Goal: Task Accomplishment & Management: Use online tool/utility

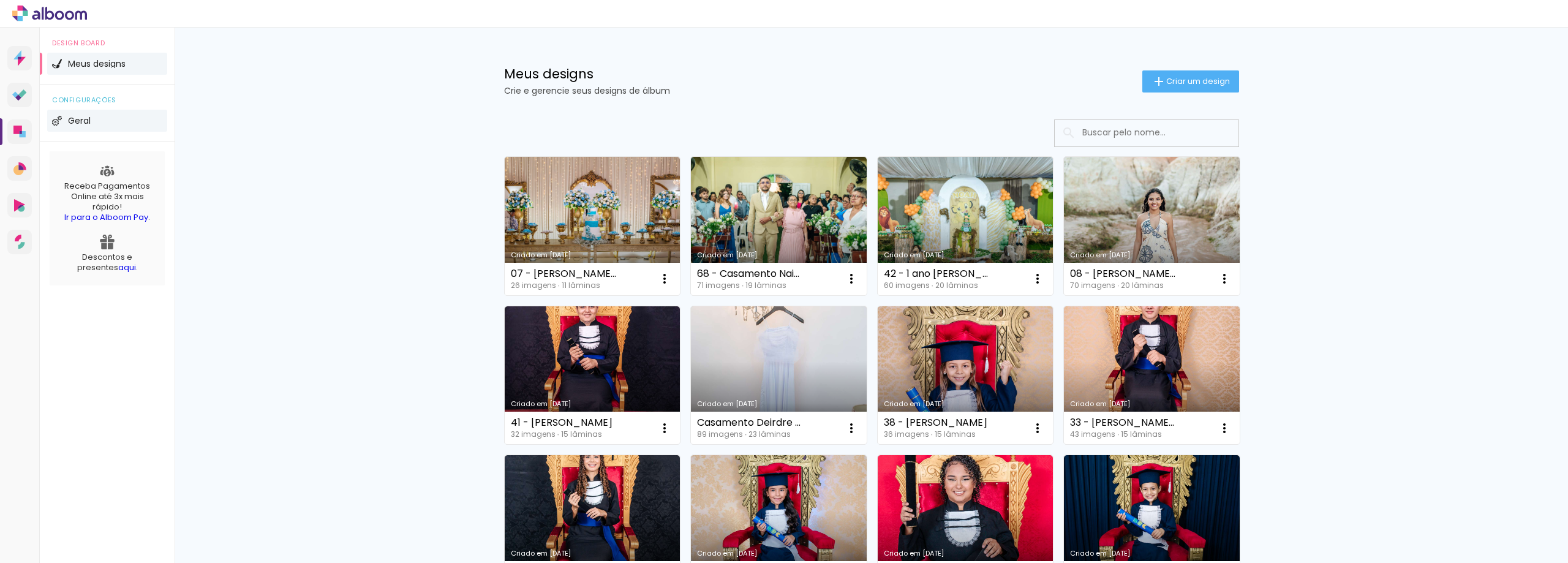
click at [94, 116] on li "Geral" at bounding box center [107, 121] width 120 height 22
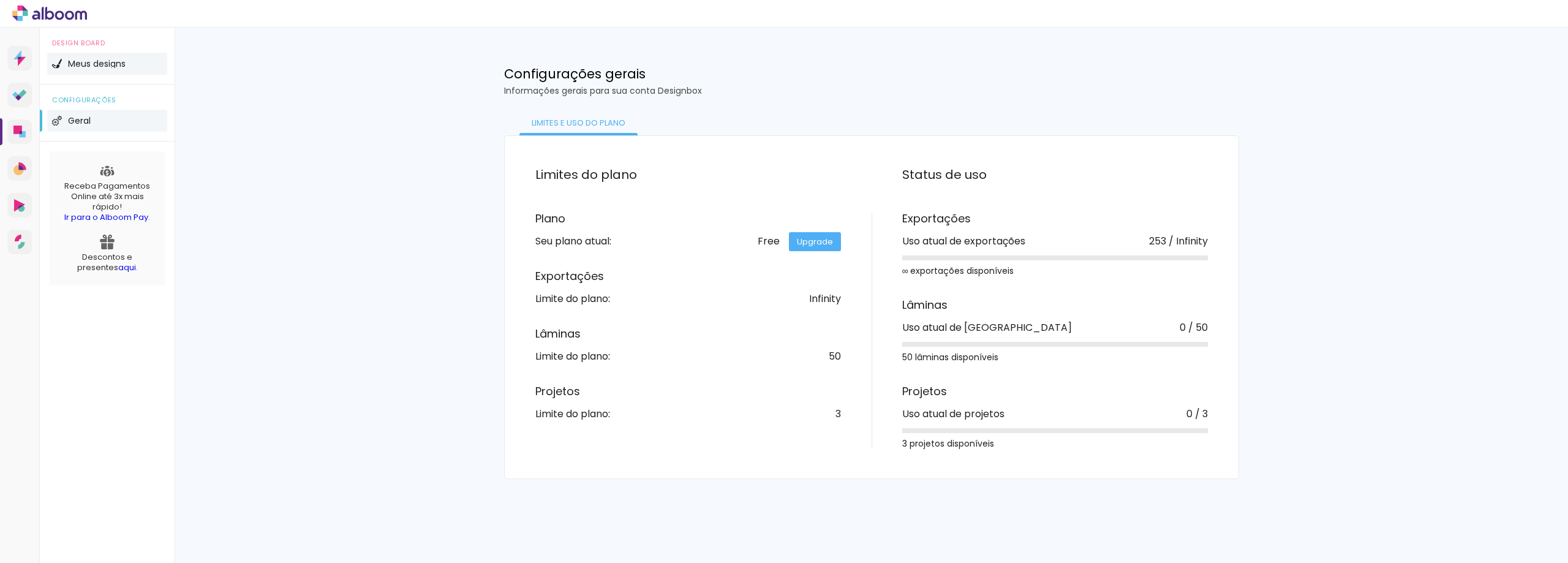
click at [83, 63] on span "Meus designs" at bounding box center [97, 63] width 58 height 9
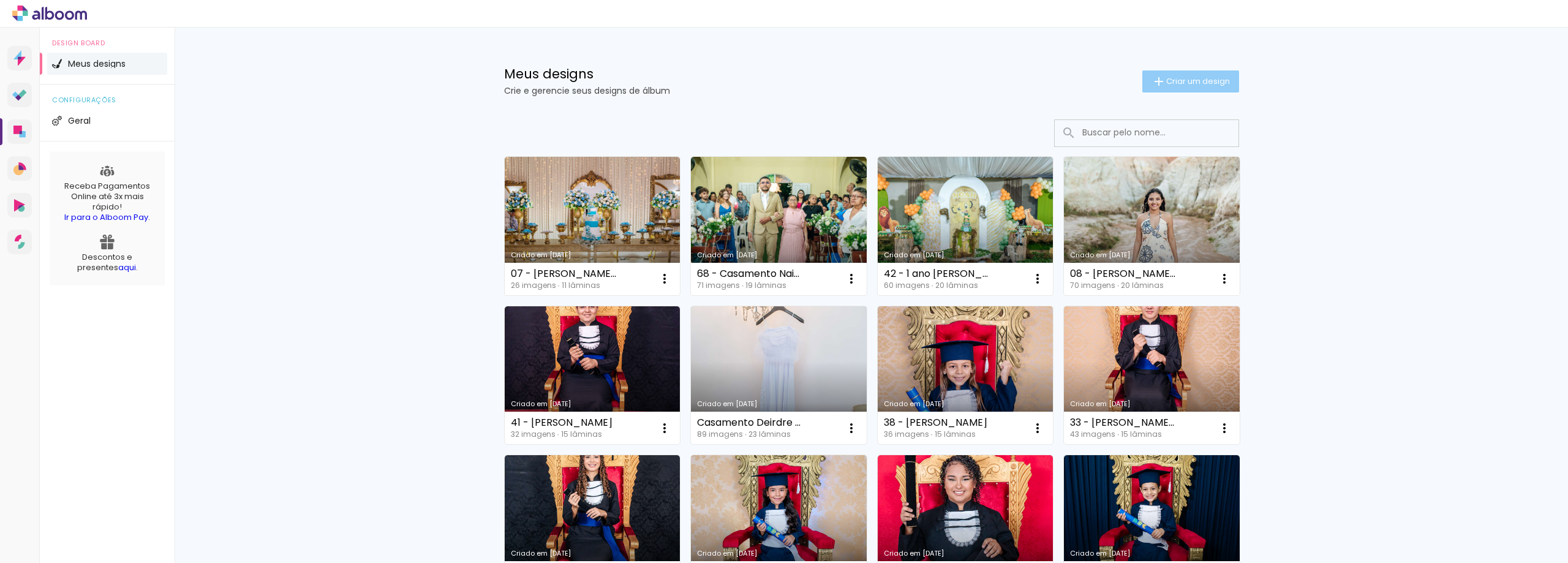
click at [1182, 84] on span "Criar um design" at bounding box center [1198, 81] width 63 height 8
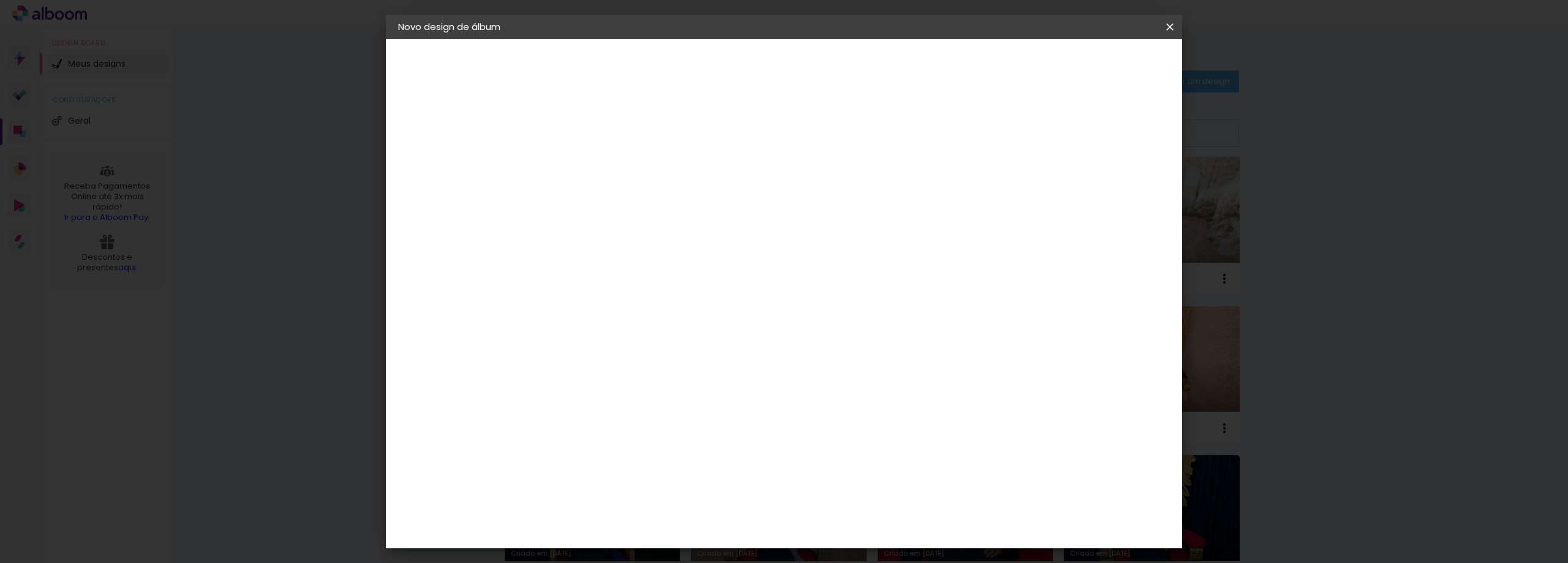
click at [598, 171] on input at bounding box center [598, 165] width 0 height 19
click at [598, 168] on input at bounding box center [598, 165] width 0 height 19
paste input "009 - [PERSON_NAME] 10 anos [DATE]"
type input "009 - [PERSON_NAME] 10 anos [DATE]"
type paper-input "009 - [PERSON_NAME] 10 anos [DATE]"
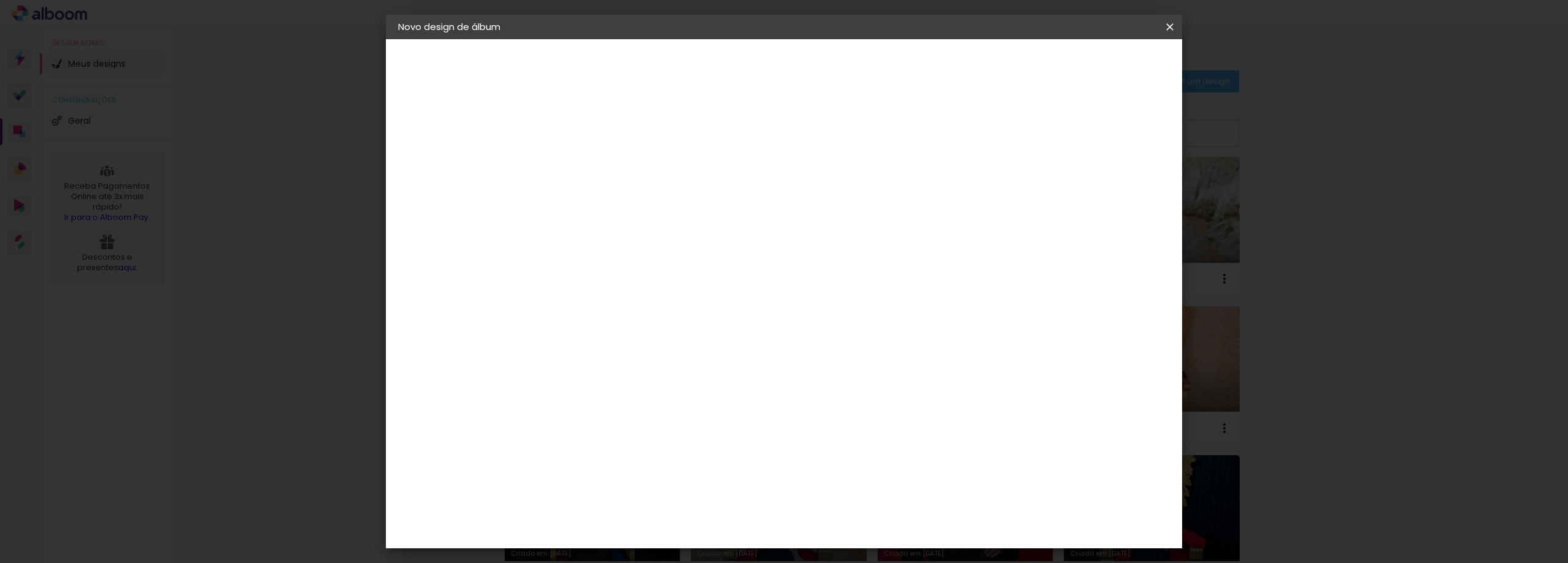
click at [0, 0] on slot "Avançar" at bounding box center [0, 0] width 0 height 0
click at [692, 235] on input at bounding box center [630, 234] width 124 height 15
type input "prof"
type paper-input "prof"
click at [624, 275] on div "ProFox" at bounding box center [607, 277] width 33 height 10
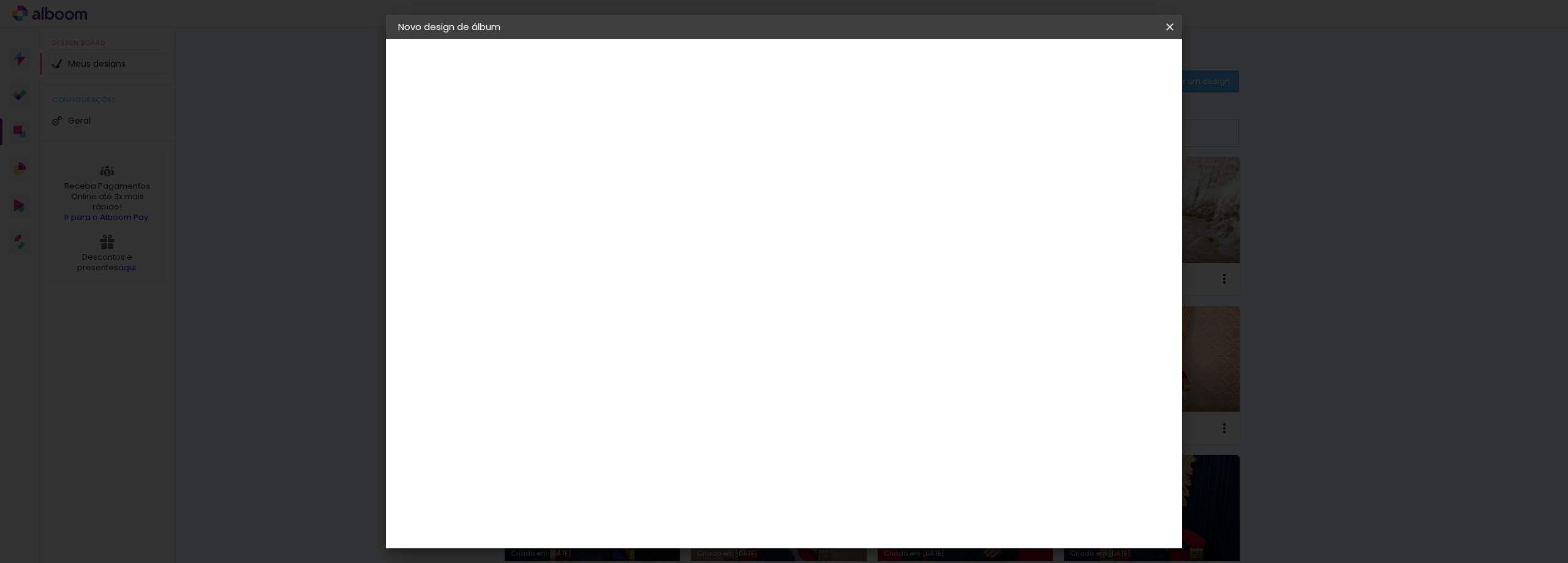
click at [0, 0] on slot "Avançar" at bounding box center [0, 0] width 0 height 0
click at [726, 553] on span "15 × 21 cm" at bounding box center [703, 569] width 46 height 32
click at [0, 0] on slot "Avançar" at bounding box center [0, 0] width 0 height 0
click at [1013, 67] on span "Iniciar design" at bounding box center [985, 64] width 56 height 9
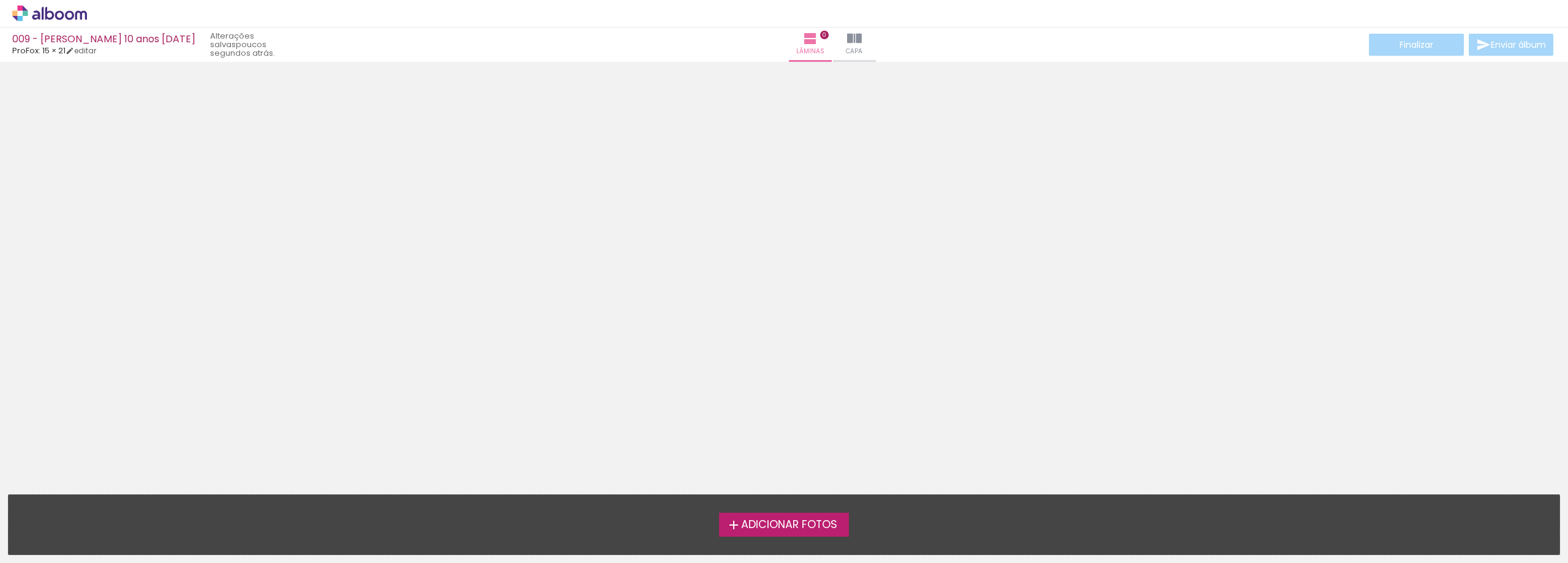
click at [791, 531] on span "Adicionar Fotos" at bounding box center [789, 525] width 96 height 11
click at [0, 0] on input "file" at bounding box center [0, 0] width 0 height 0
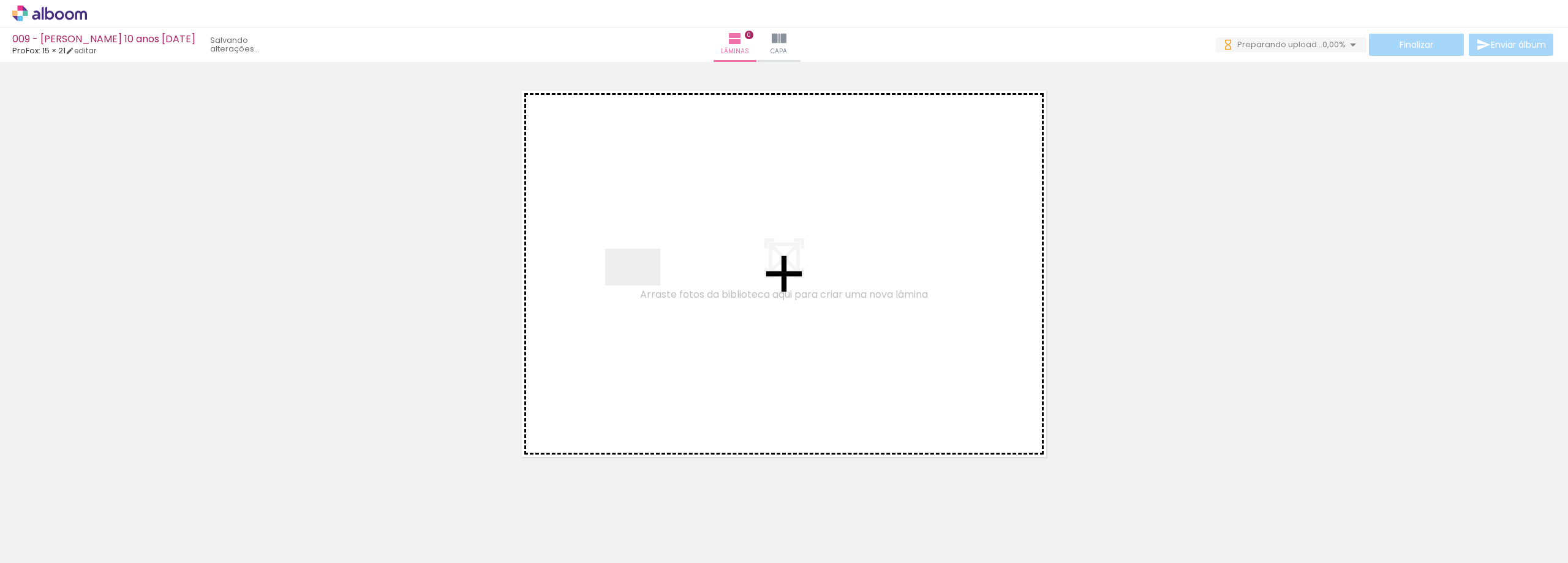
drag, startPoint x: 146, startPoint y: 524, endPoint x: 642, endPoint y: 285, distance: 550.6
click at [642, 285] on quentale-workspace at bounding box center [784, 282] width 1568 height 563
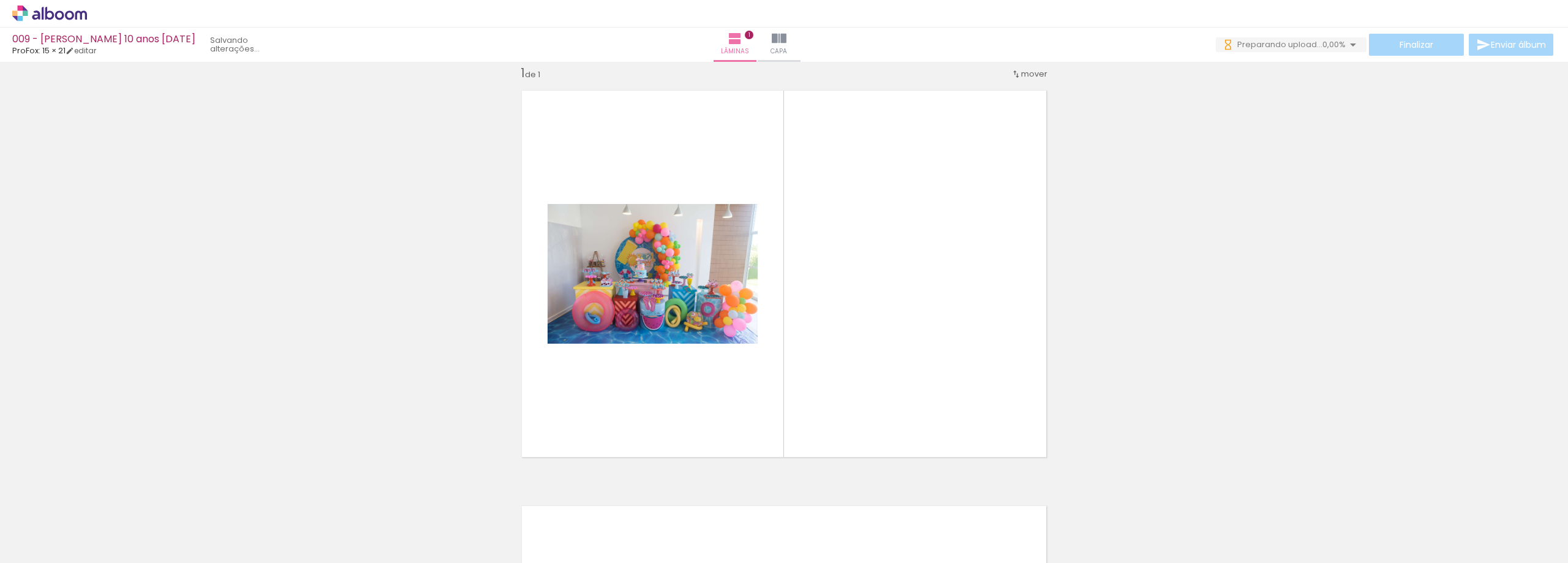
scroll to position [16, 0]
drag, startPoint x: 278, startPoint y: 494, endPoint x: 662, endPoint y: 359, distance: 407.0
click at [540, 394] on quentale-workspace at bounding box center [784, 282] width 1568 height 563
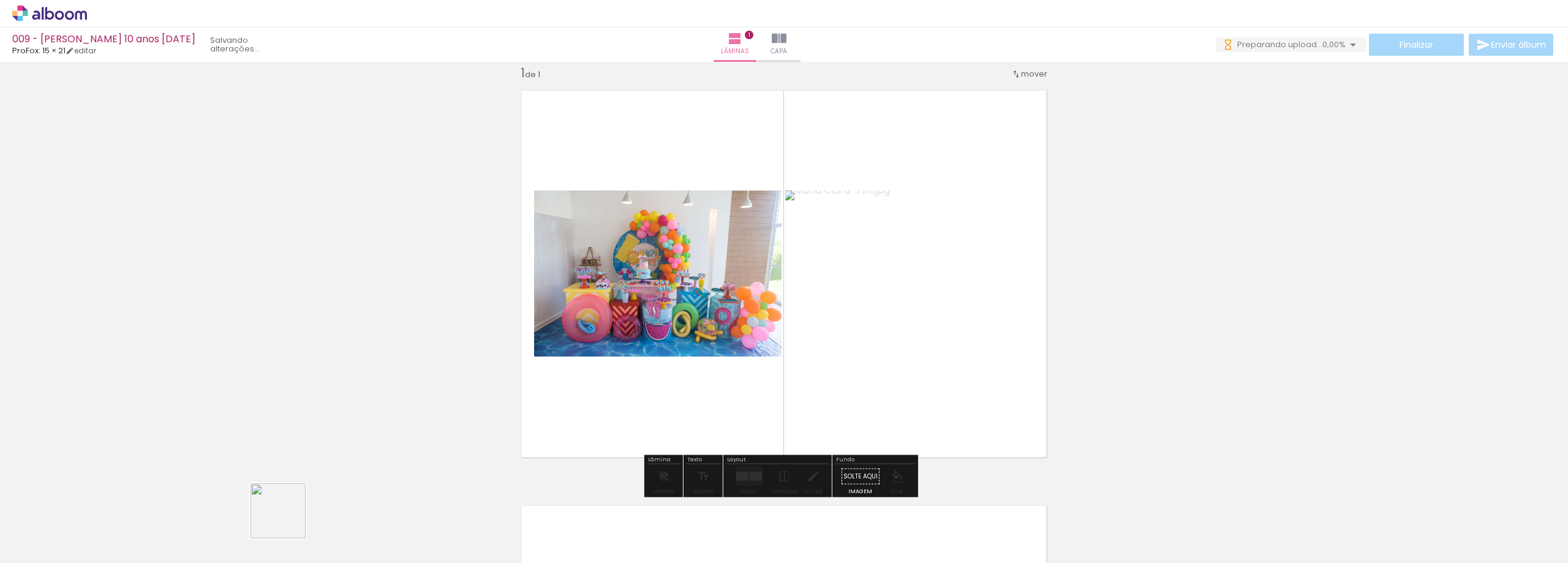
drag, startPoint x: 274, startPoint y: 527, endPoint x: 560, endPoint y: 399, distance: 313.3
click at [734, 314] on quentale-workspace at bounding box center [784, 282] width 1568 height 563
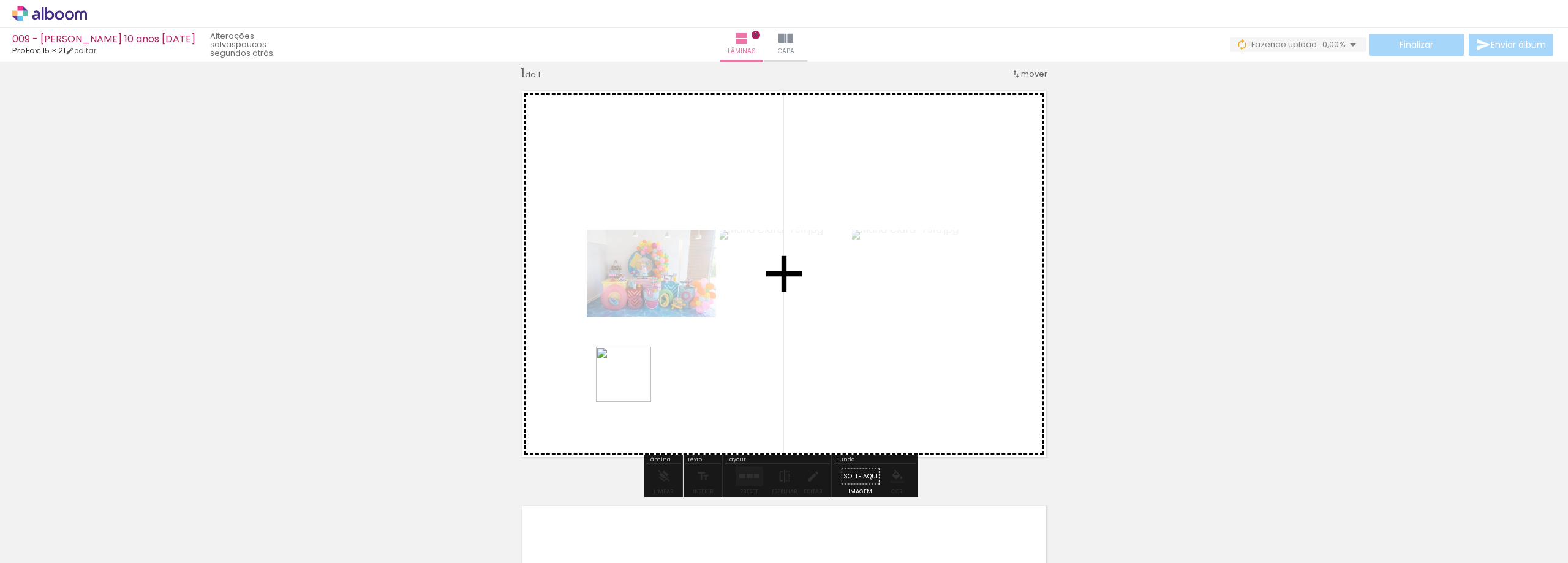
drag, startPoint x: 338, startPoint y: 526, endPoint x: 656, endPoint y: 388, distance: 346.7
click at [798, 303] on quentale-workspace at bounding box center [784, 282] width 1568 height 563
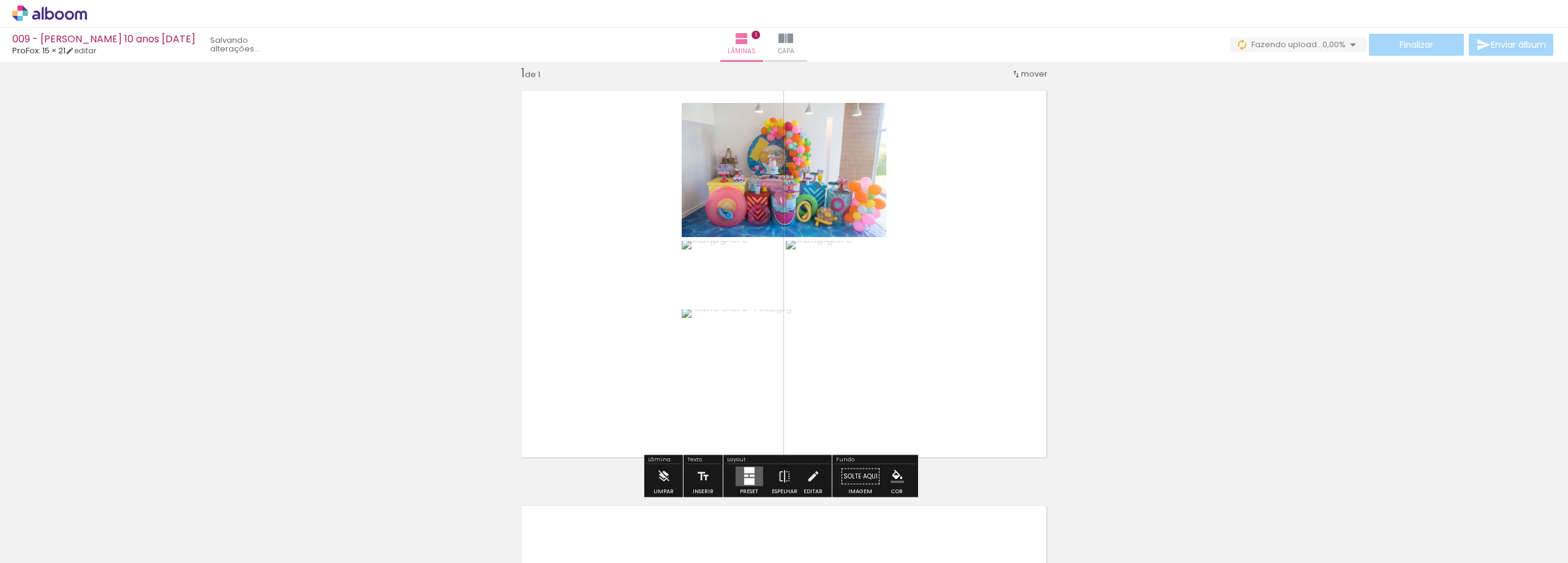
drag, startPoint x: 418, startPoint y: 526, endPoint x: 839, endPoint y: 318, distance: 469.6
click at [839, 318] on quentale-workspace at bounding box center [784, 282] width 1568 height 563
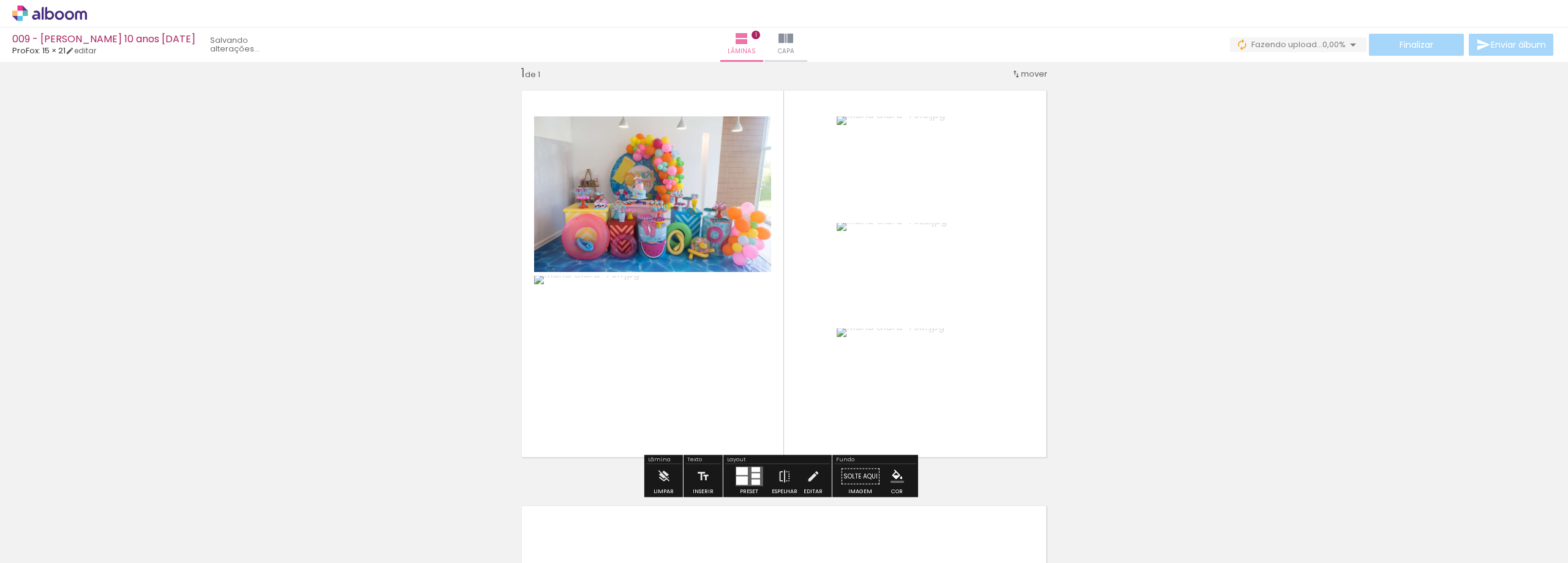
click at [740, 470] on div at bounding box center [741, 472] width 12 height 8
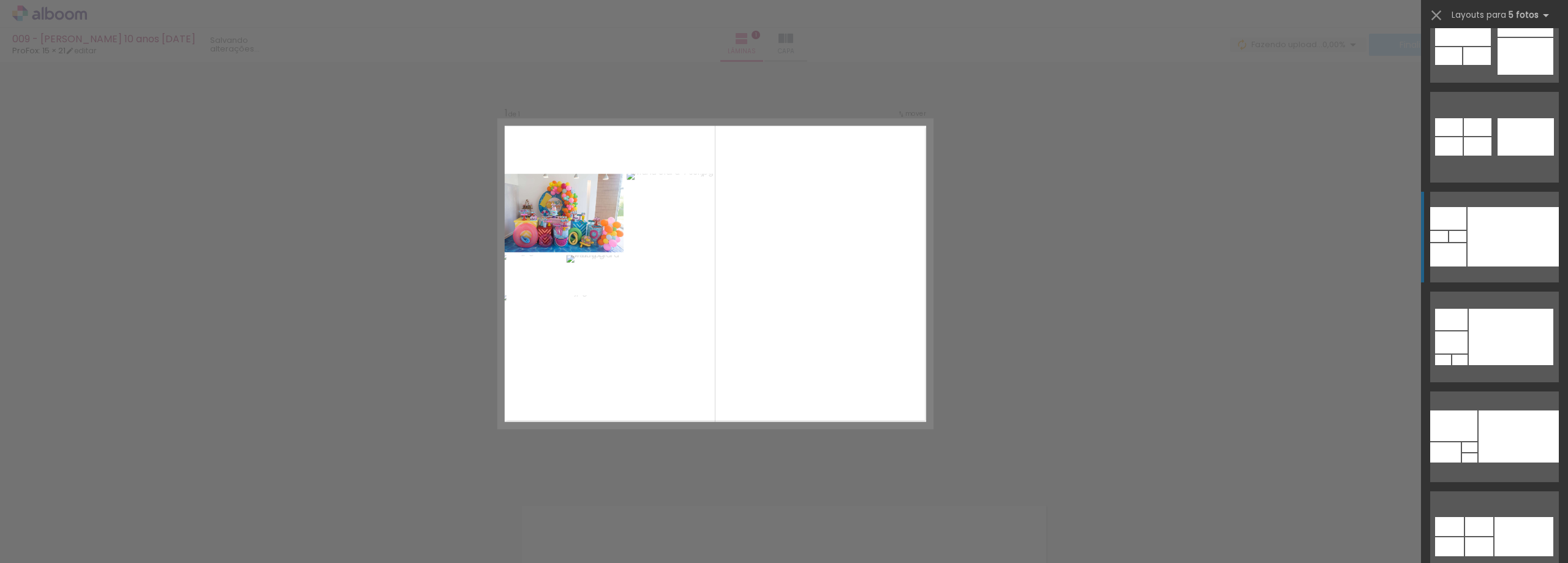
scroll to position [429, 0]
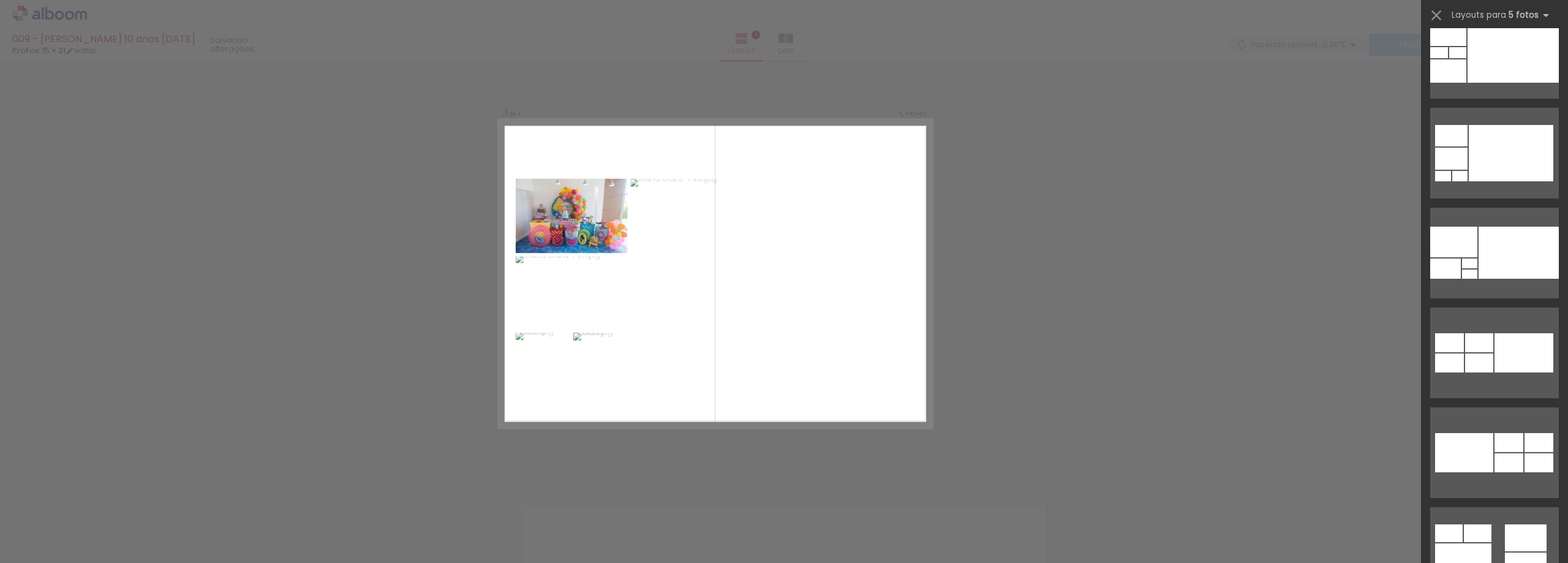
click at [1051, 241] on div "Confirmar Cancelar" at bounding box center [784, 476] width 1568 height 861
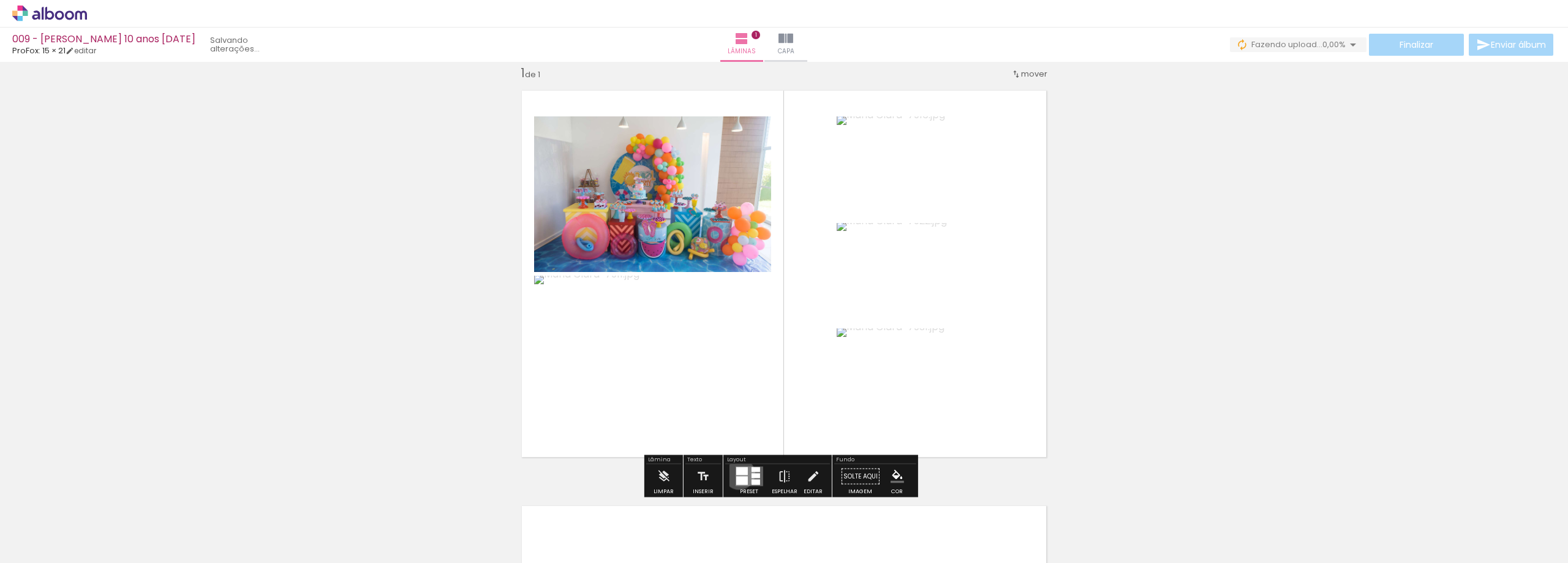
click at [736, 474] on div at bounding box center [741, 472] width 12 height 8
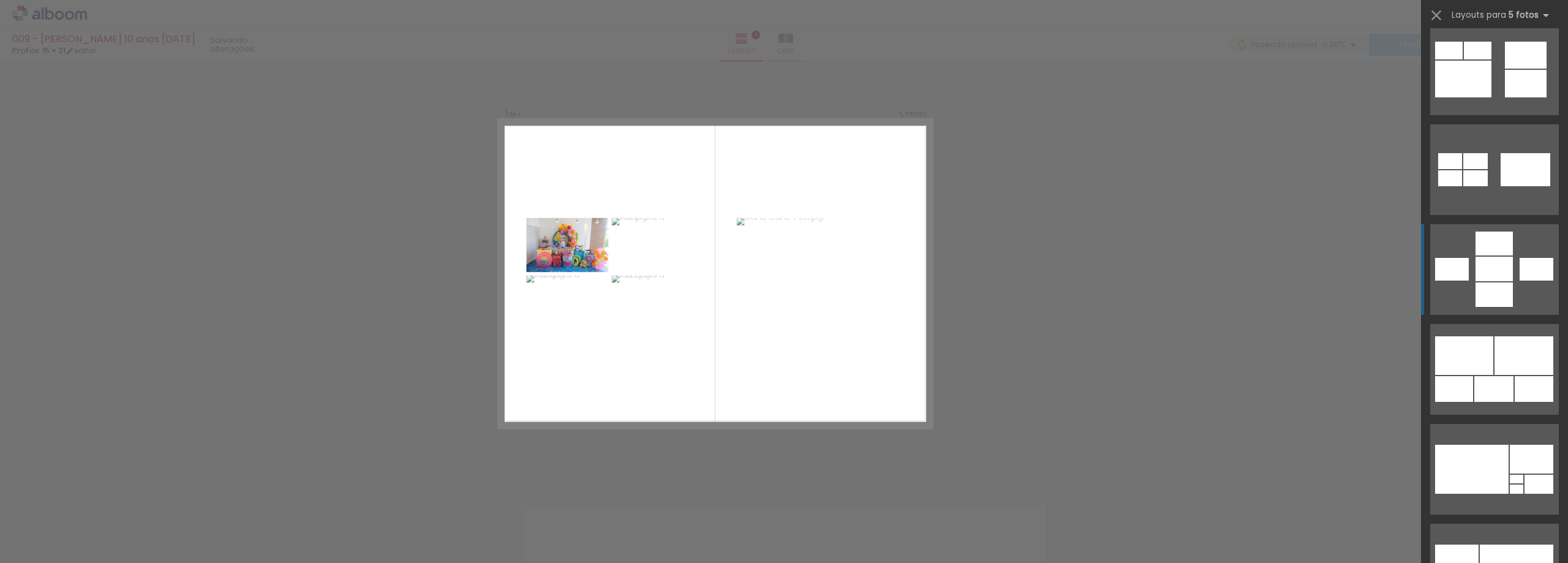
scroll to position [1104, 0]
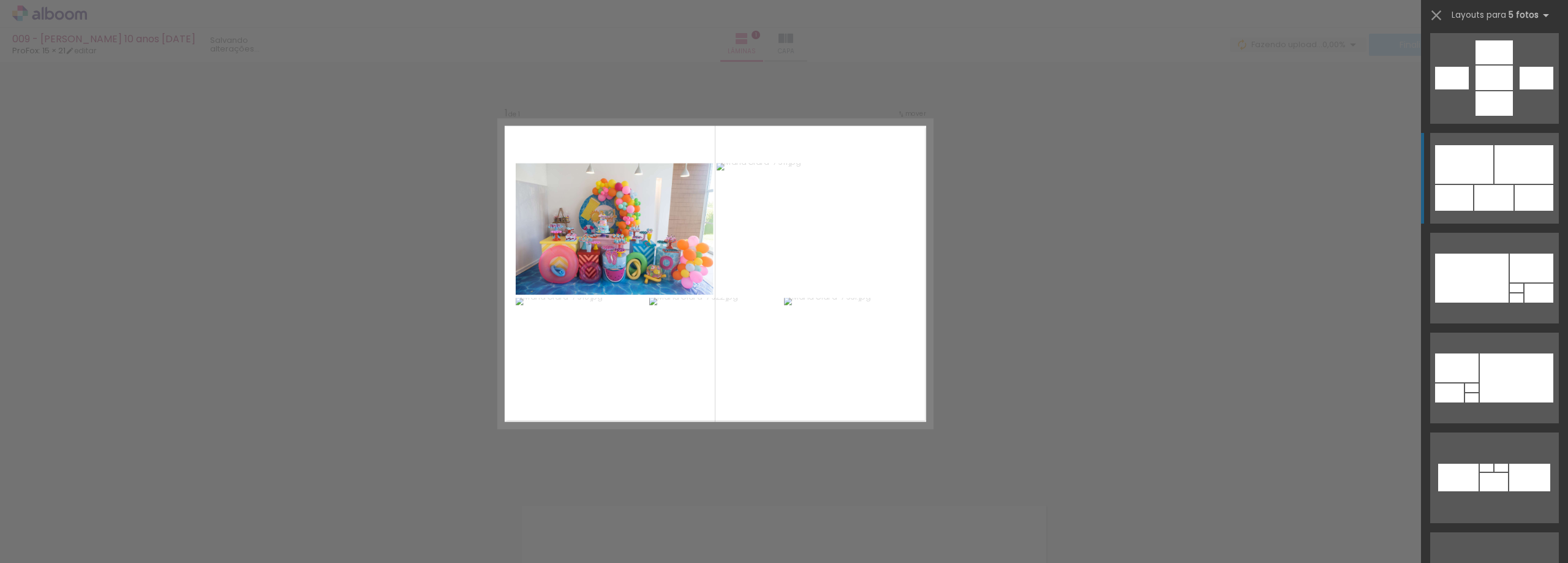
click at [1482, 161] on div at bounding box center [1464, 165] width 58 height 39
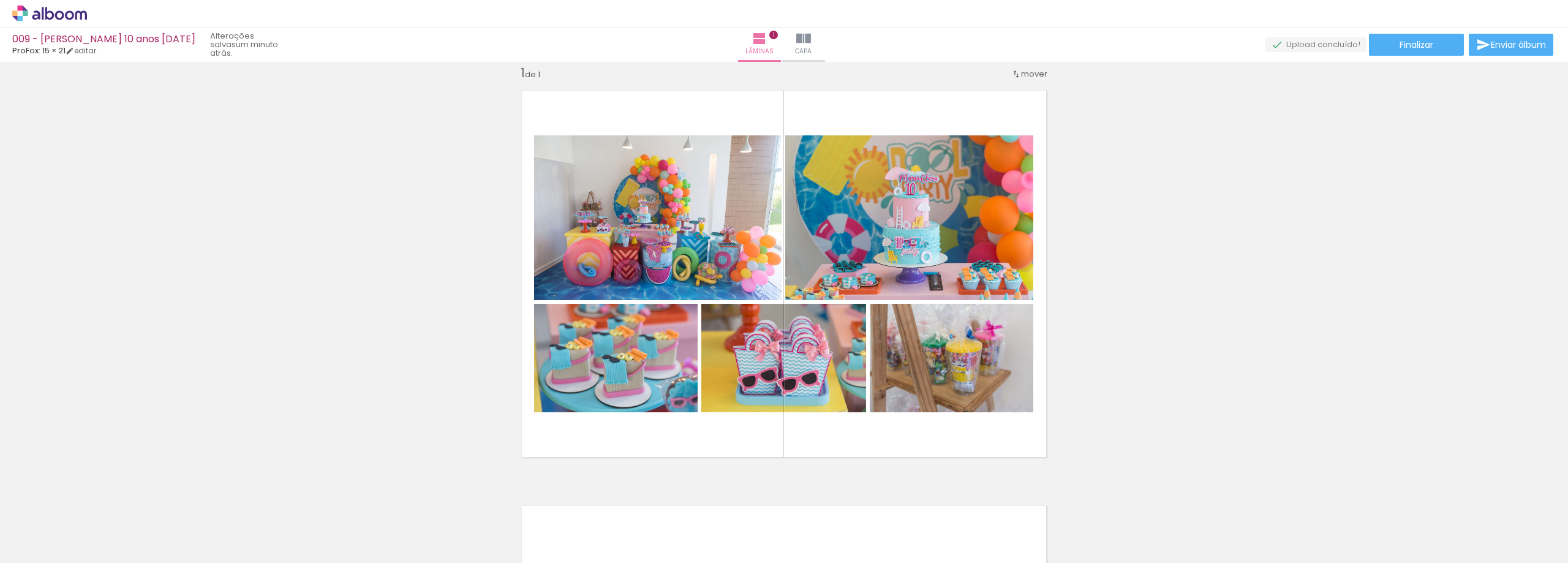
scroll to position [445, 0]
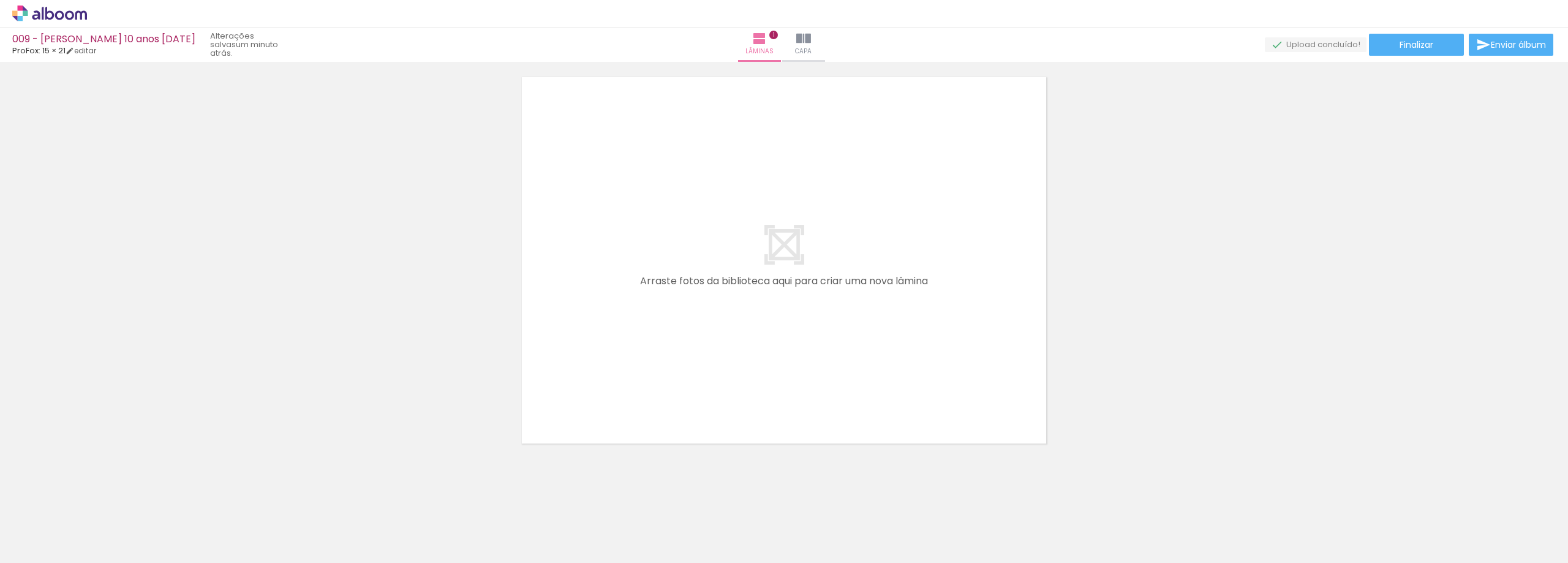
click at [53, 547] on span "Adicionar Fotos" at bounding box center [43, 546] width 37 height 13
click at [0, 0] on input "file" at bounding box center [0, 0] width 0 height 0
click at [58, 542] on span "Adicionar Fotos" at bounding box center [43, 546] width 37 height 13
click at [0, 0] on input "file" at bounding box center [0, 0] width 0 height 0
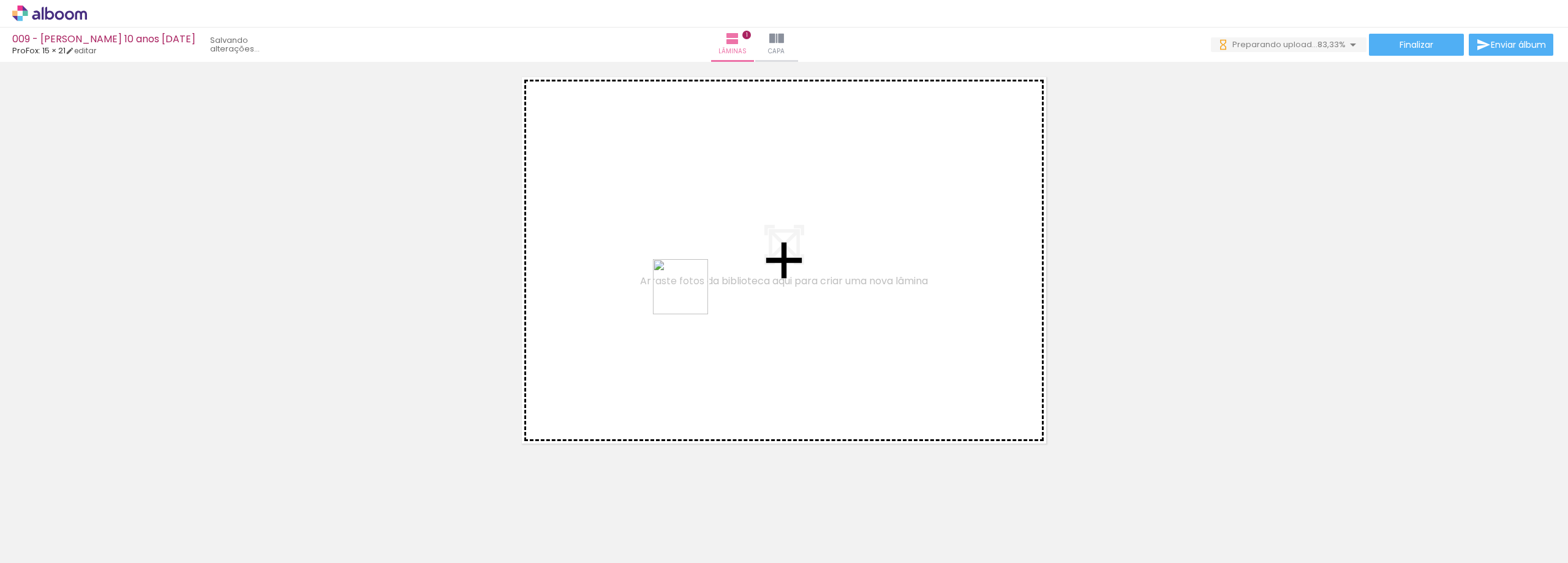
drag, startPoint x: 478, startPoint y: 525, endPoint x: 690, endPoint y: 296, distance: 312.1
click at [690, 296] on quentale-workspace at bounding box center [784, 282] width 1568 height 563
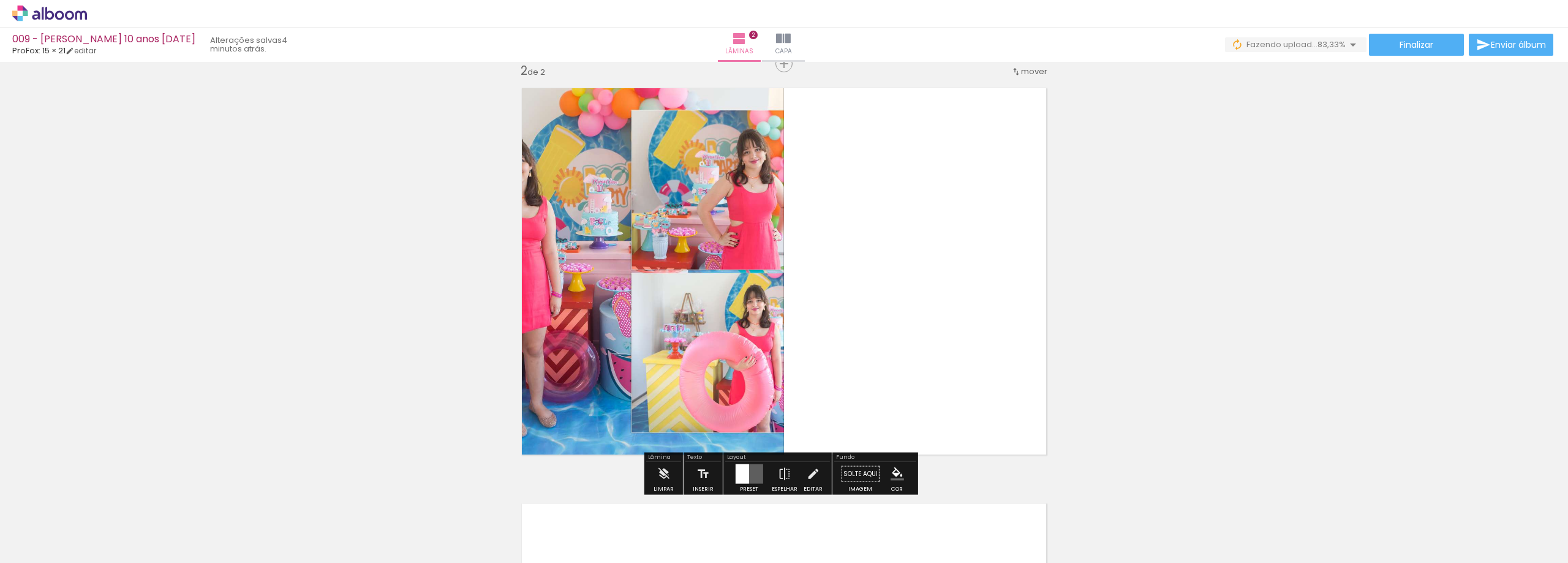
scroll to position [432, 0]
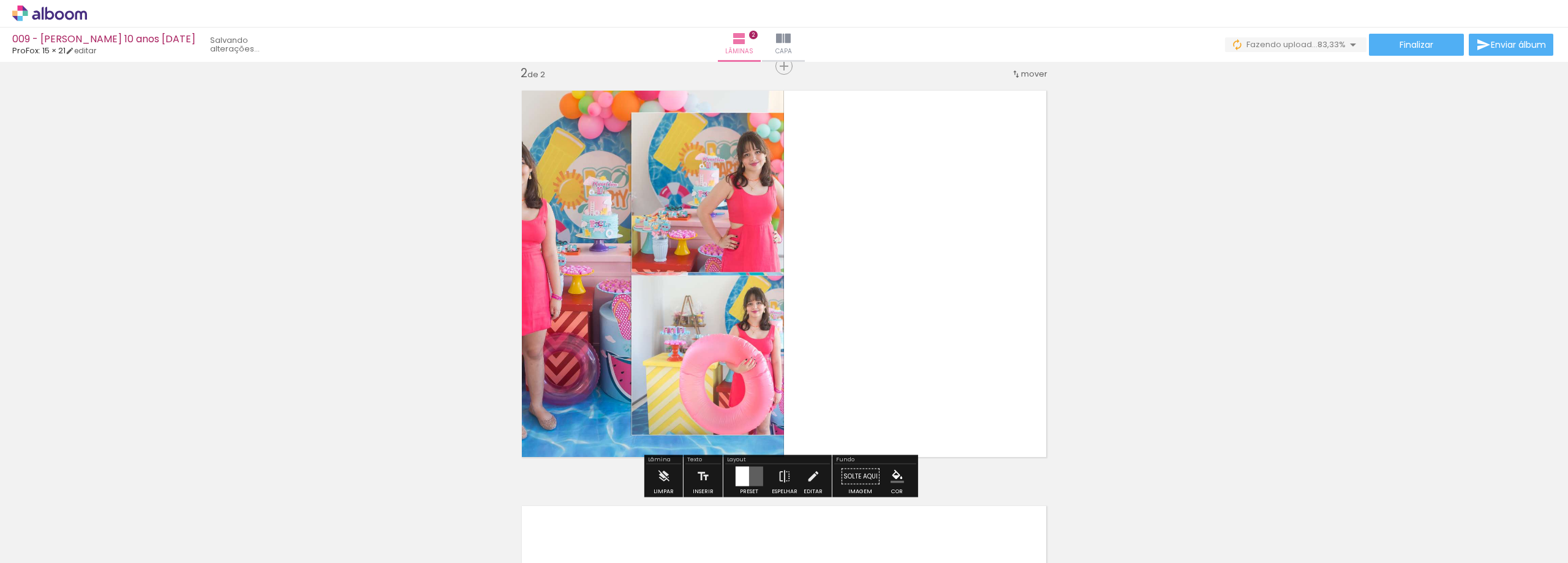
click at [743, 482] on div at bounding box center [741, 476] width 13 height 19
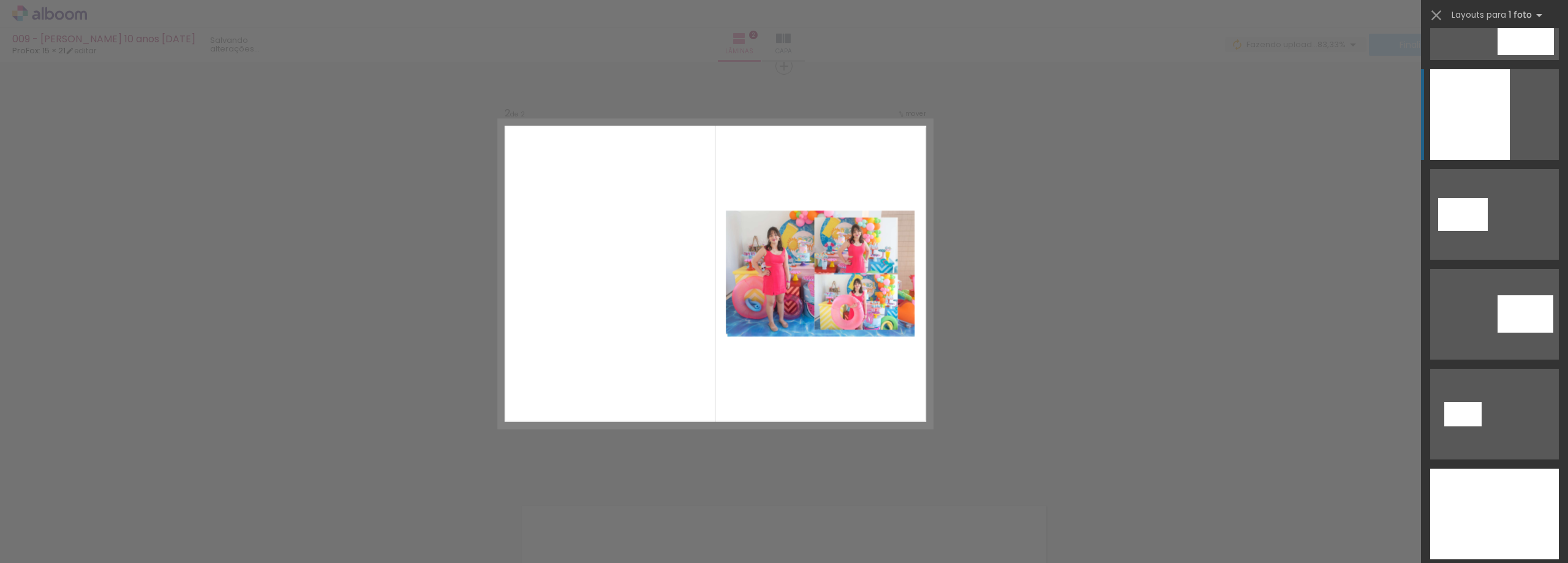
scroll to position [429, 0]
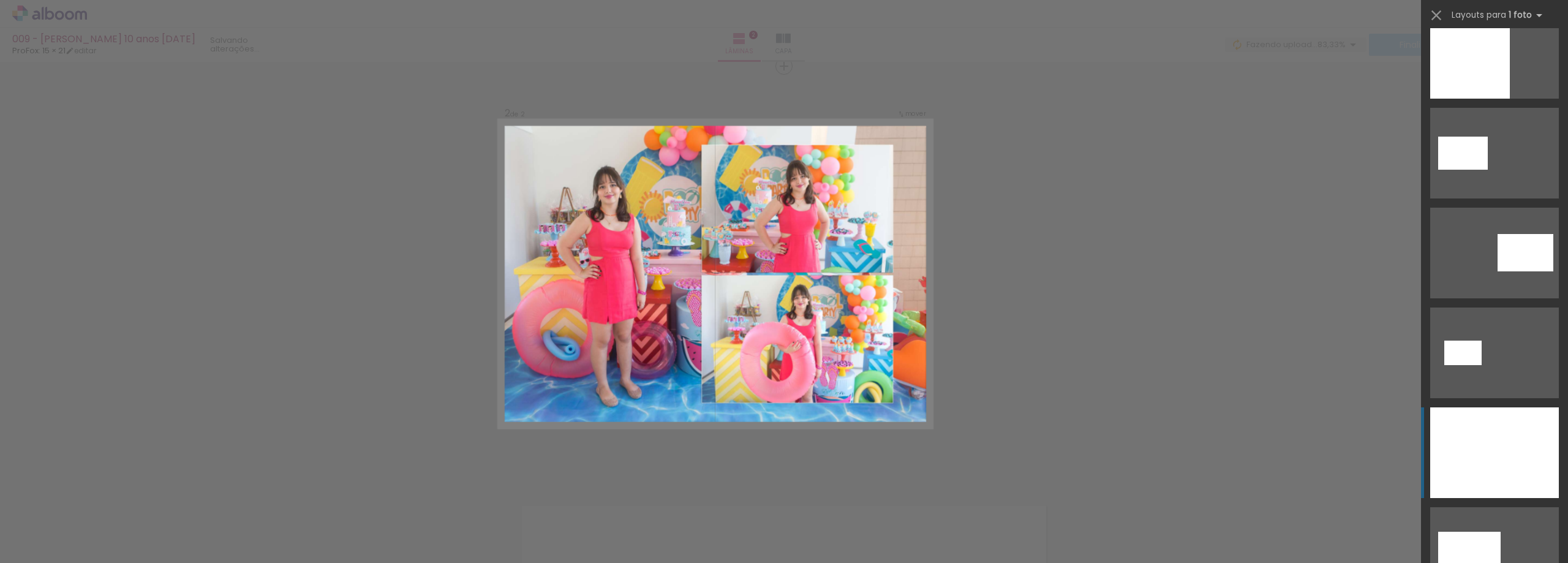
click at [1493, 432] on div at bounding box center [1495, 452] width 128 height 90
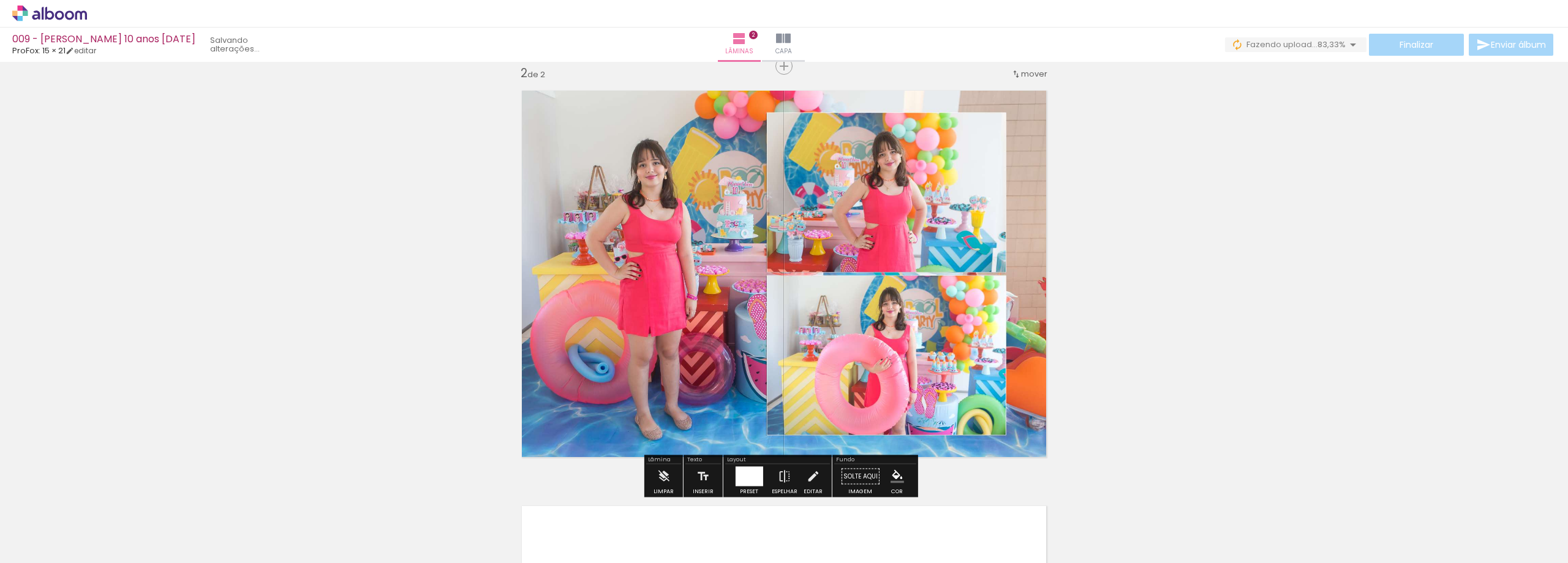
click at [1240, 306] on div "Inserir lâmina 1 de 2 Inserir lâmina 2 de 2" at bounding box center [784, 258] width 1568 height 1247
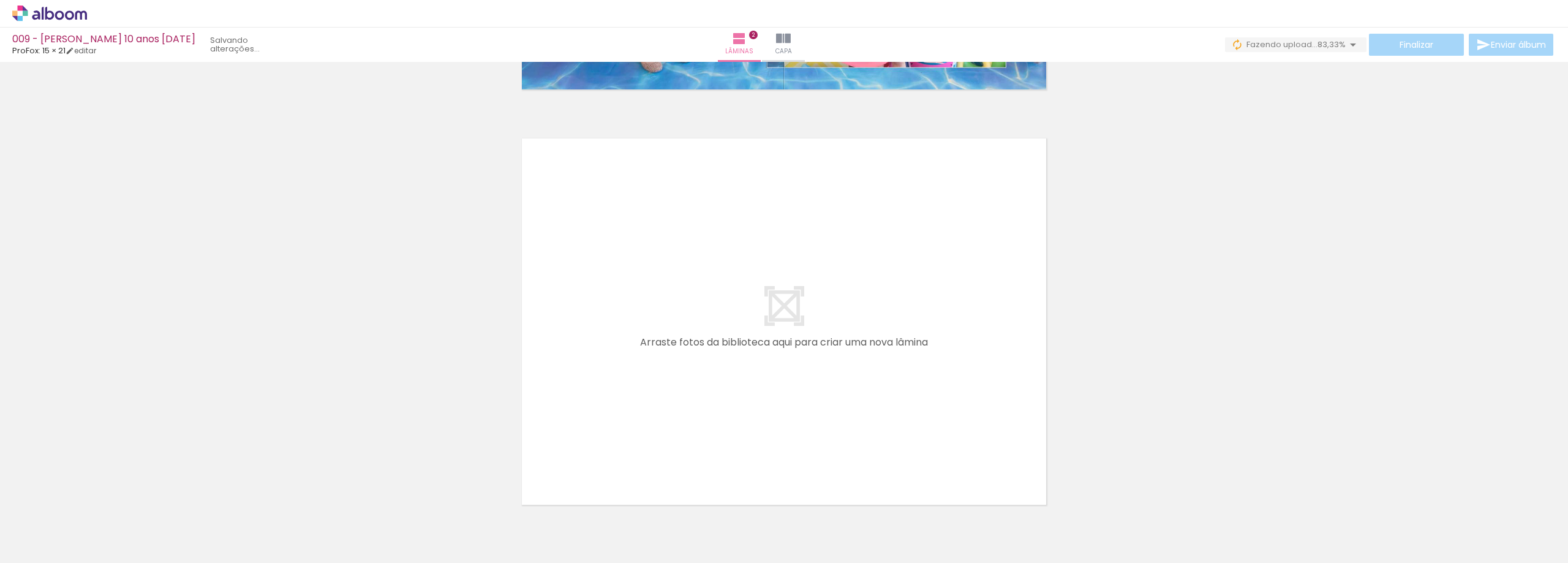
scroll to position [861, 0]
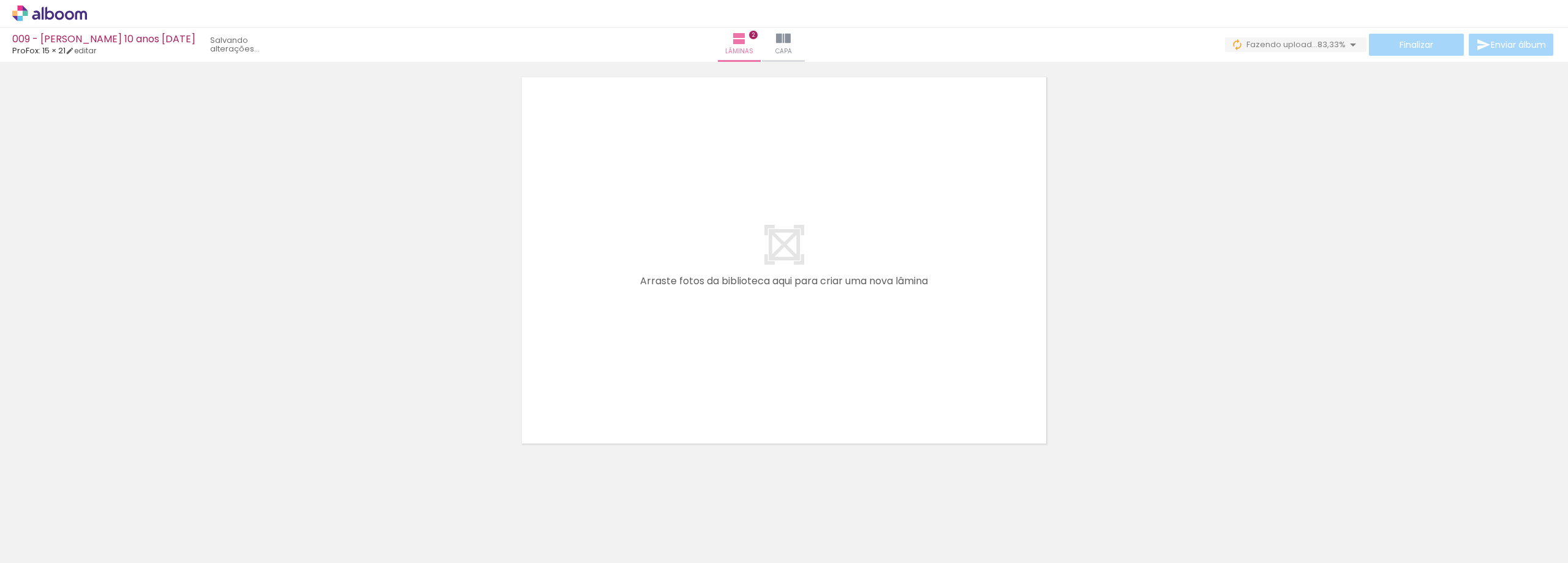
click at [33, 541] on span "Adicionar Fotos" at bounding box center [43, 546] width 37 height 13
click at [0, 0] on input "file" at bounding box center [0, 0] width 0 height 0
drag, startPoint x: 547, startPoint y: 511, endPoint x: 637, endPoint y: 487, distance: 93.1
click at [658, 346] on quentale-workspace at bounding box center [784, 282] width 1568 height 563
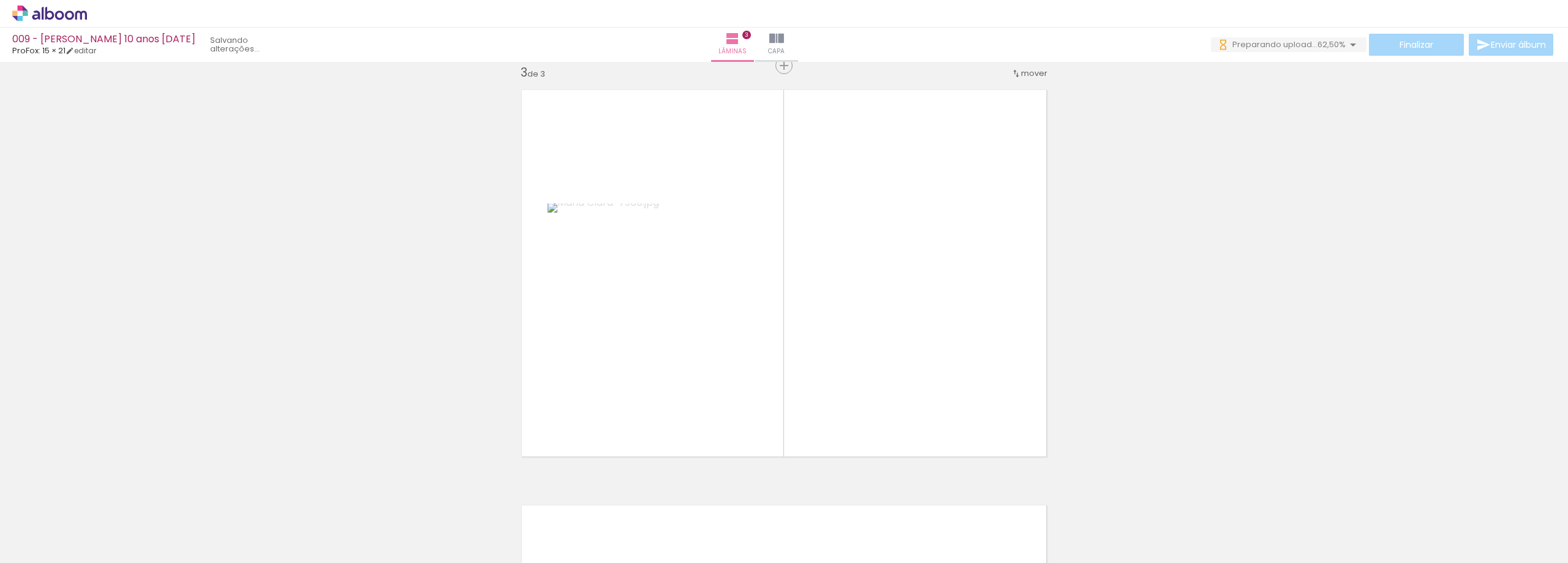
scroll to position [847, 0]
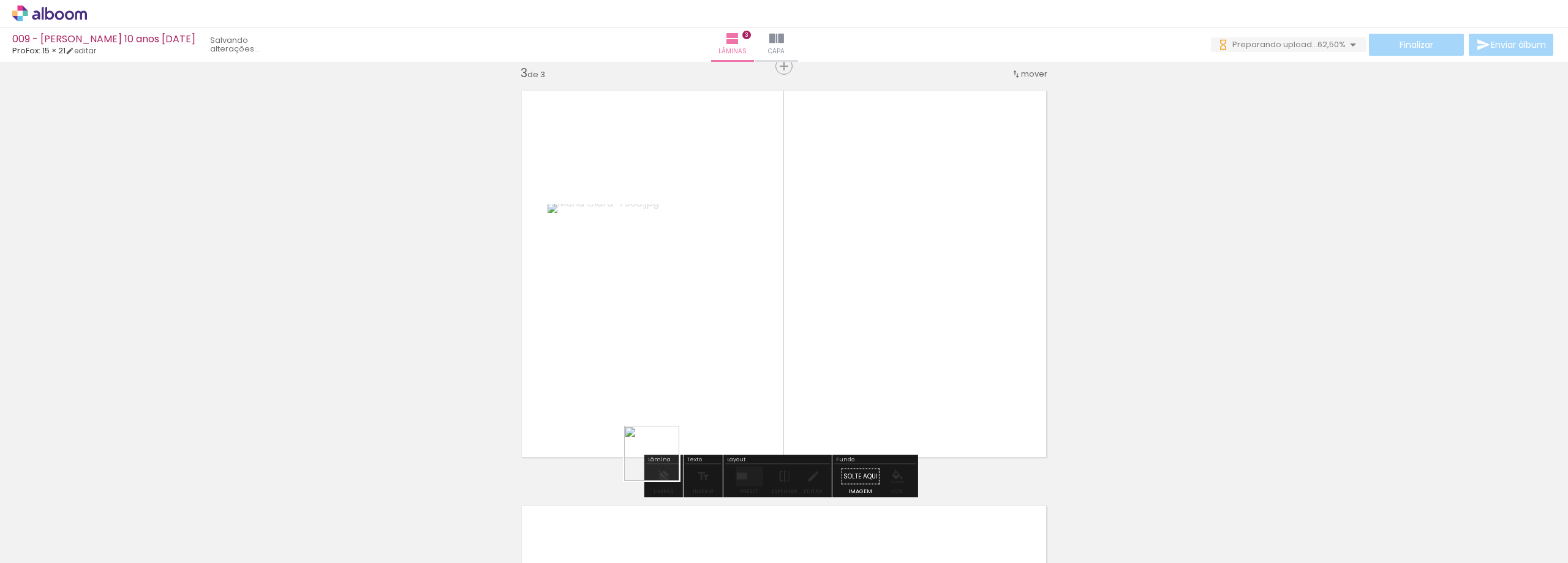
drag, startPoint x: 619, startPoint y: 524, endPoint x: 687, endPoint y: 480, distance: 81.0
click at [699, 384] on quentale-workspace at bounding box center [784, 282] width 1568 height 563
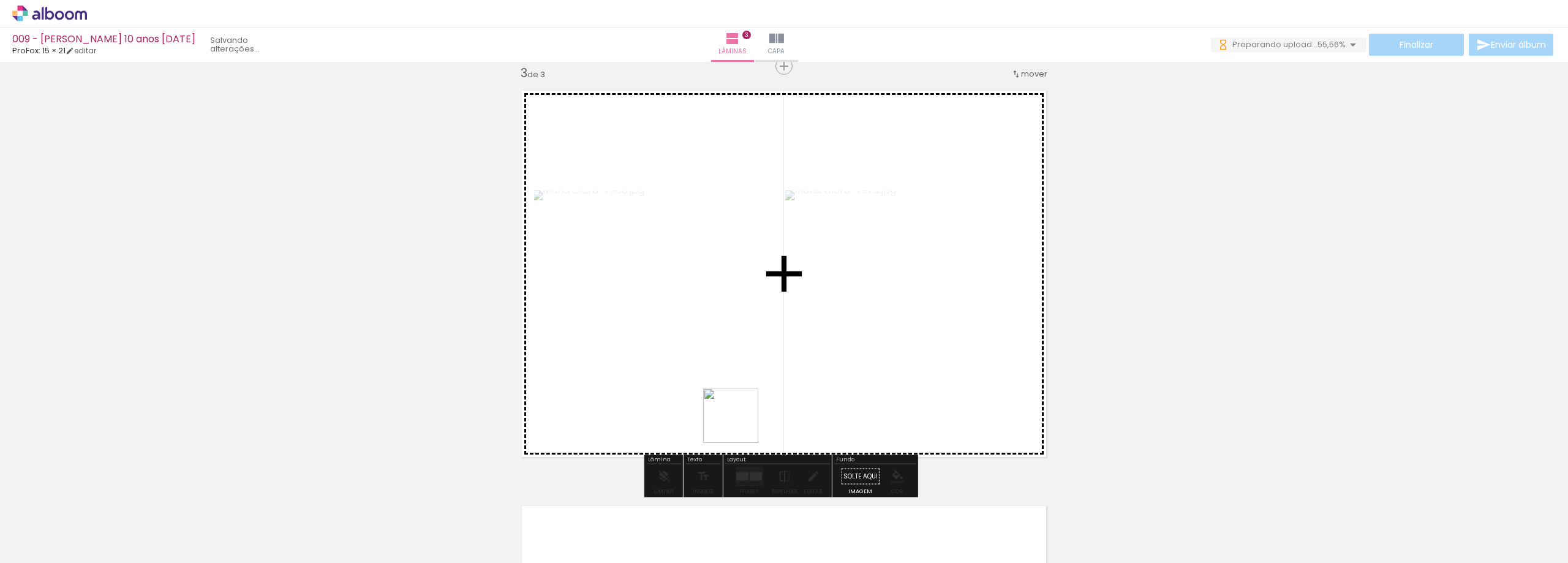
drag, startPoint x: 668, startPoint y: 526, endPoint x: 770, endPoint y: 326, distance: 224.5
click at [770, 326] on quentale-workspace at bounding box center [784, 282] width 1568 height 563
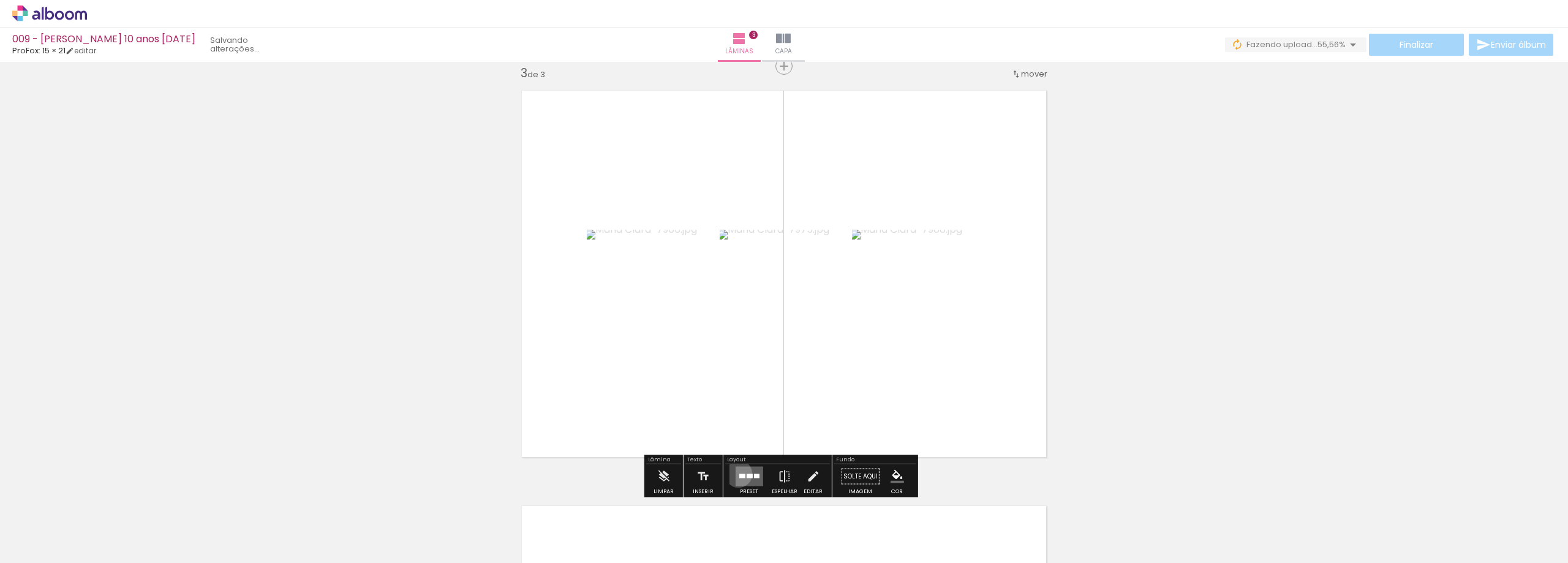
click at [739, 475] on div at bounding box center [742, 477] width 6 height 5
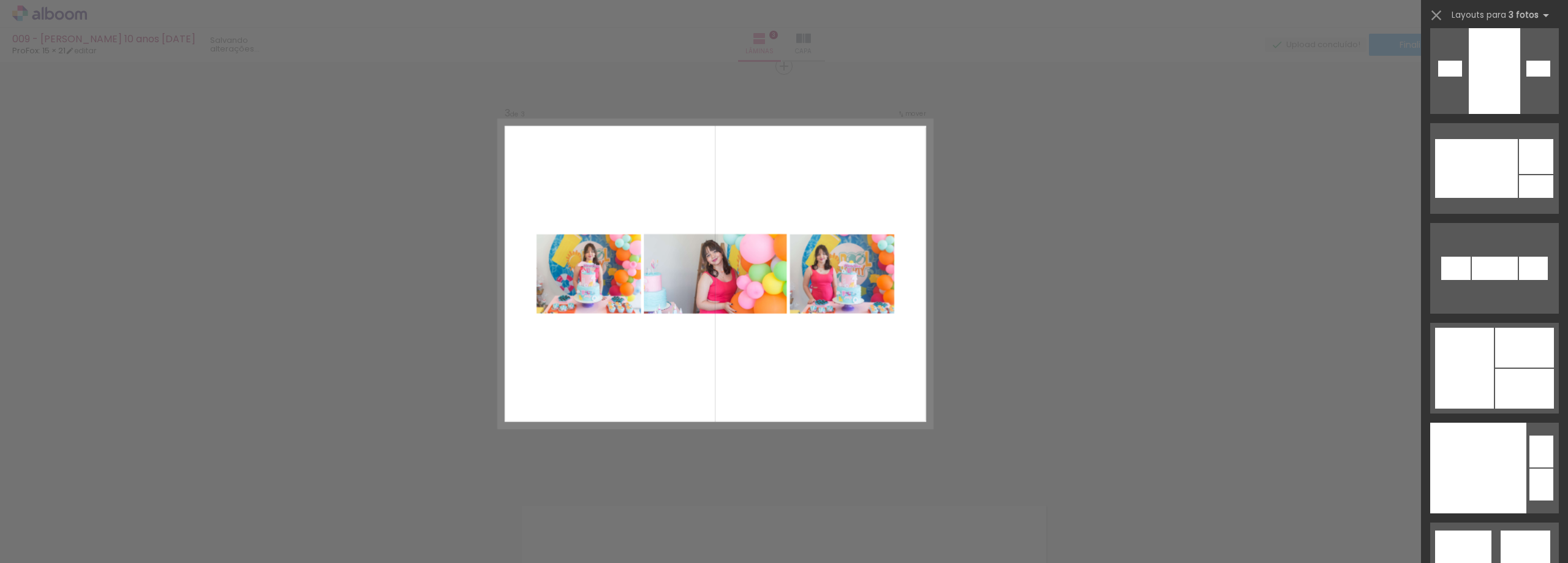
scroll to position [5333, 0]
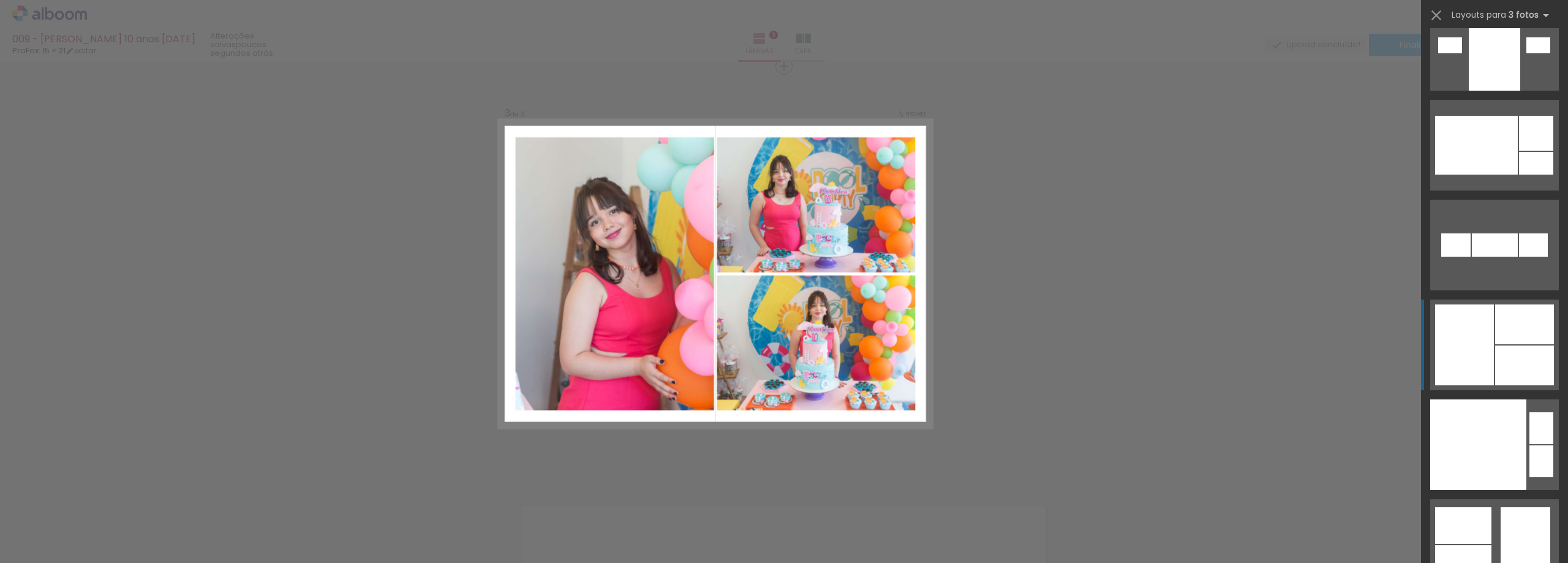
click at [1485, 337] on div at bounding box center [1464, 345] width 59 height 81
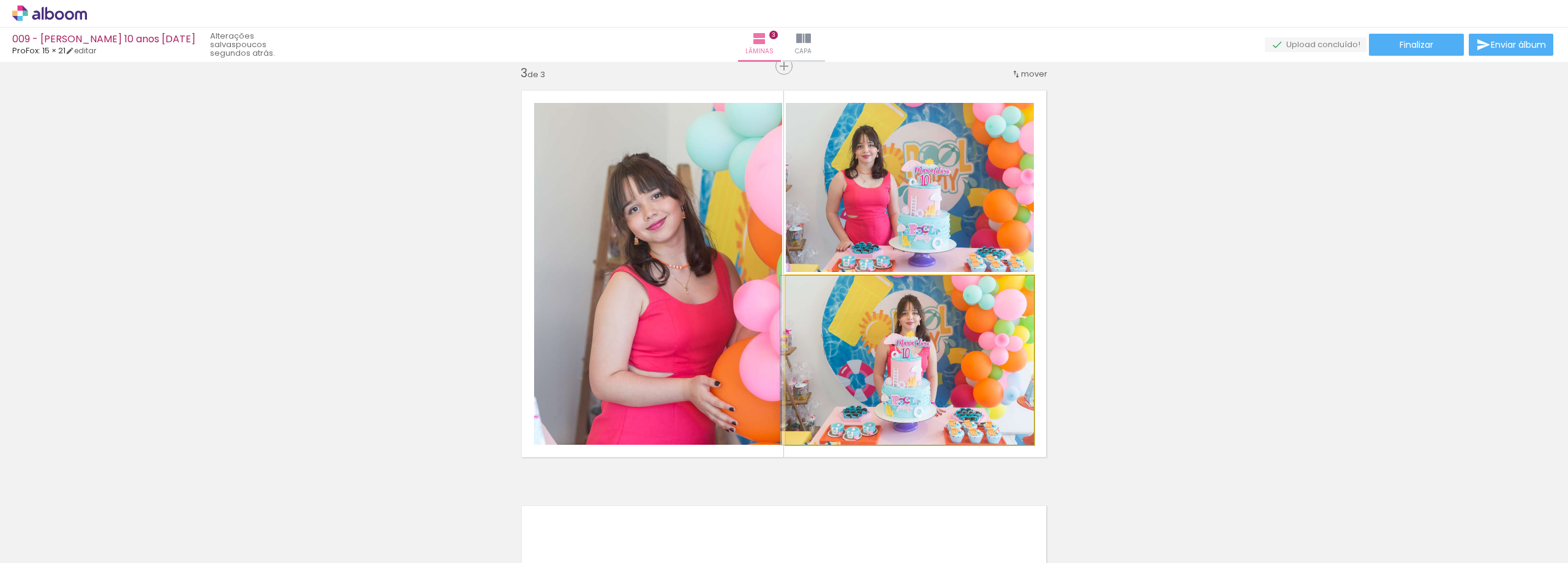
drag, startPoint x: 927, startPoint y: 353, endPoint x: 681, endPoint y: 271, distance: 259.3
click at [0, 0] on slot at bounding box center [0, 0] width 0 height 0
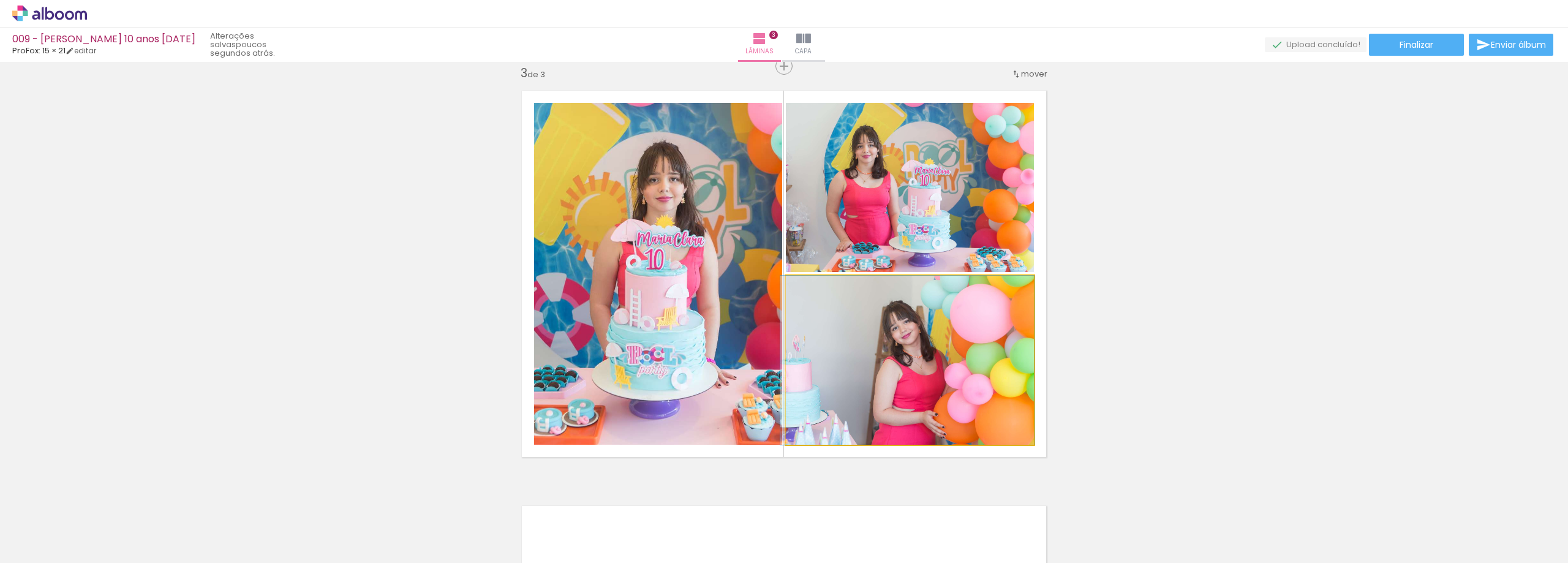
drag, startPoint x: 909, startPoint y: 363, endPoint x: 885, endPoint y: 343, distance: 31.2
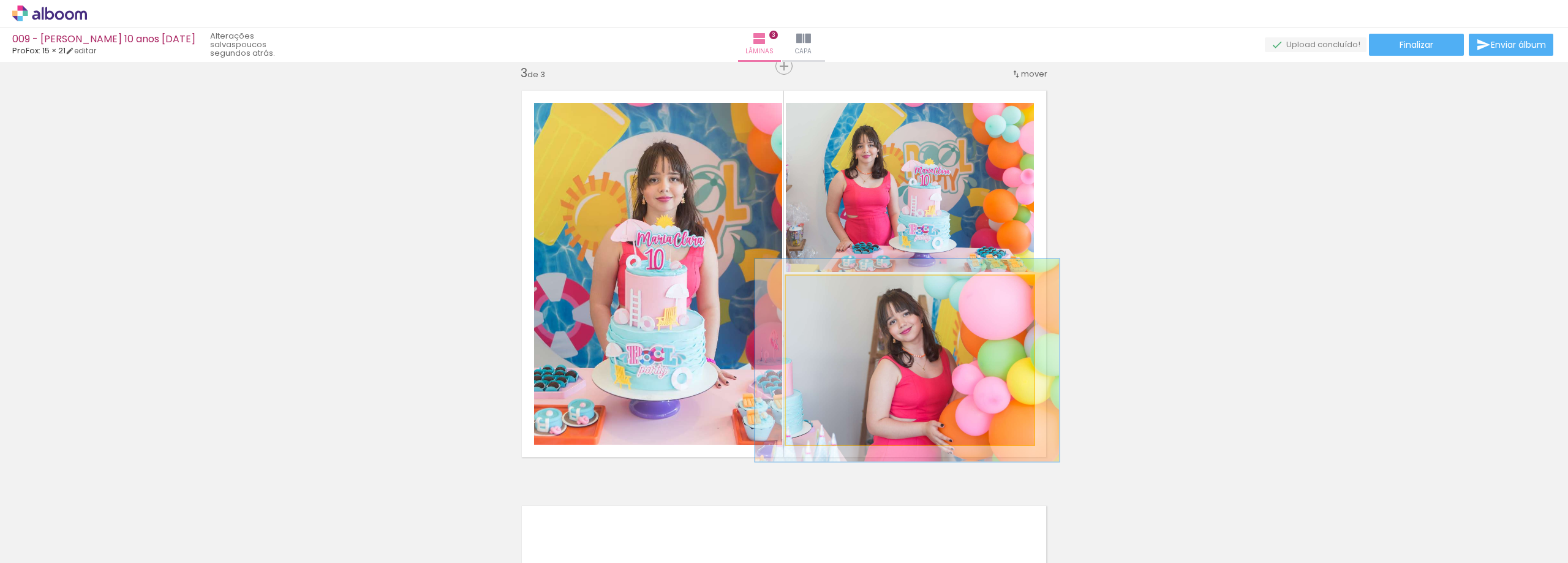
drag, startPoint x: 816, startPoint y: 292, endPoint x: 823, endPoint y: 295, distance: 7.6
click at [823, 295] on div at bounding box center [823, 288] width 19 height 19
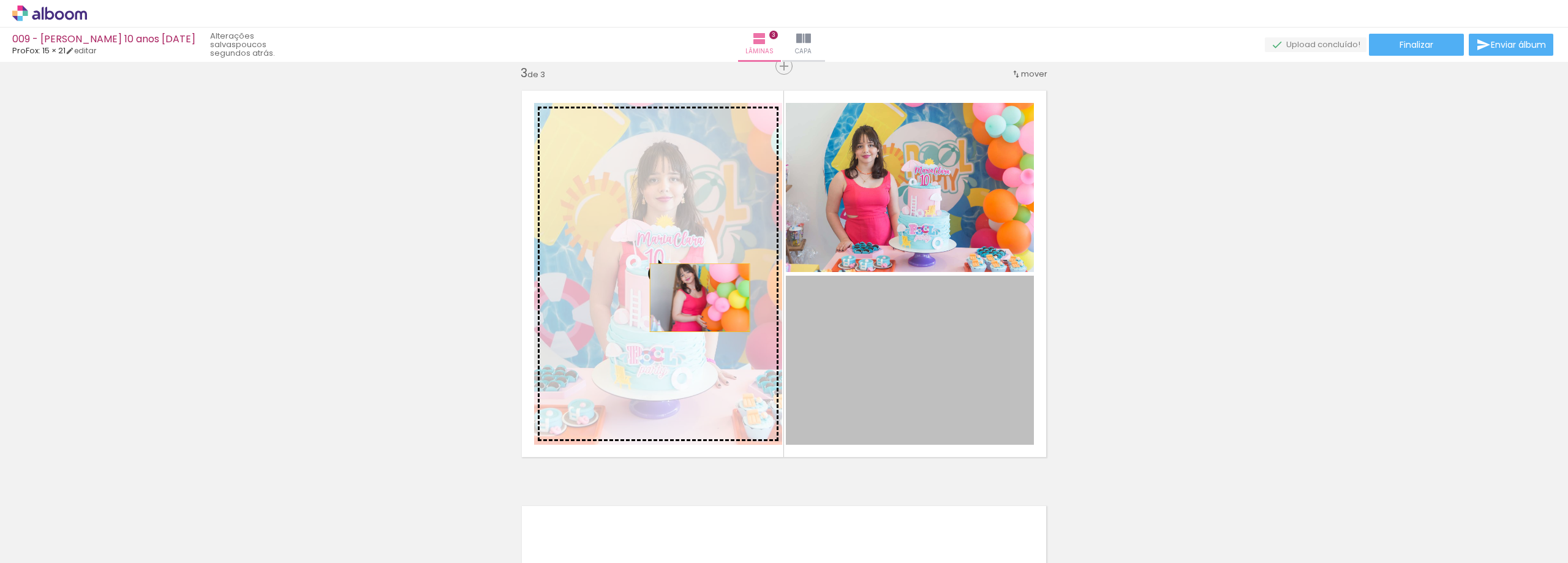
drag, startPoint x: 923, startPoint y: 350, endPoint x: 682, endPoint y: 292, distance: 247.9
click at [0, 0] on slot at bounding box center [0, 0] width 0 height 0
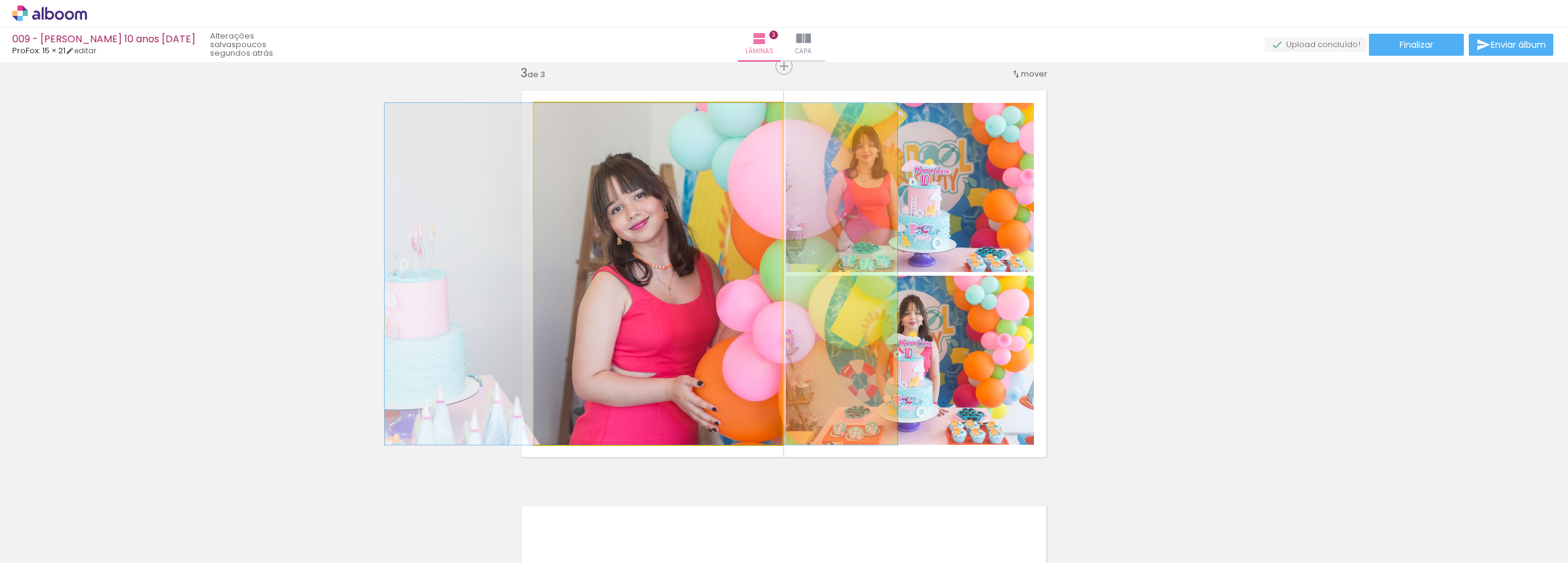
drag, startPoint x: 698, startPoint y: 300, endPoint x: 685, endPoint y: 291, distance: 15.8
drag, startPoint x: 625, startPoint y: 216, endPoint x: 617, endPoint y: 191, distance: 26.2
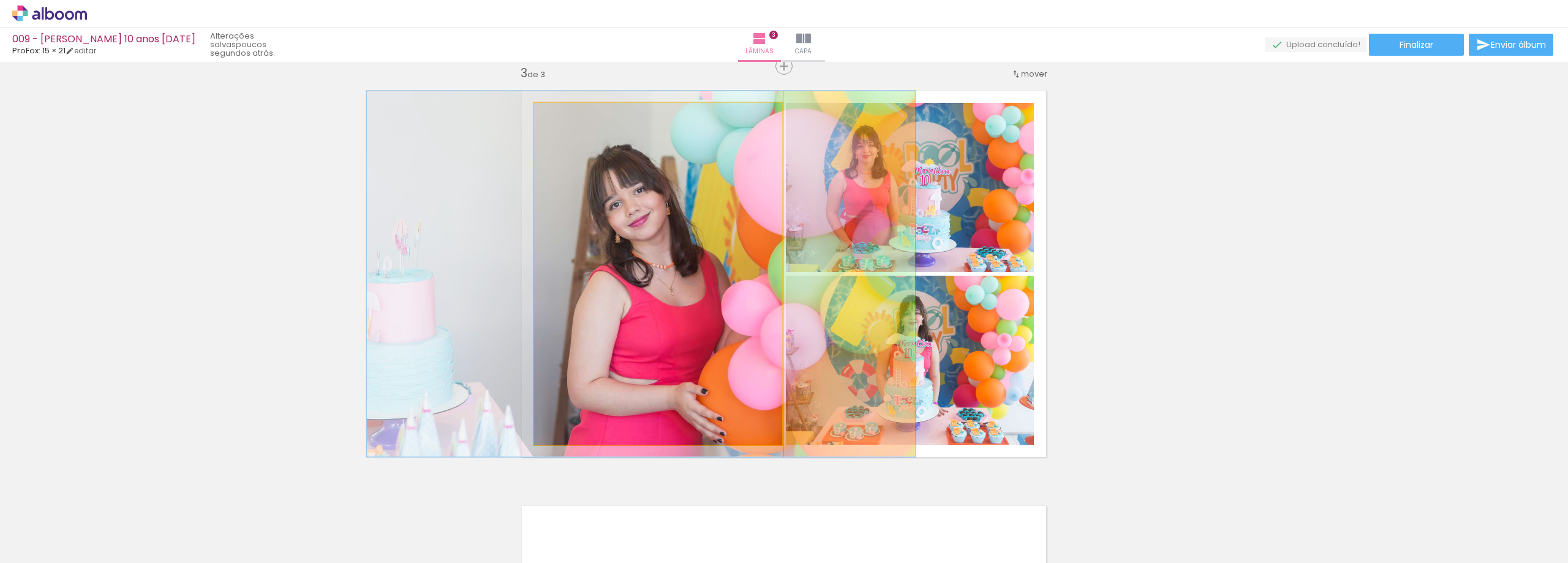
drag, startPoint x: 561, startPoint y: 114, endPoint x: 565, endPoint y: 126, distance: 12.6
type paper-slider "109"
click at [565, 123] on div at bounding box center [566, 115] width 19 height 19
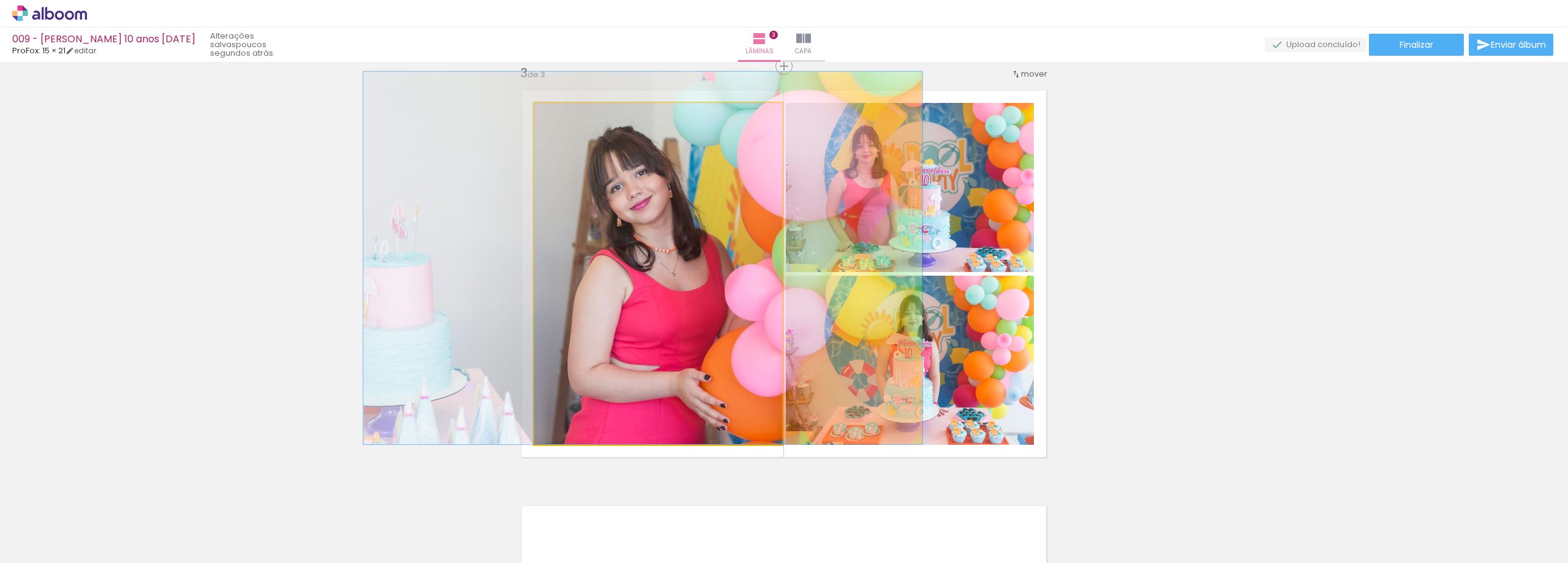
drag, startPoint x: 620, startPoint y: 188, endPoint x: 622, endPoint y: 155, distance: 33.1
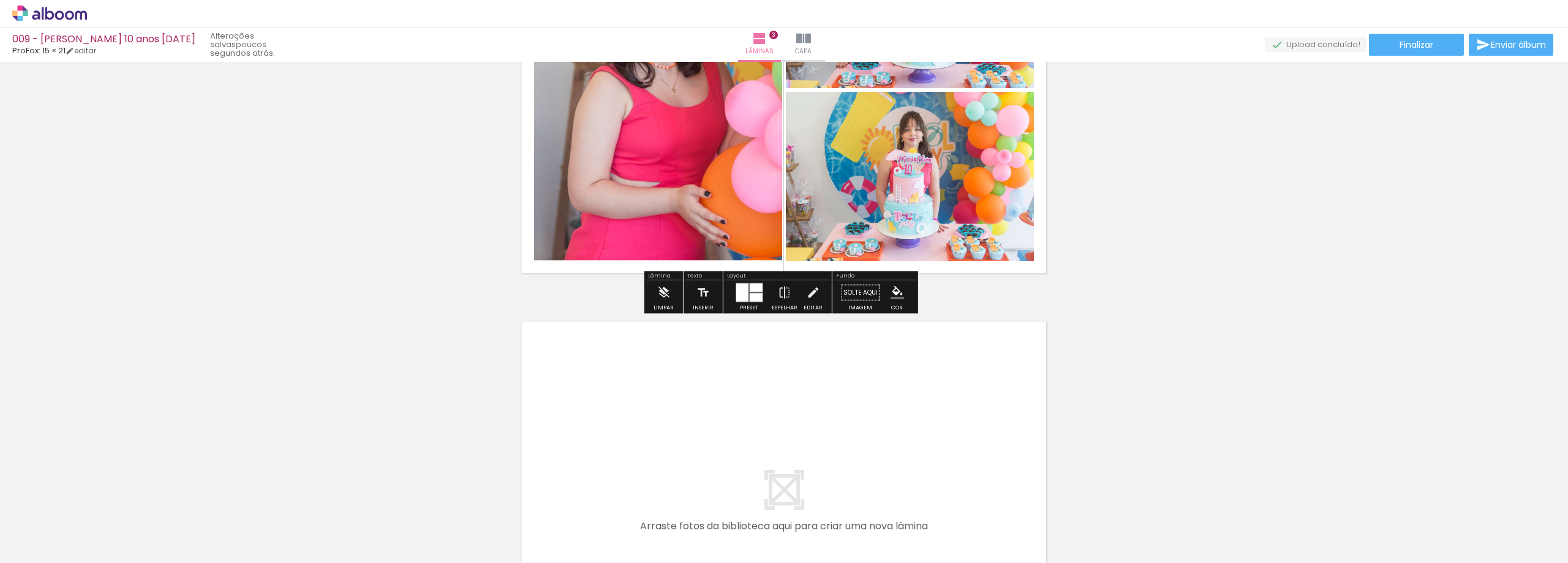
scroll to position [1215, 0]
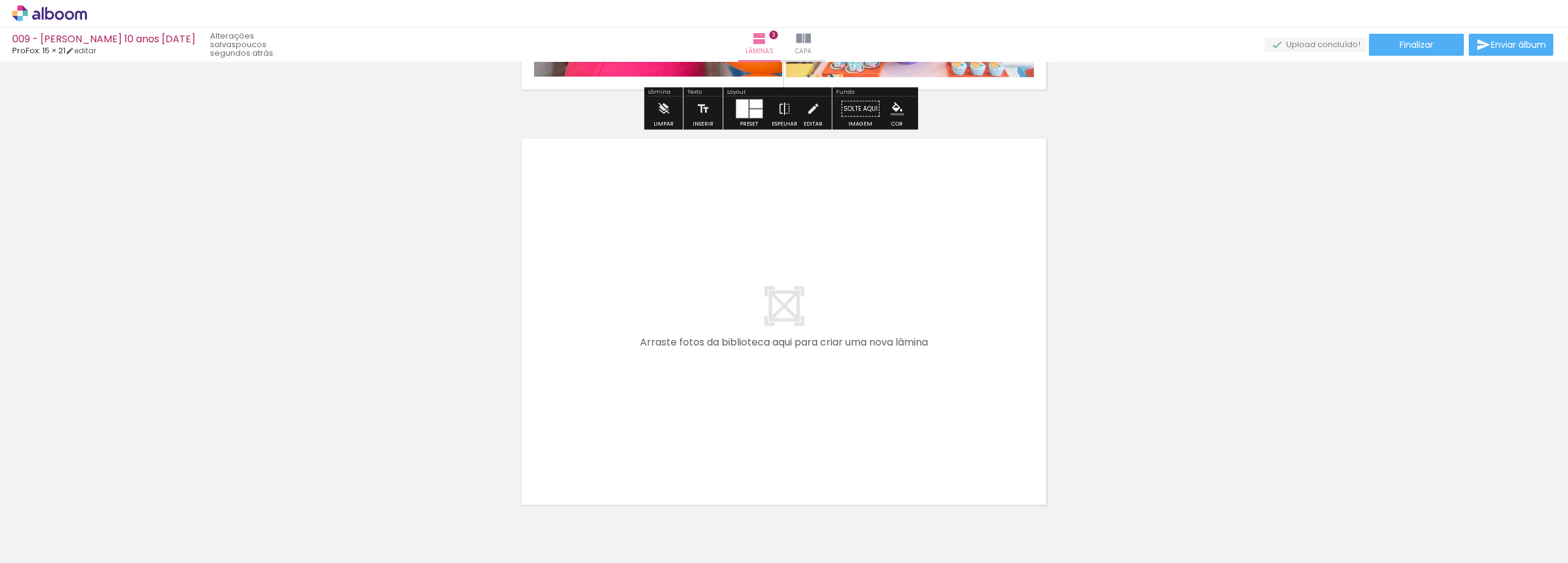
click at [44, 544] on span "Adicionar Fotos" at bounding box center [43, 546] width 37 height 13
click at [0, 0] on input "file" at bounding box center [0, 0] width 0 height 0
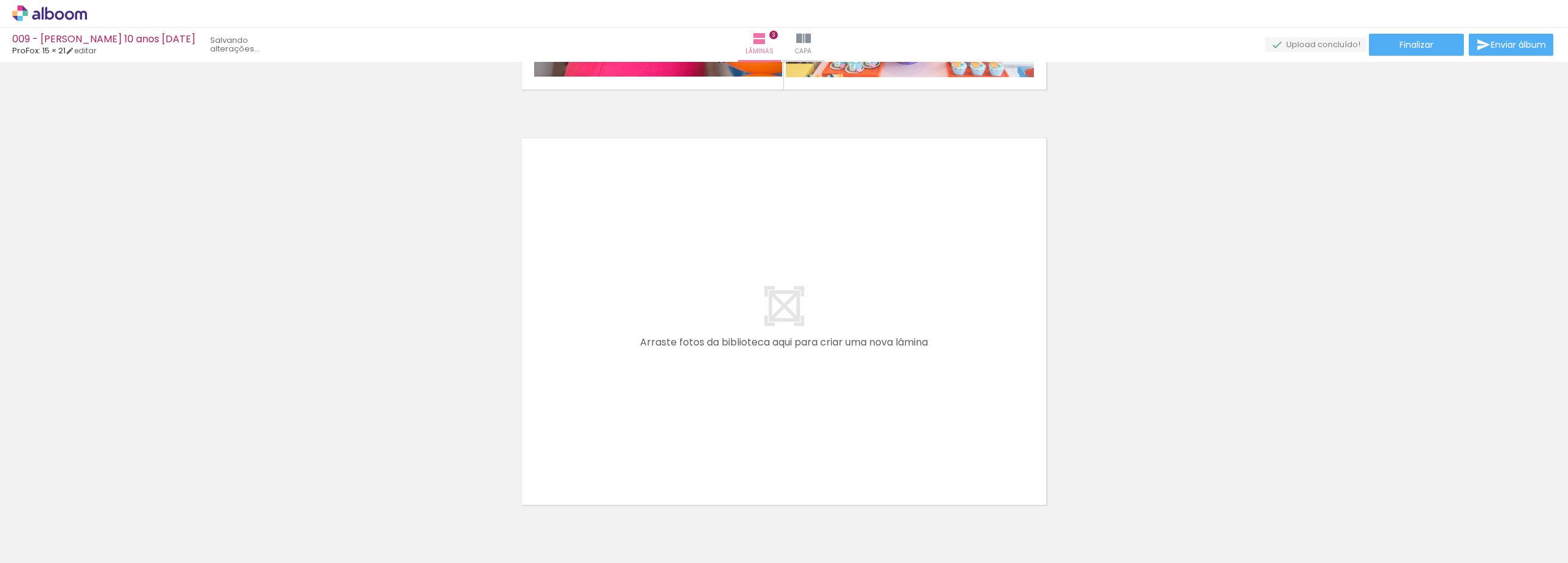
scroll to position [0, 0]
drag, startPoint x: 743, startPoint y: 530, endPoint x: 728, endPoint y: 399, distance: 131.9
click at [728, 399] on quentale-workspace at bounding box center [784, 282] width 1568 height 563
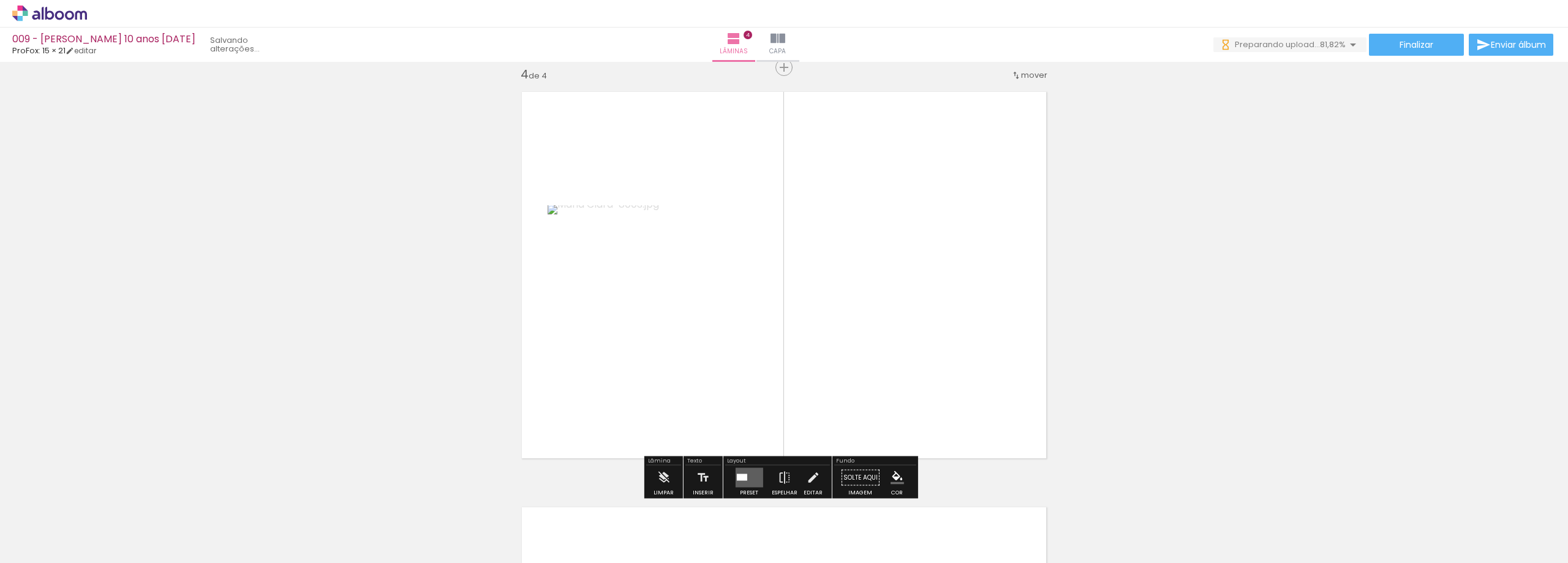
scroll to position [1263, 0]
drag, startPoint x: 808, startPoint y: 527, endPoint x: 848, endPoint y: 377, distance: 155.2
click at [838, 393] on quentale-workspace at bounding box center [784, 282] width 1568 height 563
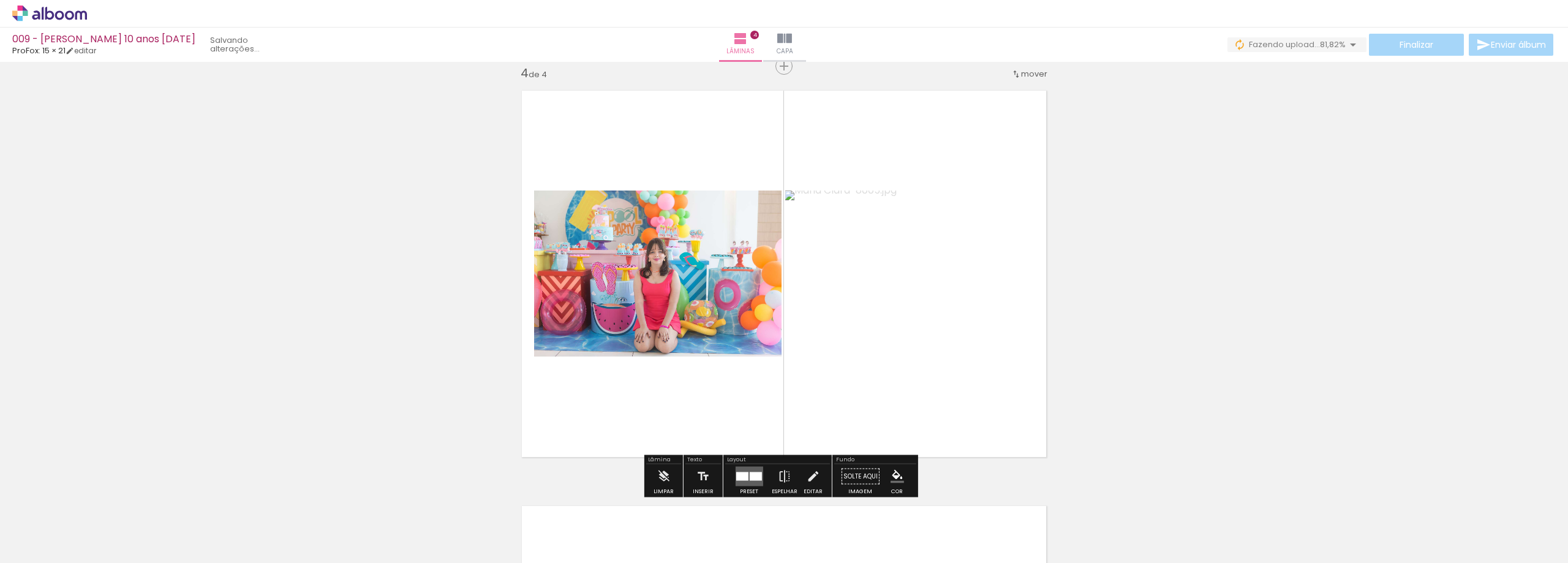
click at [756, 480] on div at bounding box center [755, 476] width 12 height 9
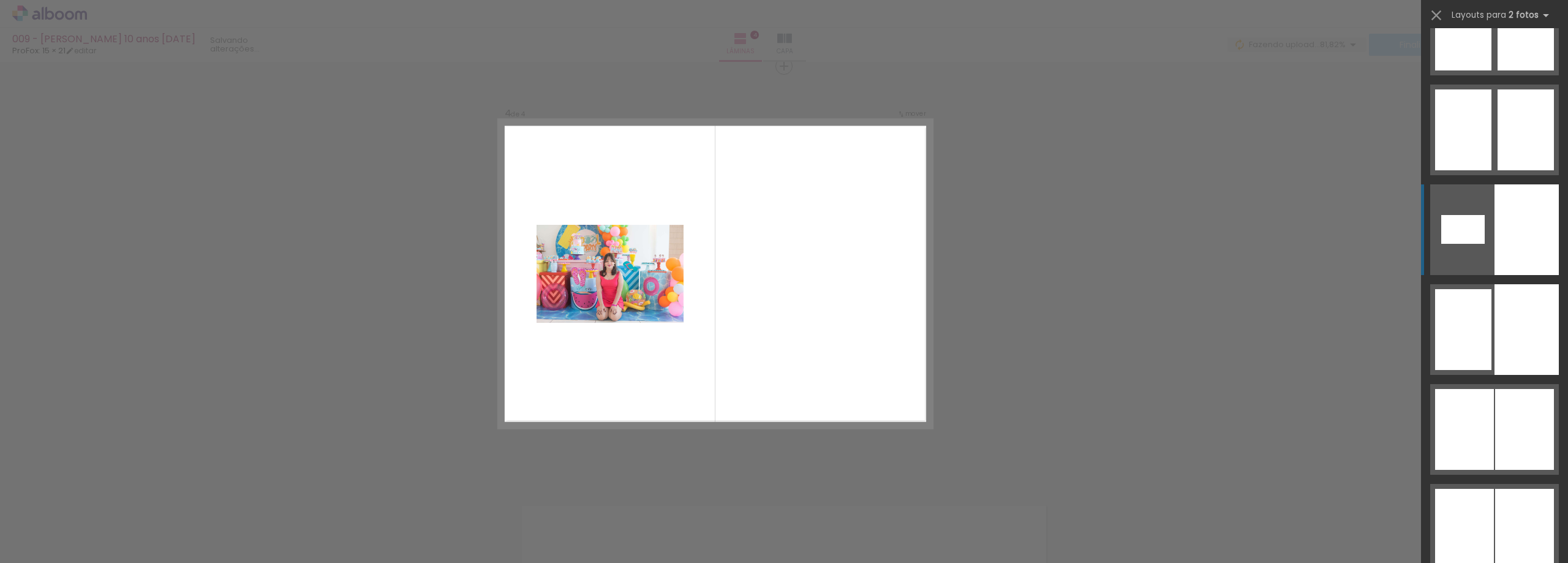
scroll to position [2268, 0]
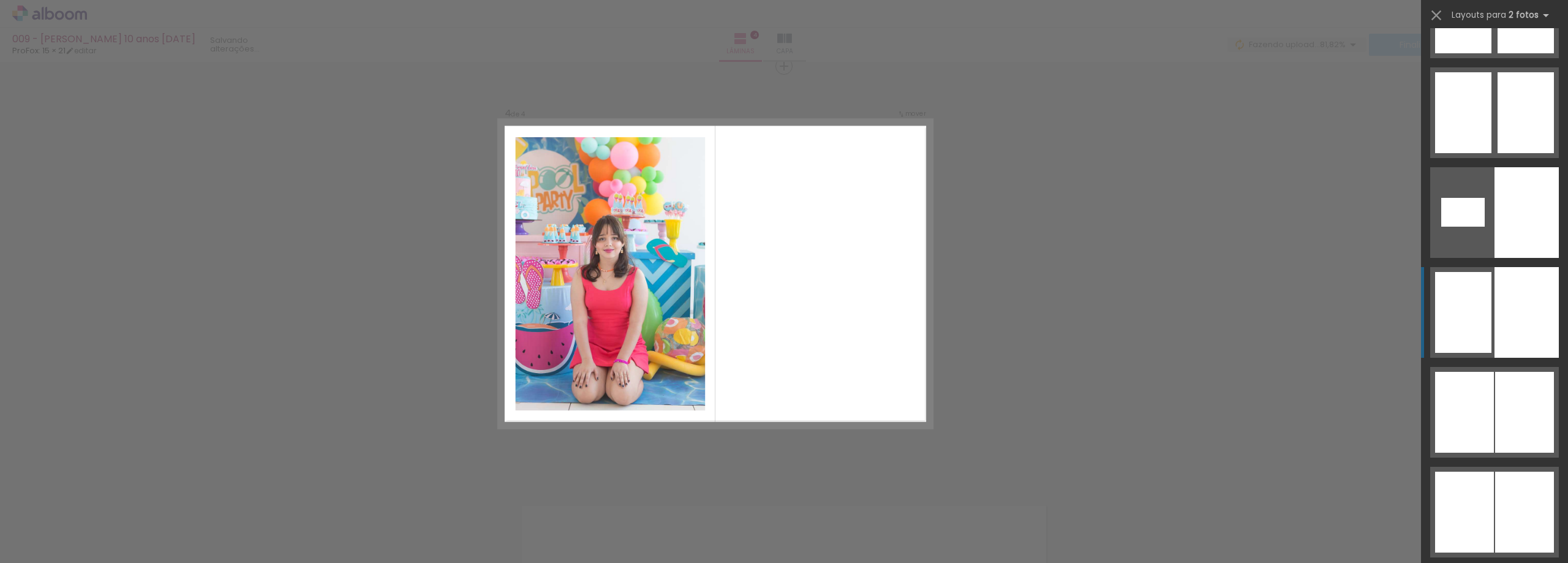
click at [1481, 300] on div at bounding box center [1463, 312] width 56 height 81
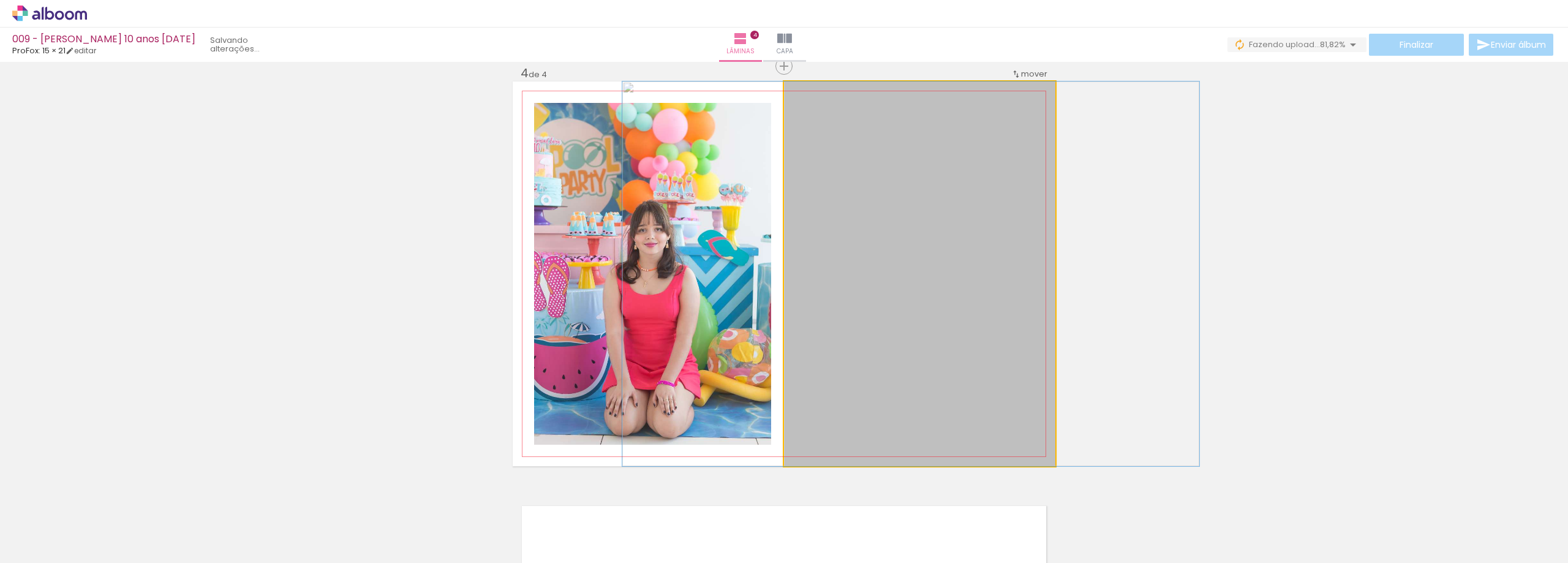
drag, startPoint x: 856, startPoint y: 374, endPoint x: 848, endPoint y: 362, distance: 14.4
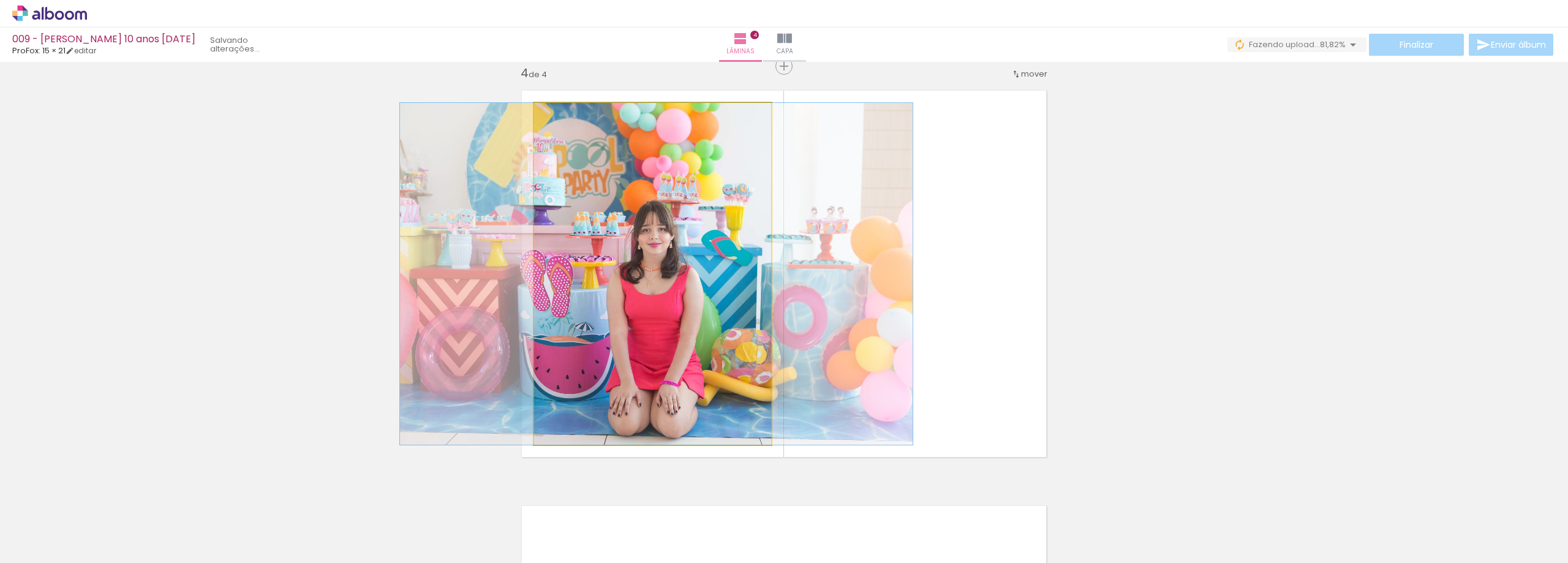
drag, startPoint x: 702, startPoint y: 336, endPoint x: 706, endPoint y: 323, distance: 13.6
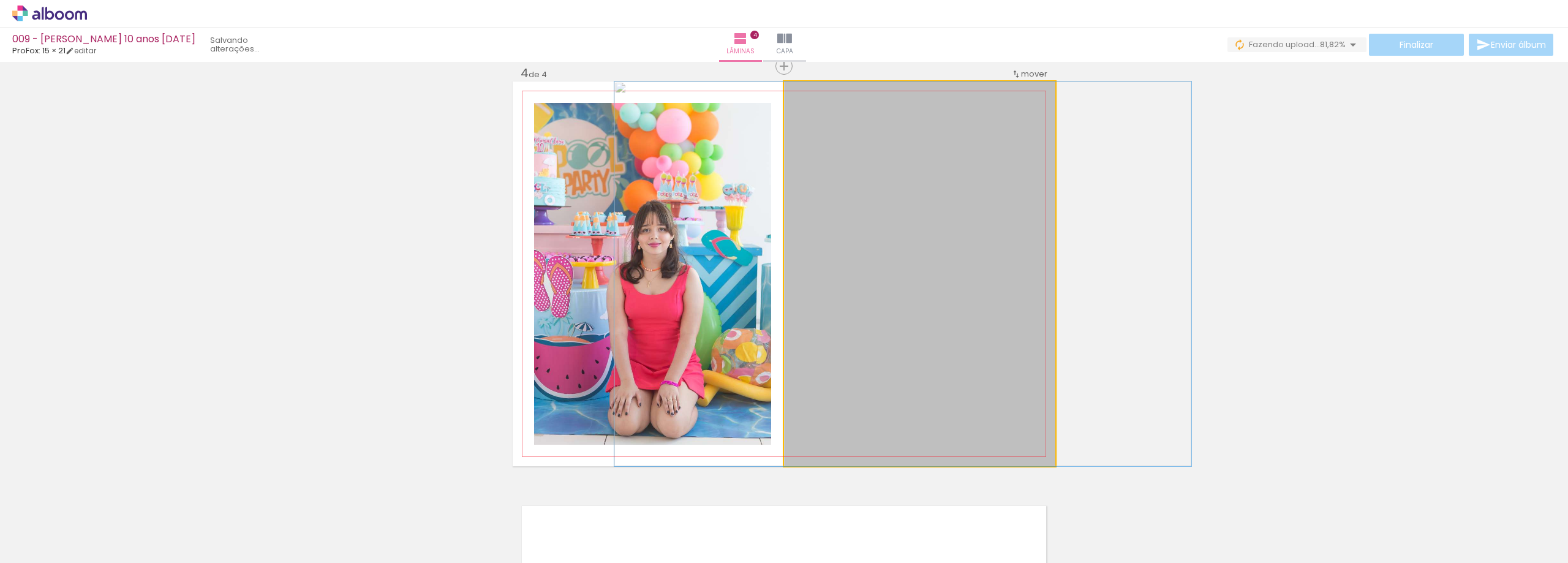
drag, startPoint x: 956, startPoint y: 298, endPoint x: 949, endPoint y: 297, distance: 7.1
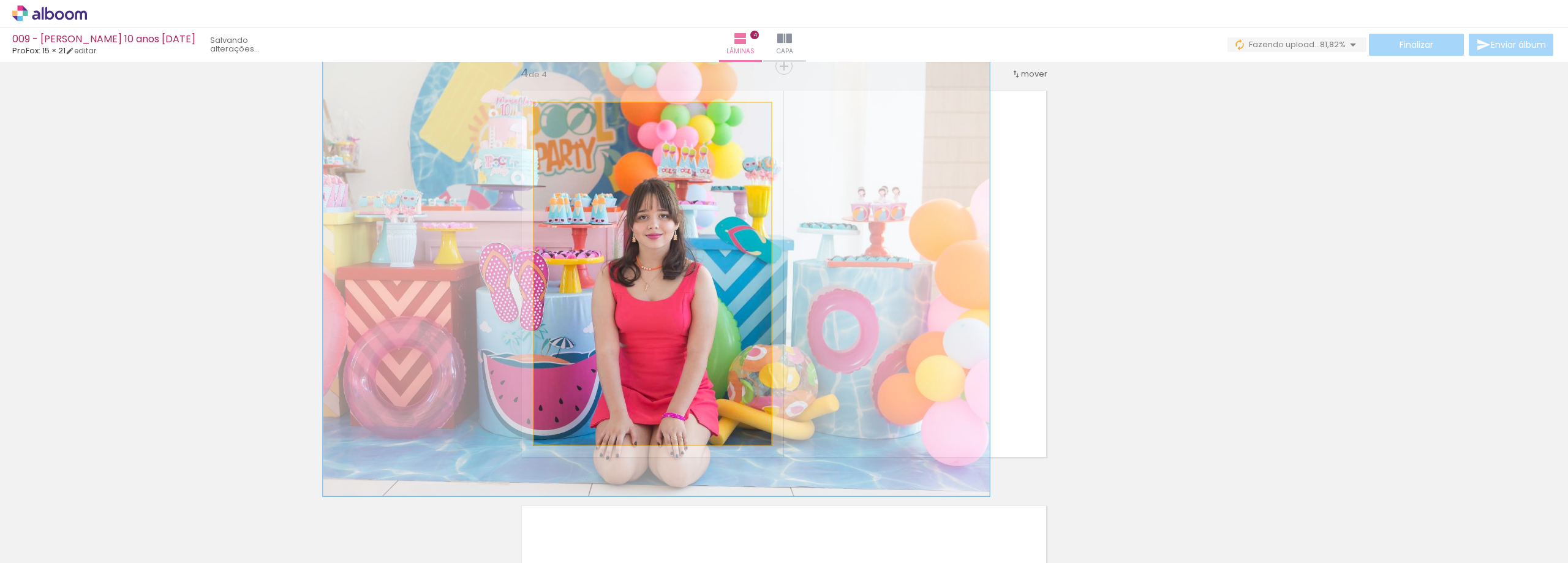
drag, startPoint x: 562, startPoint y: 115, endPoint x: 596, endPoint y: 164, distance: 59.6
type paper-slider "130"
click at [575, 125] on quentale-photo at bounding box center [652, 274] width 237 height 342
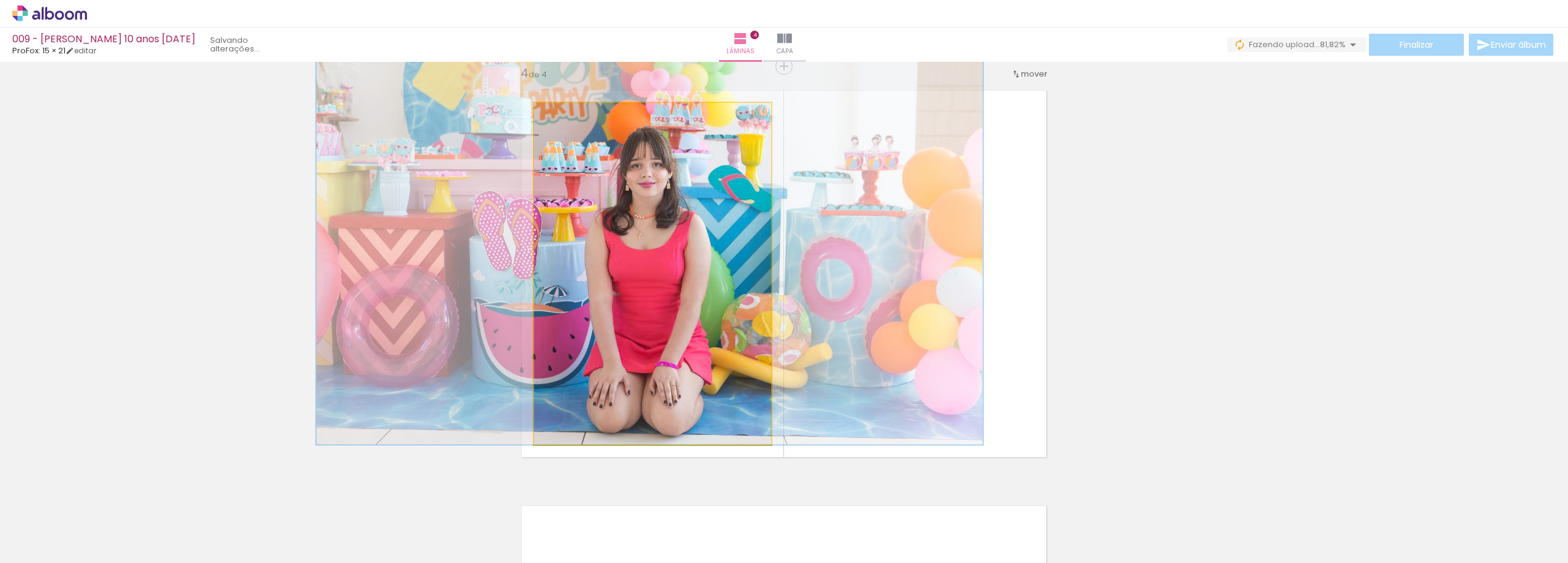
drag, startPoint x: 658, startPoint y: 268, endPoint x: 655, endPoint y: 188, distance: 80.1
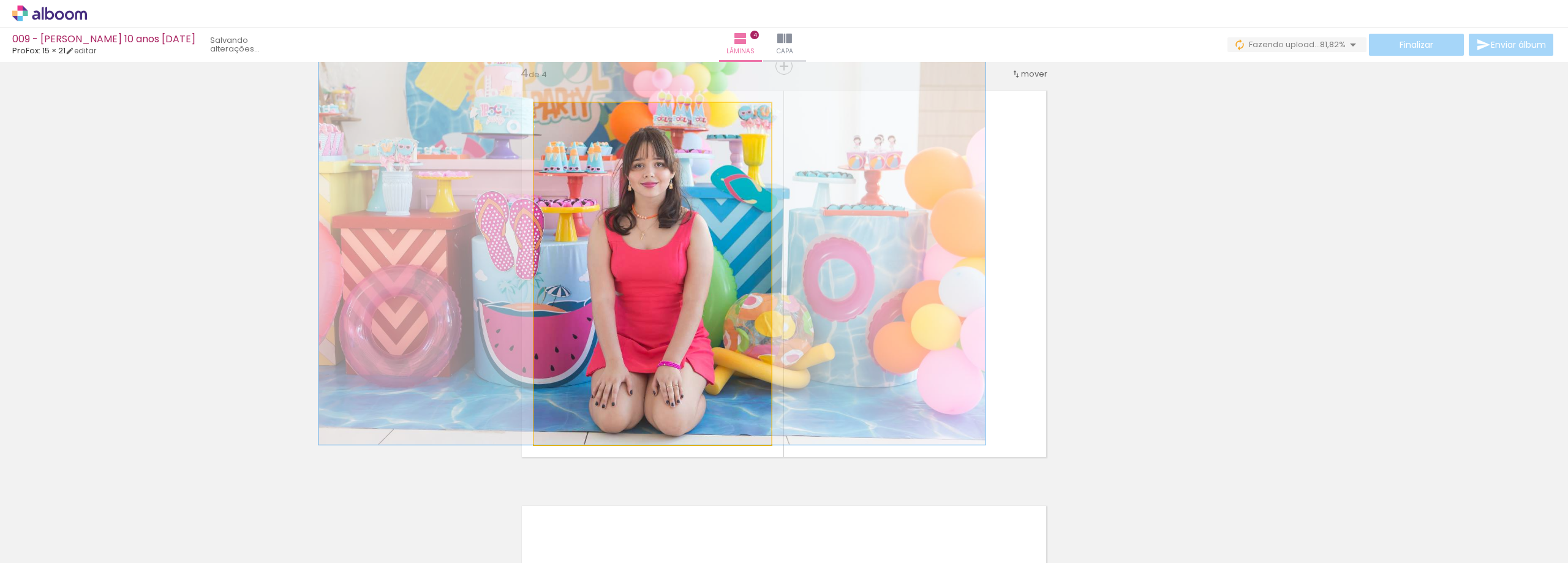
drag, startPoint x: 573, startPoint y: 123, endPoint x: 590, endPoint y: 145, distance: 27.8
click at [573, 128] on quentale-photo at bounding box center [652, 274] width 237 height 342
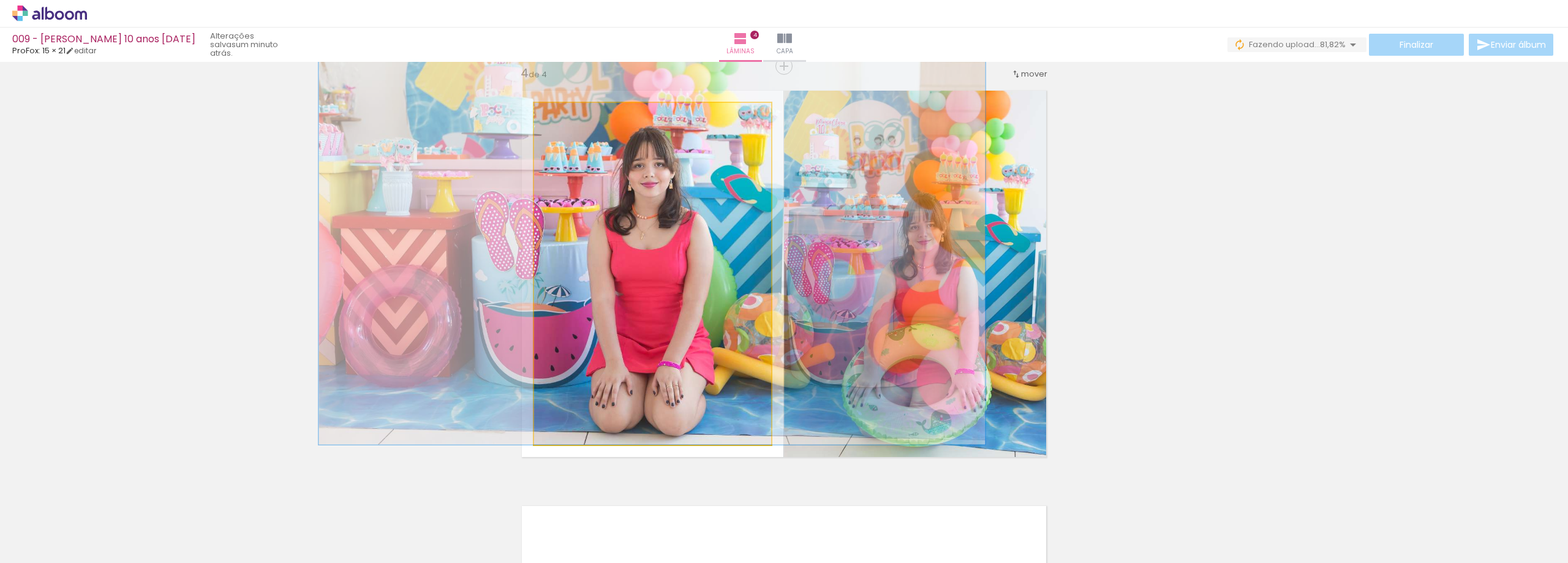
drag, startPoint x: 636, startPoint y: 216, endPoint x: 634, endPoint y: 179, distance: 37.1
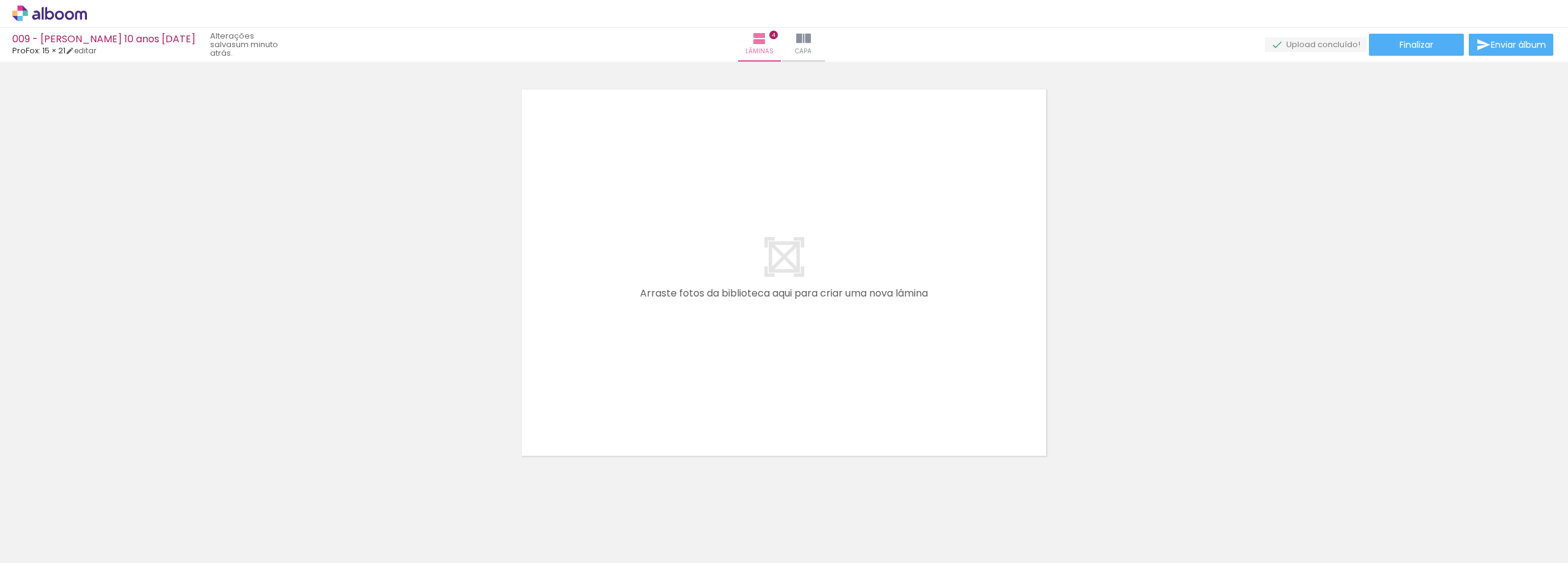
scroll to position [1692, 0]
click at [38, 544] on span "Adicionar Fotos" at bounding box center [43, 546] width 37 height 13
click at [0, 0] on input "file" at bounding box center [0, 0] width 0 height 0
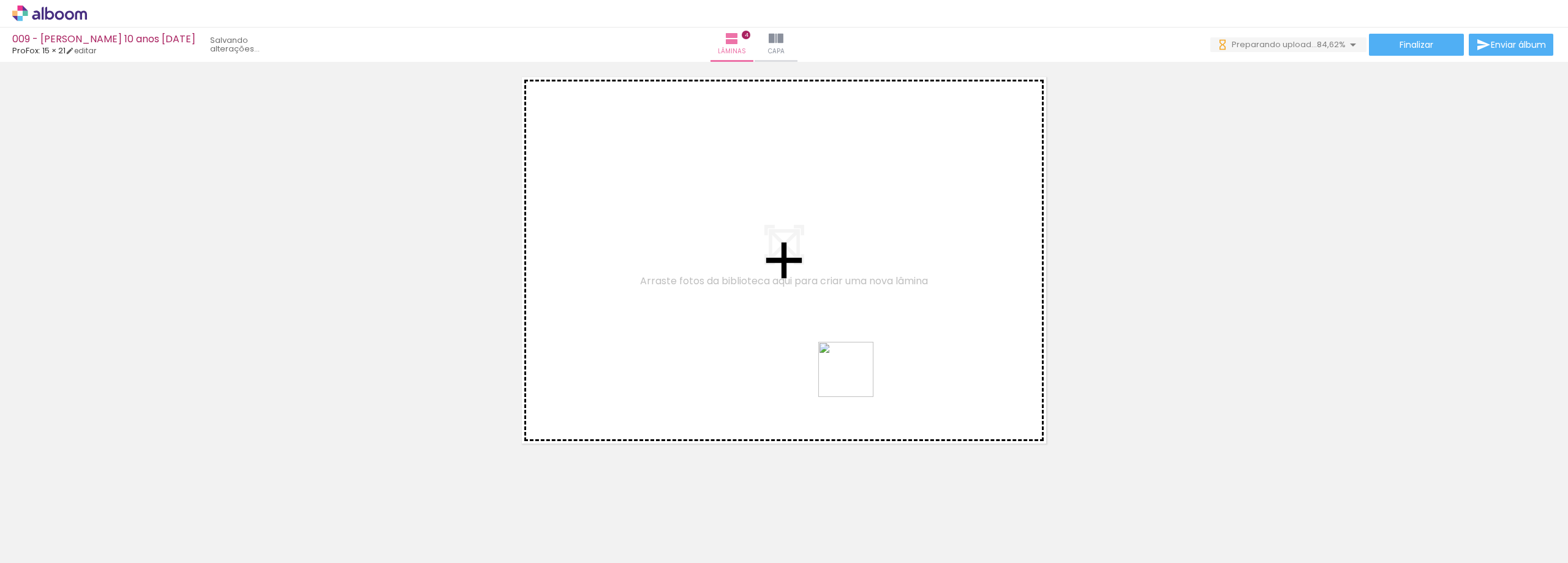
drag, startPoint x: 877, startPoint y: 526, endPoint x: 905, endPoint y: 451, distance: 80.1
click at [855, 374] on quentale-workspace at bounding box center [784, 282] width 1568 height 563
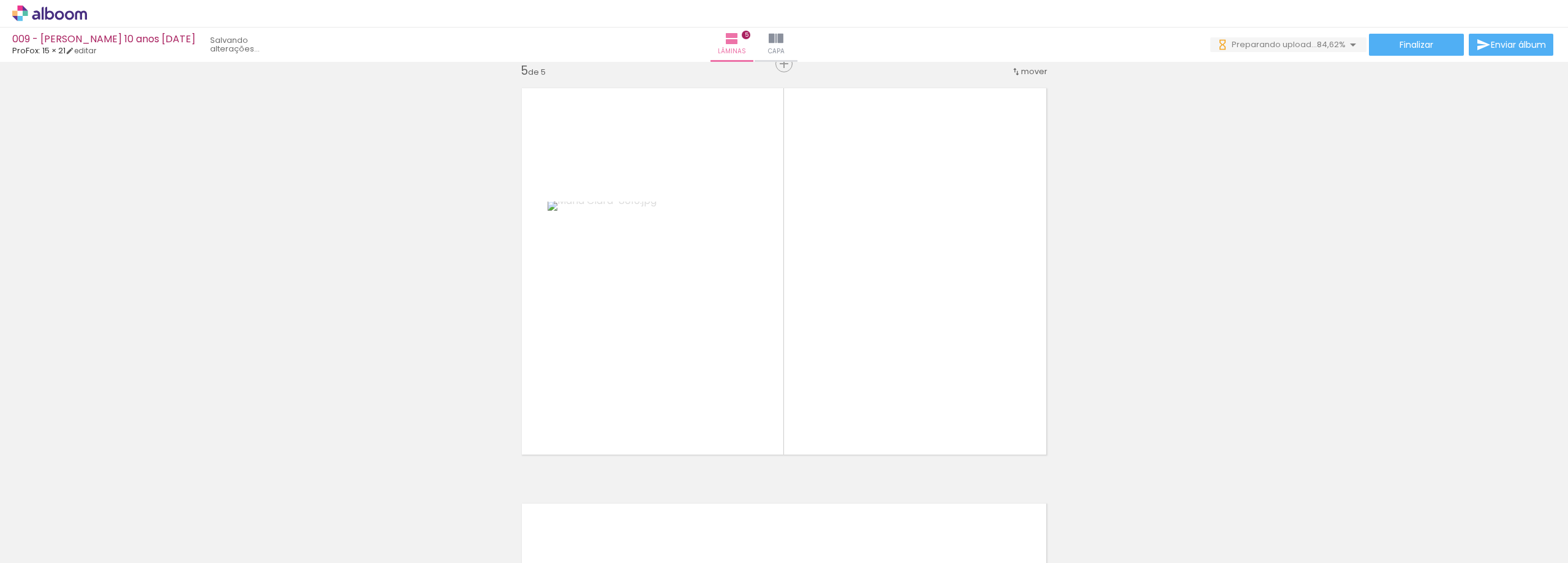
scroll to position [1678, 0]
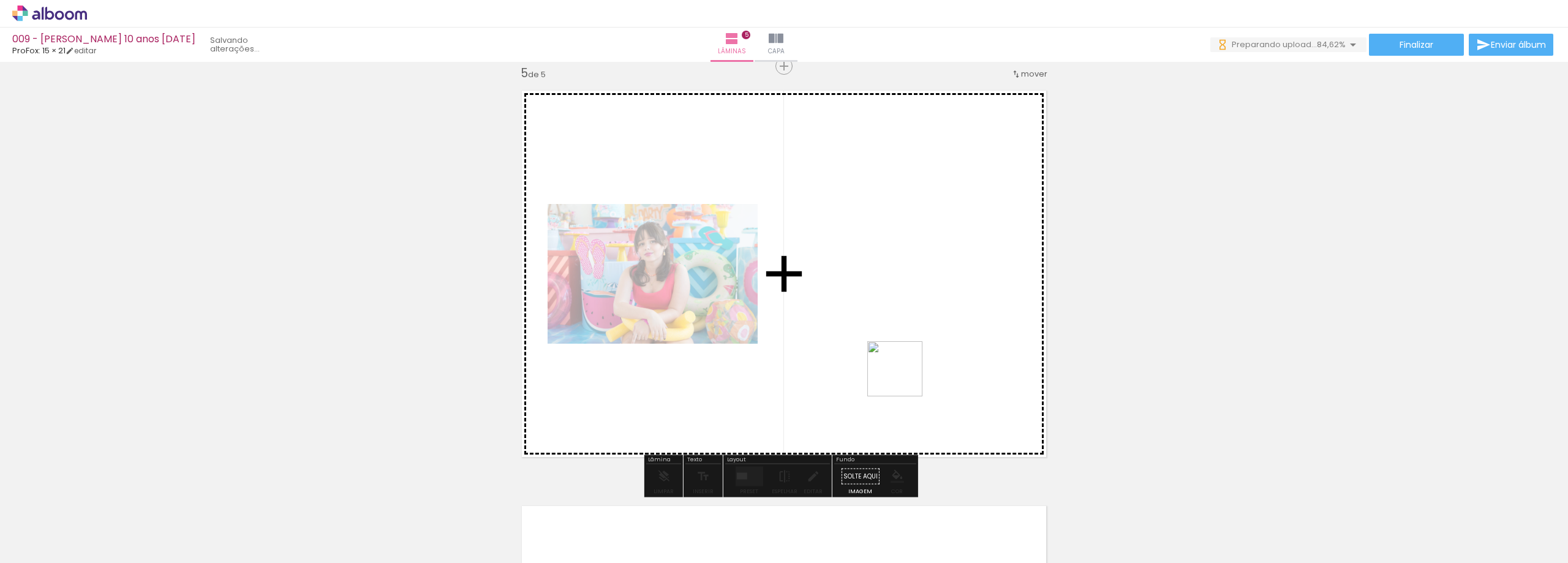
drag, startPoint x: 938, startPoint y: 524, endPoint x: 904, endPoint y: 378, distance: 149.9
click at [904, 378] on quentale-workspace at bounding box center [784, 282] width 1568 height 563
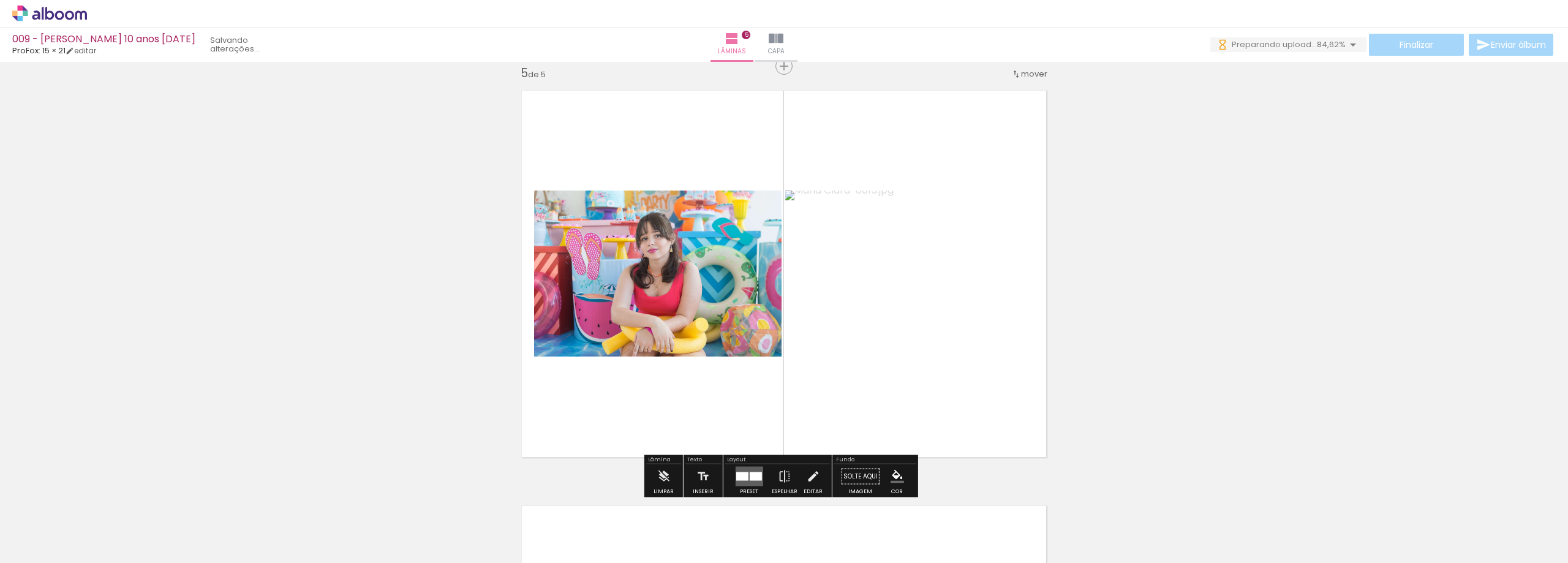
drag, startPoint x: 1017, startPoint y: 525, endPoint x: 920, endPoint y: 381, distance: 173.6
click at [945, 361] on quentale-workspace at bounding box center [784, 282] width 1568 height 563
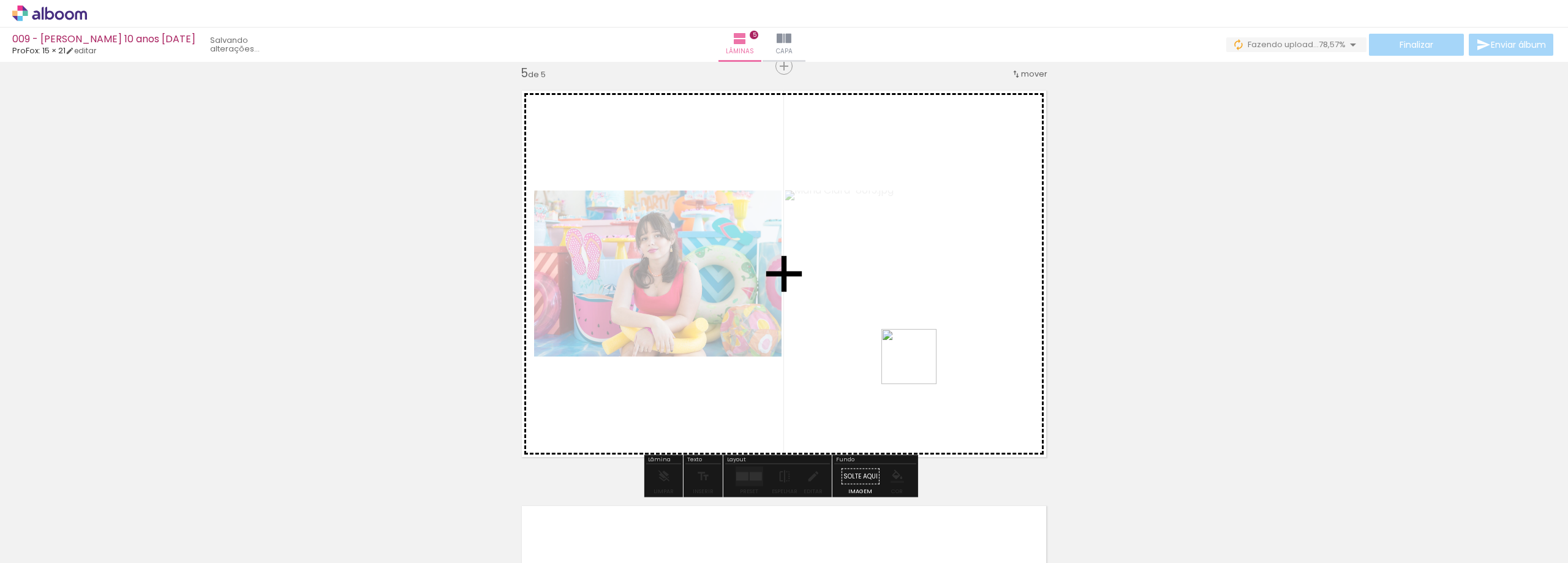
drag, startPoint x: 1013, startPoint y: 527, endPoint x: 918, endPoint y: 365, distance: 187.8
click at [918, 365] on quentale-workspace at bounding box center [784, 282] width 1568 height 563
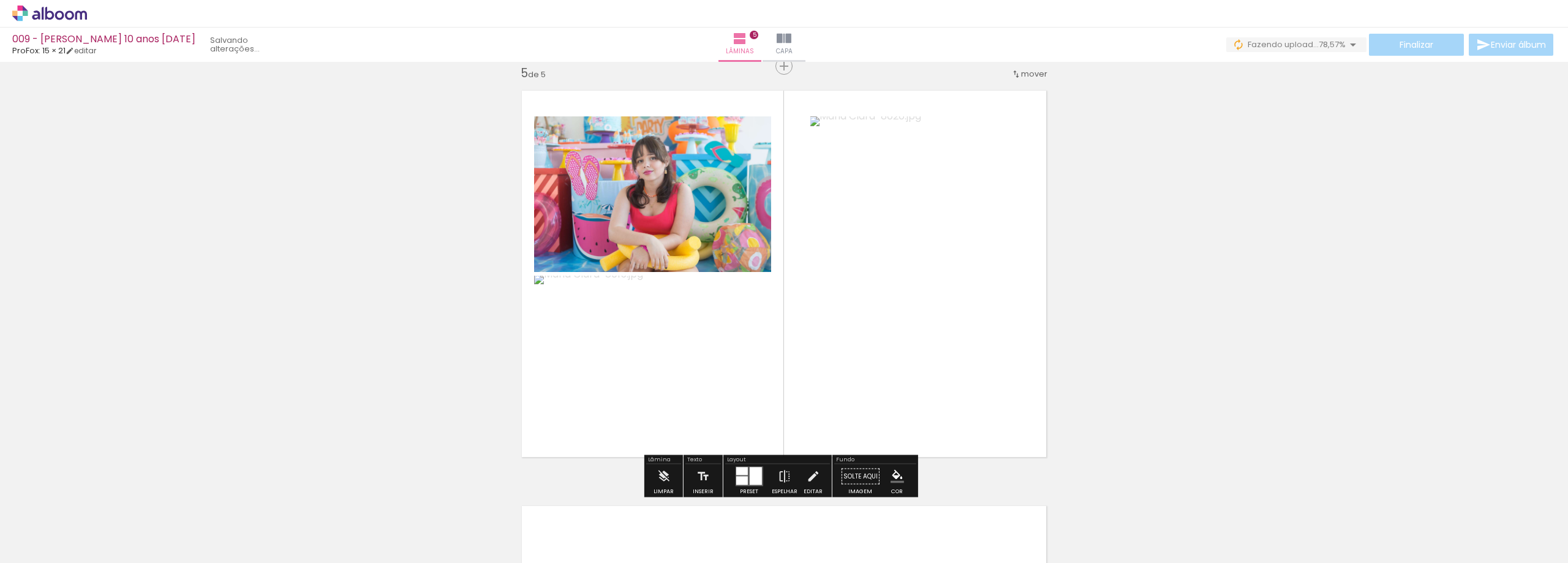
click at [750, 473] on div at bounding box center [755, 476] width 12 height 18
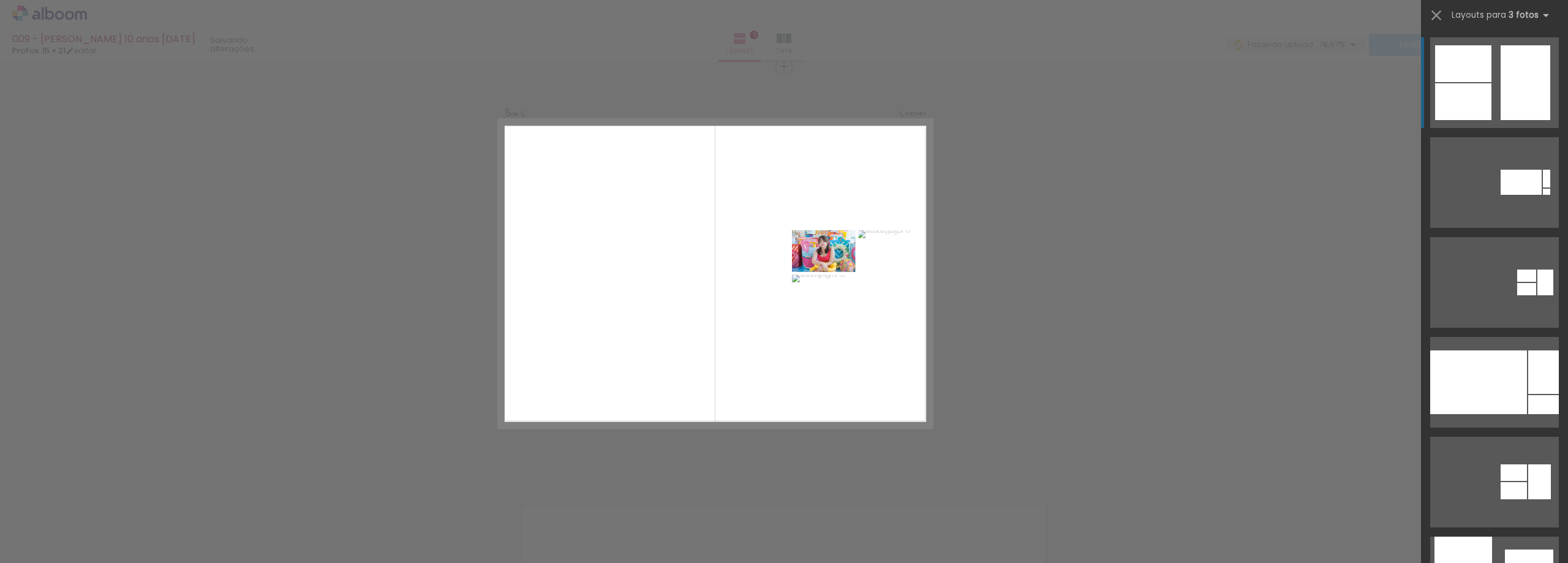
scroll to position [429, 0]
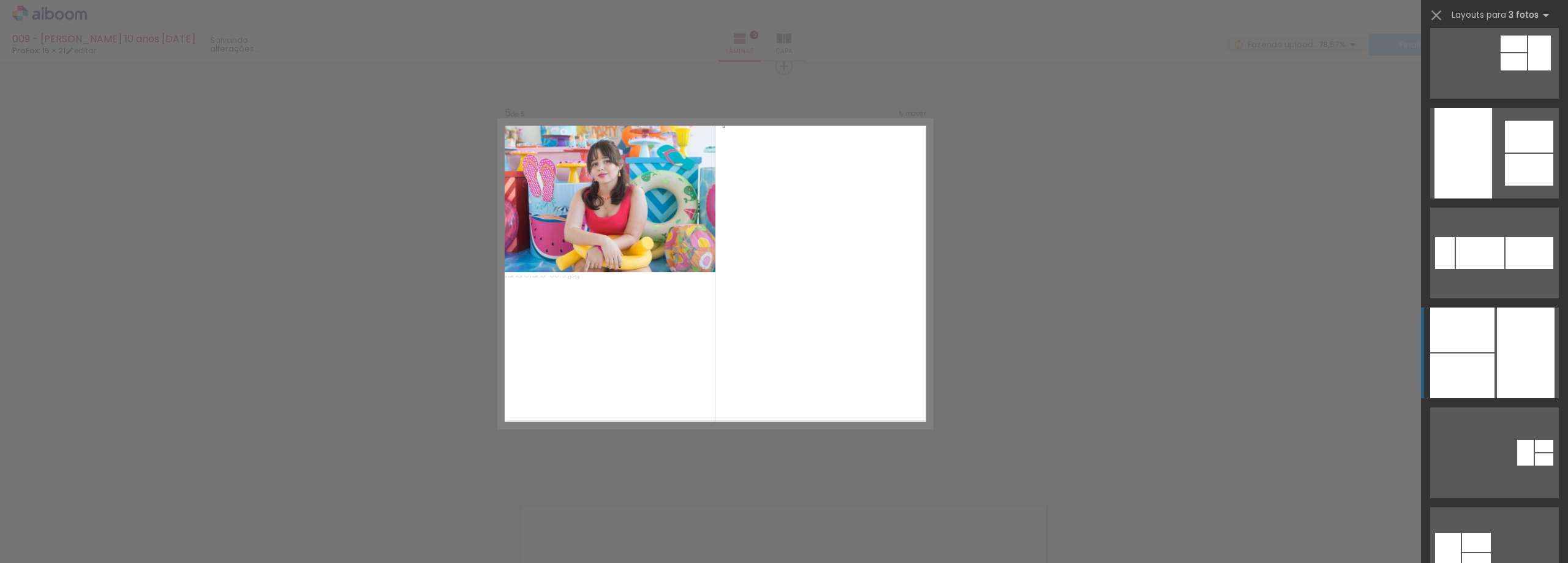
click at [1499, 329] on div at bounding box center [1525, 353] width 58 height 90
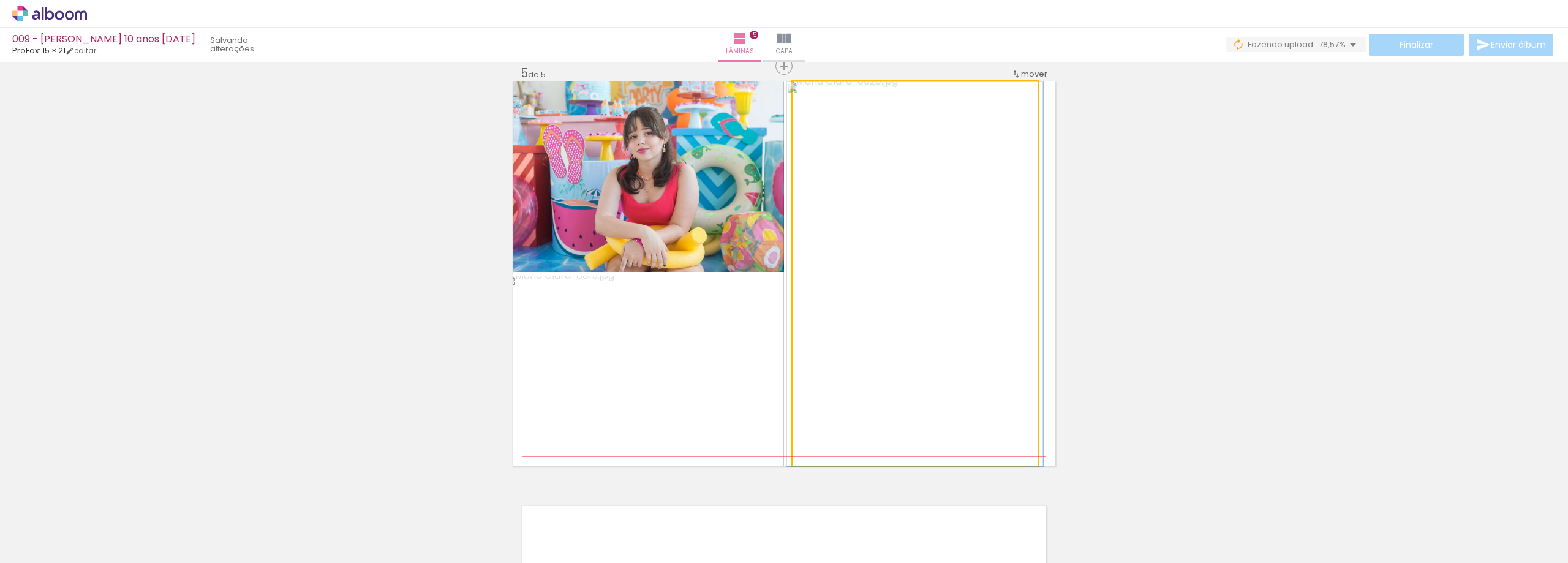
click at [927, 244] on quentale-photo at bounding box center [915, 274] width 245 height 385
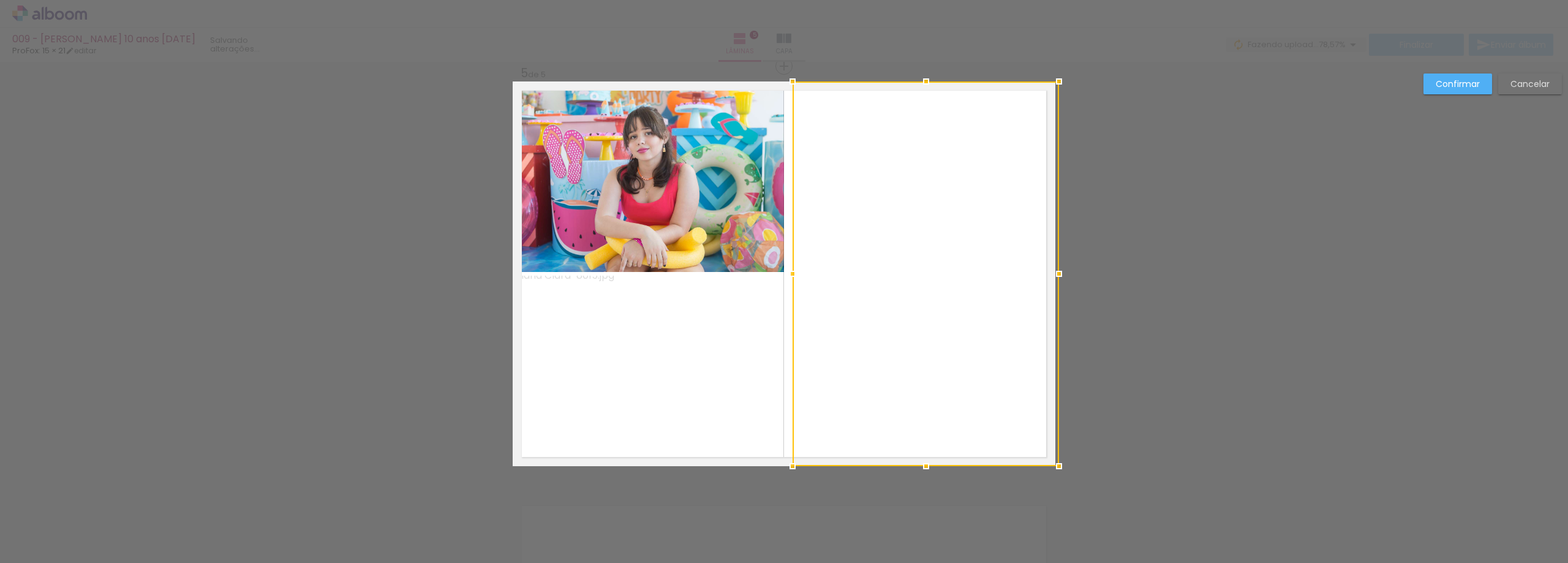
drag, startPoint x: 1033, startPoint y: 274, endPoint x: 1043, endPoint y: 274, distance: 10.0
click at [1047, 274] on div at bounding box center [1060, 274] width 25 height 25
click at [787, 272] on div at bounding box center [785, 274] width 25 height 25
drag, startPoint x: 778, startPoint y: 276, endPoint x: 786, endPoint y: 277, distance: 8.1
click at [786, 277] on div at bounding box center [791, 274] width 25 height 25
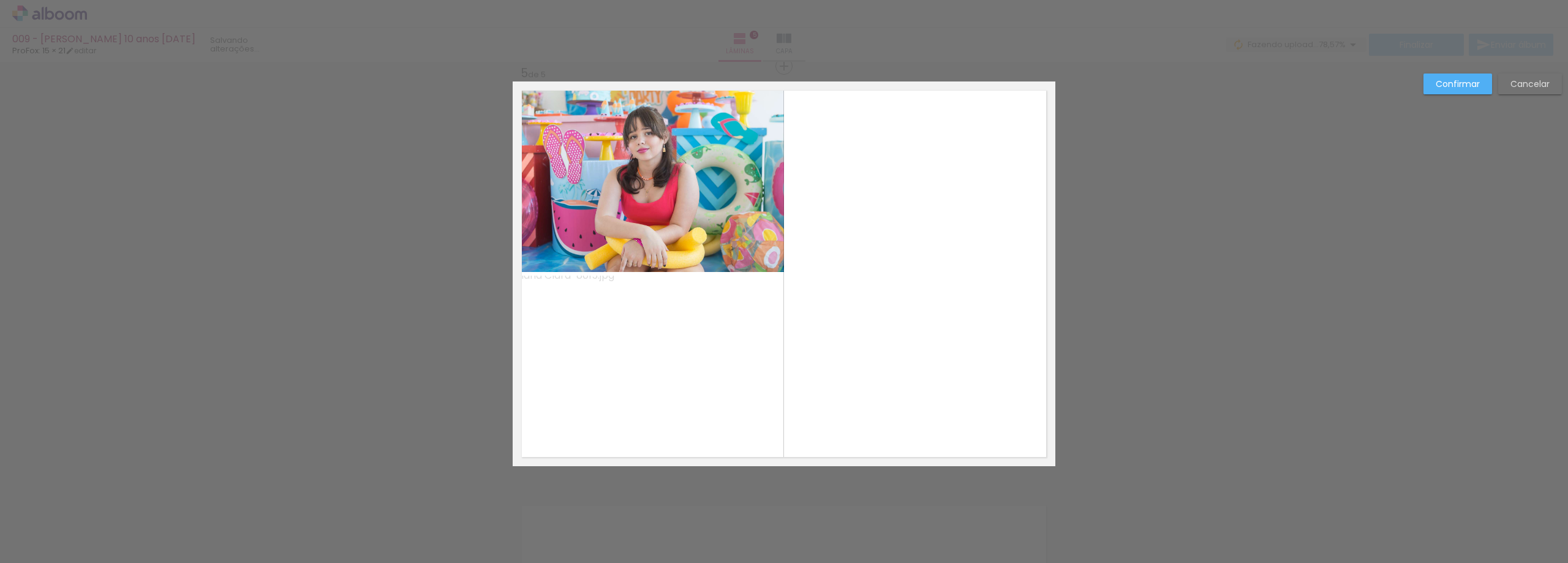
click at [835, 276] on quentale-photo at bounding box center [924, 273] width 264 height 384
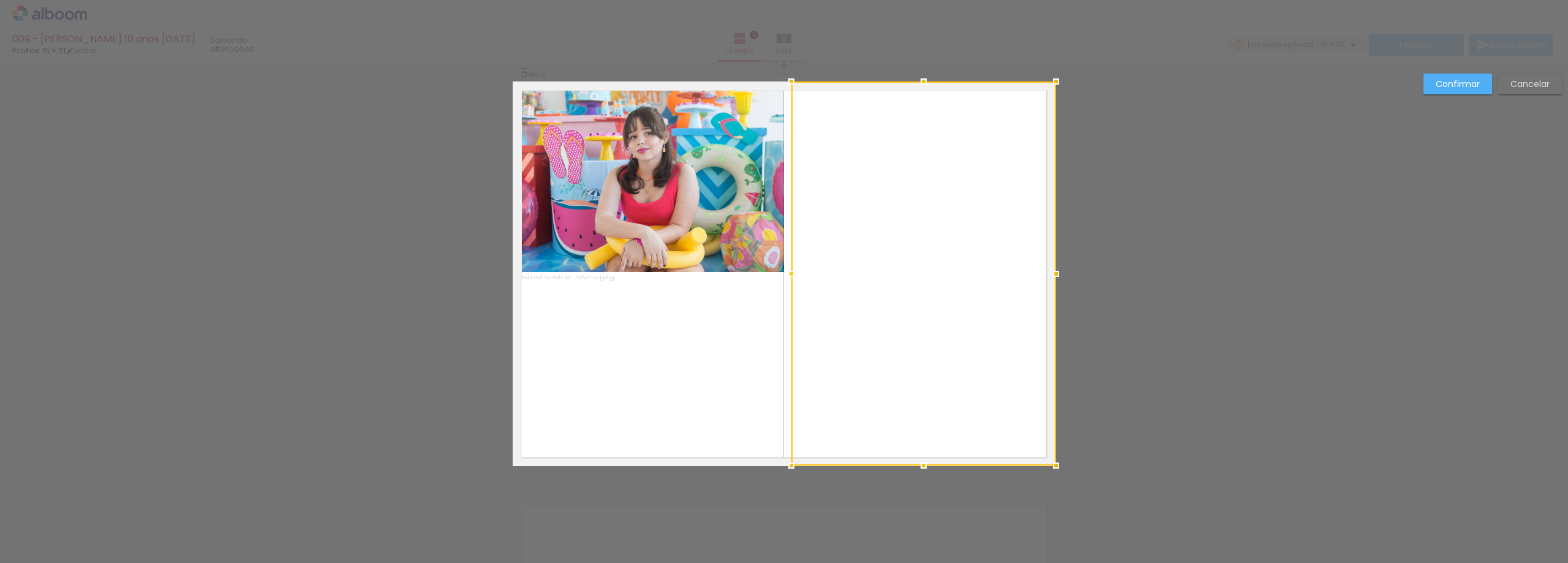
click at [787, 274] on div at bounding box center [791, 274] width 25 height 25
click at [0, 0] on slot "Cancelar" at bounding box center [0, 0] width 0 height 0
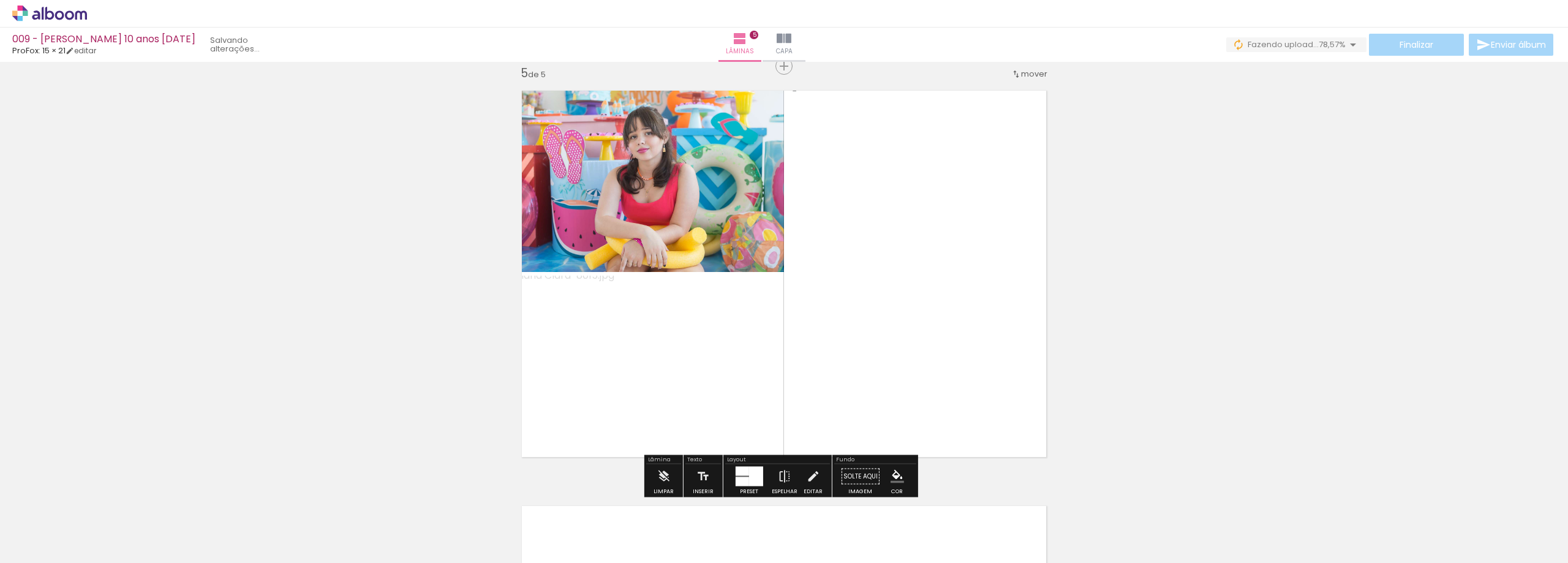
click at [878, 210] on quentale-photo at bounding box center [915, 274] width 245 height 385
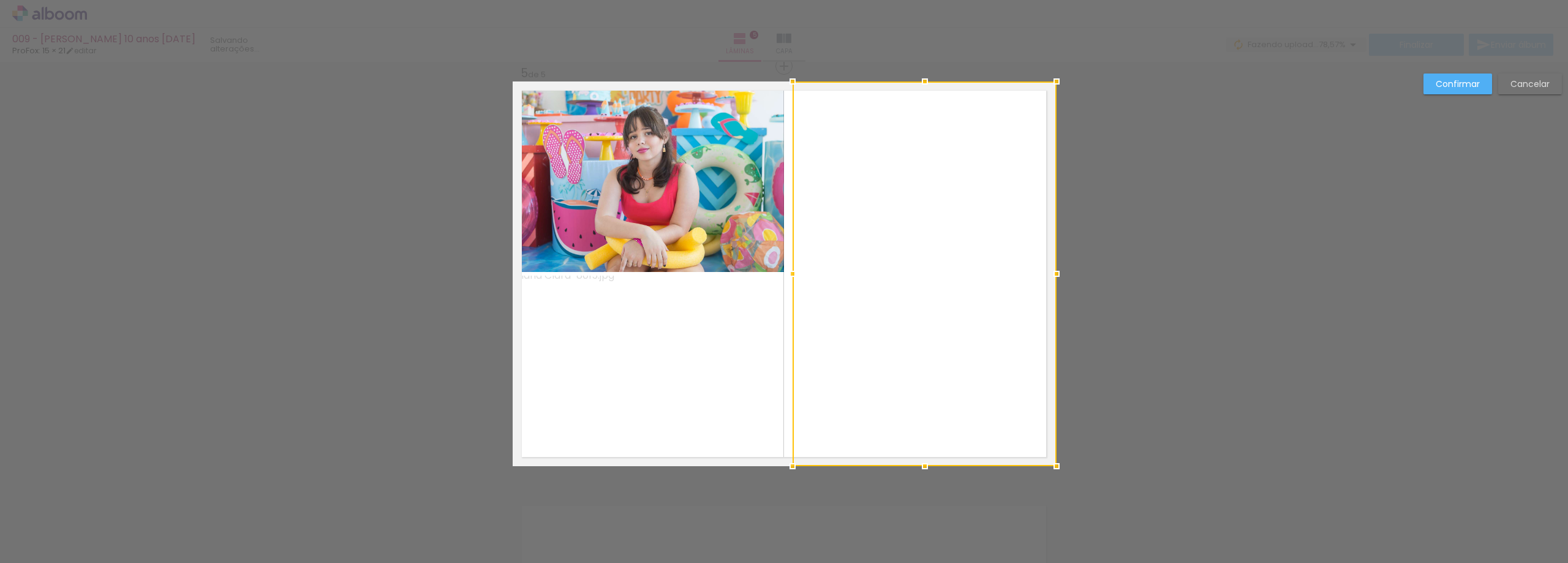
drag, startPoint x: 1032, startPoint y: 272, endPoint x: 1046, endPoint y: 272, distance: 14.0
click at [1046, 272] on div at bounding box center [1056, 274] width 25 height 25
click at [1423, 90] on div "Confirmar Cancelar" at bounding box center [1489, 88] width 145 height 30
click at [0, 0] on slot "Confirmar" at bounding box center [0, 0] width 0 height 0
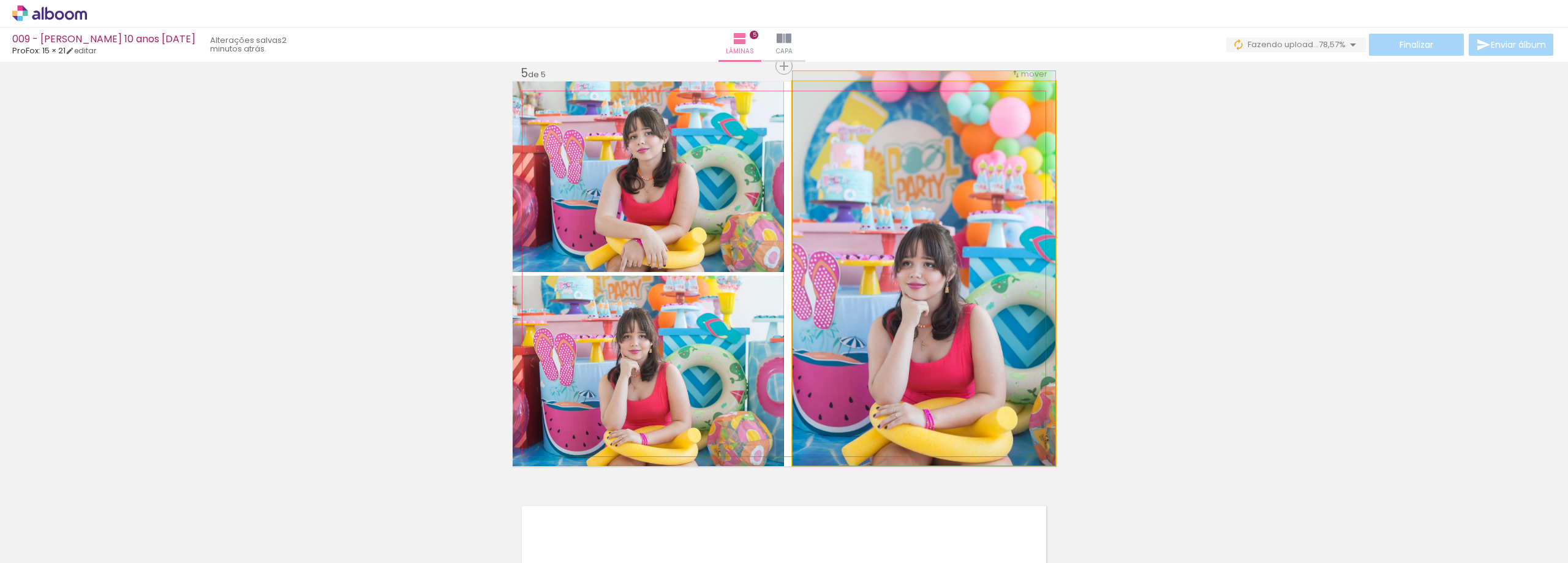
drag, startPoint x: 957, startPoint y: 269, endPoint x: 956, endPoint y: 196, distance: 73.0
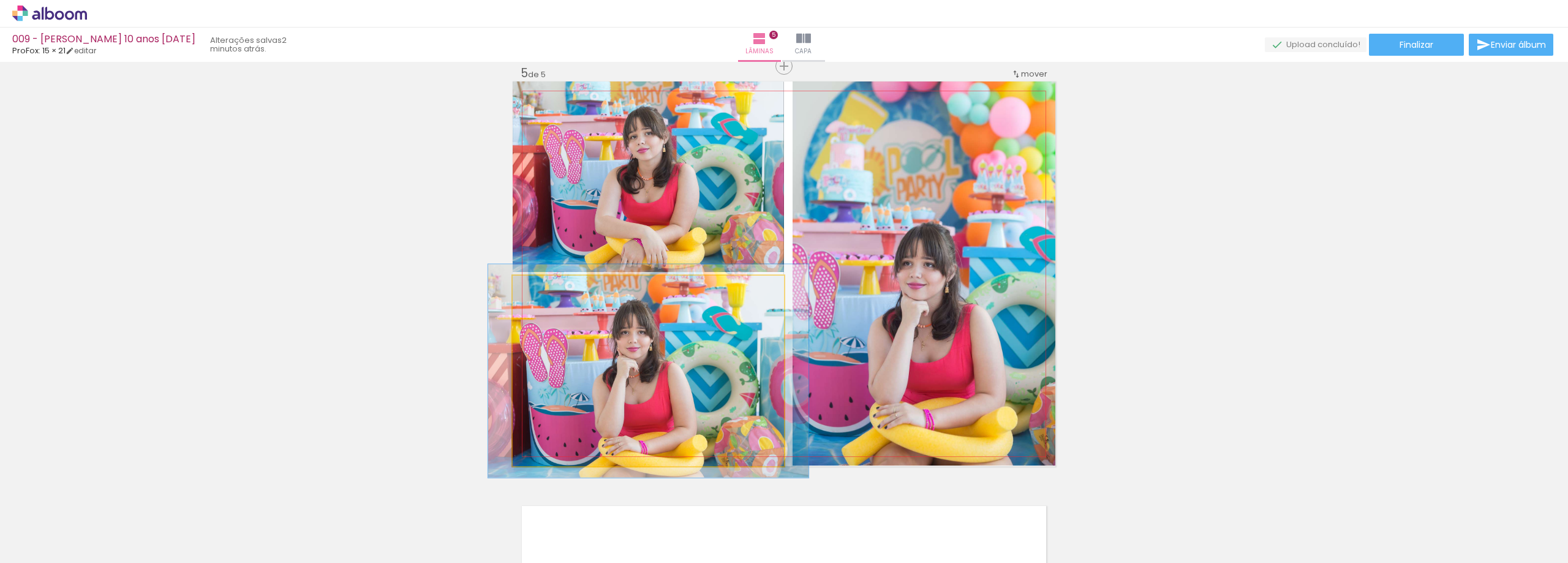
type paper-slider "112"
click at [545, 292] on div at bounding box center [546, 288] width 11 height 11
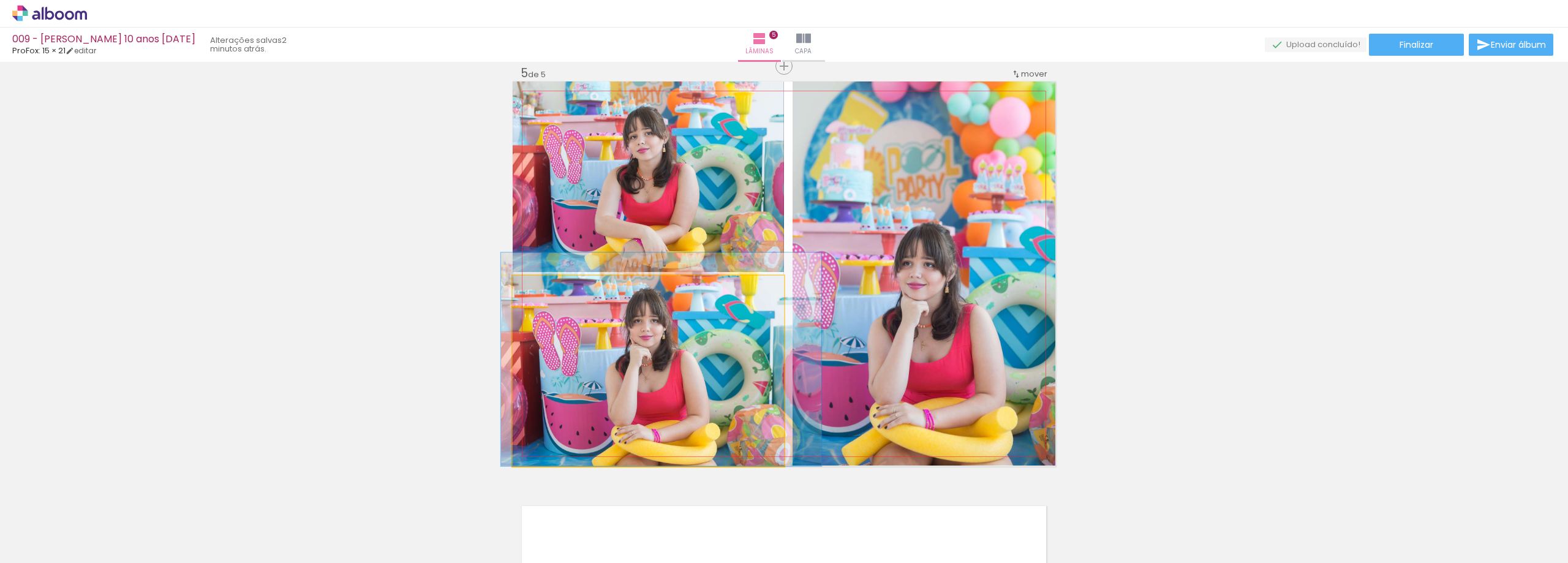
drag, startPoint x: 658, startPoint y: 349, endPoint x: 666, endPoint y: 322, distance: 28.2
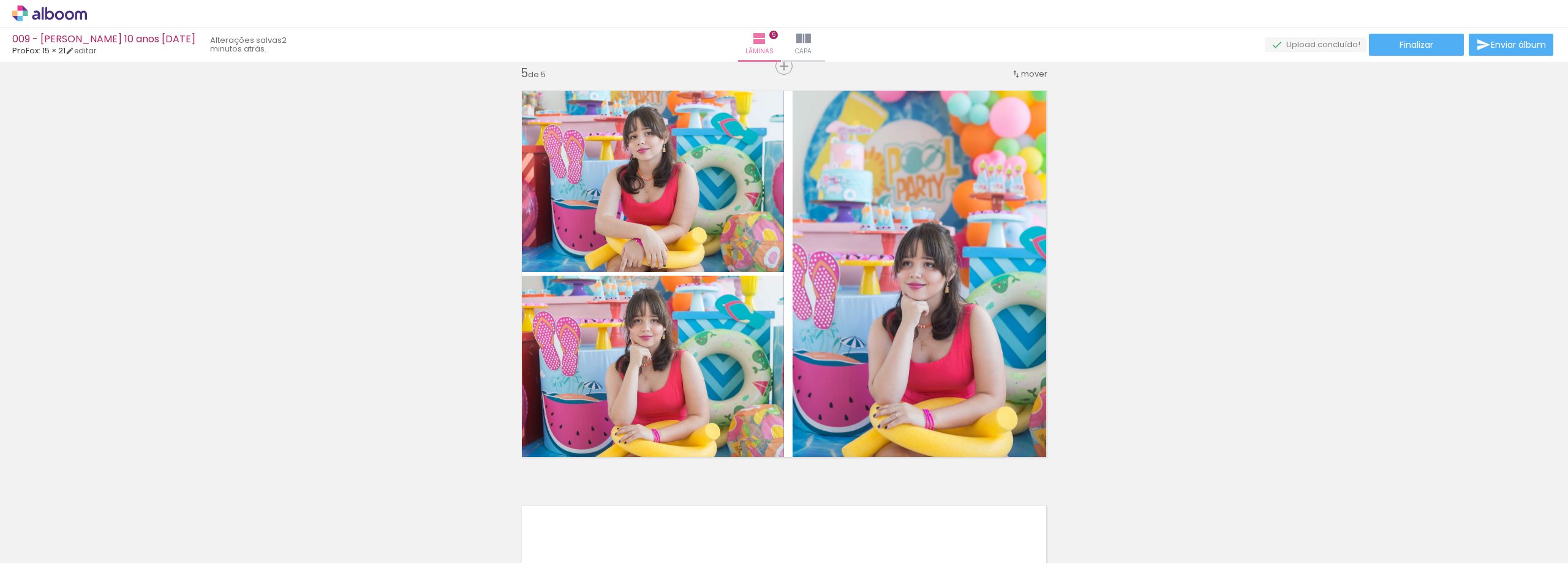
scroll to position [2107, 0]
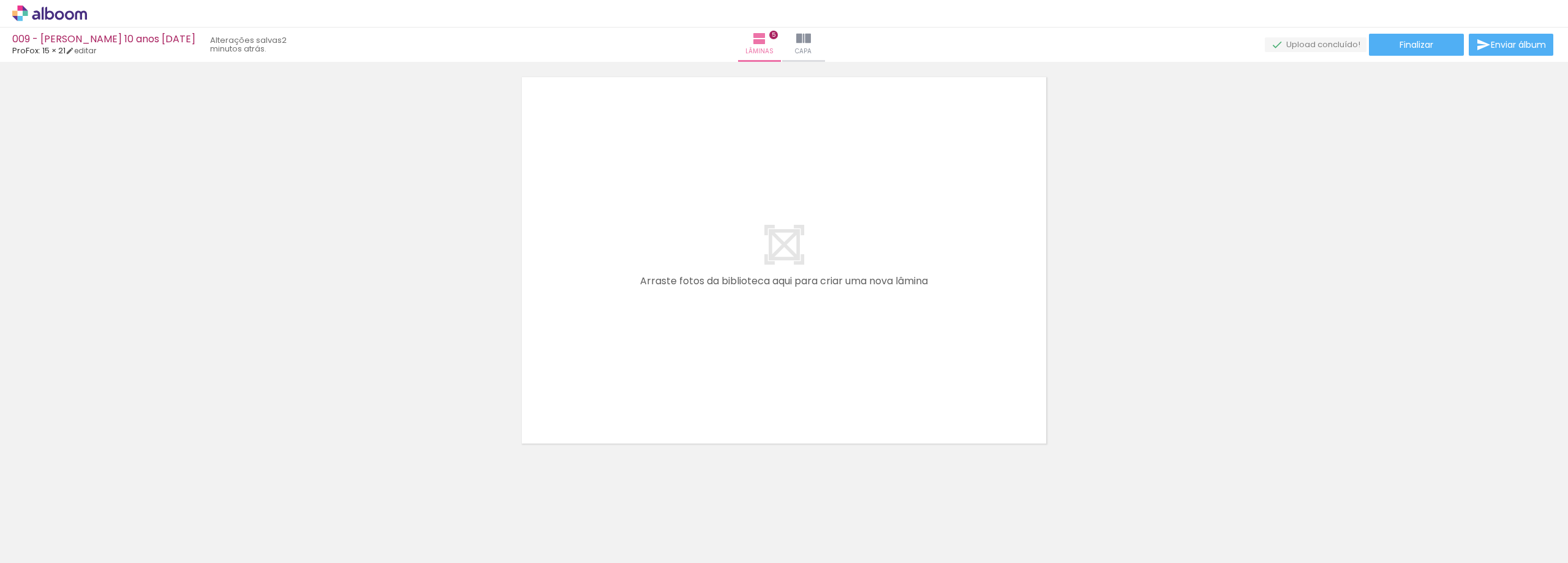
click at [49, 544] on span "Adicionar Fotos" at bounding box center [43, 546] width 37 height 13
click at [0, 0] on input "file" at bounding box center [0, 0] width 0 height 0
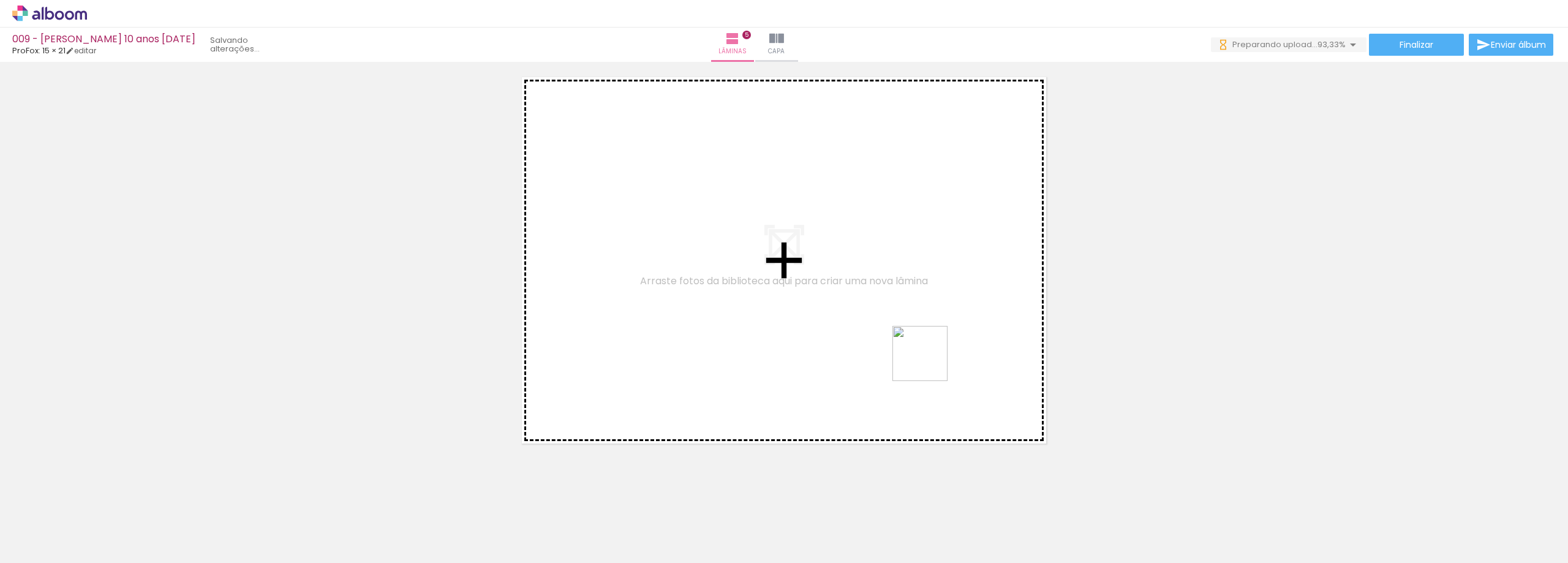
drag, startPoint x: 1092, startPoint y: 533, endPoint x: 888, endPoint y: 378, distance: 256.2
click at [918, 355] on quentale-workspace at bounding box center [784, 282] width 1568 height 563
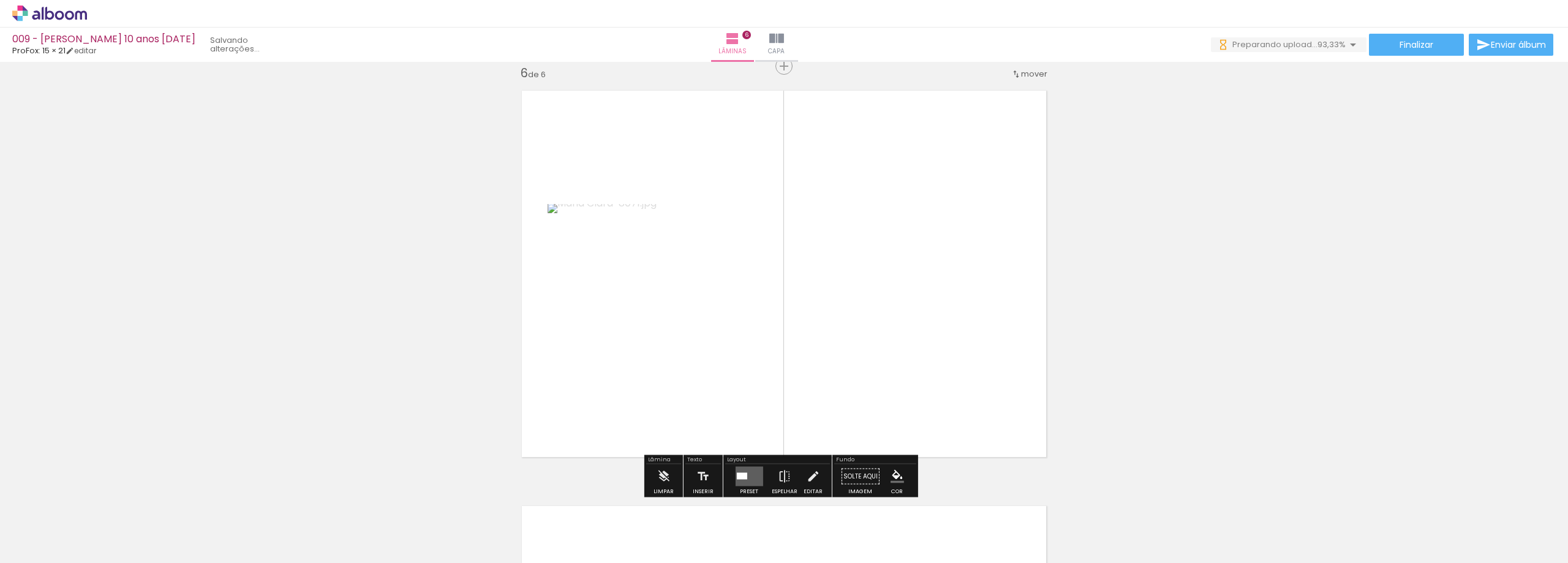
scroll to position [2094, 0]
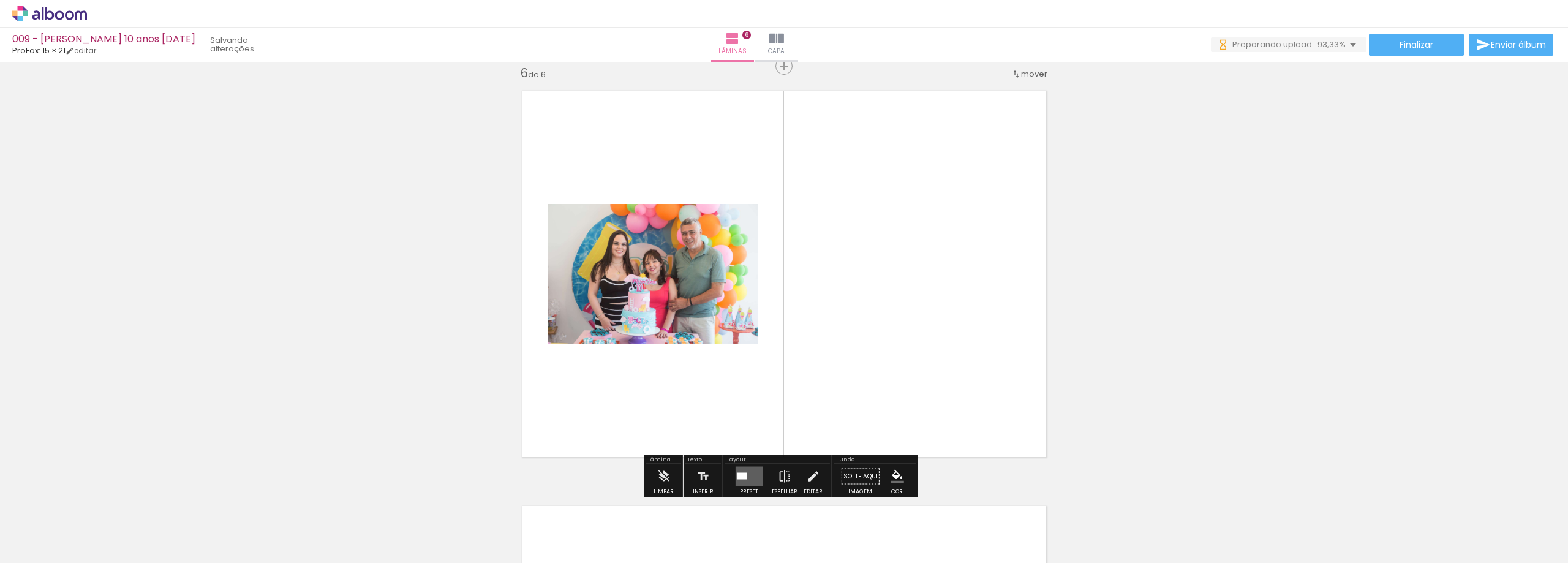
drag, startPoint x: 753, startPoint y: 476, endPoint x: 906, endPoint y: 455, distance: 154.4
click at [756, 475] on quentale-layouter at bounding box center [749, 476] width 28 height 19
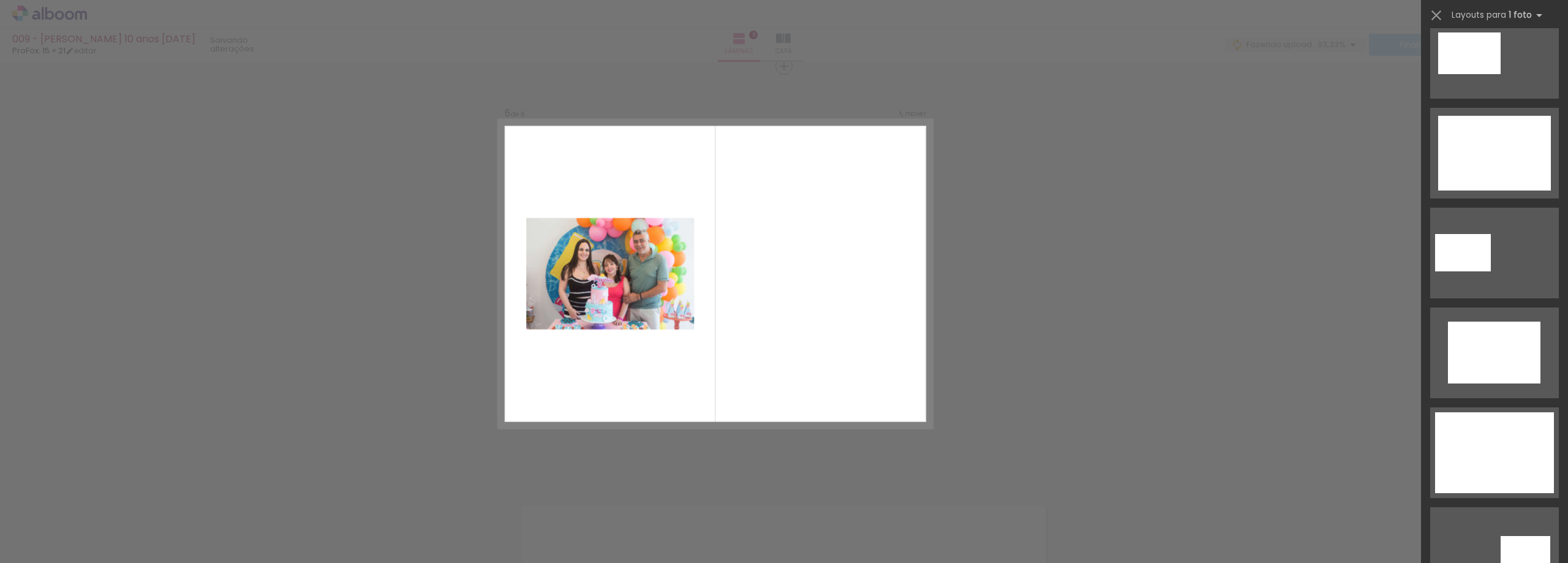
scroll to position [0, 0]
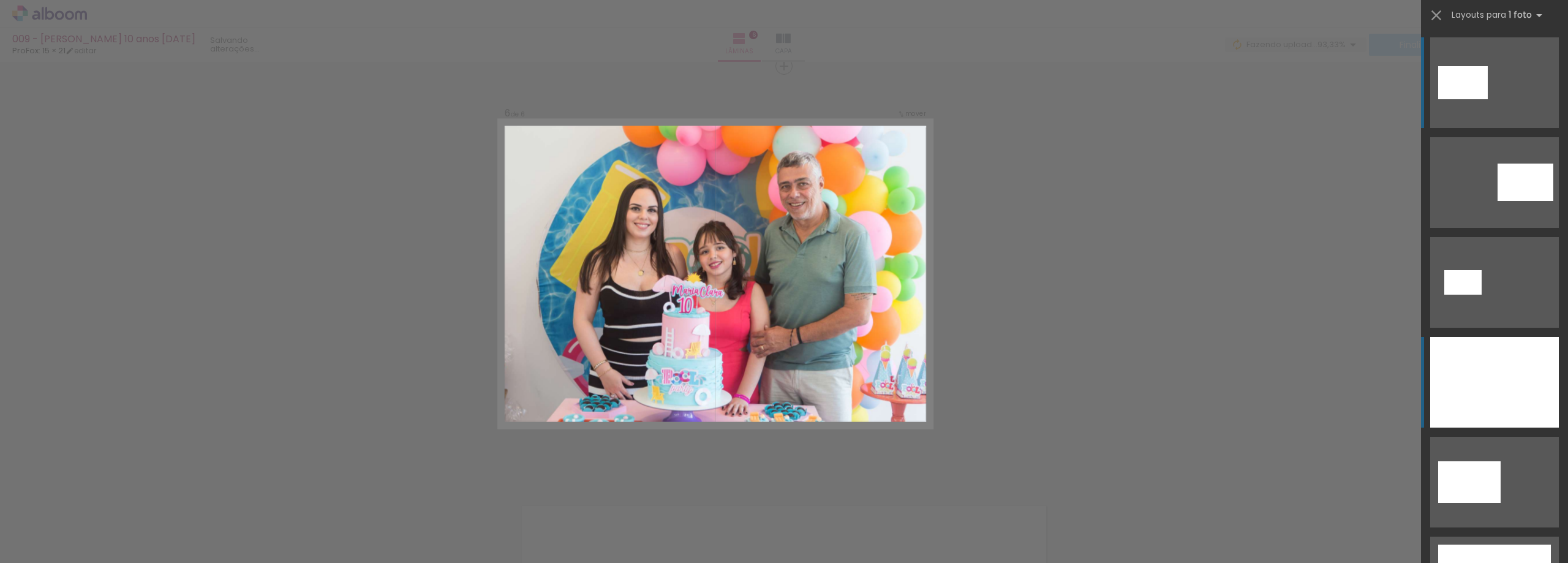
click at [1511, 394] on div at bounding box center [1495, 382] width 128 height 90
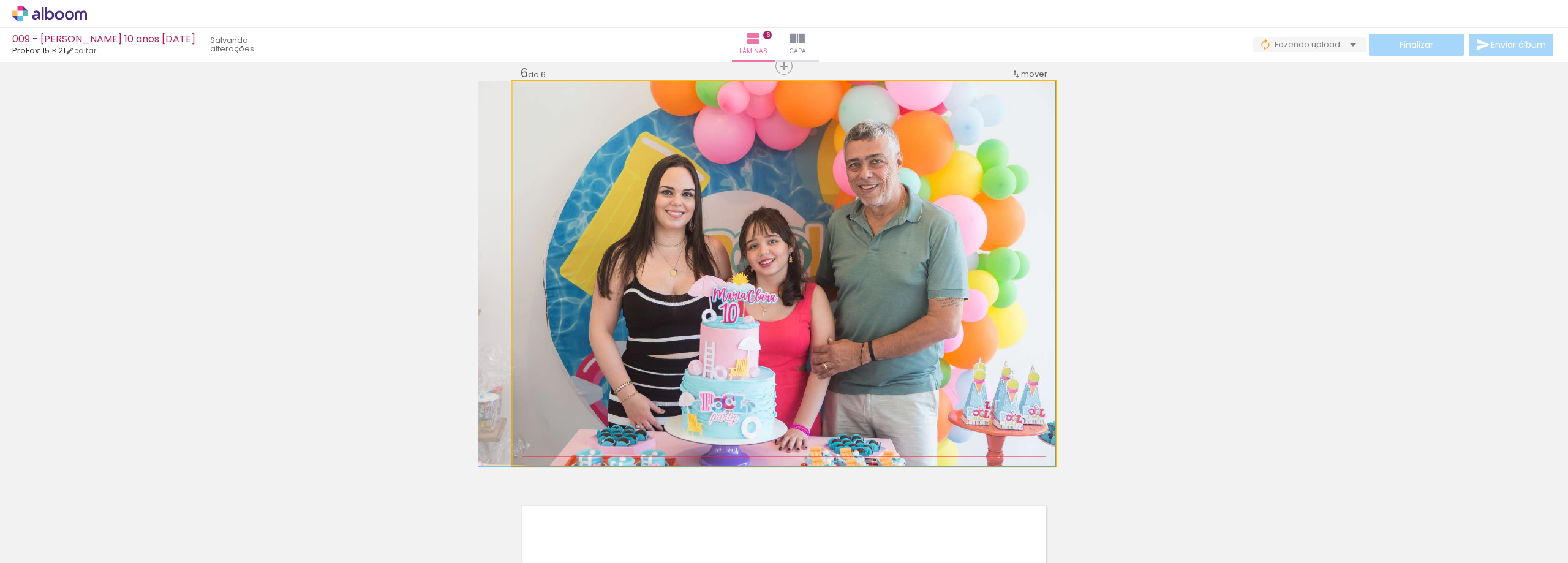
drag, startPoint x: 888, startPoint y: 333, endPoint x: 825, endPoint y: 321, distance: 64.1
drag, startPoint x: 847, startPoint y: 342, endPoint x: 846, endPoint y: 321, distance: 21.0
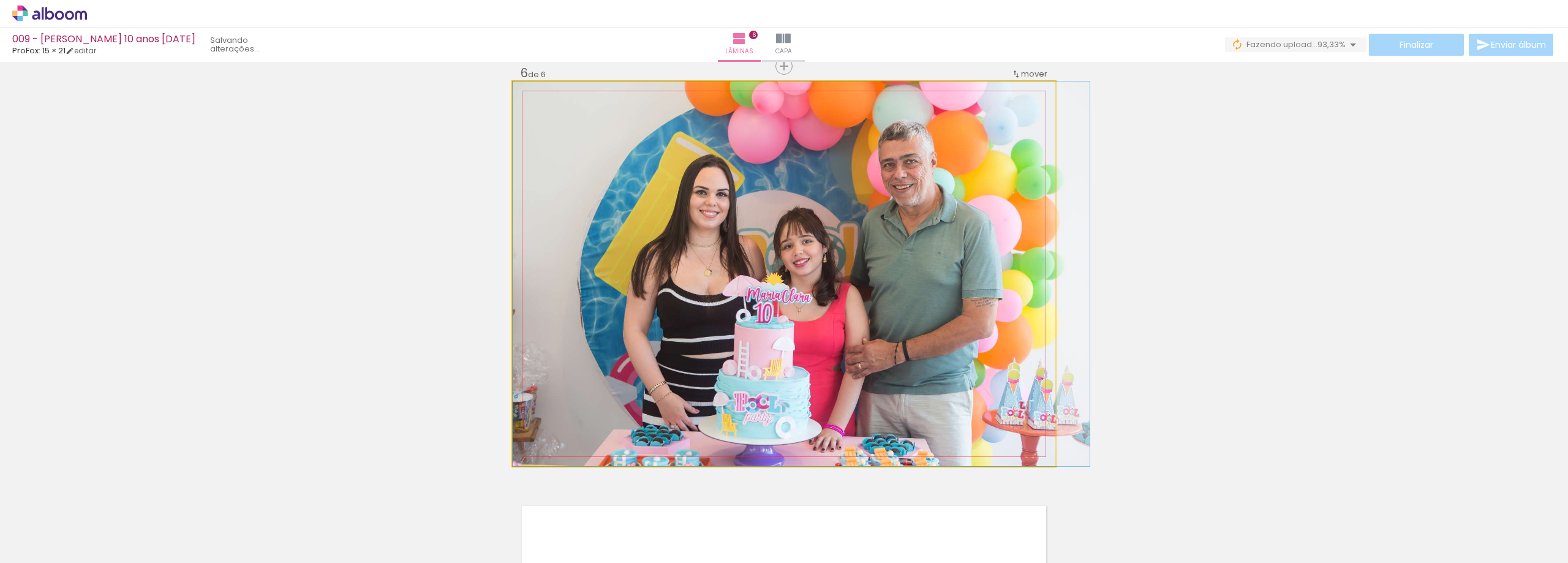
drag, startPoint x: 837, startPoint y: 343, endPoint x: 1014, endPoint y: 337, distance: 177.1
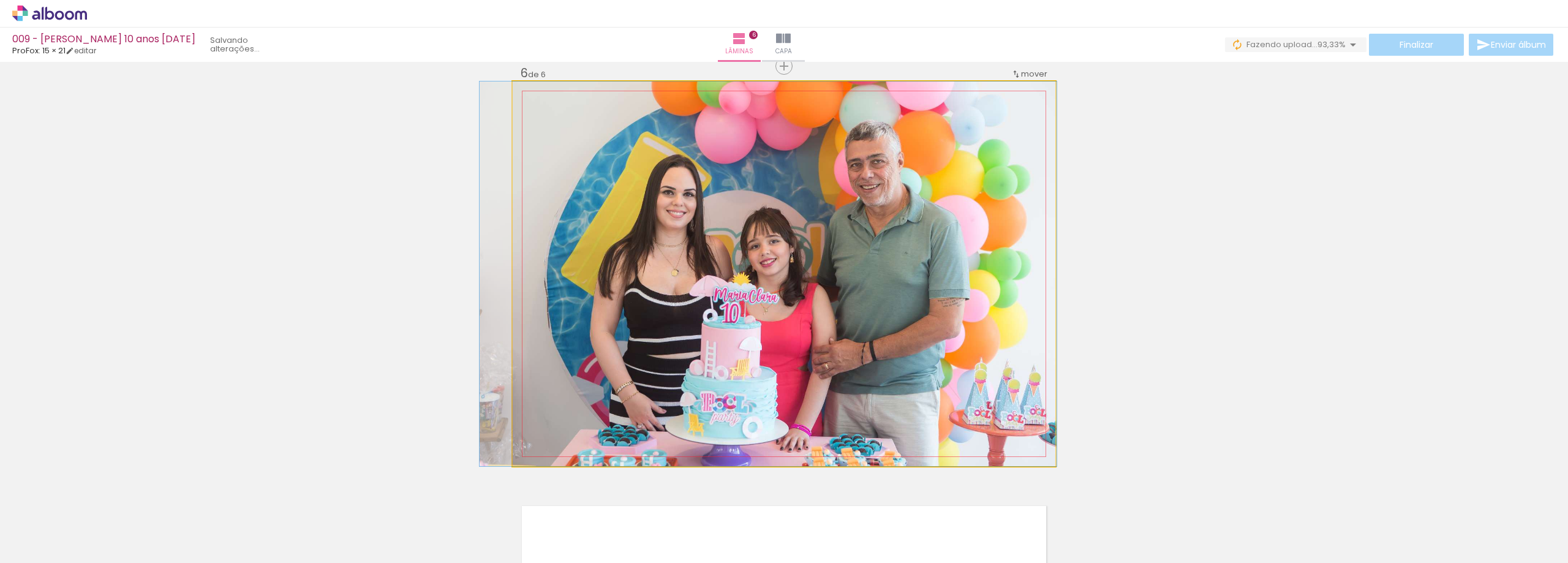
drag, startPoint x: 900, startPoint y: 342, endPoint x: 867, endPoint y: 343, distance: 33.0
click at [867, 343] on quentale-photo at bounding box center [784, 274] width 543 height 385
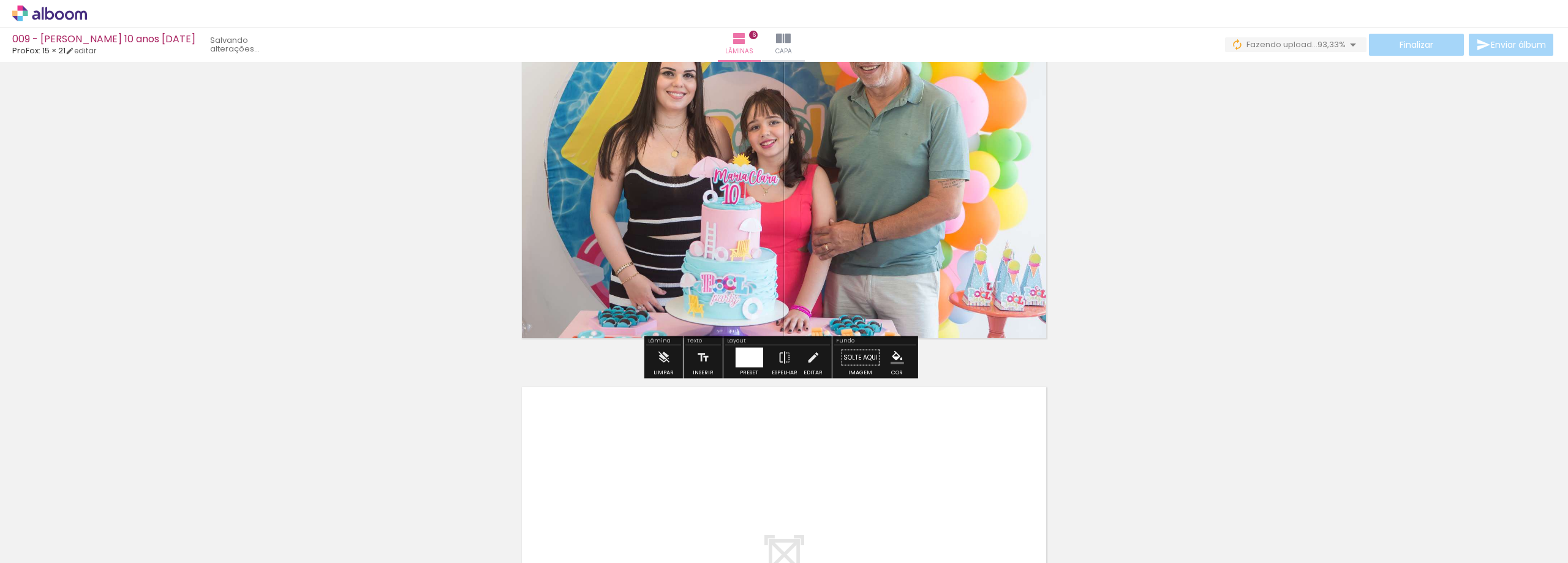
scroll to position [2462, 0]
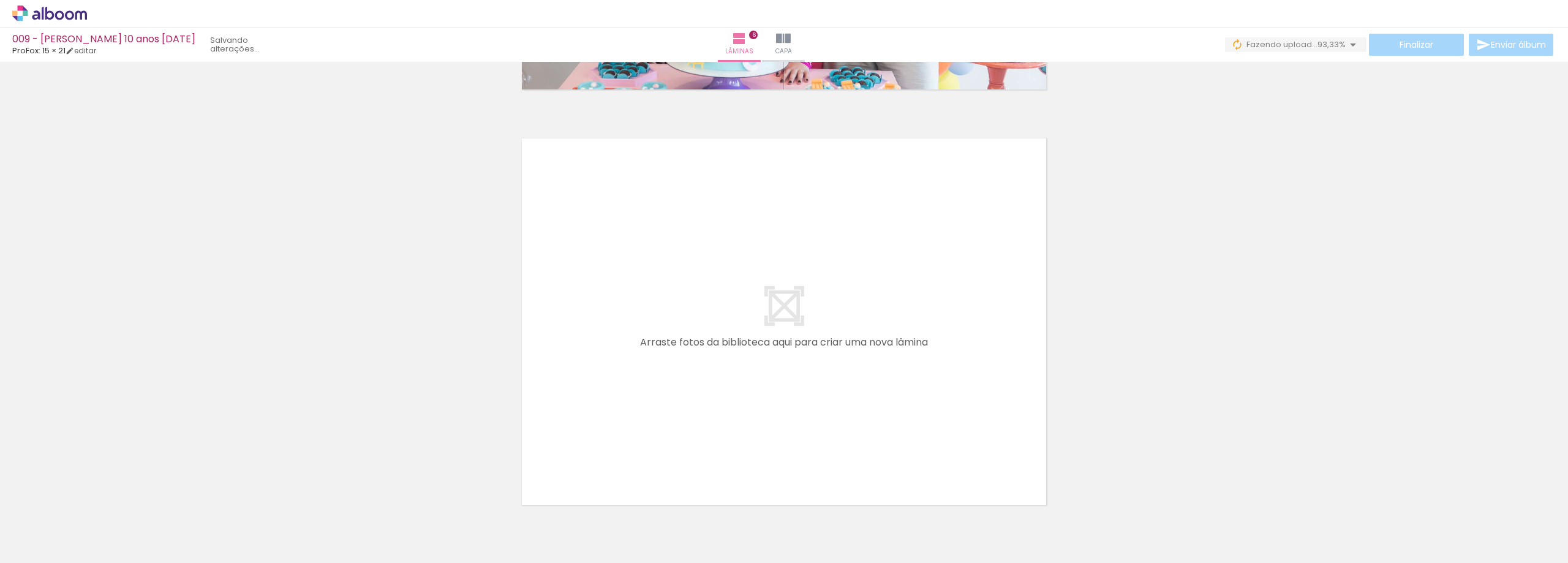
click at [46, 551] on span "Adicionar Fotos" at bounding box center [43, 546] width 37 height 13
click at [0, 0] on input "file" at bounding box center [0, 0] width 0 height 0
drag, startPoint x: 1159, startPoint y: 519, endPoint x: 1109, endPoint y: 472, distance: 68.6
click at [913, 367] on quentale-workspace at bounding box center [784, 282] width 1568 height 563
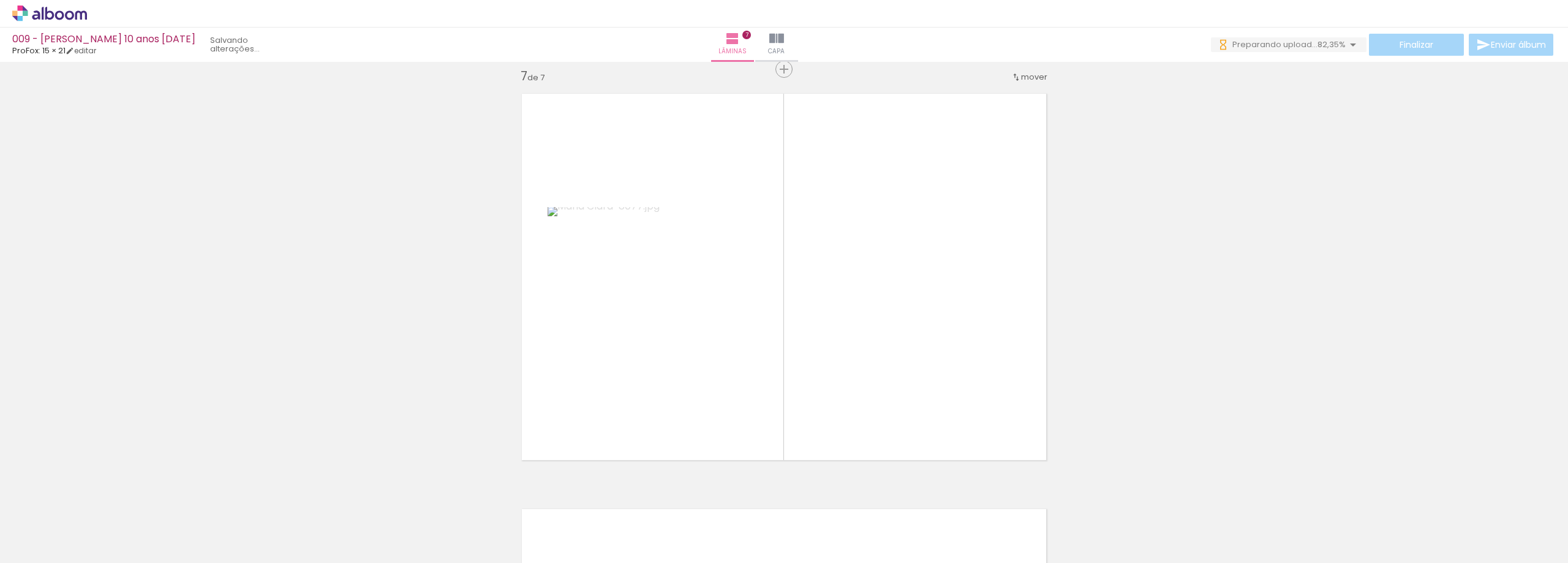
scroll to position [2510, 0]
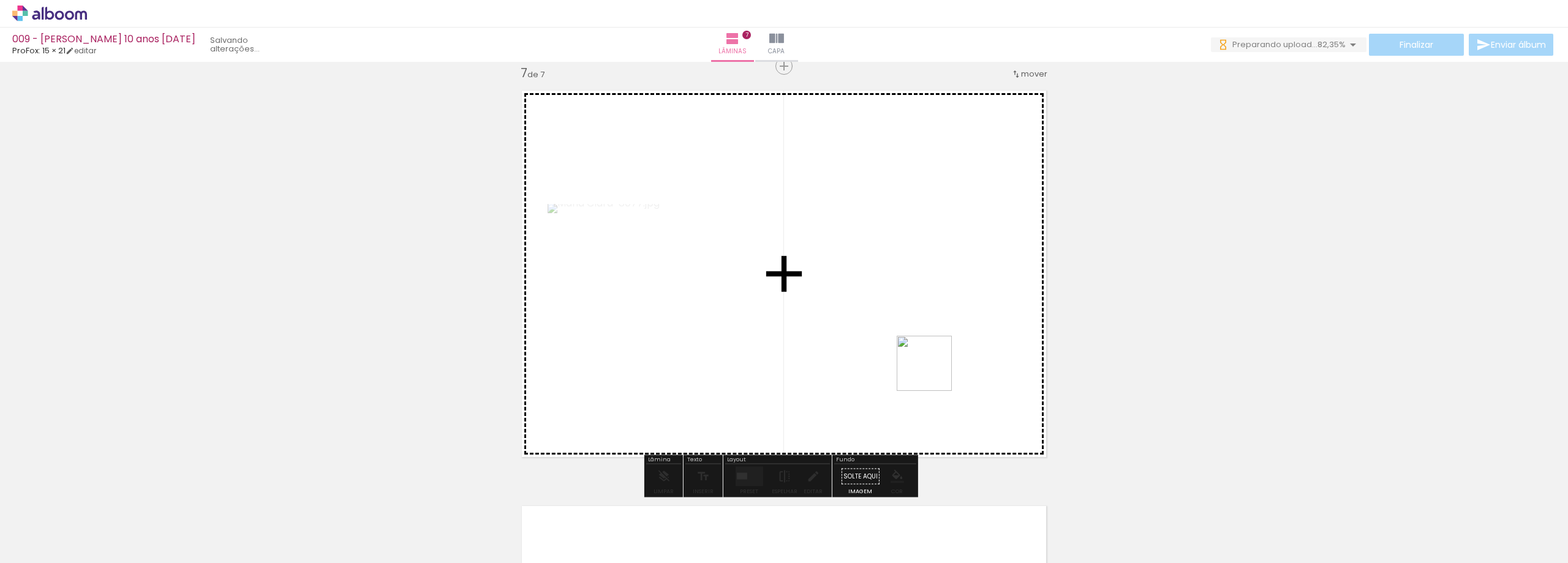
drag, startPoint x: 1230, startPoint y: 534, endPoint x: 1131, endPoint y: 450, distance: 129.8
click at [911, 360] on quentale-workspace at bounding box center [784, 282] width 1568 height 563
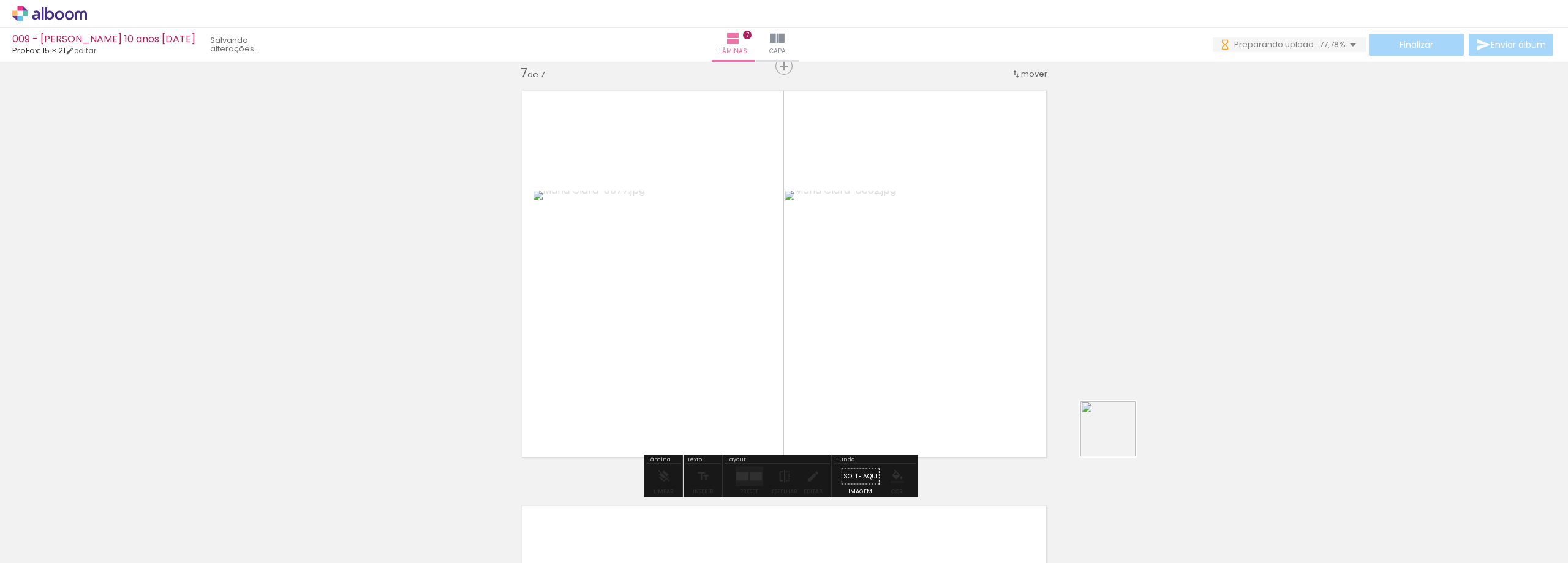
drag, startPoint x: 1308, startPoint y: 522, endPoint x: 980, endPoint y: 382, distance: 356.6
click at [980, 382] on quentale-workspace at bounding box center [784, 282] width 1568 height 563
click at [740, 477] on div at bounding box center [742, 477] width 6 height 5
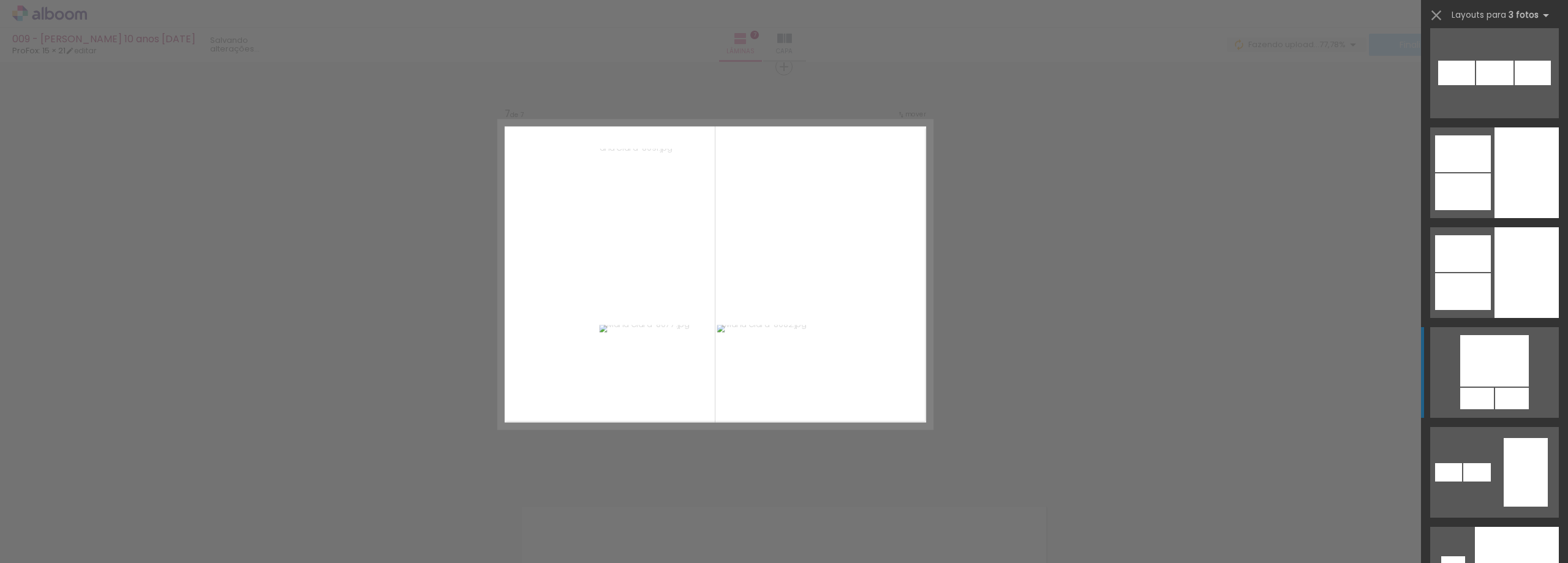
scroll to position [3984, 0]
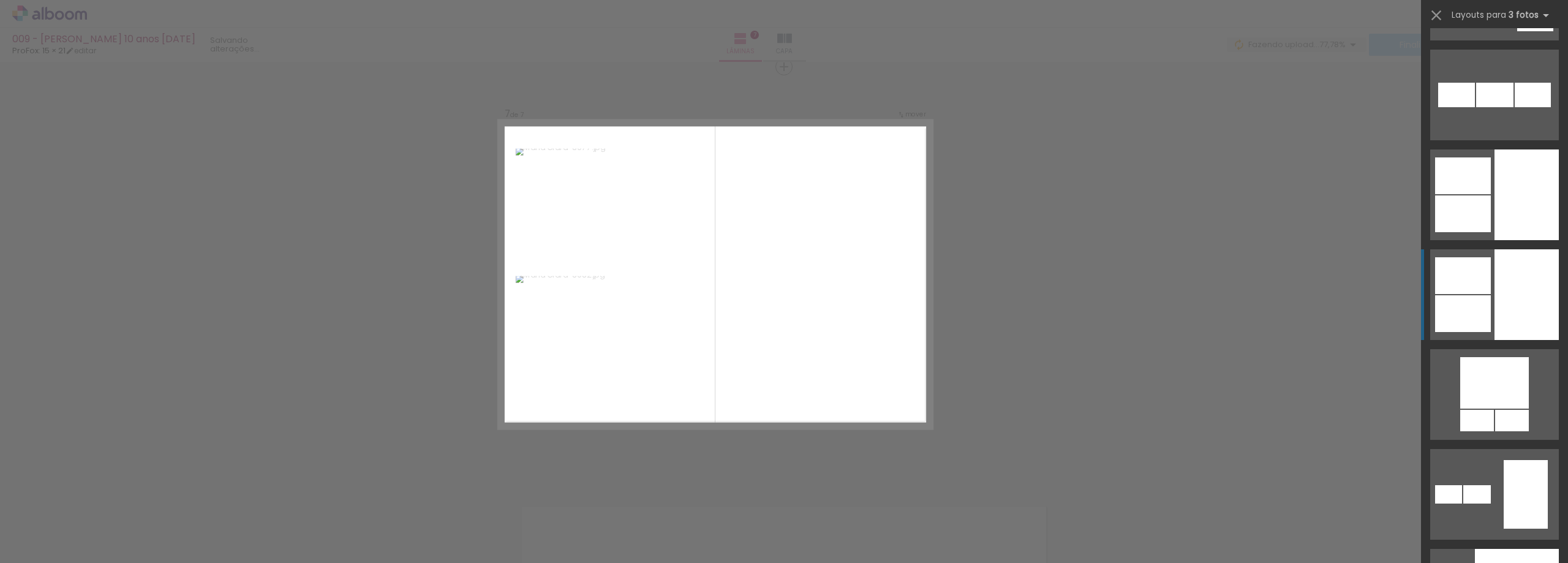
click at [1495, 319] on div at bounding box center [1526, 295] width 64 height 90
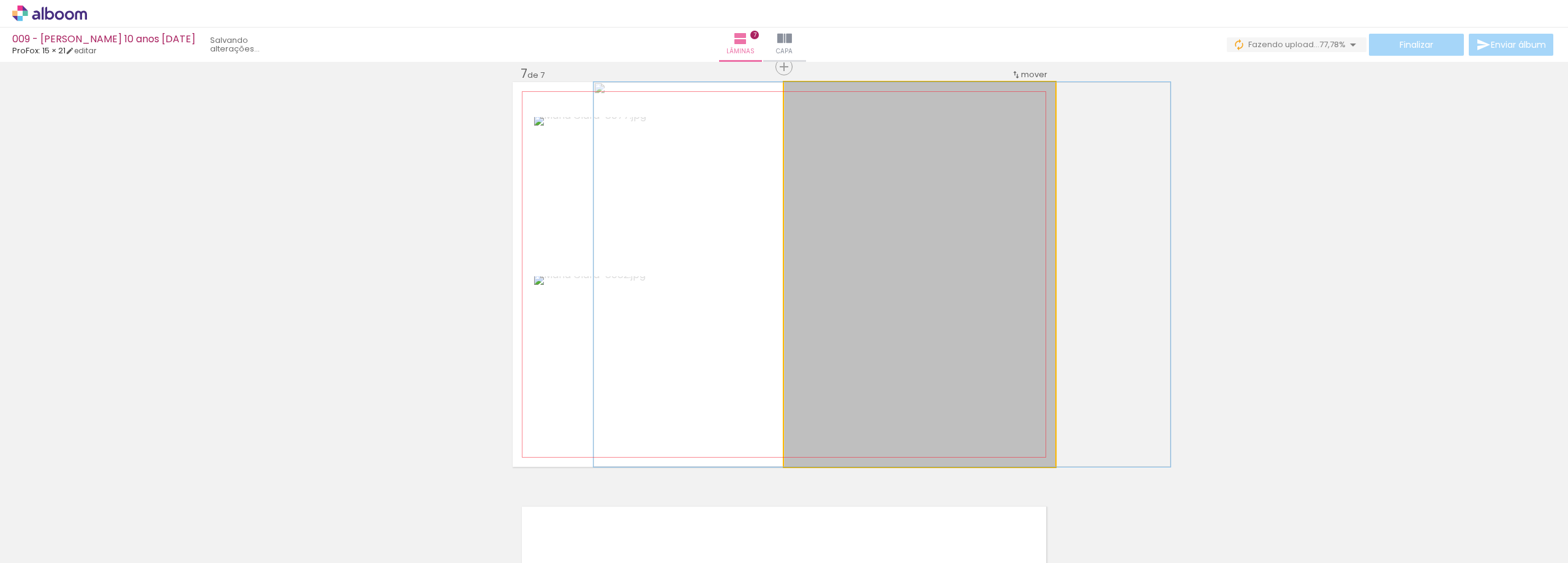
drag, startPoint x: 864, startPoint y: 226, endPoint x: 670, endPoint y: 222, distance: 194.0
click at [0, 0] on slot at bounding box center [0, 0] width 0 height 0
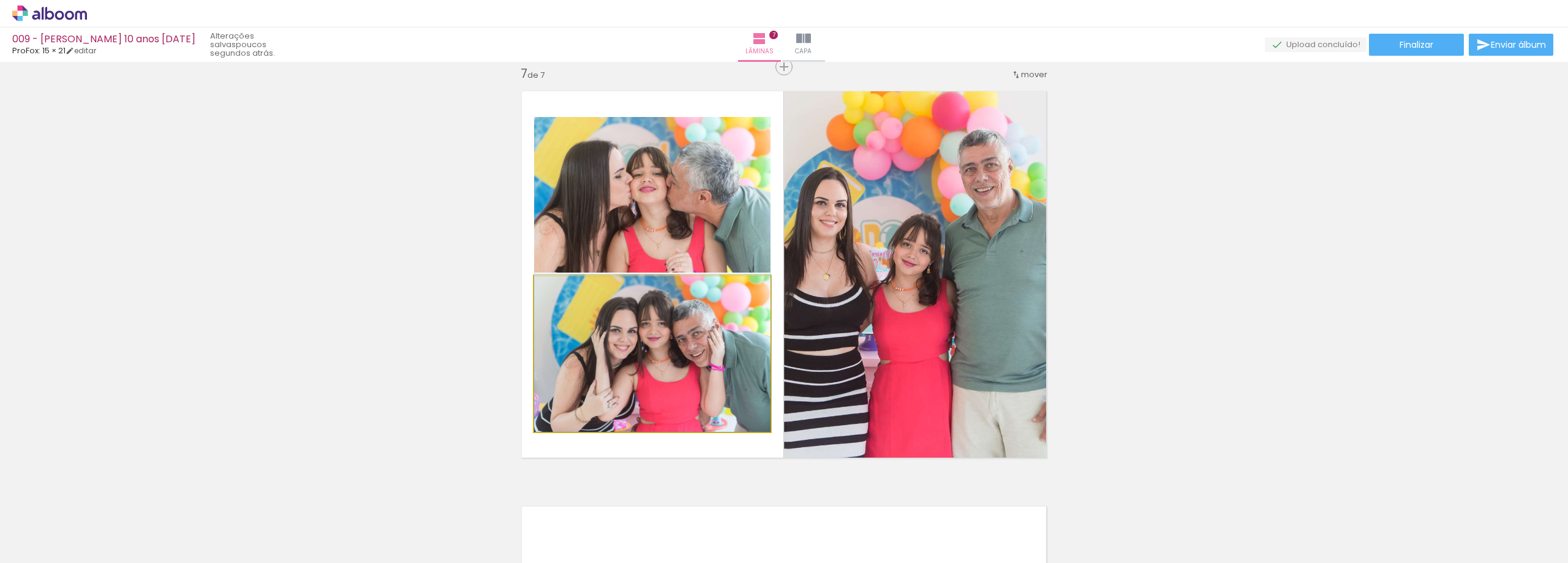
drag, startPoint x: 667, startPoint y: 367, endPoint x: 907, endPoint y: 309, distance: 246.9
click at [0, 0] on slot at bounding box center [0, 0] width 0 height 0
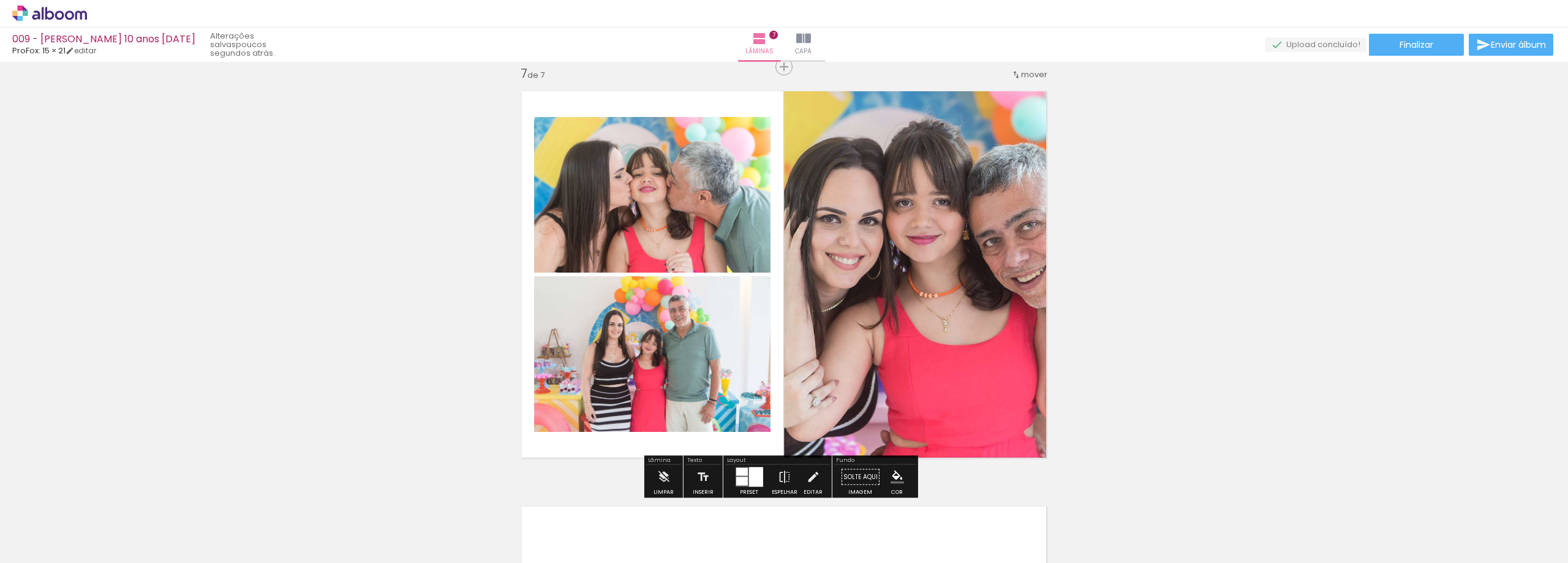
click at [933, 299] on quentale-photo at bounding box center [920, 275] width 271 height 385
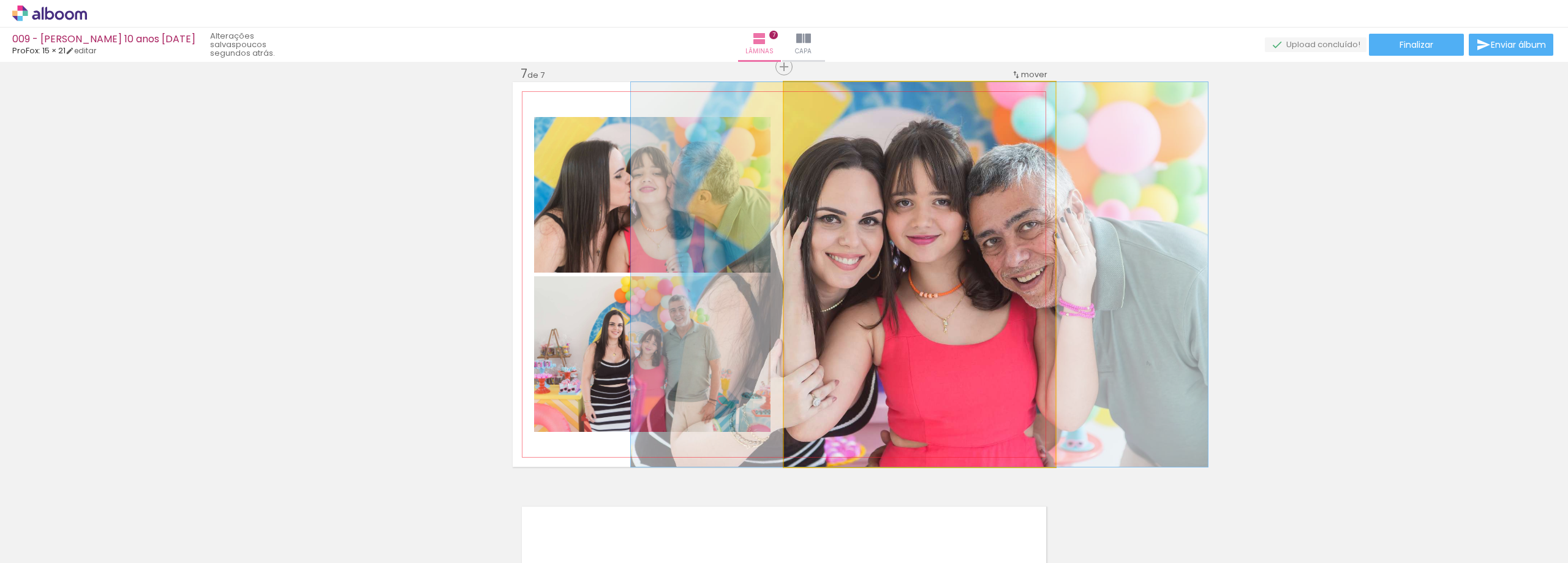
click at [933, 299] on quentale-photo at bounding box center [920, 275] width 271 height 385
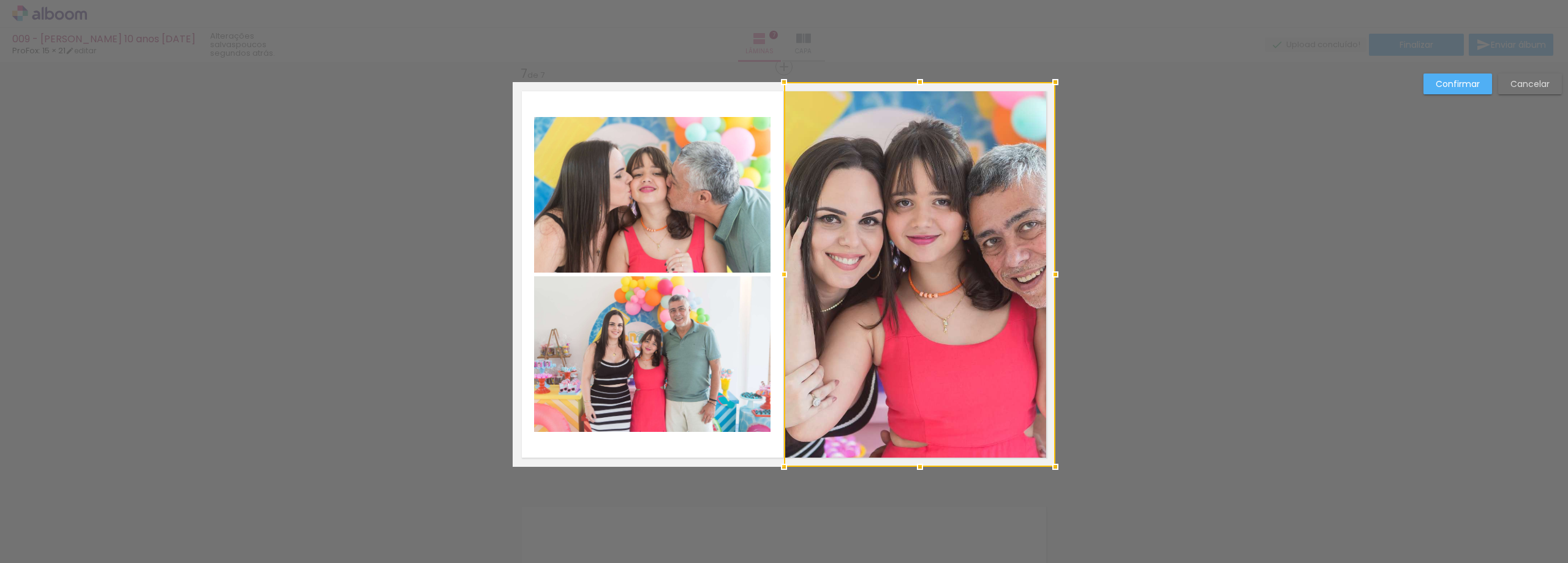
scroll to position [2510, 0]
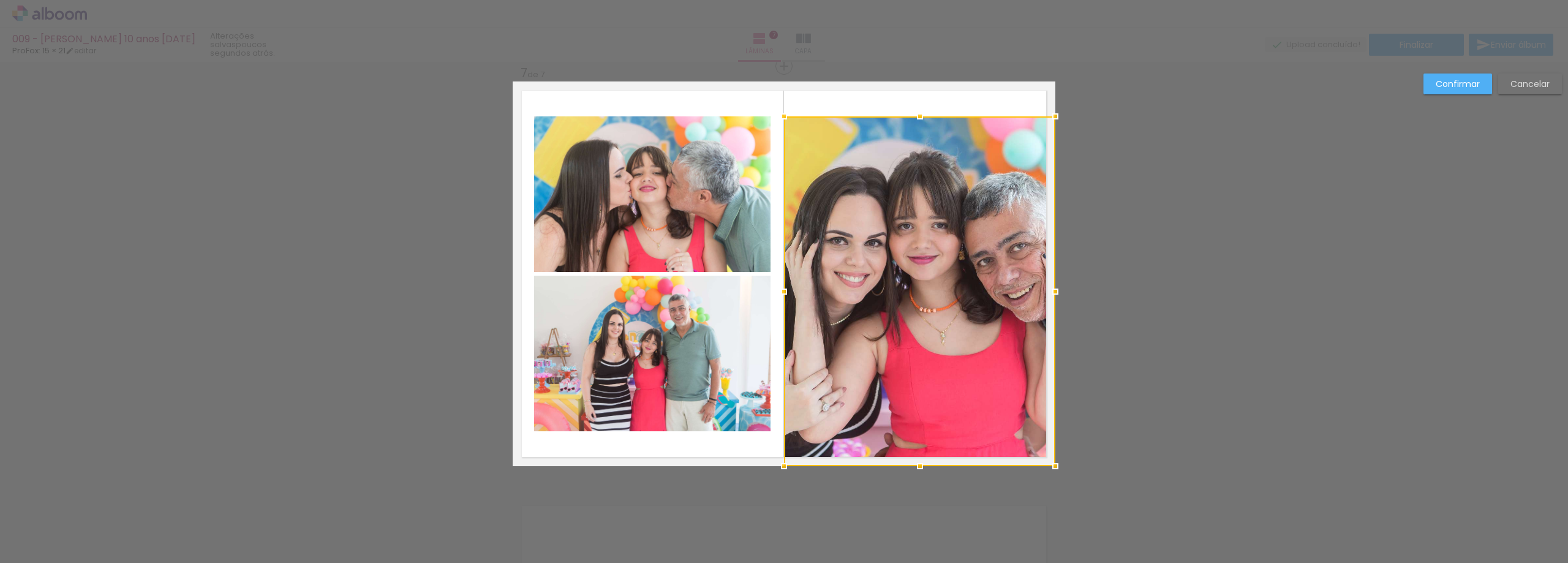
drag, startPoint x: 917, startPoint y: 82, endPoint x: 917, endPoint y: 117, distance: 35.0
click at [917, 117] on div at bounding box center [920, 117] width 25 height 25
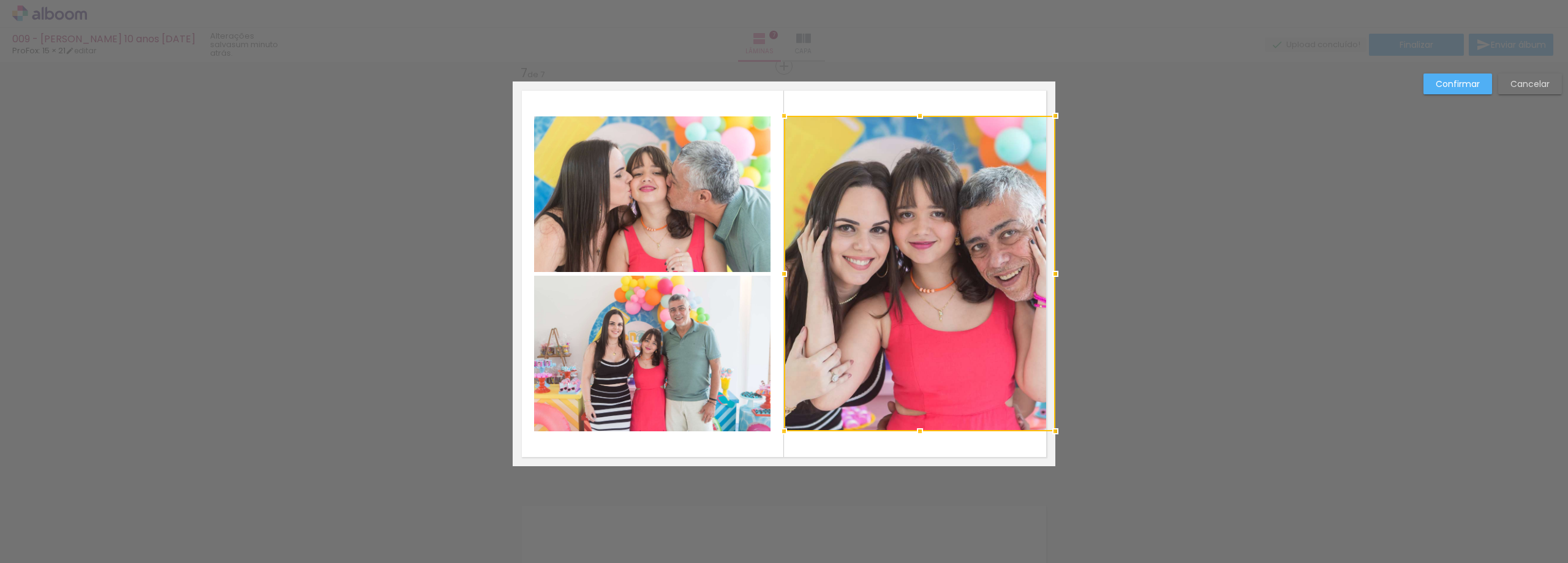
drag, startPoint x: 915, startPoint y: 469, endPoint x: 920, endPoint y: 434, distance: 35.4
click at [920, 434] on div at bounding box center [920, 432] width 25 height 25
click at [1029, 294] on quentale-photo at bounding box center [920, 274] width 271 height 316
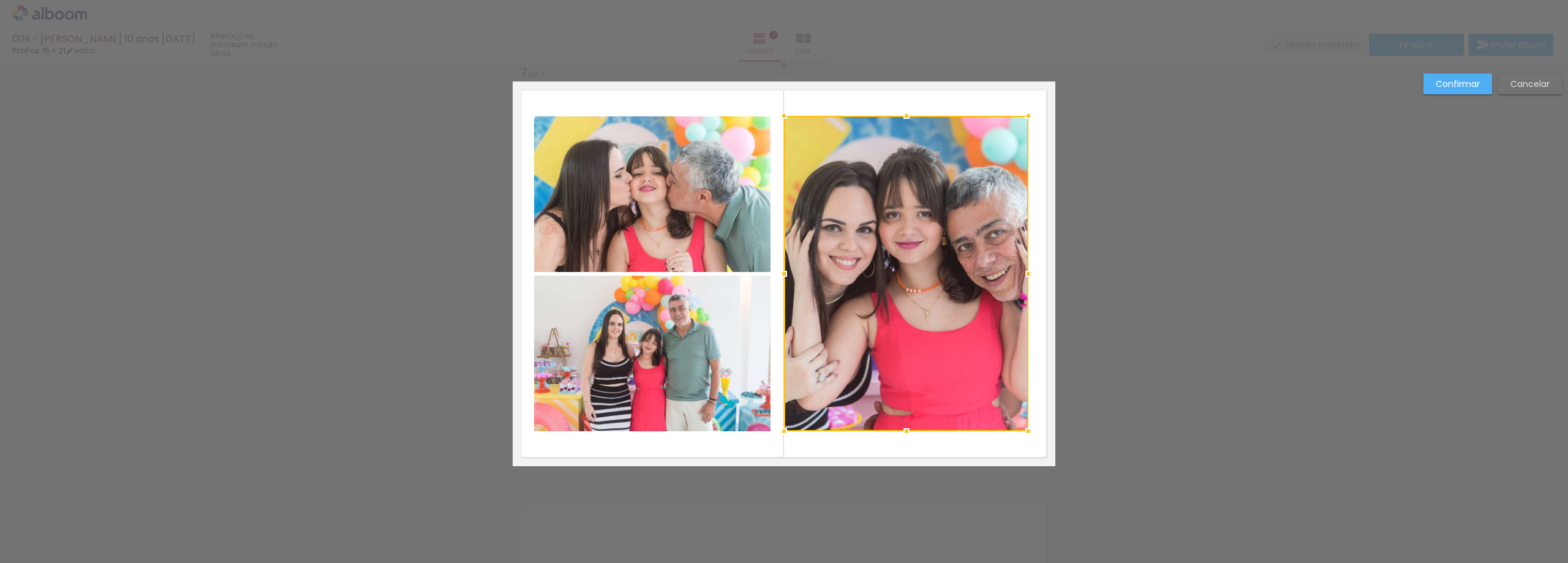
drag, startPoint x: 1053, startPoint y: 276, endPoint x: 1025, endPoint y: 282, distance: 28.6
click at [1025, 282] on div at bounding box center [1029, 274] width 25 height 25
click at [0, 0] on slot "Confirmar" at bounding box center [0, 0] width 0 height 0
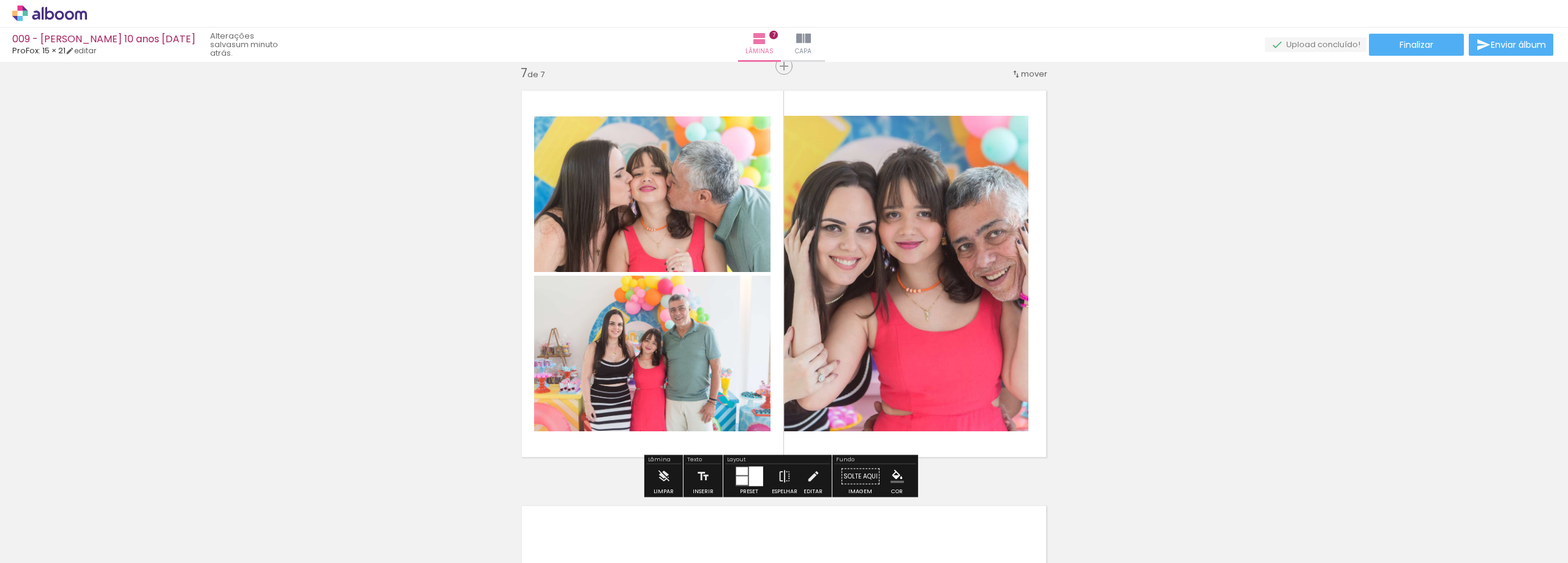
click at [750, 473] on div at bounding box center [756, 476] width 14 height 19
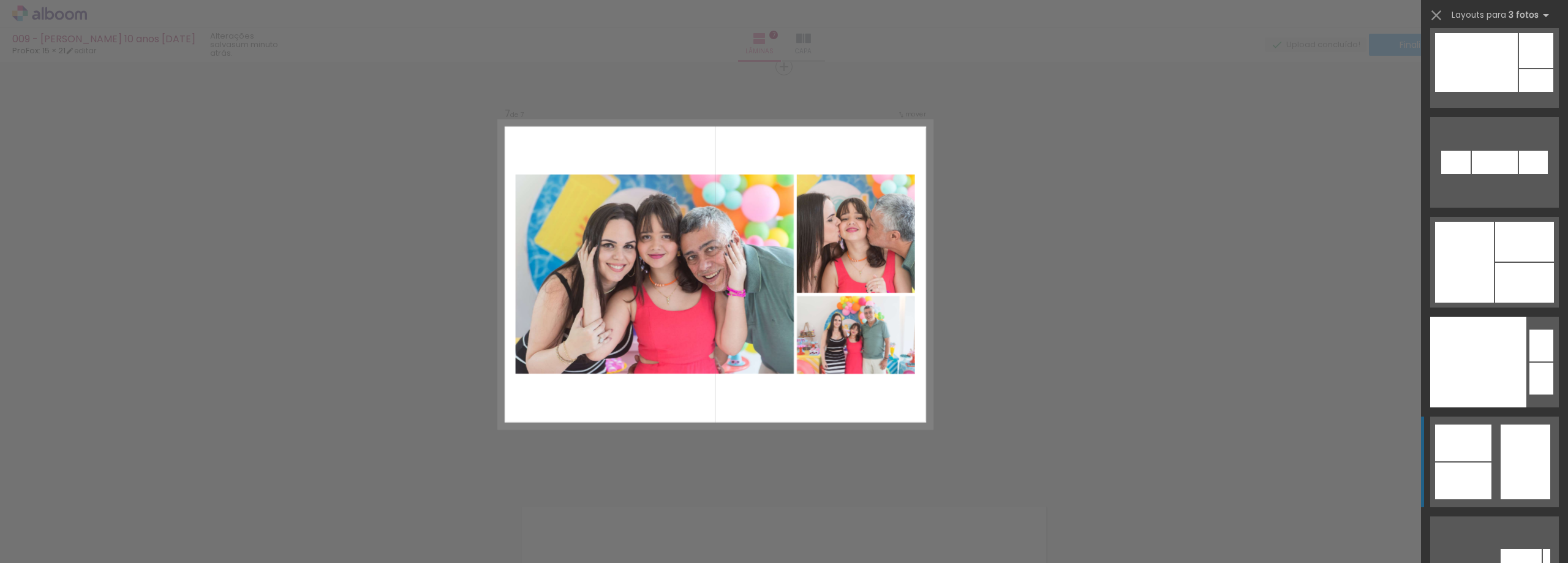
scroll to position [5423, 0]
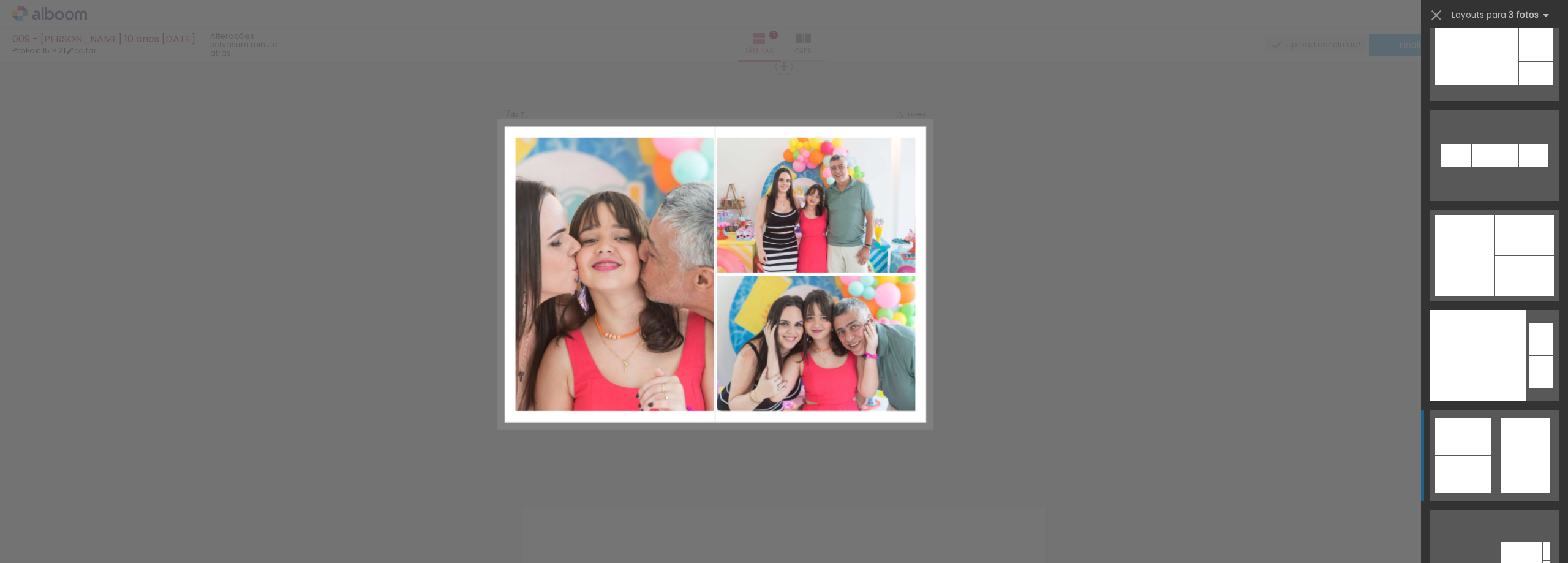
click at [1495, 261] on div at bounding box center [1525, 276] width 59 height 40
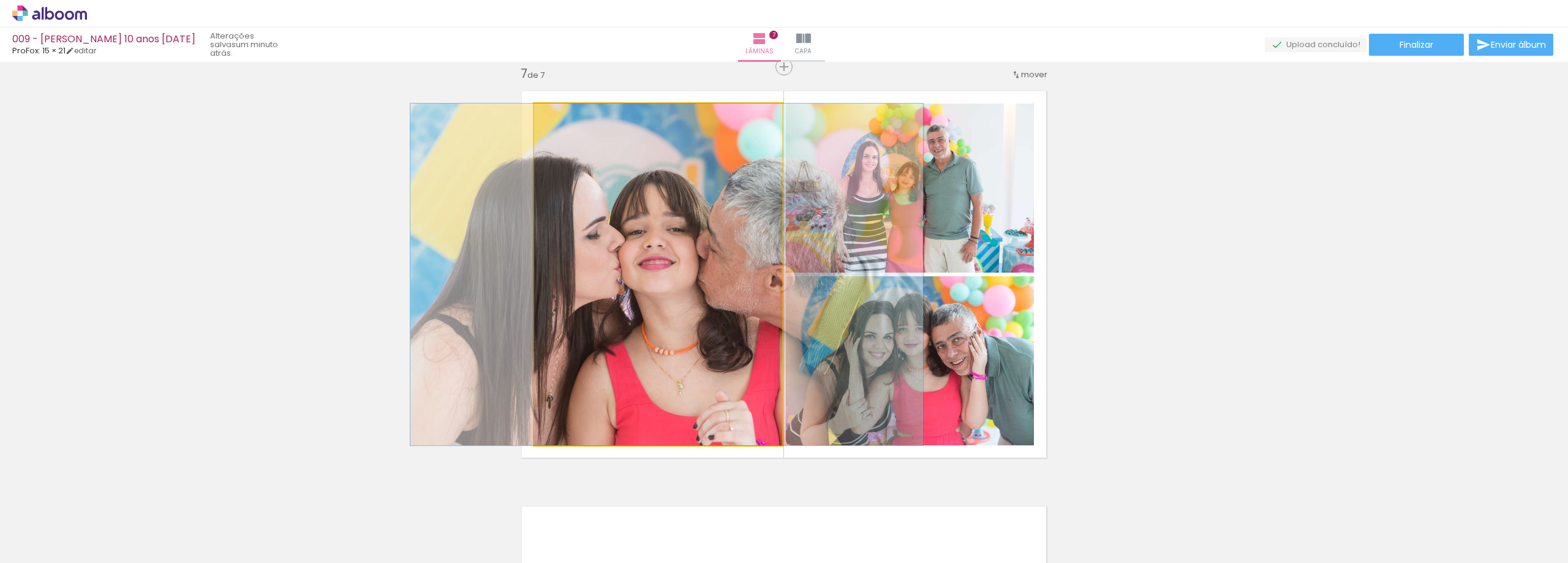
drag, startPoint x: 678, startPoint y: 313, endPoint x: 687, endPoint y: 309, distance: 9.8
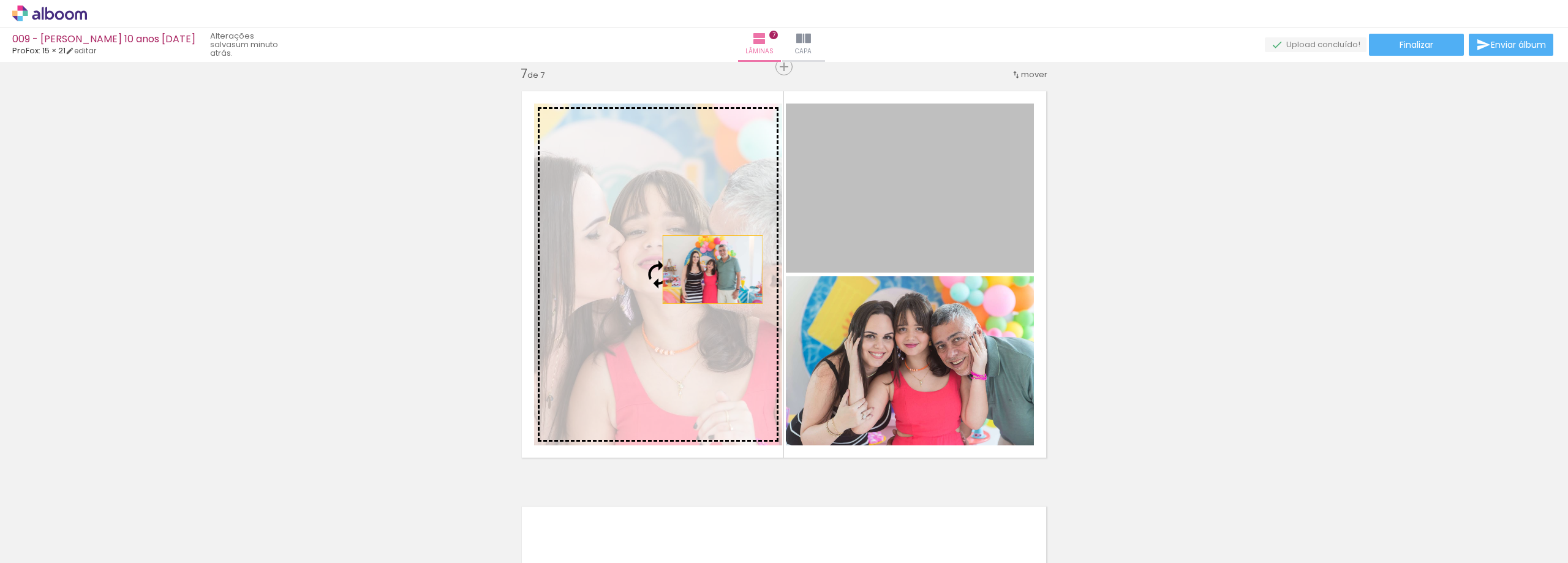
drag, startPoint x: 878, startPoint y: 217, endPoint x: 705, endPoint y: 271, distance: 181.2
click at [0, 0] on slot at bounding box center [0, 0] width 0 height 0
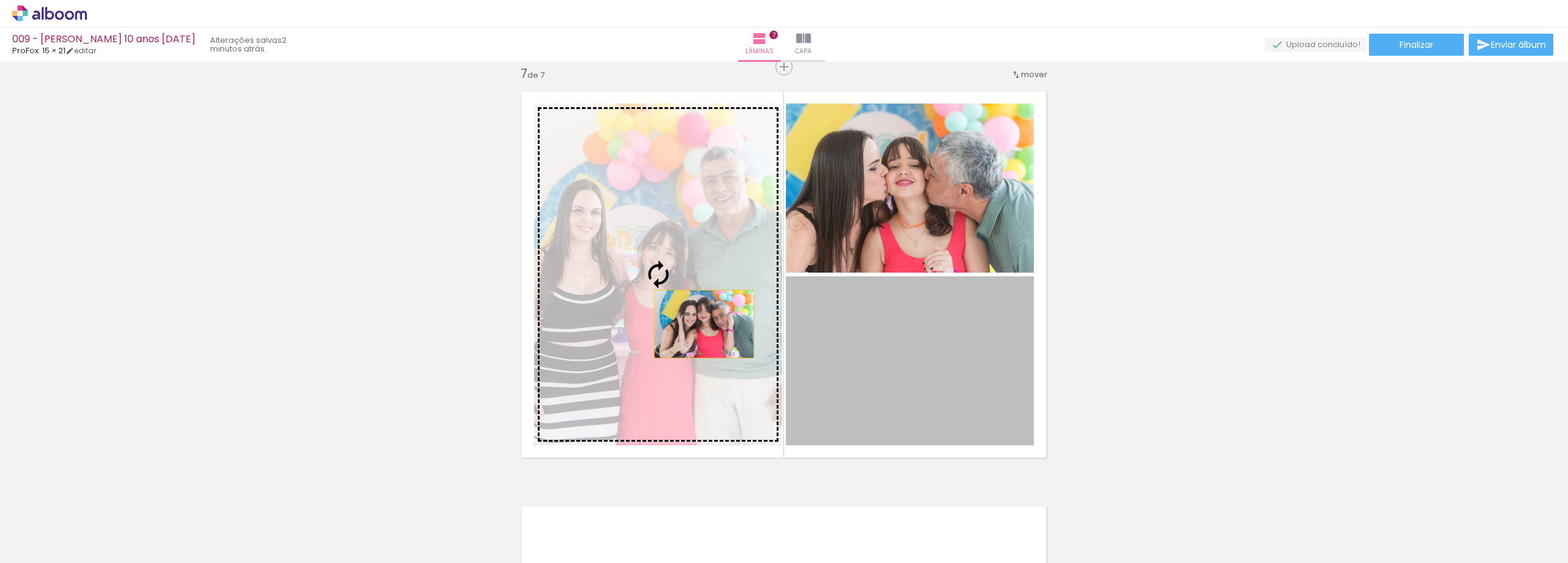
drag, startPoint x: 960, startPoint y: 353, endPoint x: 671, endPoint y: 315, distance: 291.5
click at [0, 0] on slot at bounding box center [0, 0] width 0 height 0
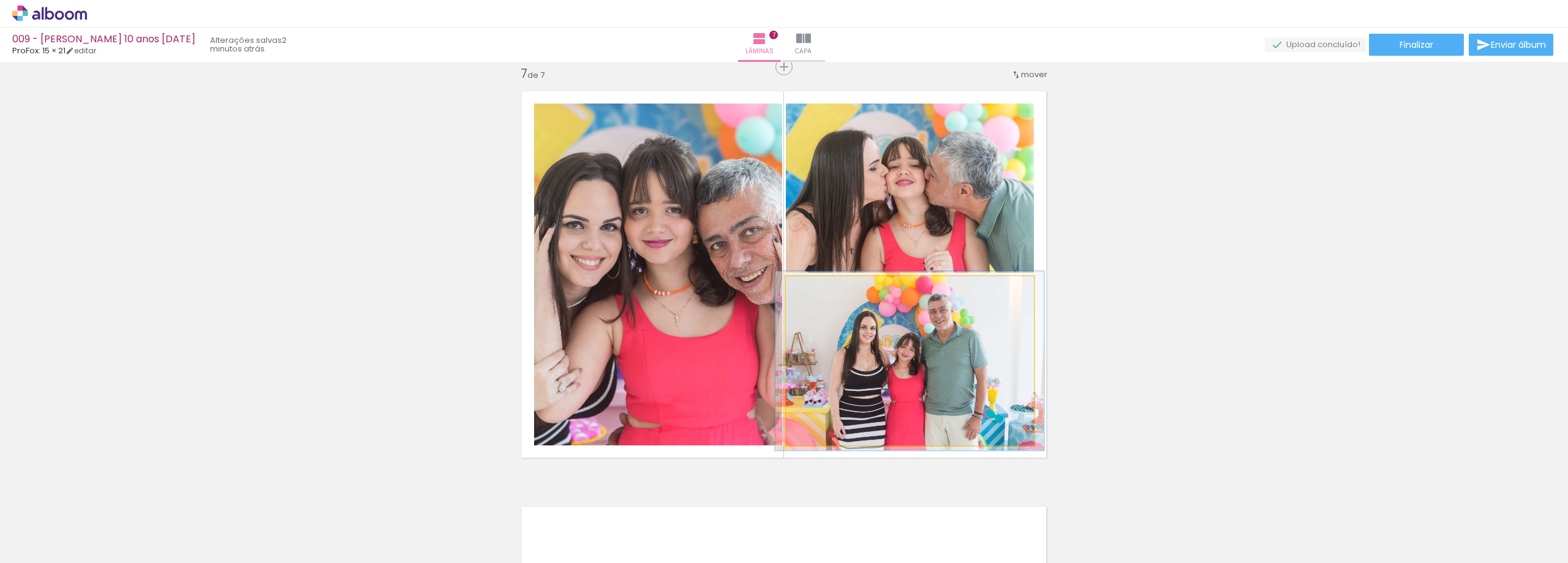
type paper-slider "106"
click at [815, 298] on div at bounding box center [817, 288] width 19 height 19
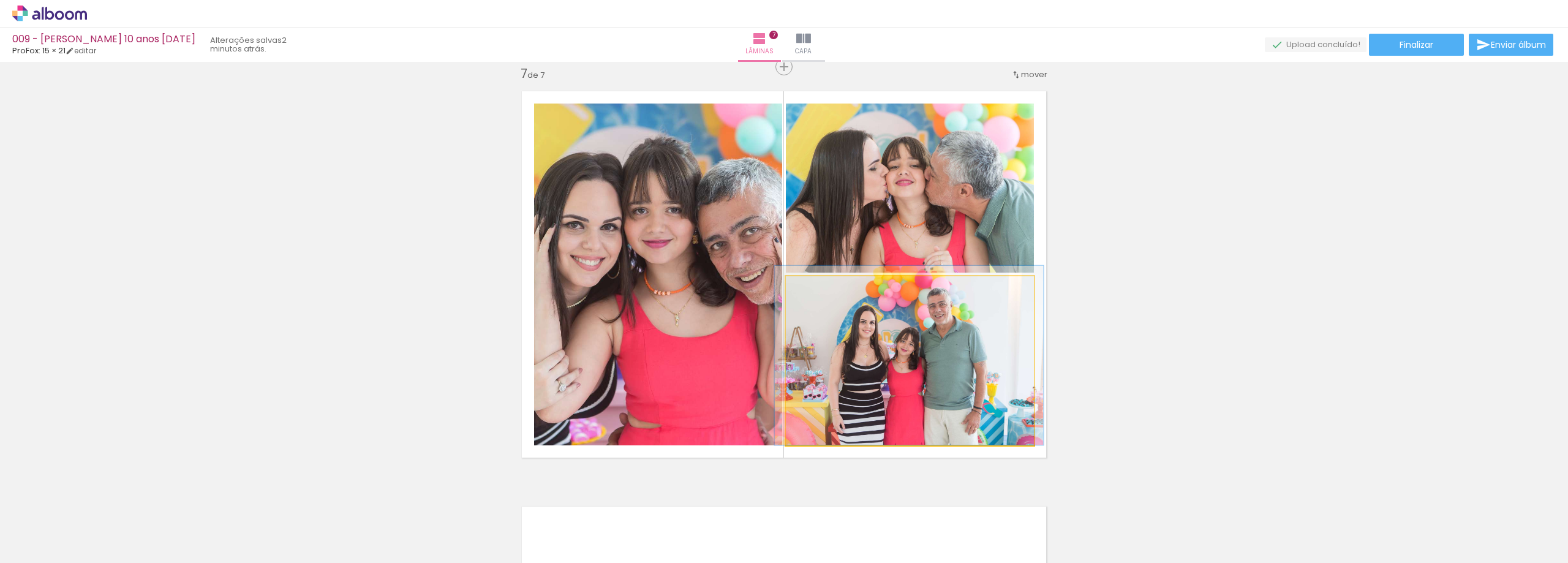
drag, startPoint x: 911, startPoint y: 359, endPoint x: 910, endPoint y: 340, distance: 19.0
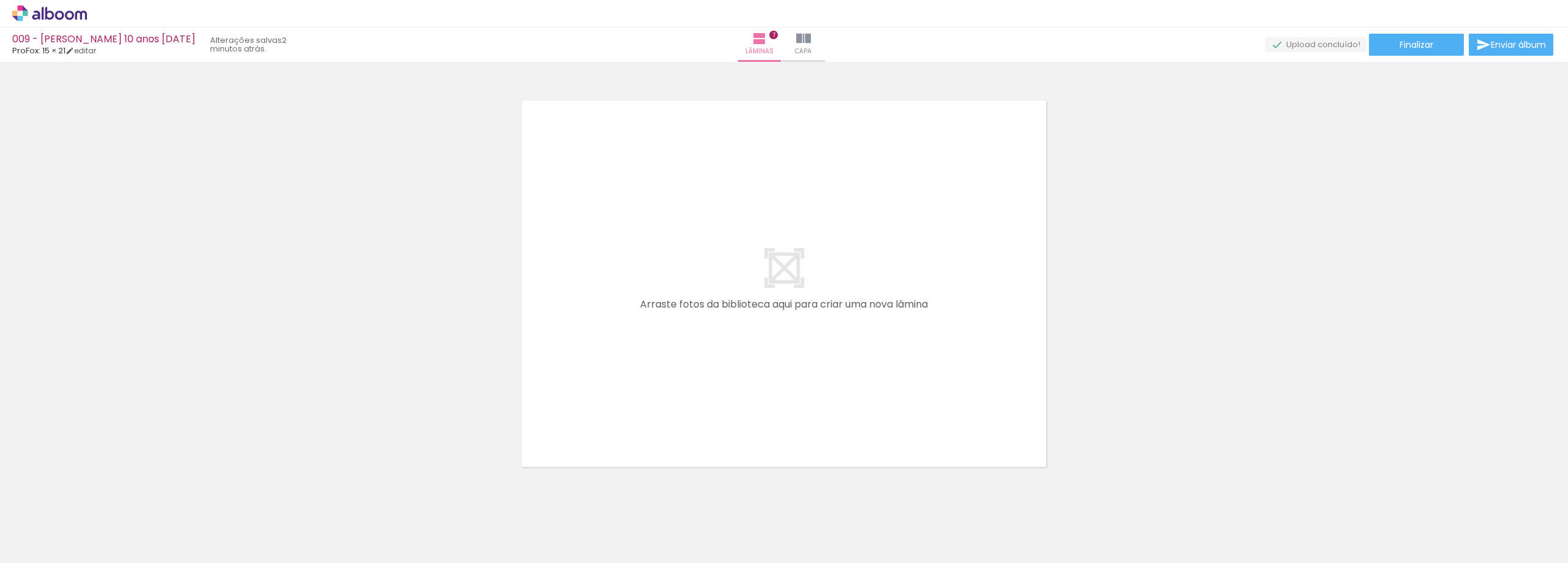
scroll to position [2938, 0]
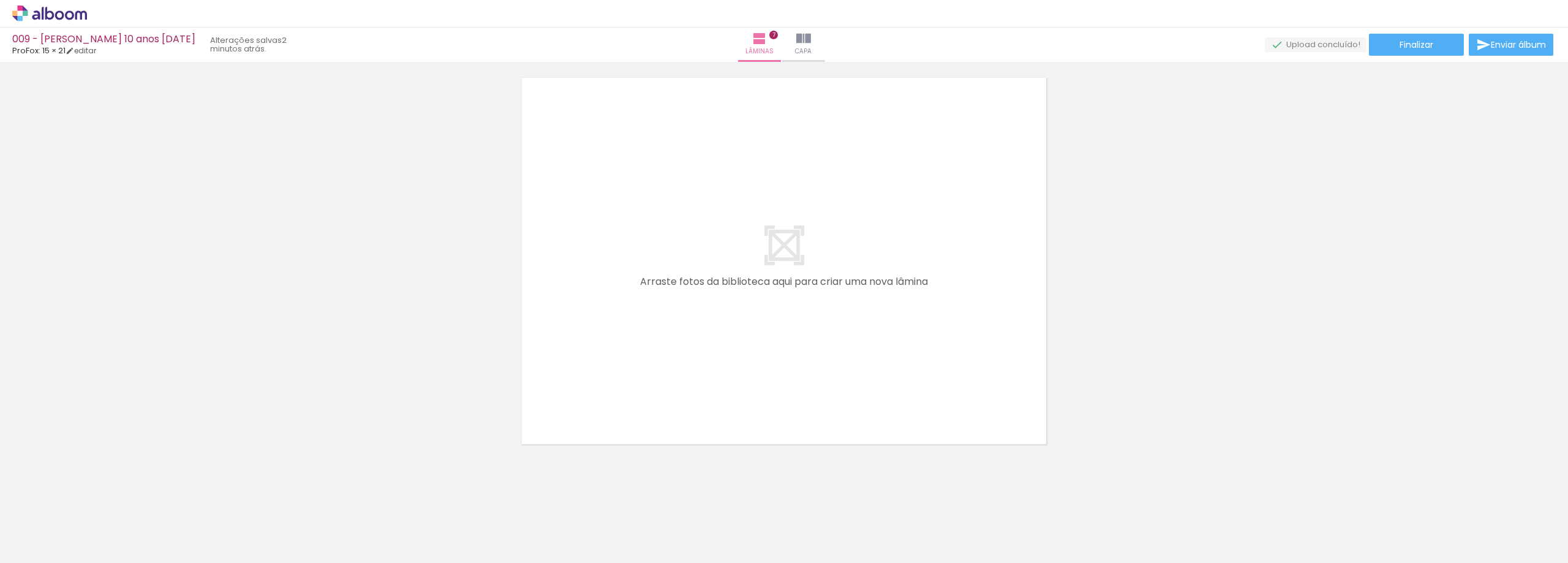
click at [66, 543] on paper-button "Adicionar Fotos" at bounding box center [37, 546] width 60 height 19
click at [0, 0] on input "file" at bounding box center [0, 0] width 0 height 0
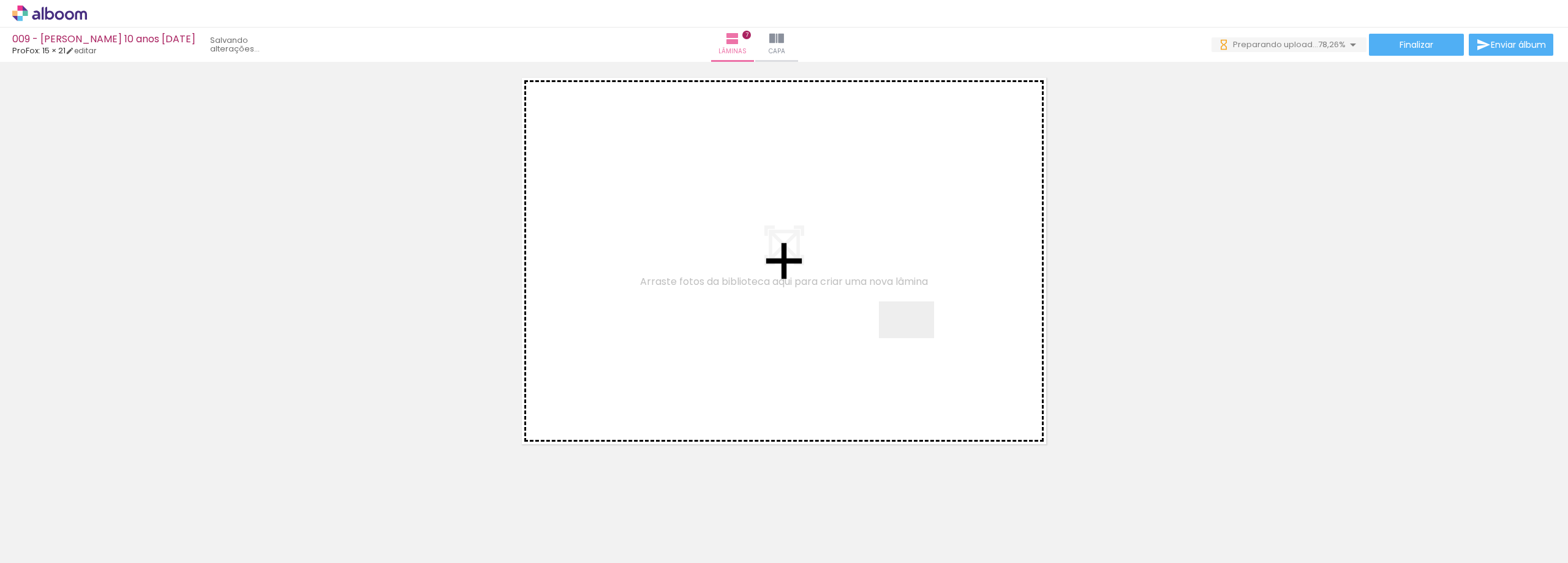
drag, startPoint x: 1098, startPoint y: 525, endPoint x: 1111, endPoint y: 481, distance: 45.9
click at [906, 330] on quentale-workspace at bounding box center [784, 282] width 1568 height 563
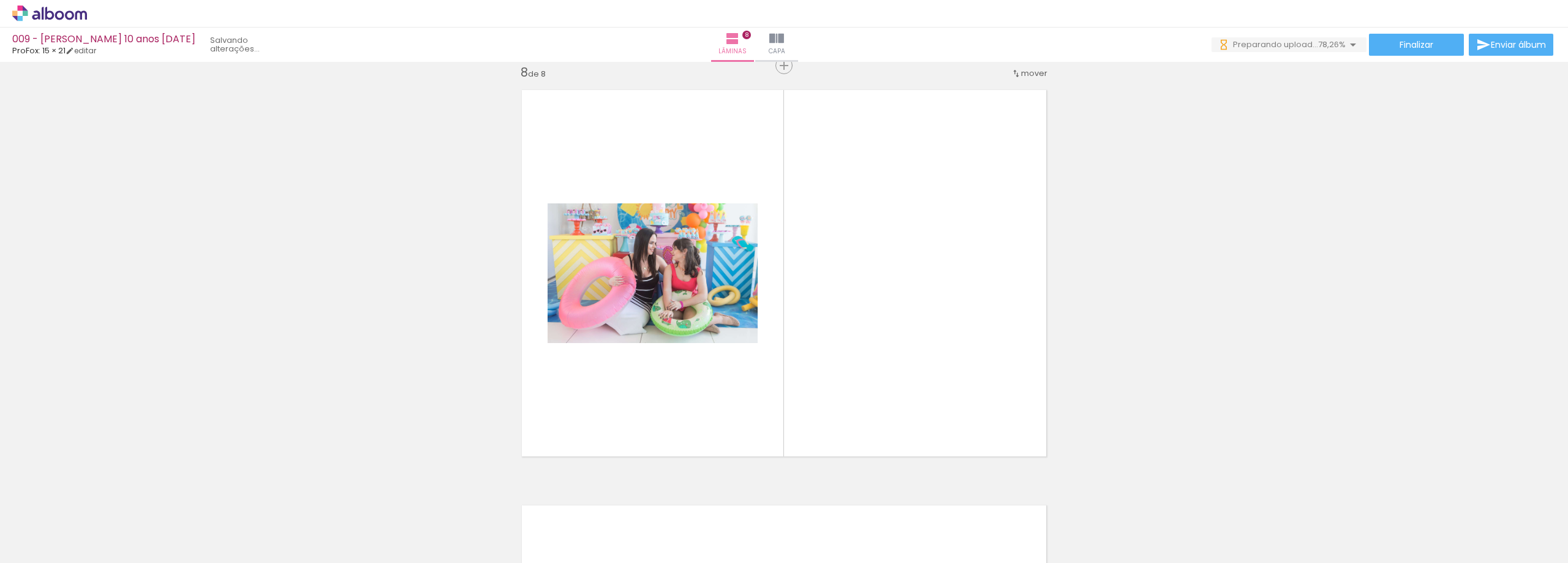
scroll to position [2926, 0]
drag, startPoint x: 1182, startPoint y: 531, endPoint x: 1172, endPoint y: 459, distance: 72.7
click at [945, 336] on quentale-workspace at bounding box center [784, 282] width 1568 height 563
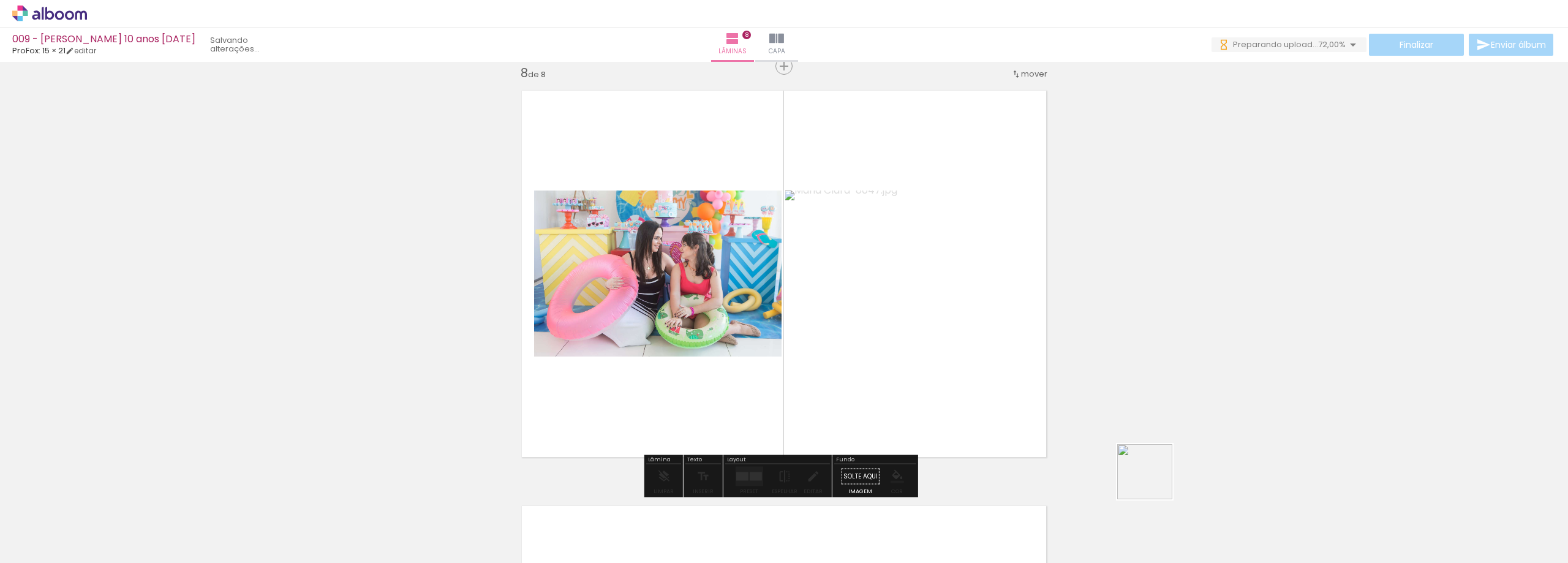
drag, startPoint x: 1250, startPoint y: 524, endPoint x: 1119, endPoint y: 462, distance: 144.9
click at [930, 374] on quentale-workspace at bounding box center [784, 282] width 1568 height 563
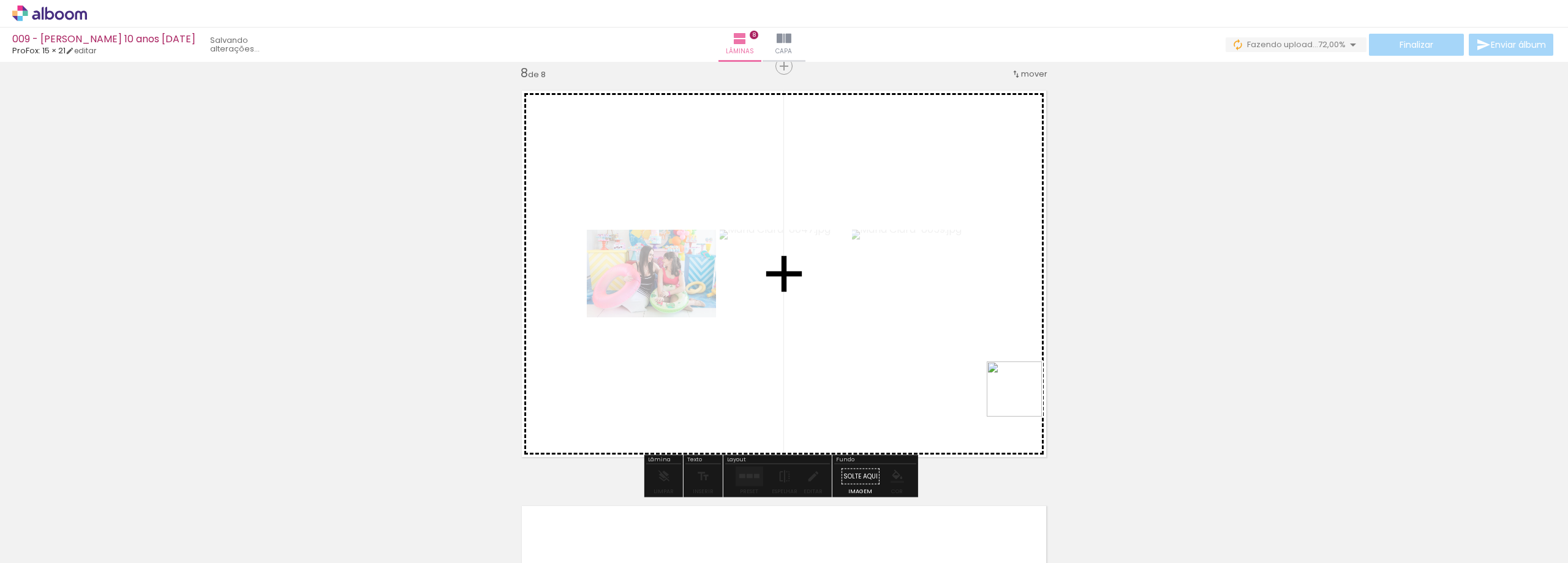
drag, startPoint x: 1301, startPoint y: 527, endPoint x: 1338, endPoint y: 478, distance: 61.4
click at [988, 381] on quentale-workspace at bounding box center [784, 282] width 1568 height 563
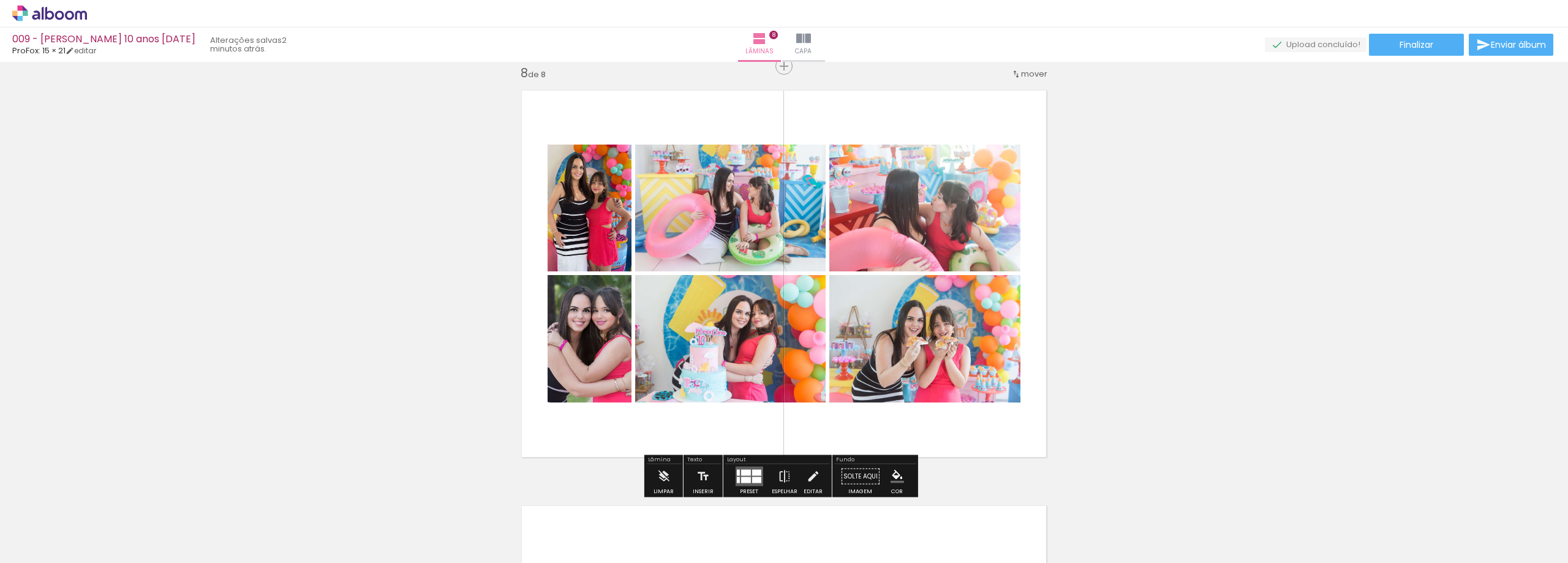
scroll to position [0, 182]
click at [740, 483] on div at bounding box center [745, 480] width 10 height 6
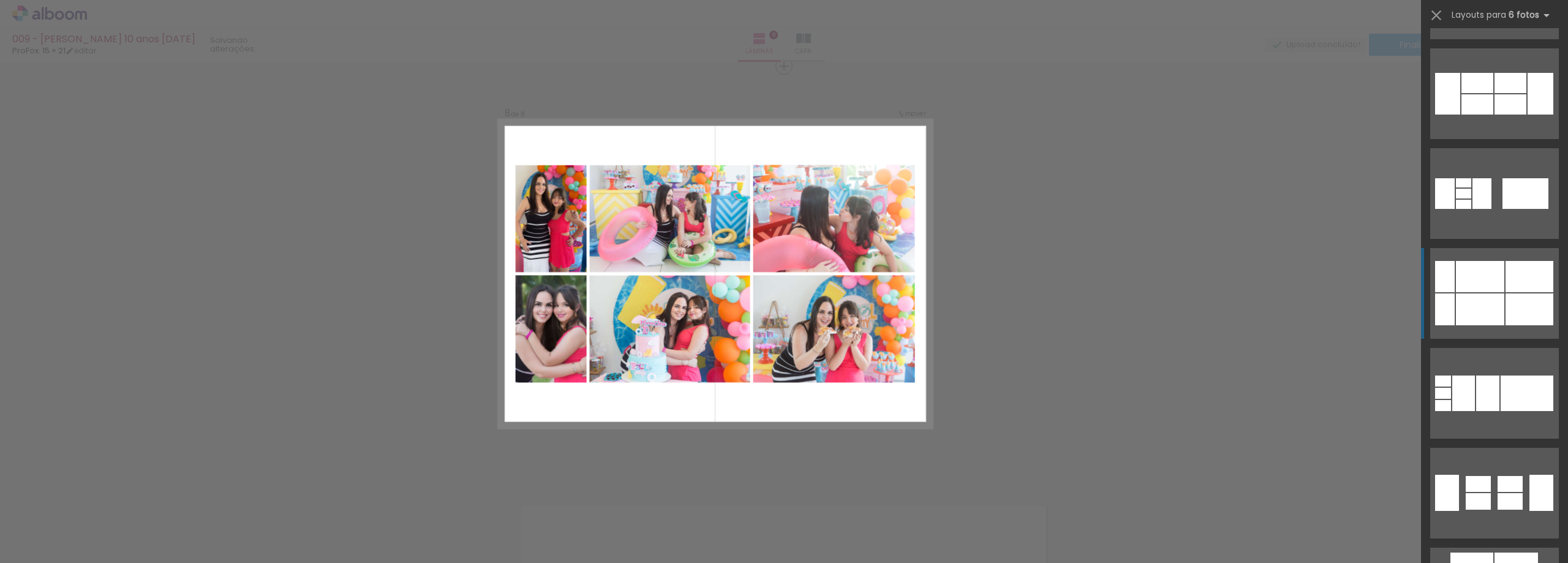
scroll to position [4909, 0]
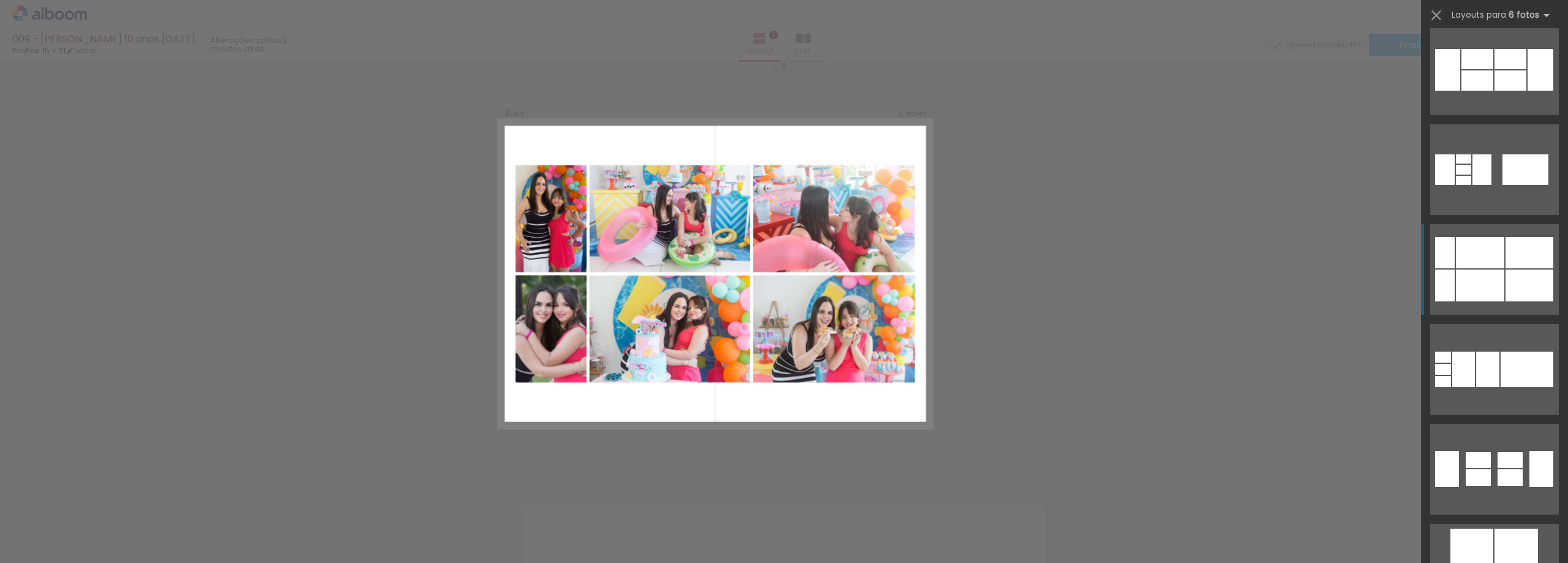
click at [1485, 283] on div at bounding box center [1480, 285] width 49 height 32
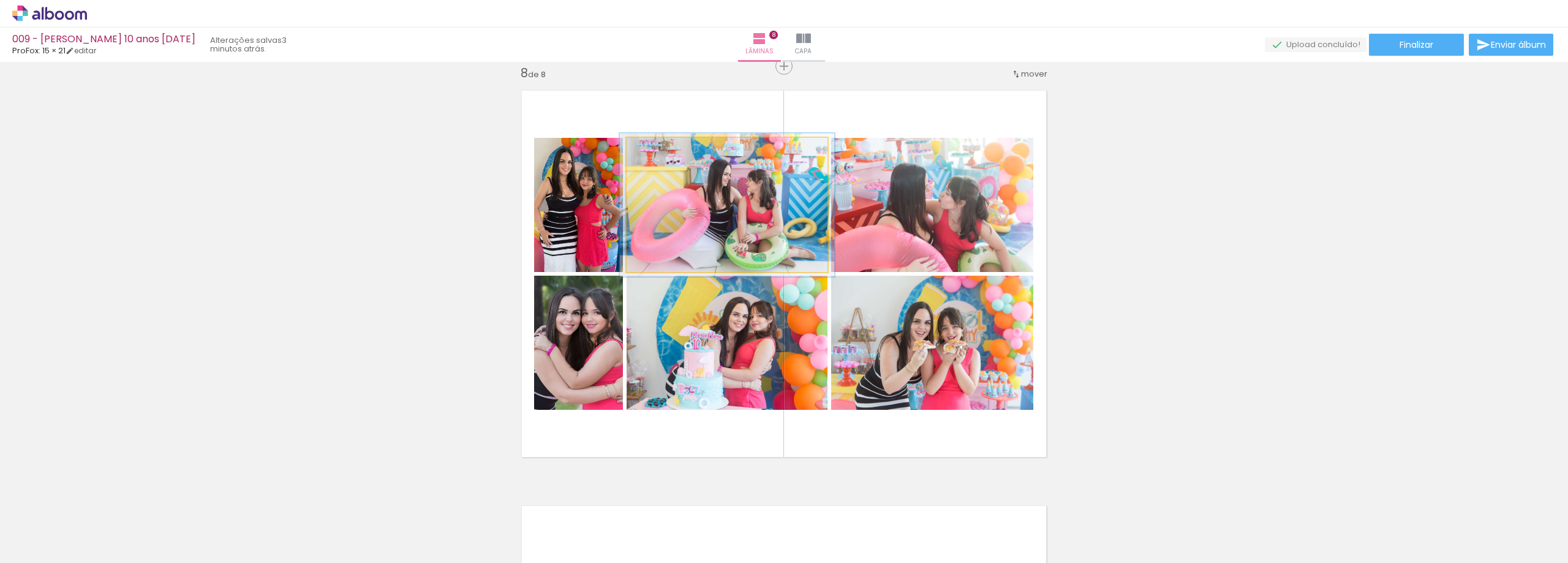
drag, startPoint x: 651, startPoint y: 154, endPoint x: 672, endPoint y: 181, distance: 34.2
click at [655, 163] on quentale-photo at bounding box center [727, 205] width 201 height 135
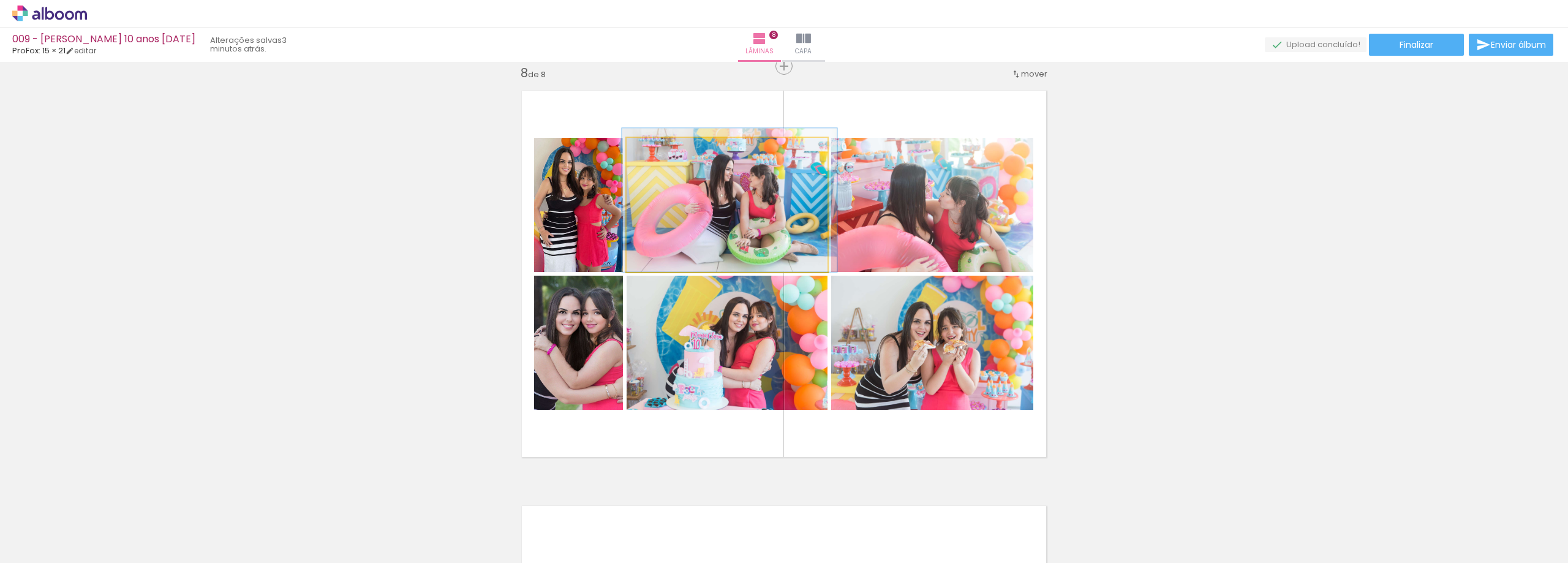
drag, startPoint x: 728, startPoint y: 211, endPoint x: 731, endPoint y: 191, distance: 20.2
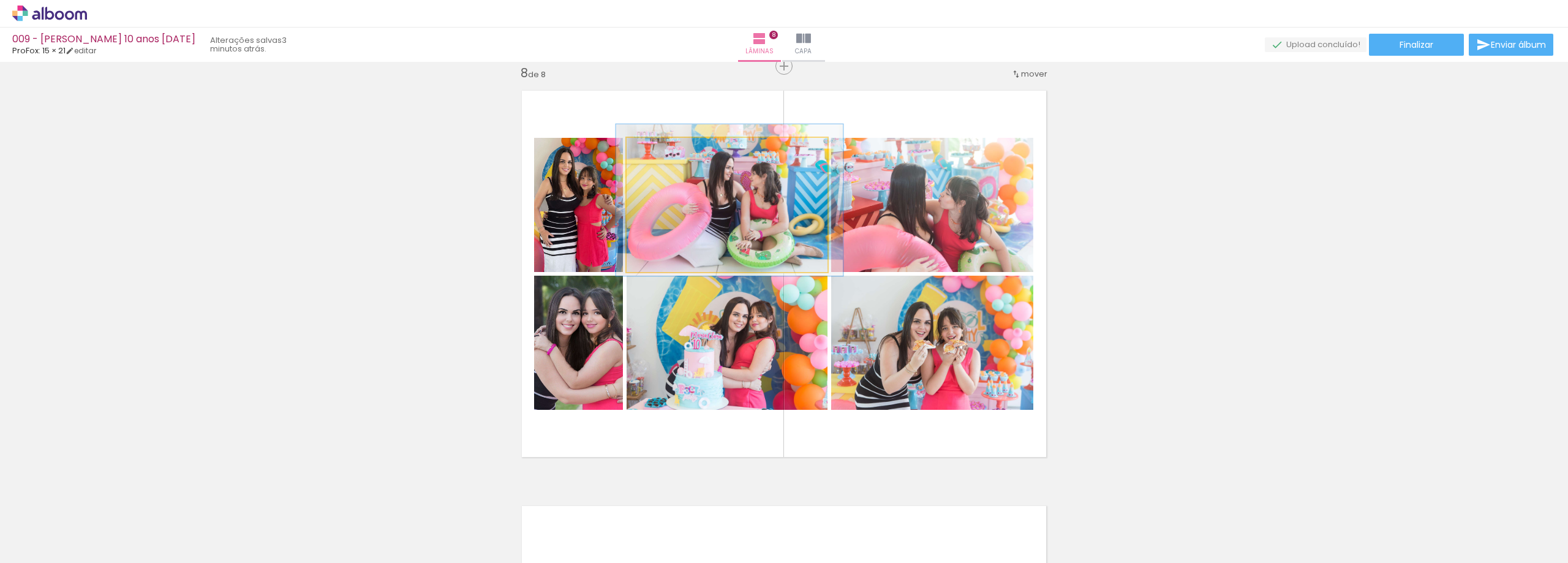
drag, startPoint x: 658, startPoint y: 149, endPoint x: 661, endPoint y: 157, distance: 8.5
type paper-slider "113"
click at [661, 157] on div at bounding box center [661, 150] width 19 height 19
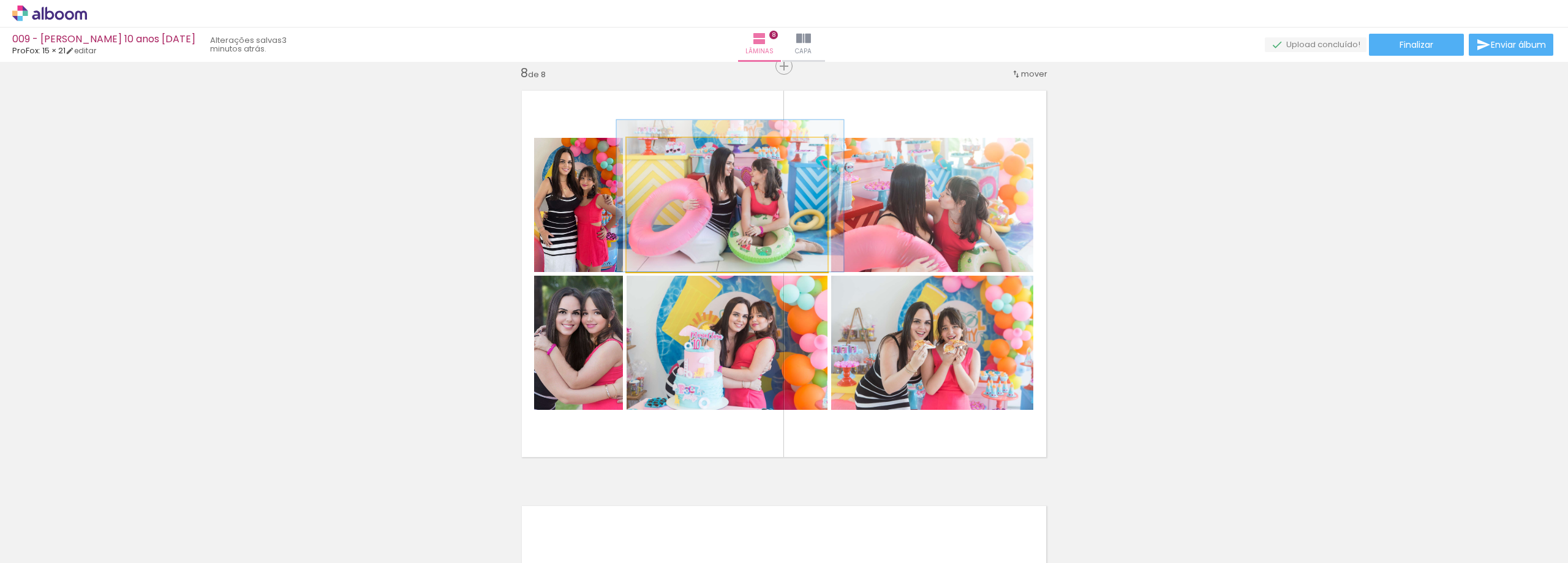
drag, startPoint x: 716, startPoint y: 193, endPoint x: 716, endPoint y: 173, distance: 20.0
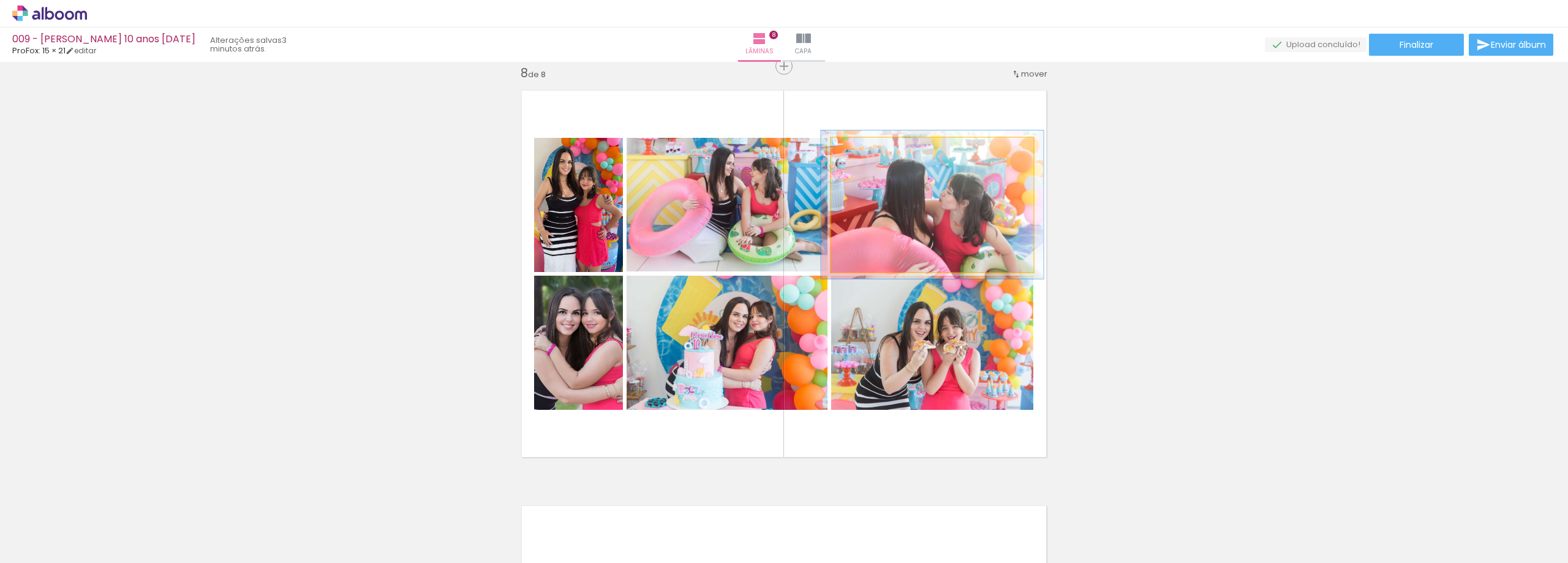
drag, startPoint x: 853, startPoint y: 154, endPoint x: 862, endPoint y: 165, distance: 14.2
type paper-slider "113"
click at [859, 160] on div at bounding box center [864, 150] width 19 height 19
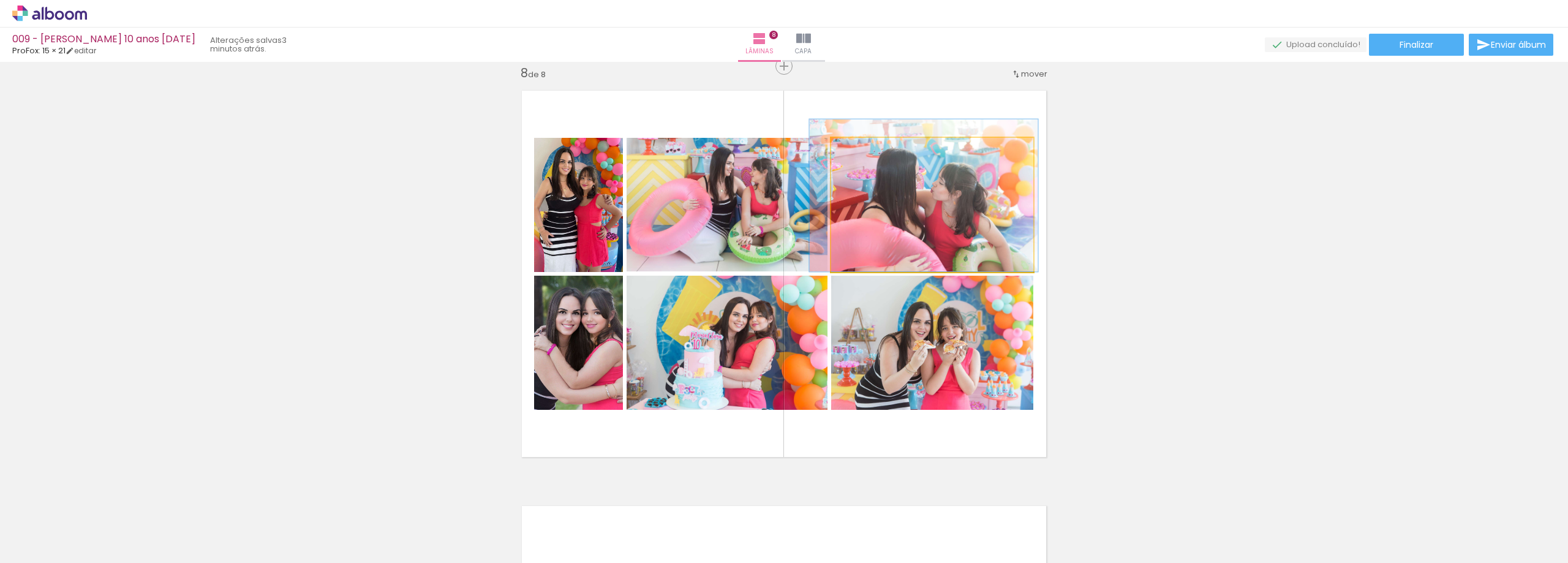
drag, startPoint x: 917, startPoint y: 217, endPoint x: 909, endPoint y: 196, distance: 22.5
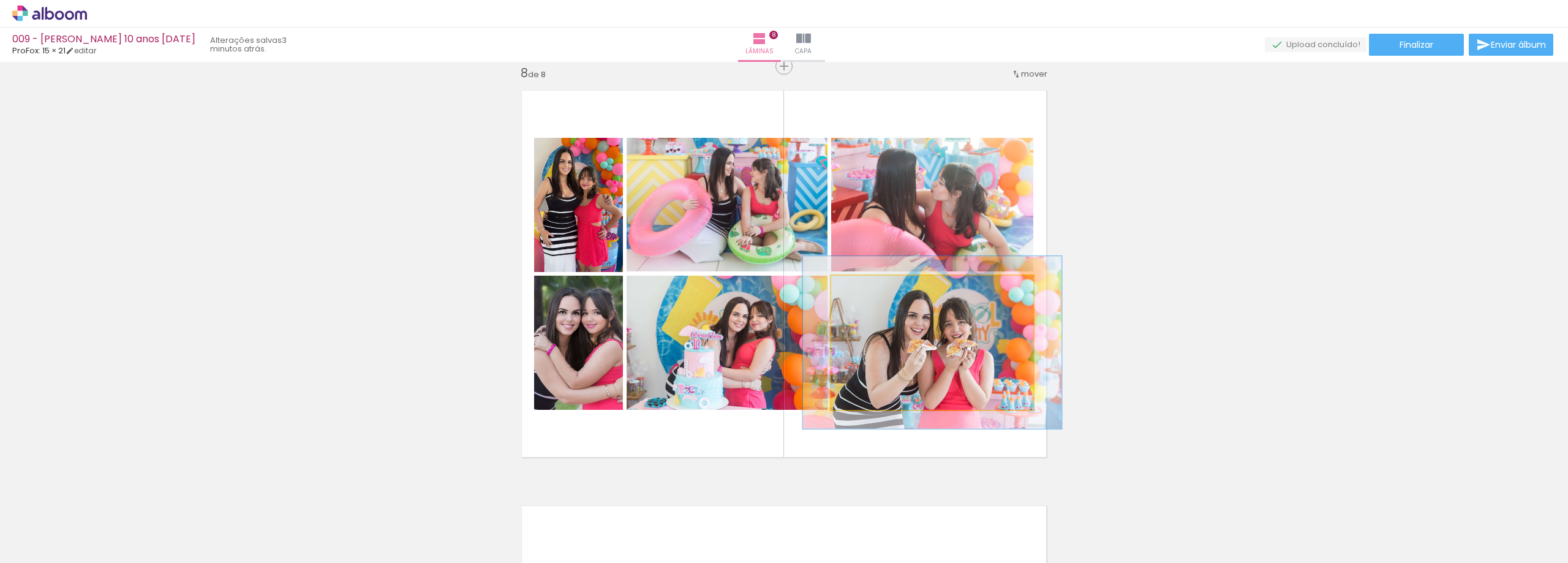
drag, startPoint x: 857, startPoint y: 288, endPoint x: 869, endPoint y: 305, distance: 20.8
type paper-slider "128"
click at [869, 305] on quentale-photo at bounding box center [933, 343] width 202 height 135
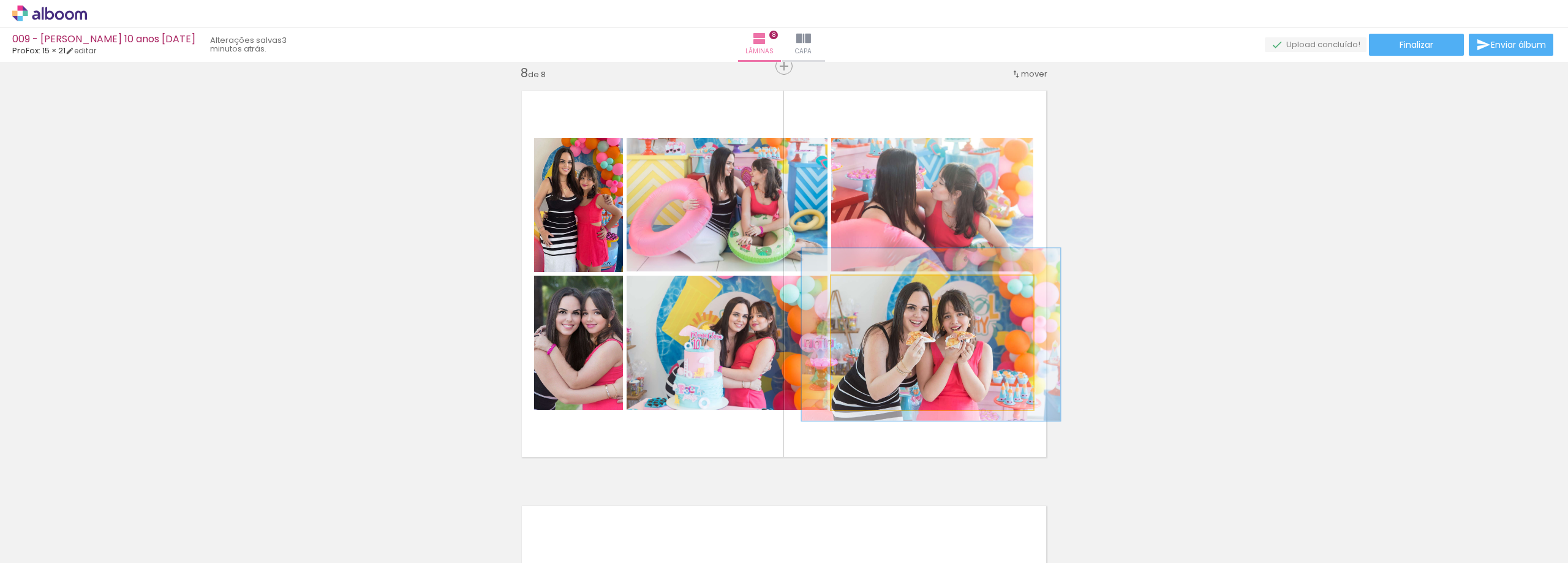
drag, startPoint x: 932, startPoint y: 344, endPoint x: 931, endPoint y: 336, distance: 8.1
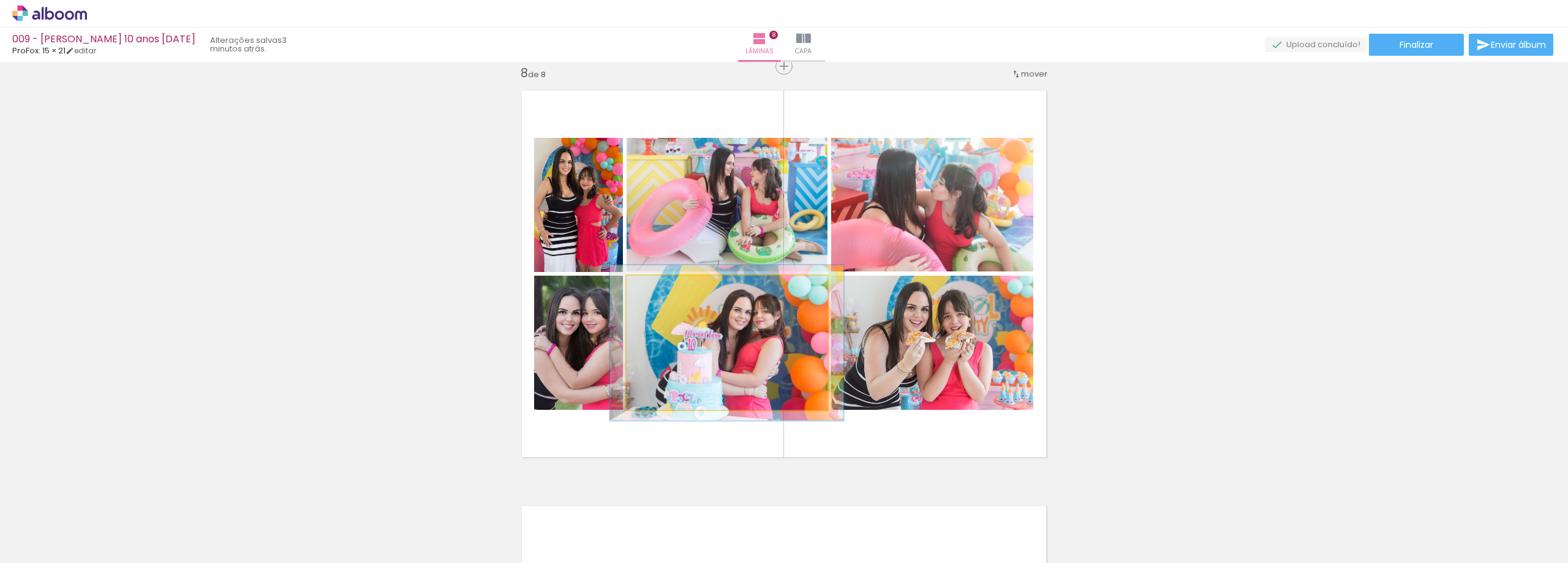
drag, startPoint x: 655, startPoint y: 292, endPoint x: 662, endPoint y: 300, distance: 10.6
type paper-slider "116"
click at [662, 300] on quentale-photo at bounding box center [727, 343] width 201 height 135
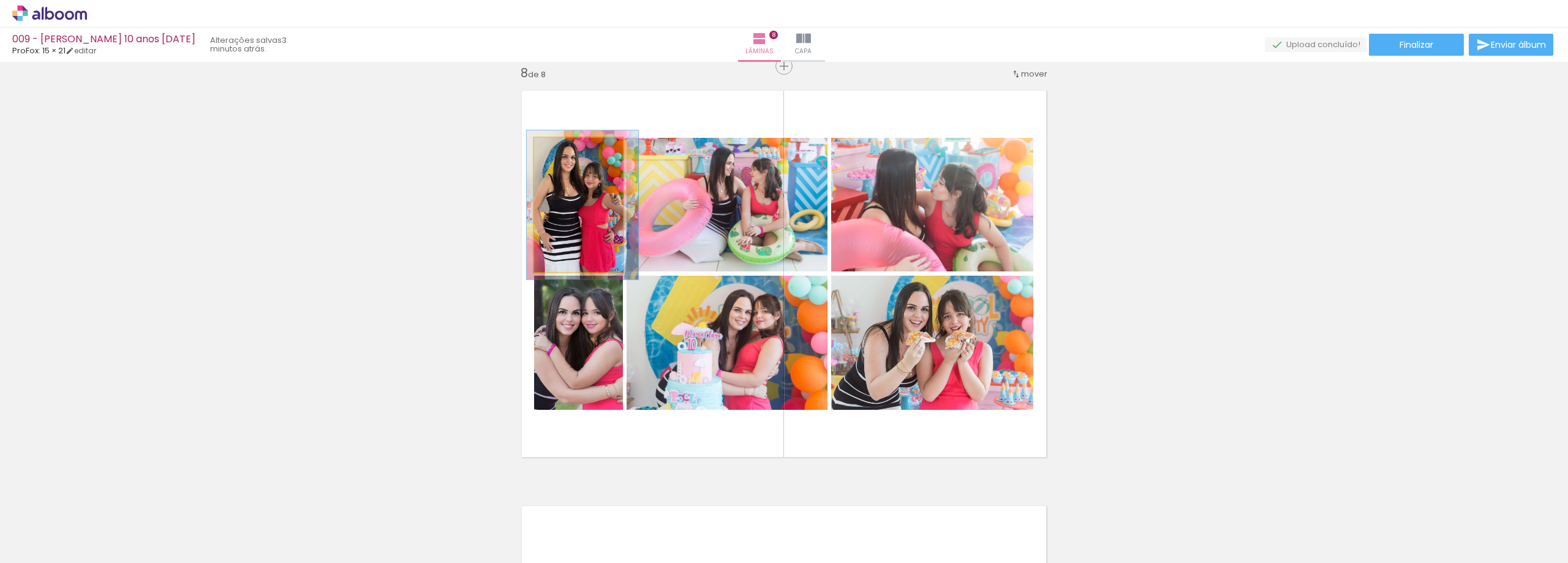
drag, startPoint x: 558, startPoint y: 152, endPoint x: 567, endPoint y: 176, distance: 25.6
type paper-slider "111"
click at [563, 141] on div "P&B Largura Cor" at bounding box center [581, 141] width 89 height 0
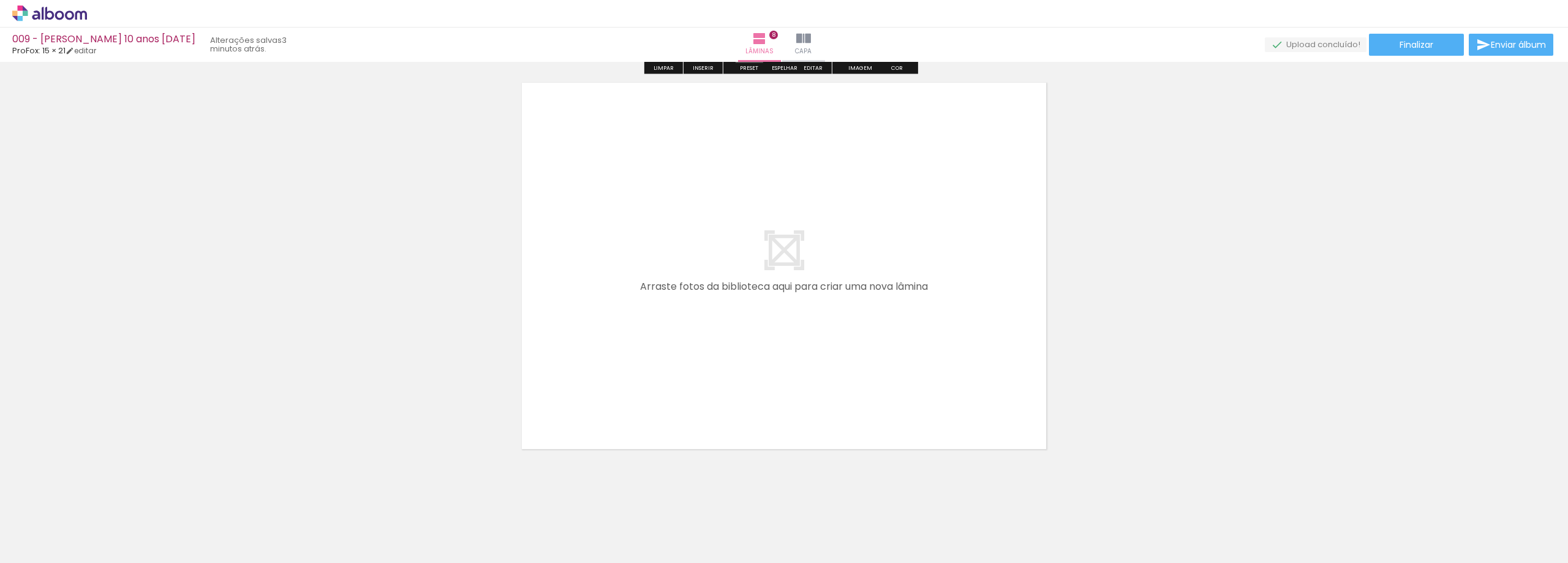
scroll to position [3354, 0]
click at [48, 547] on span "Adicionar Fotos" at bounding box center [43, 546] width 37 height 13
click at [0, 0] on input "file" at bounding box center [0, 0] width 0 height 0
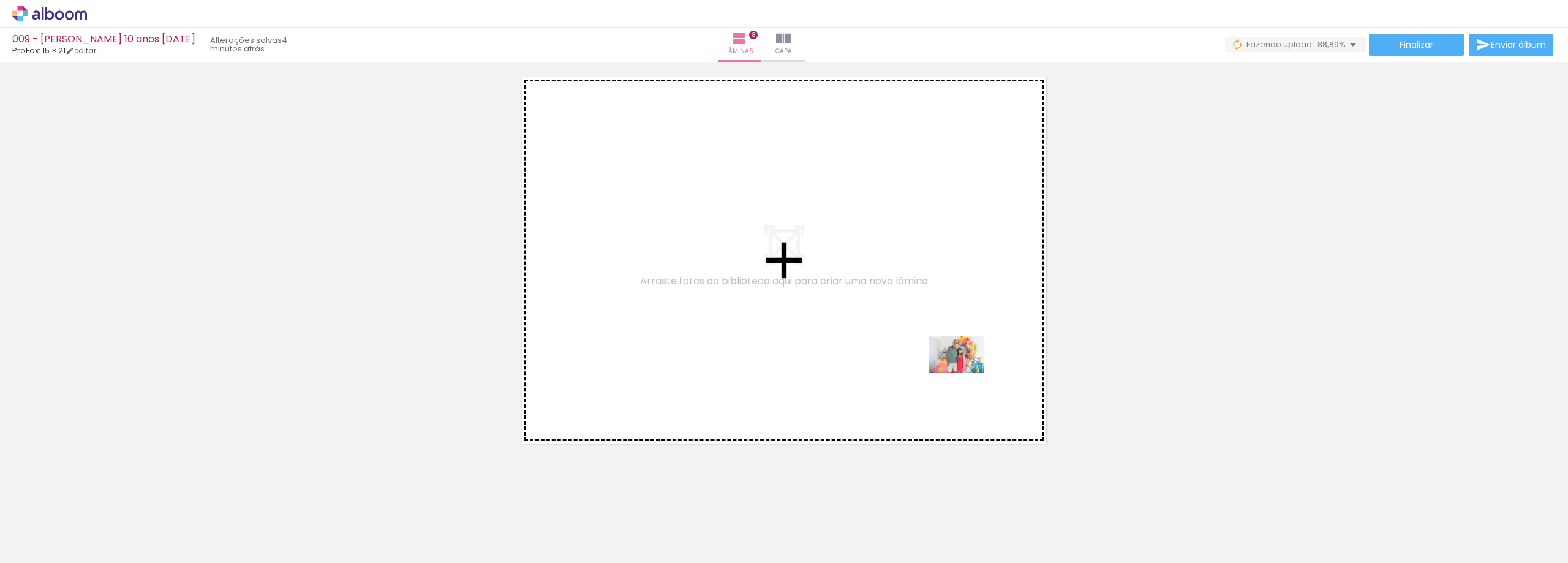
drag, startPoint x: 1399, startPoint y: 534, endPoint x: 1316, endPoint y: 483, distance: 97.4
click at [964, 374] on quentale-workspace at bounding box center [784, 282] width 1568 height 563
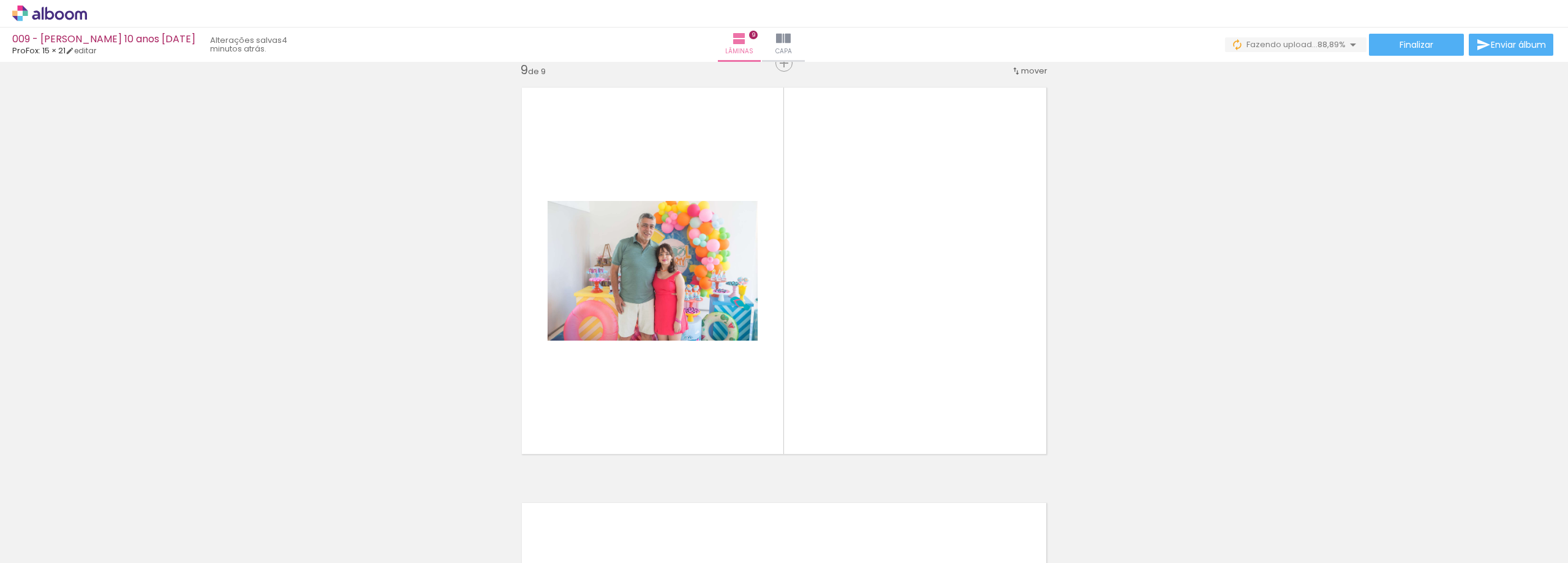
scroll to position [3341, 0]
drag, startPoint x: 1461, startPoint y: 524, endPoint x: 1246, endPoint y: 435, distance: 232.7
click at [1020, 386] on quentale-workspace at bounding box center [784, 282] width 1568 height 563
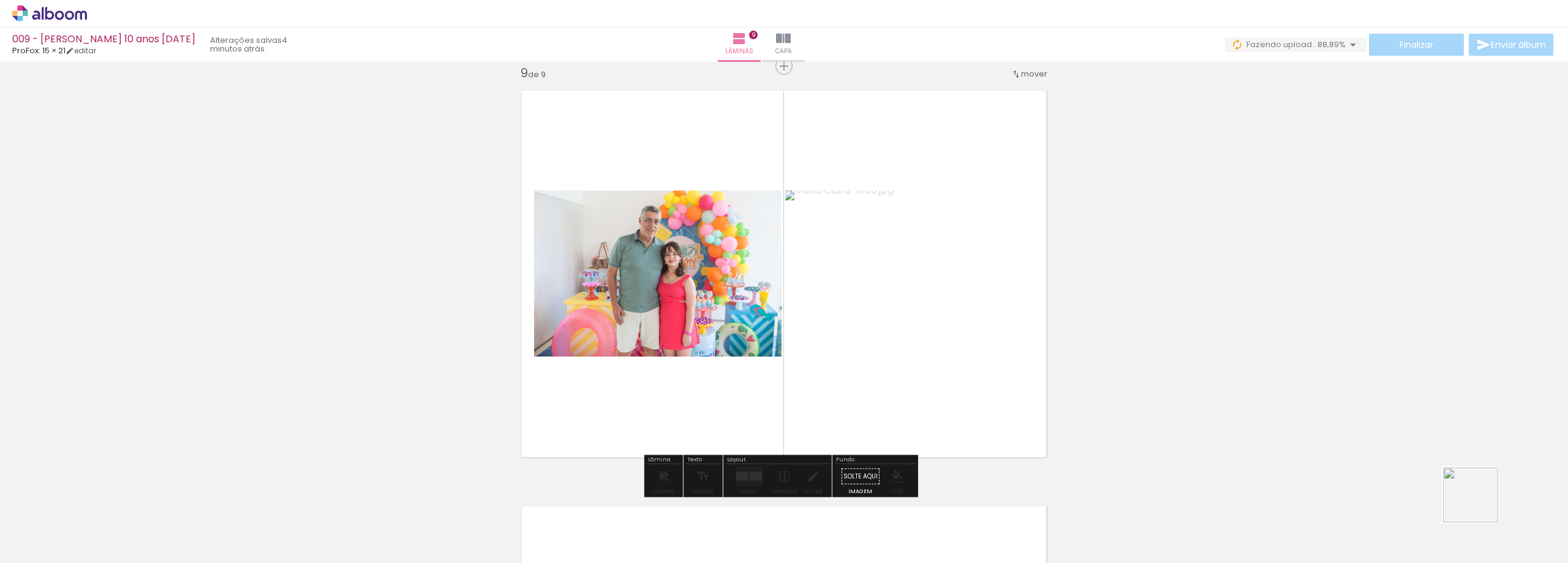
drag, startPoint x: 1530, startPoint y: 526, endPoint x: 846, endPoint y: 333, distance: 710.7
click at [903, 302] on quentale-workspace at bounding box center [784, 282] width 1568 height 563
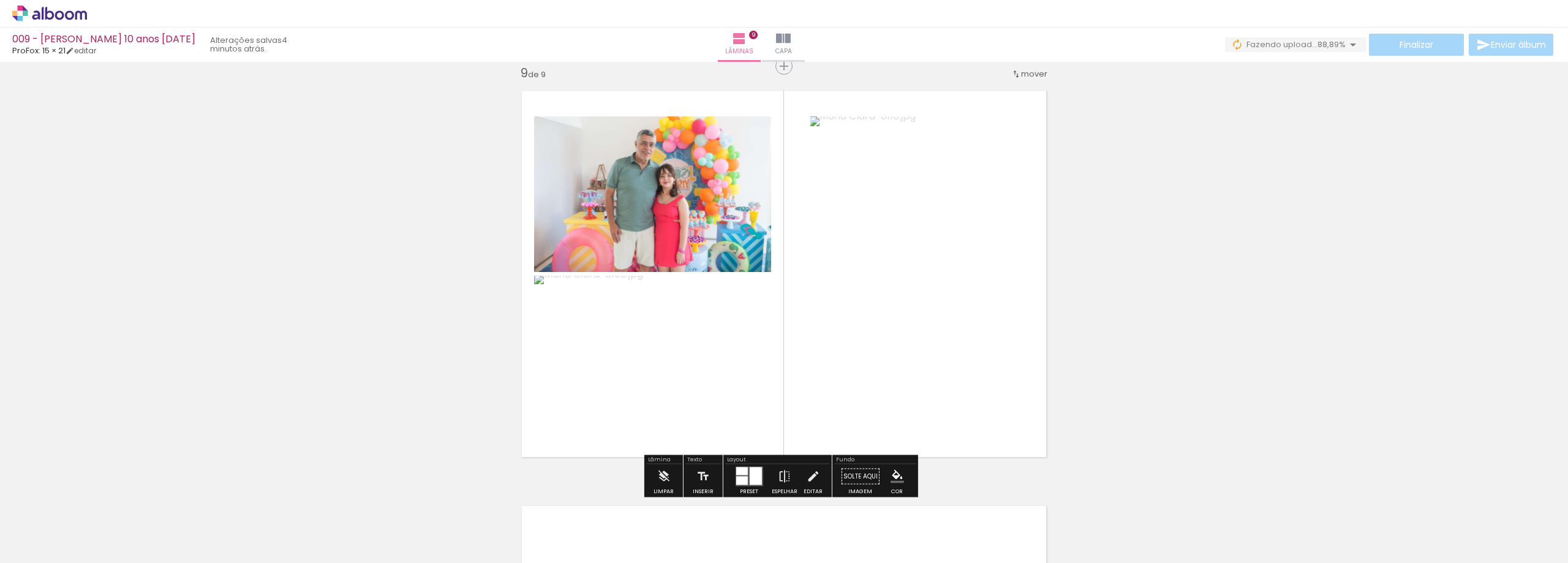
click at [743, 471] on div at bounding box center [741, 472] width 12 height 8
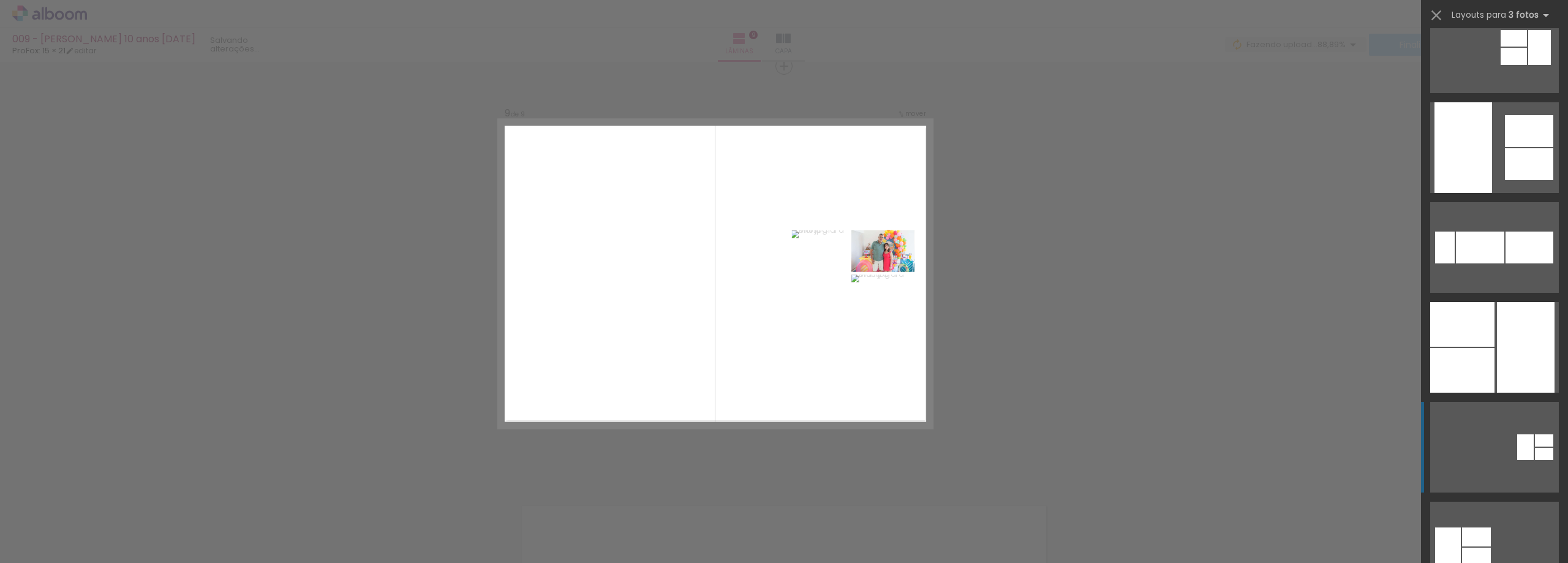
scroll to position [613, 0]
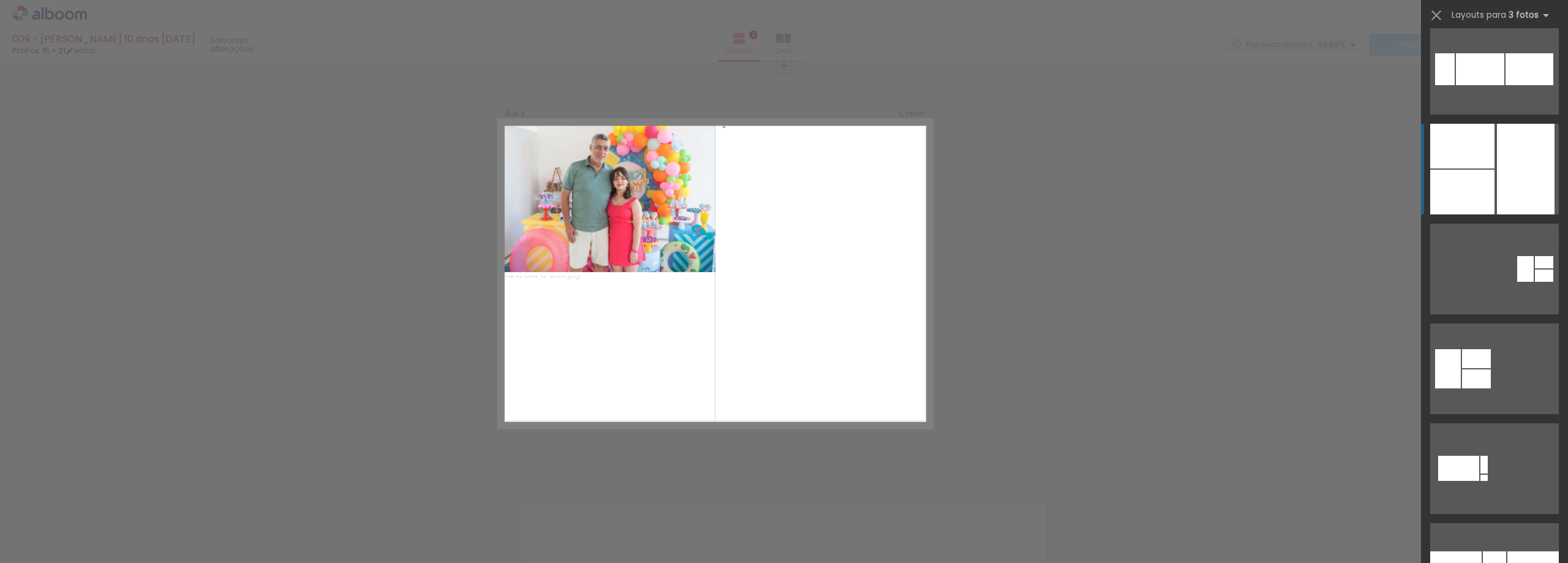
click at [1500, 185] on div at bounding box center [1525, 169] width 58 height 90
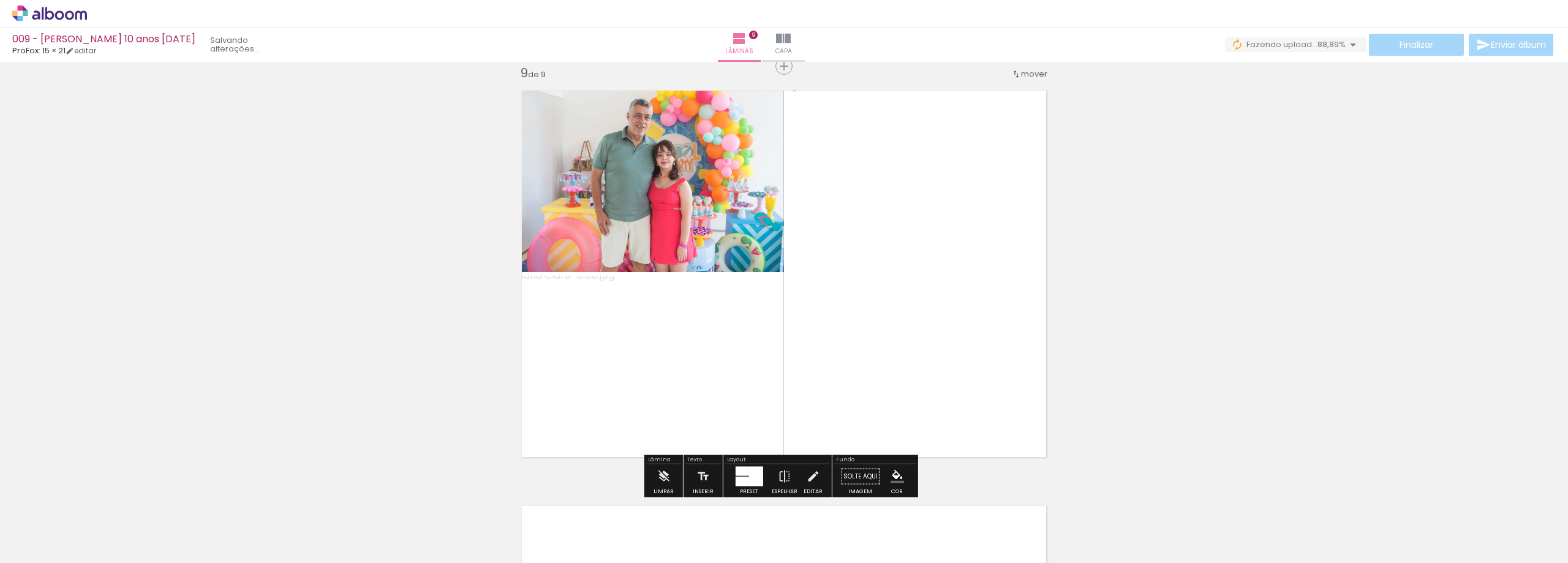
click at [974, 241] on quentale-photo at bounding box center [915, 274] width 245 height 385
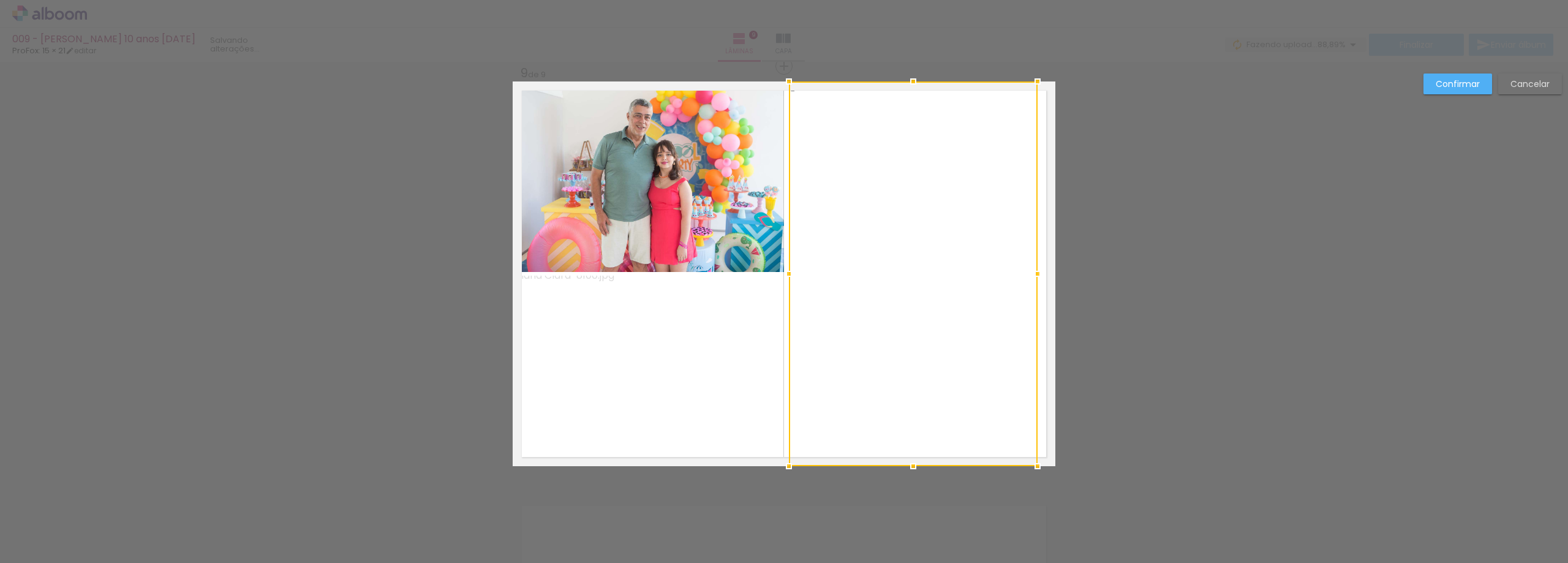
click at [786, 281] on div at bounding box center [789, 274] width 25 height 25
drag, startPoint x: 1034, startPoint y: 279, endPoint x: 1044, endPoint y: 278, distance: 10.0
click at [1046, 278] on div at bounding box center [1059, 274] width 25 height 25
click at [0, 0] on slot "Confirmar" at bounding box center [0, 0] width 0 height 0
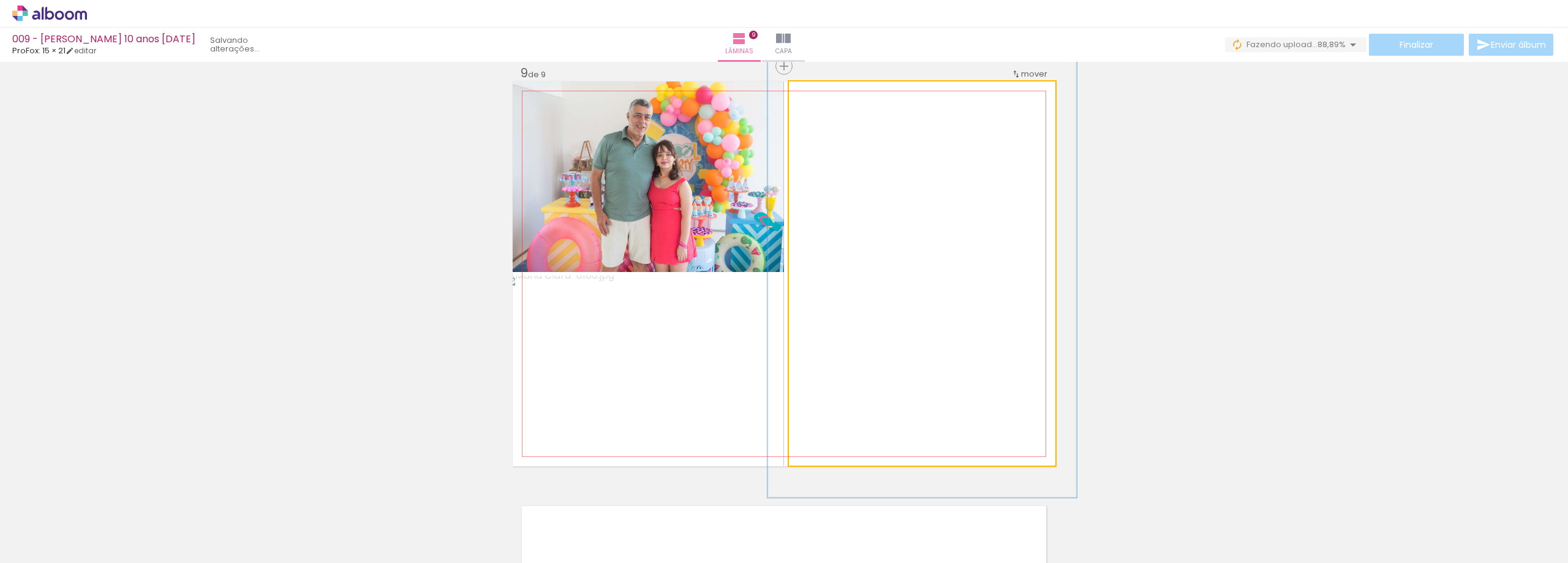
drag, startPoint x: 815, startPoint y: 97, endPoint x: 822, endPoint y: 101, distance: 8.1
type paper-slider "116"
click at [822, 101] on div at bounding box center [824, 94] width 19 height 19
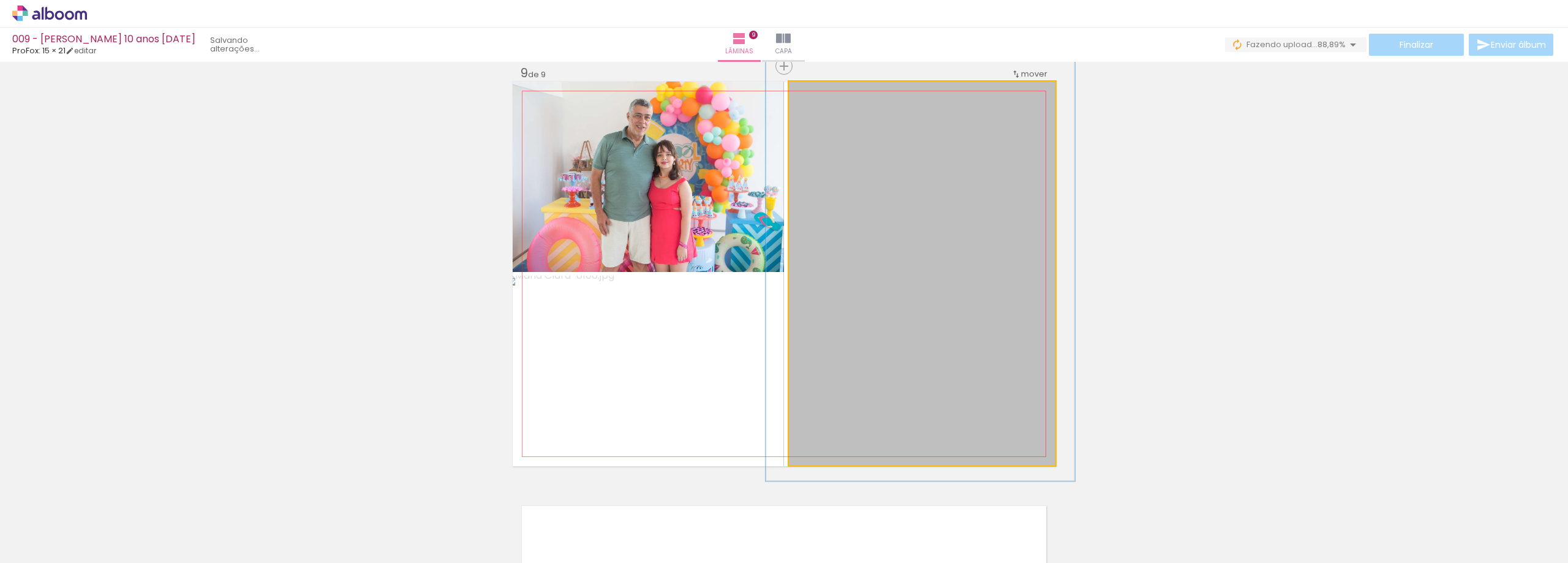
drag, startPoint x: 912, startPoint y: 204, endPoint x: 909, endPoint y: 191, distance: 13.3
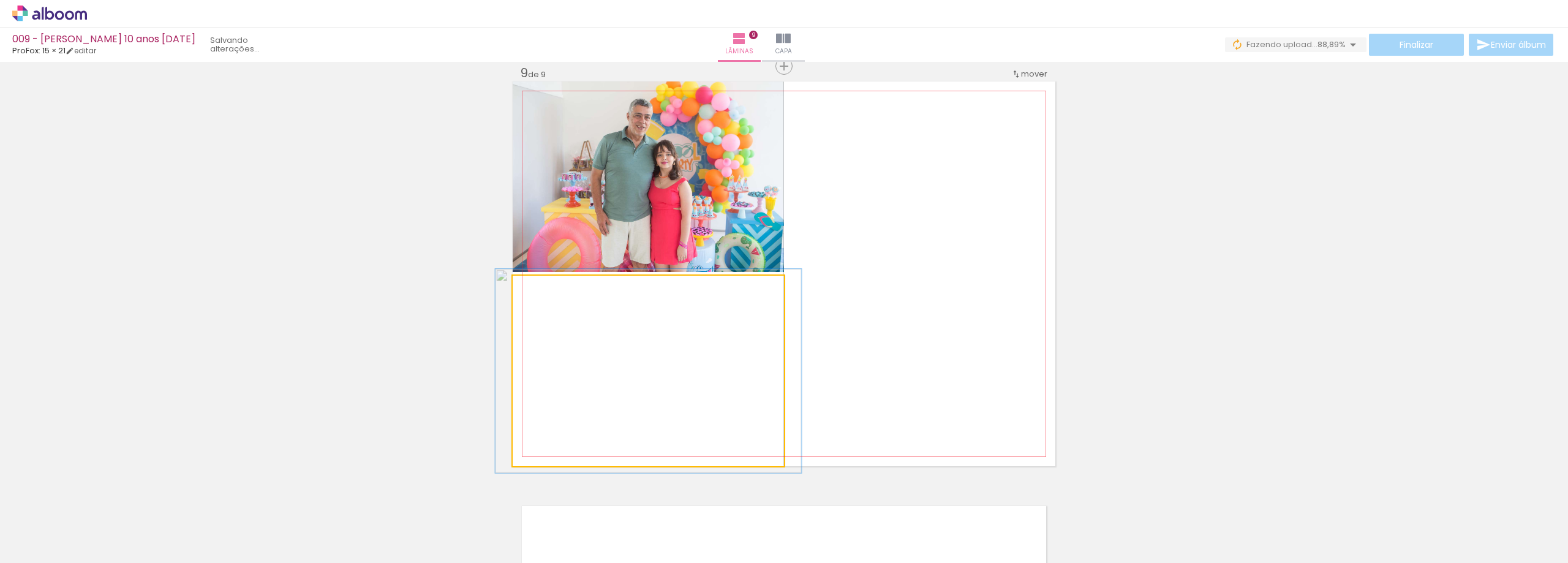
type paper-slider "107"
click at [546, 293] on div at bounding box center [544, 288] width 19 height 19
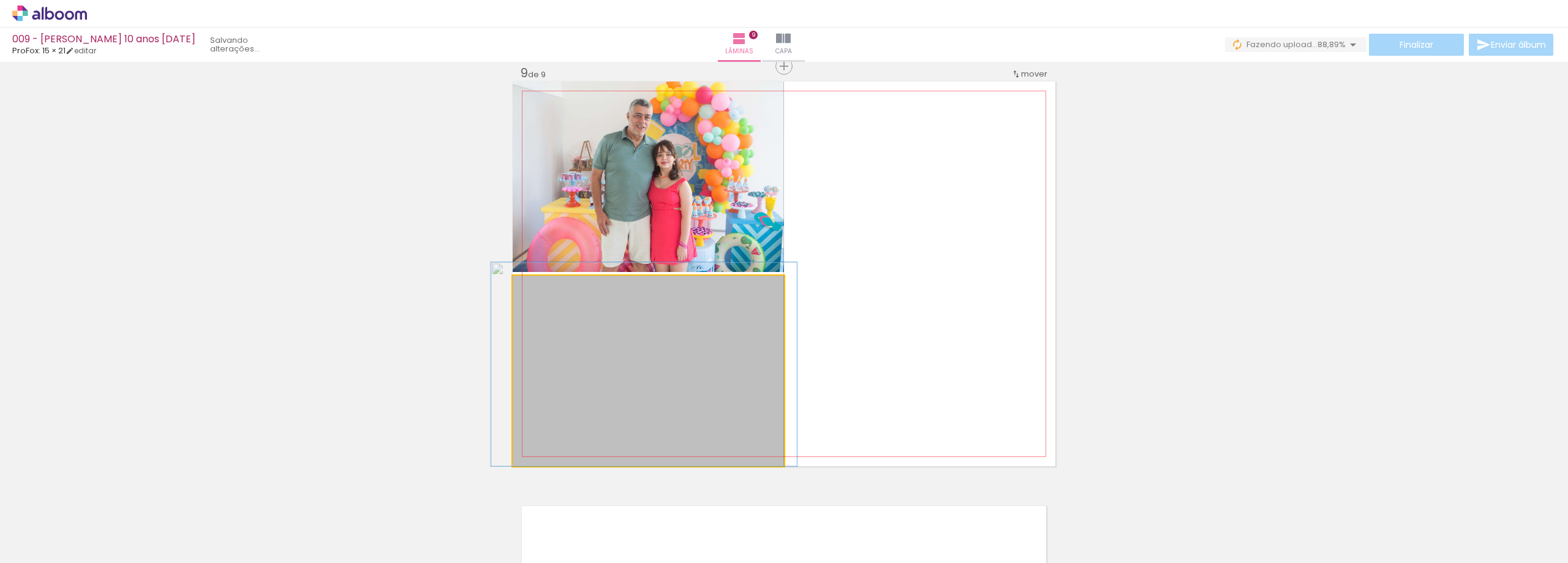
drag, startPoint x: 616, startPoint y: 333, endPoint x: 612, endPoint y: 326, distance: 8.1
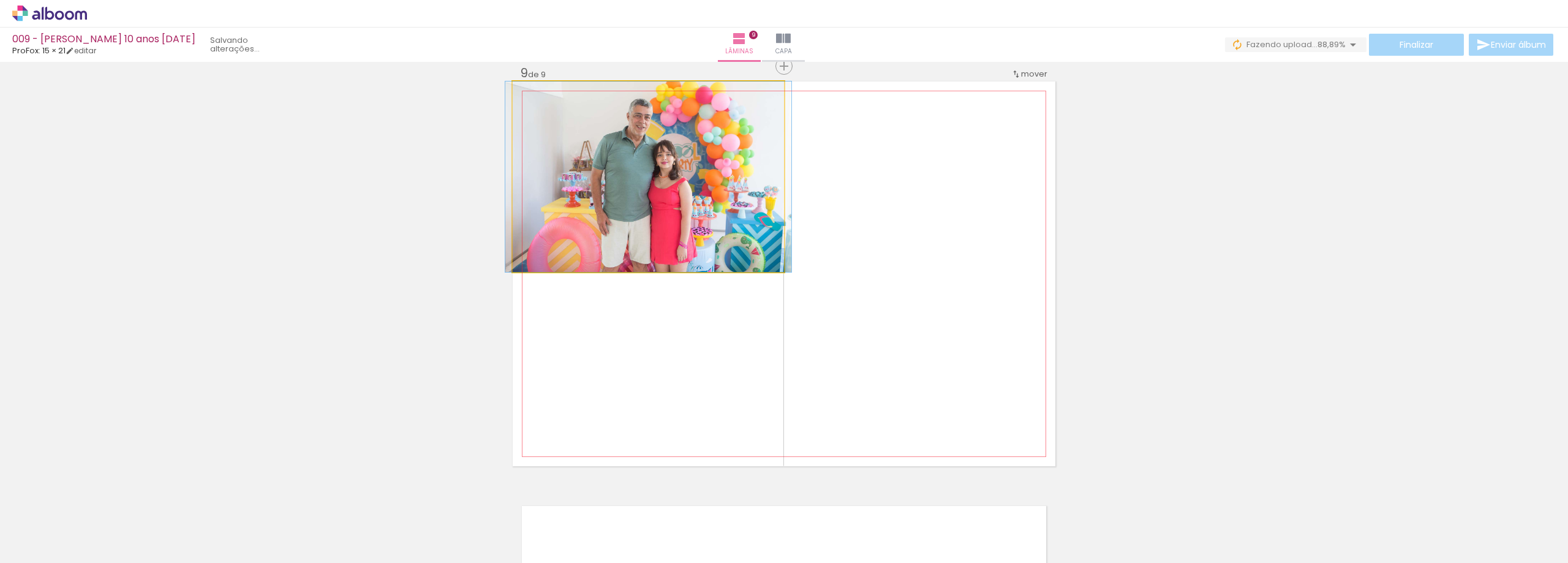
drag, startPoint x: 629, startPoint y: 147, endPoint x: 629, endPoint y: 165, distance: 18.0
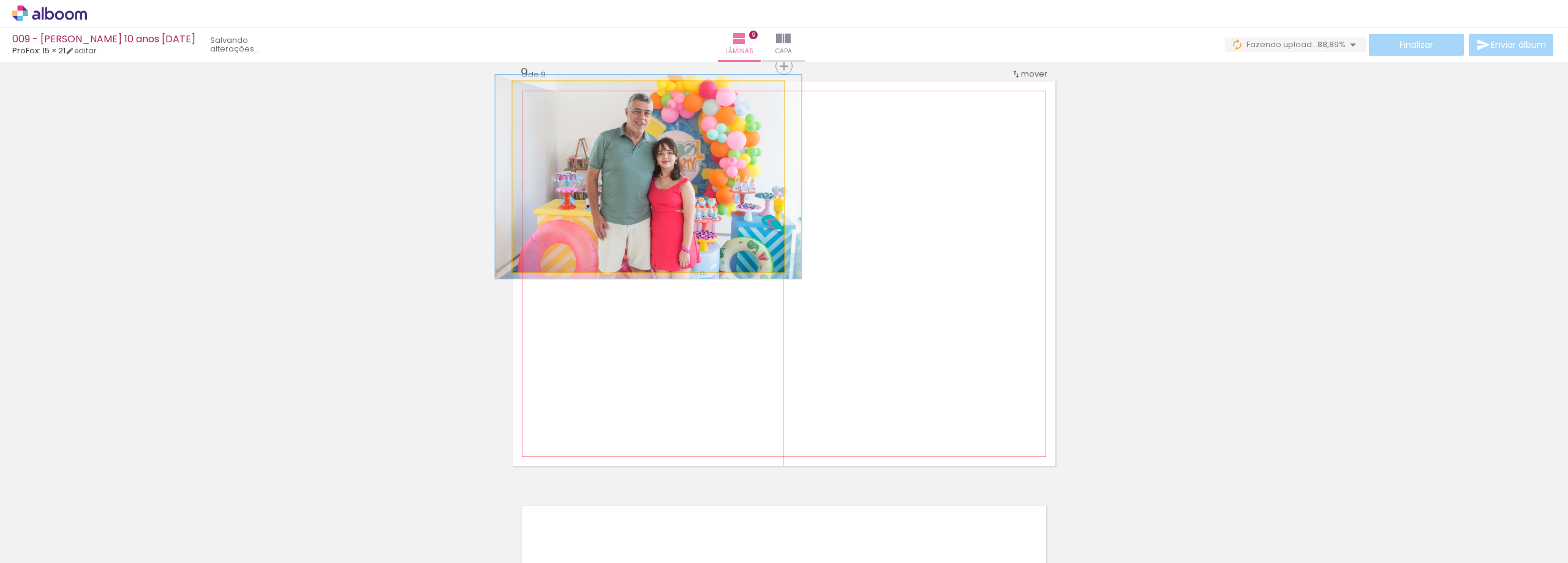
click at [540, 101] on div at bounding box center [544, 94] width 19 height 19
click at [669, 176] on quentale-photo at bounding box center [648, 176] width 271 height 191
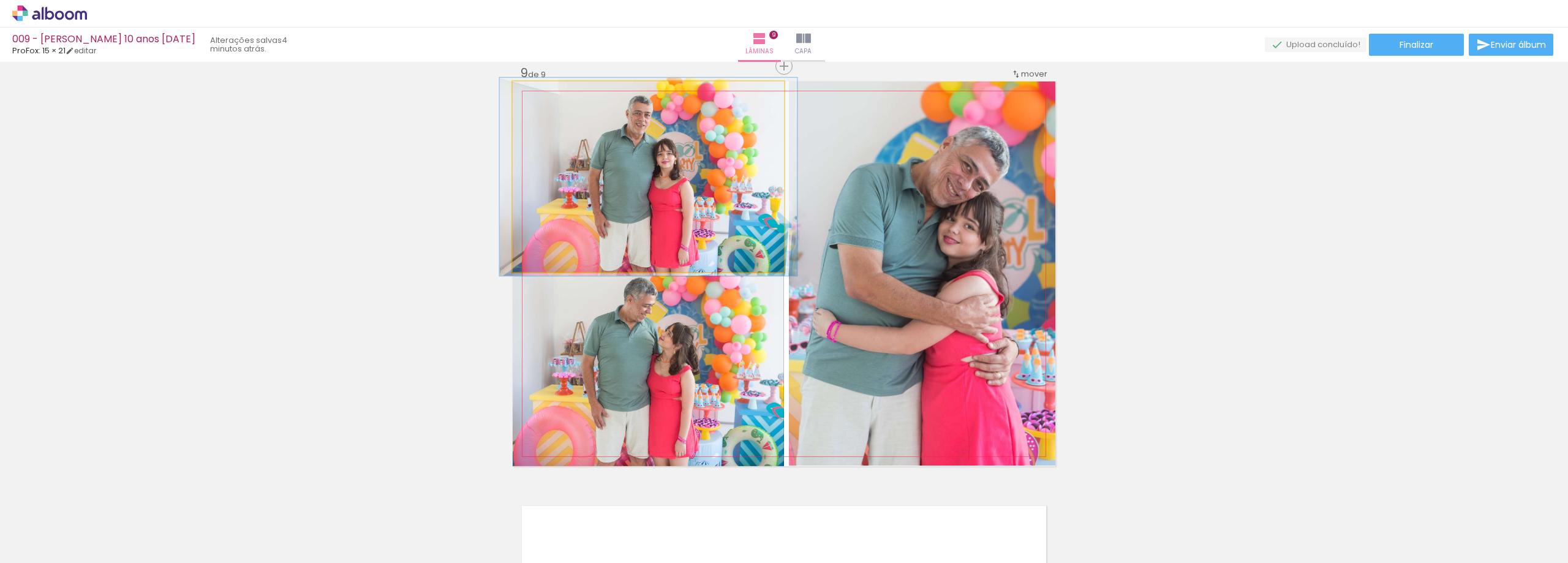
type paper-slider "104"
click at [546, 101] on div at bounding box center [543, 94] width 19 height 19
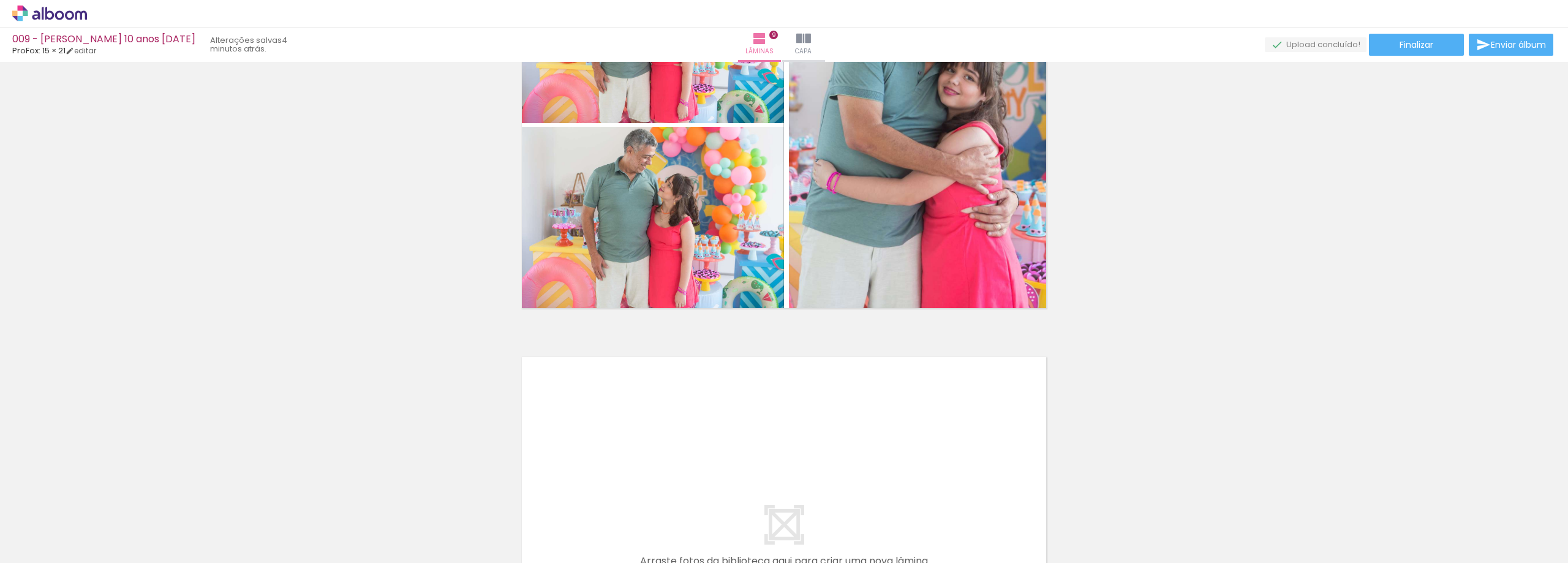
scroll to position [3709, 0]
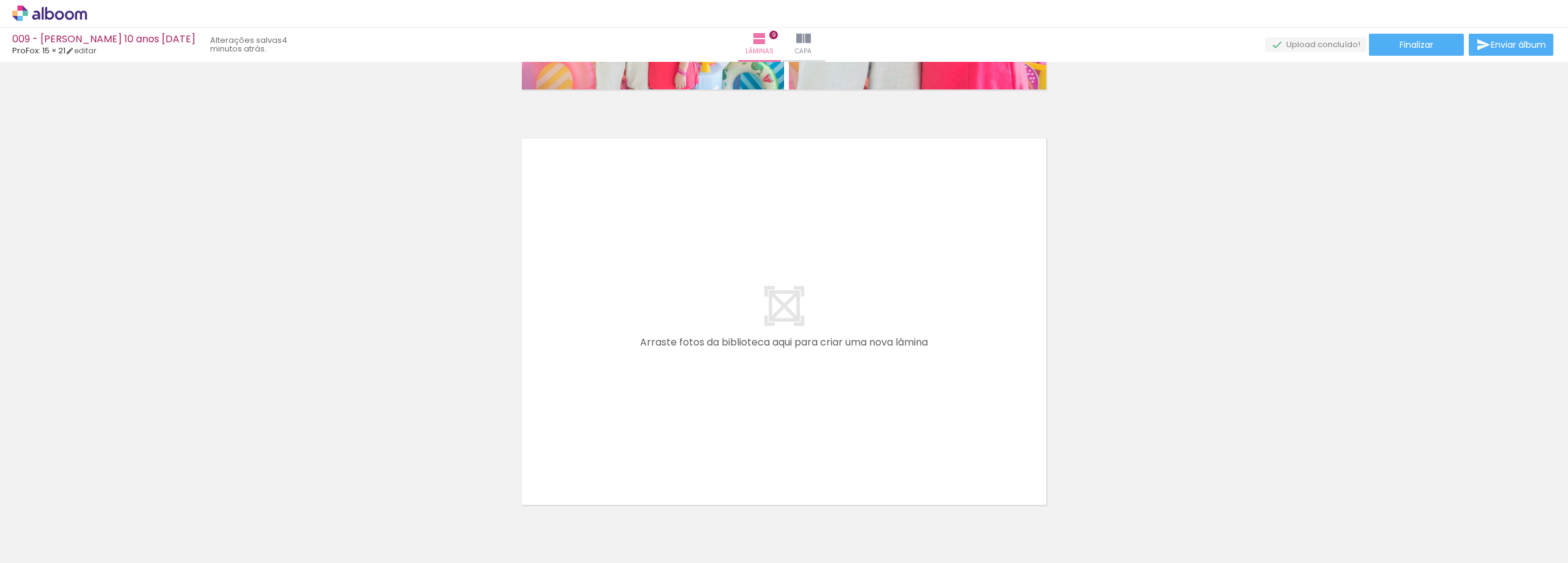
click at [63, 540] on paper-button "Adicionar Fotos" at bounding box center [37, 546] width 60 height 19
click at [0, 0] on input "file" at bounding box center [0, 0] width 0 height 0
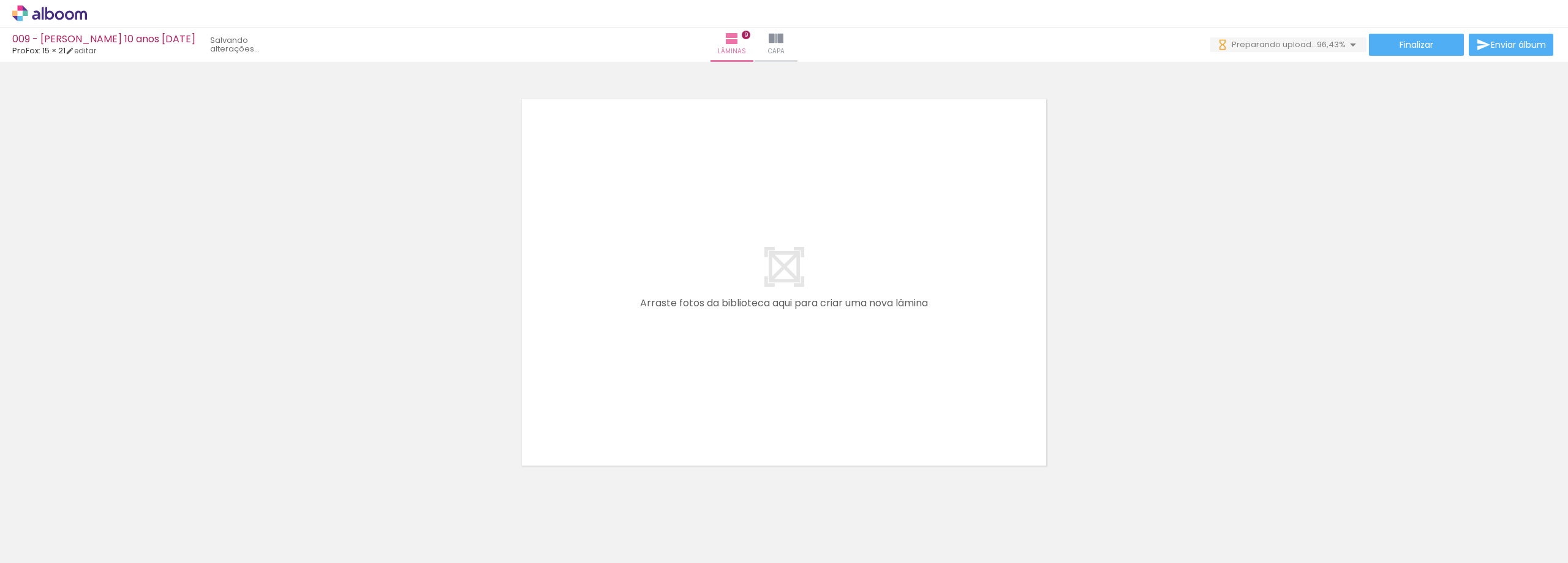
scroll to position [3770, 0]
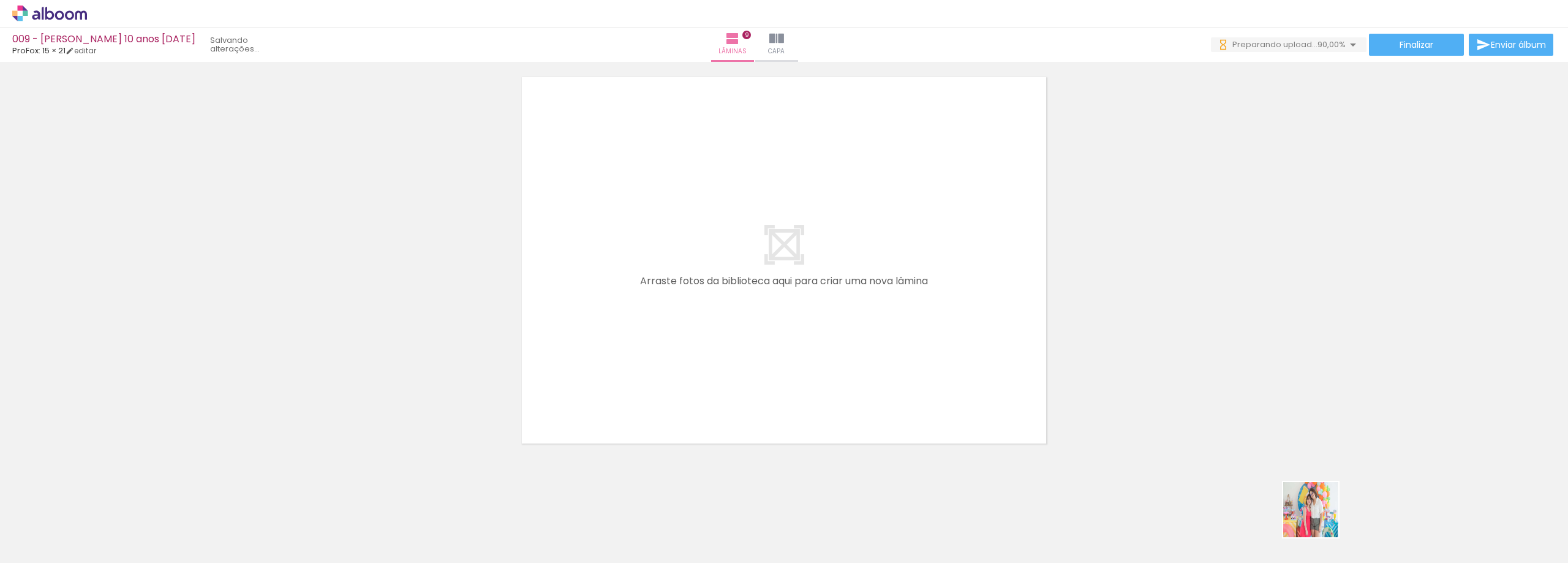
drag, startPoint x: 1320, startPoint y: 519, endPoint x: 1163, endPoint y: 442, distance: 174.9
click at [861, 357] on quentale-workspace at bounding box center [784, 282] width 1568 height 563
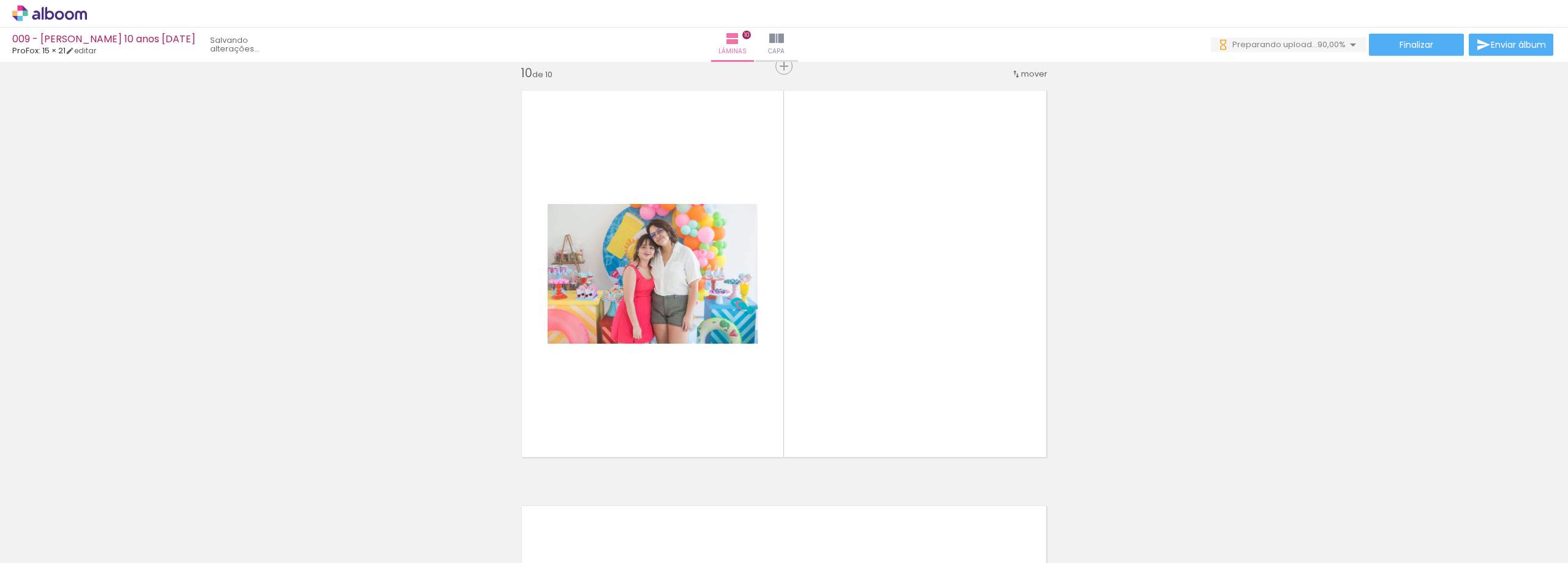
scroll to position [3756, 0]
drag, startPoint x: 1359, startPoint y: 516, endPoint x: 1287, endPoint y: 461, distance: 90.6
click at [1000, 362] on quentale-workspace at bounding box center [784, 282] width 1568 height 563
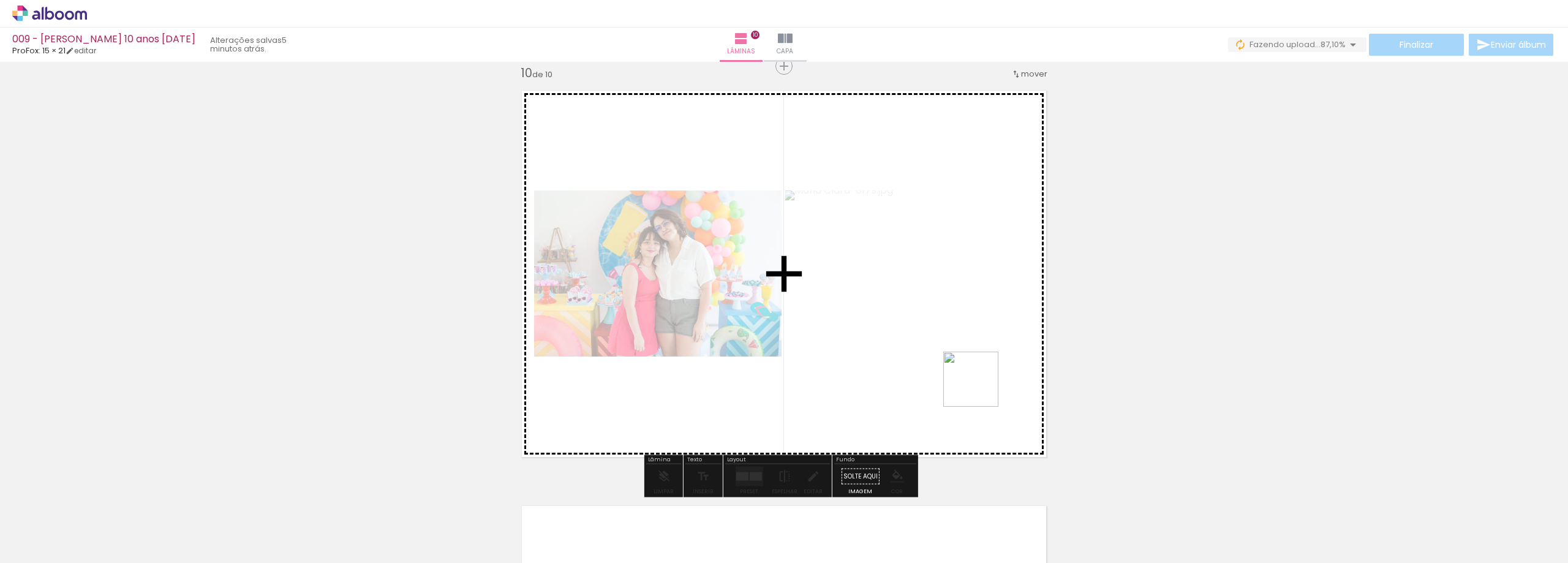
drag, startPoint x: 1449, startPoint y: 526, endPoint x: 1385, endPoint y: 466, distance: 87.7
click at [977, 387] on quentale-workspace at bounding box center [784, 282] width 1568 height 563
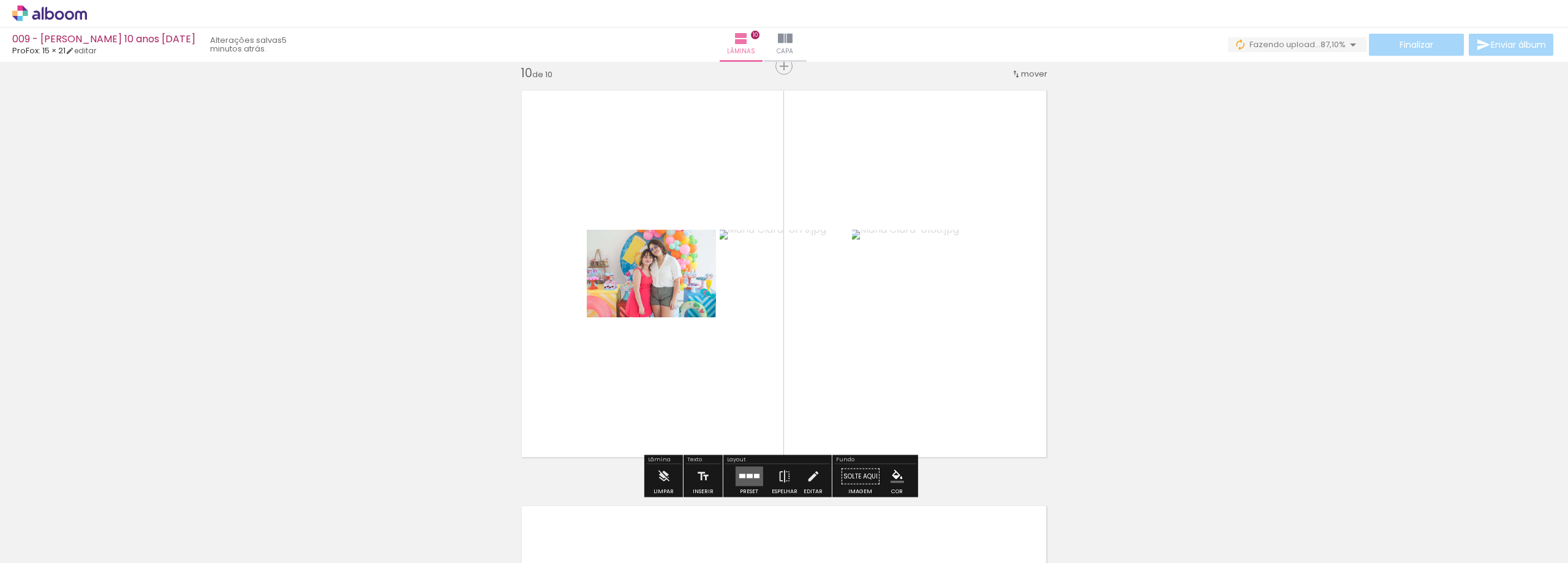
drag, startPoint x: 1530, startPoint y: 528, endPoint x: 1046, endPoint y: 394, distance: 502.2
click at [1046, 394] on quentale-workspace at bounding box center [784, 282] width 1568 height 563
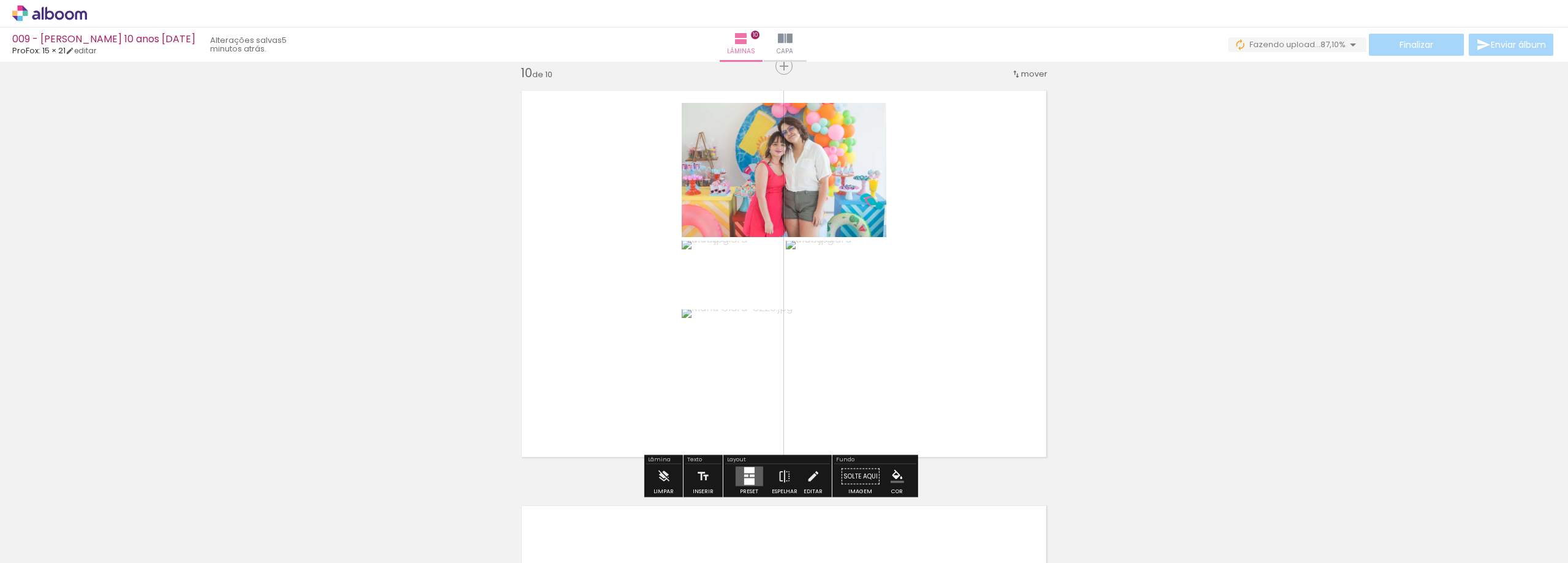
click at [746, 476] on quentale-layouter at bounding box center [749, 476] width 28 height 19
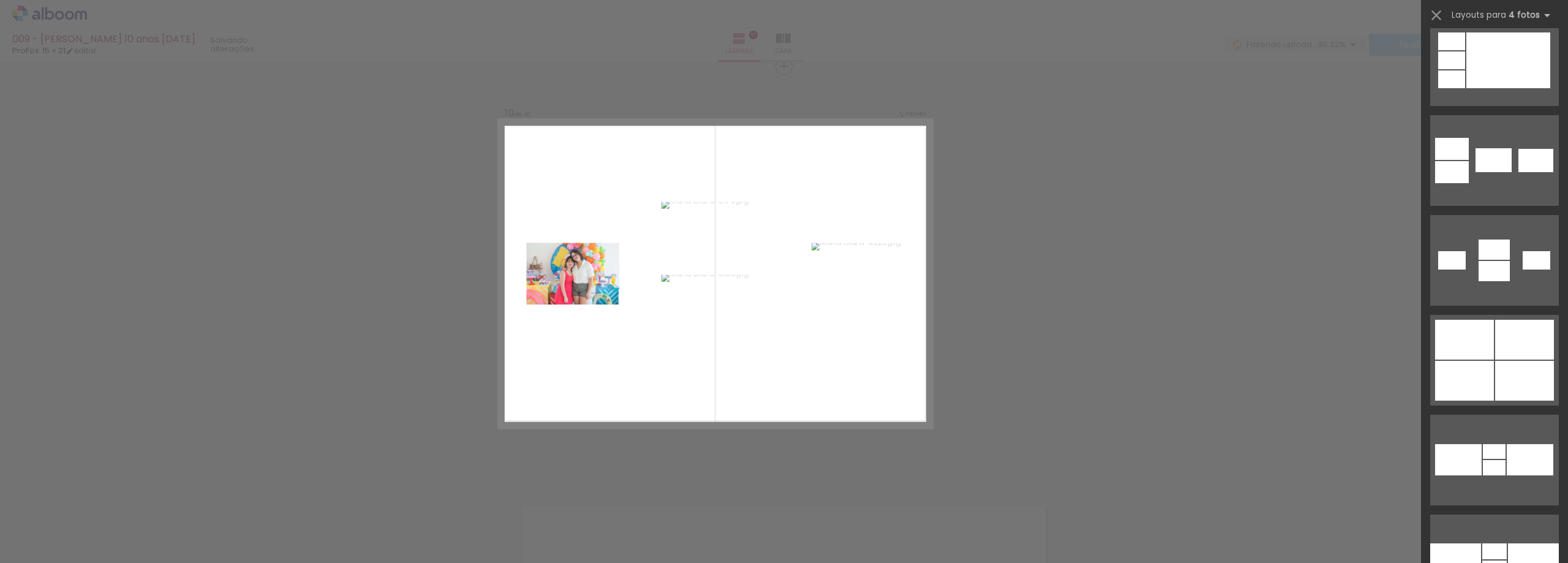
scroll to position [2881, 0]
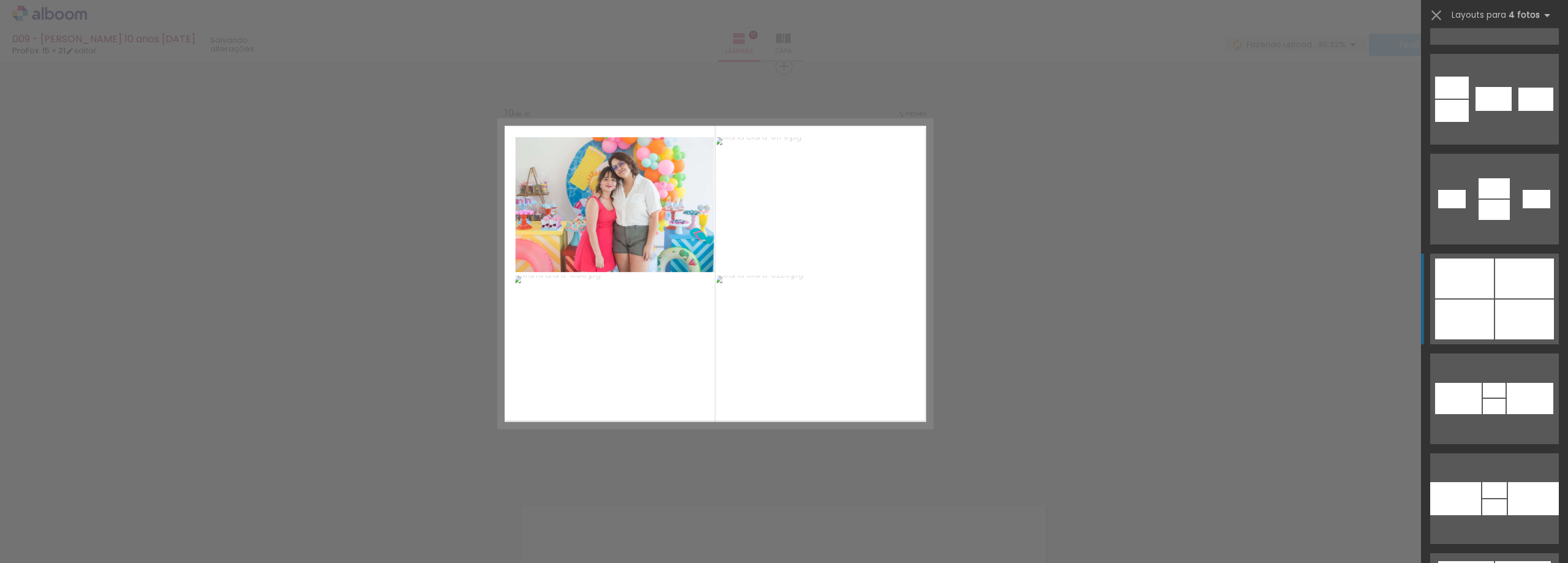
click at [1489, 292] on div at bounding box center [1464, 278] width 59 height 40
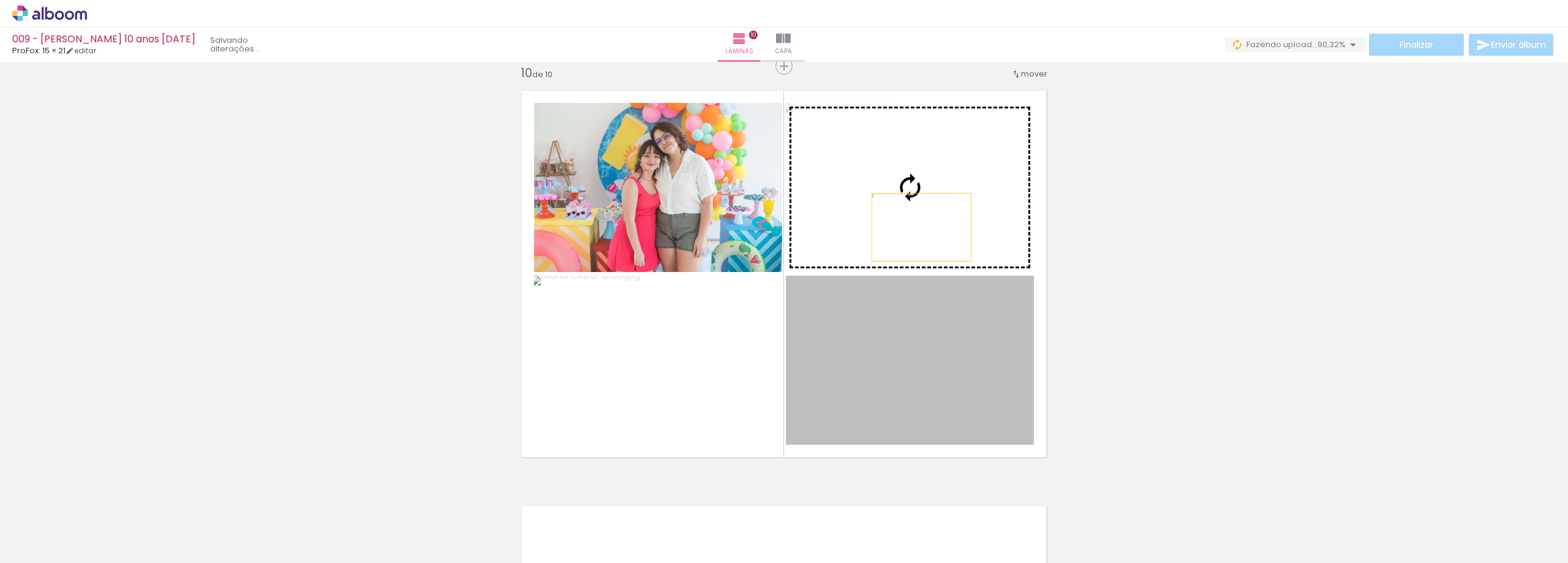
drag, startPoint x: 920, startPoint y: 268, endPoint x: 919, endPoint y: 199, distance: 69.0
click at [0, 0] on slot at bounding box center [0, 0] width 0 height 0
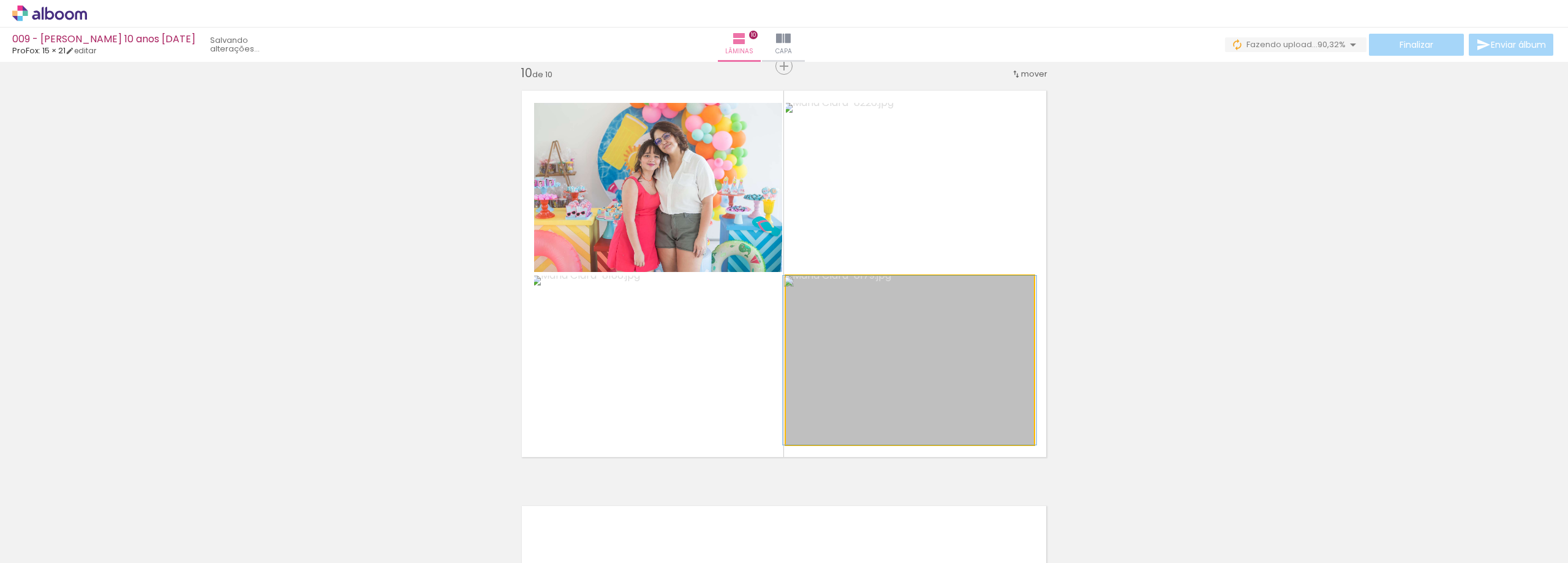
drag, startPoint x: 870, startPoint y: 317, endPoint x: 879, endPoint y: 211, distance: 106.4
click at [0, 0] on slot at bounding box center [0, 0] width 0 height 0
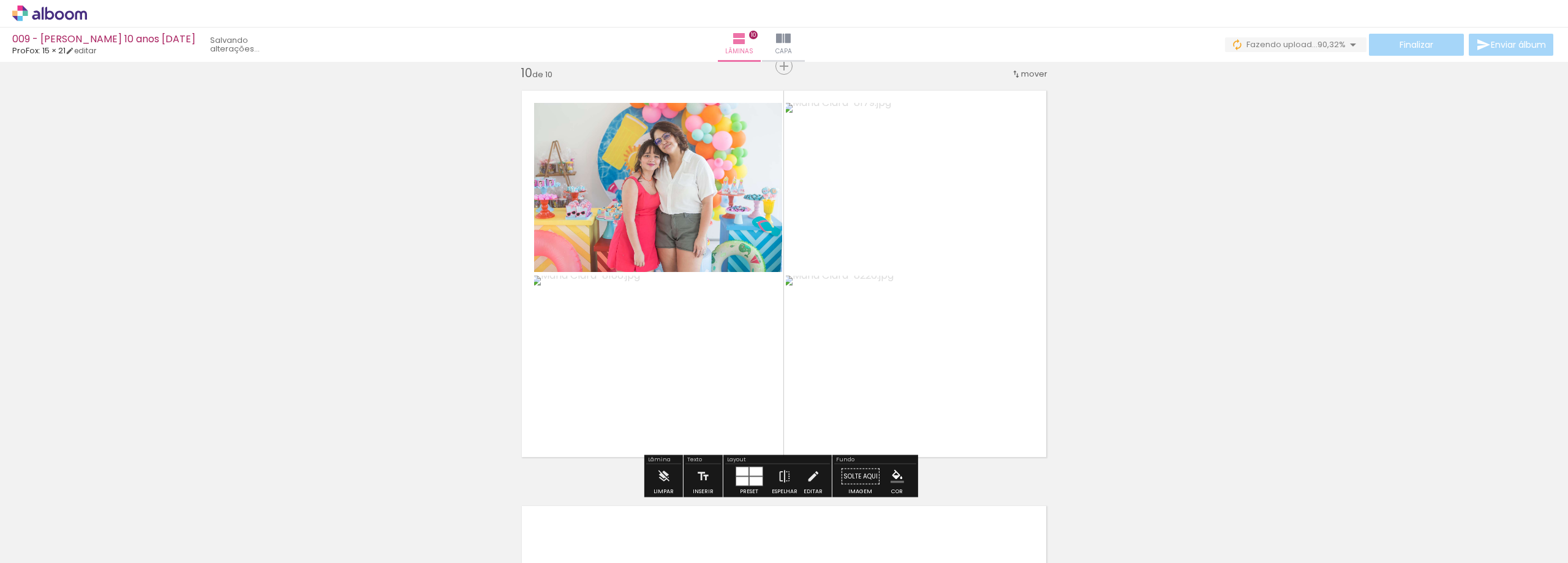
drag, startPoint x: 736, startPoint y: 326, endPoint x: 843, endPoint y: 332, distance: 107.2
click at [0, 0] on slot at bounding box center [0, 0] width 0 height 0
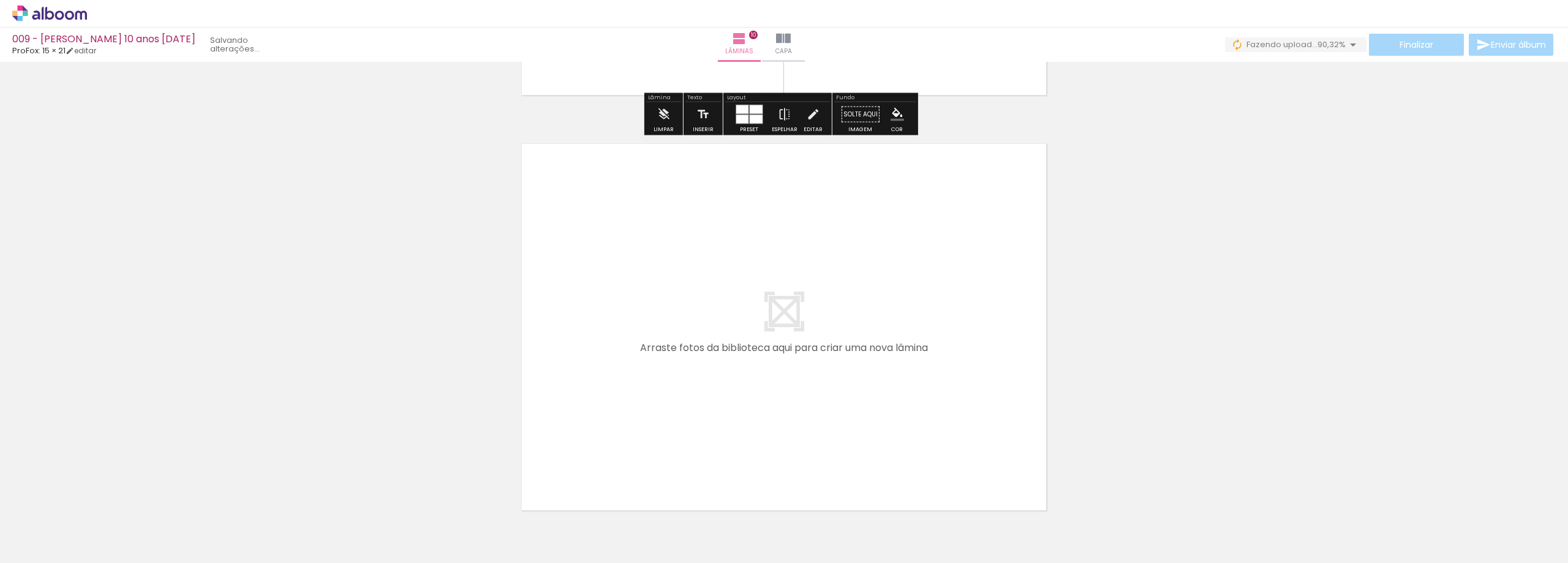
scroll to position [4195, 0]
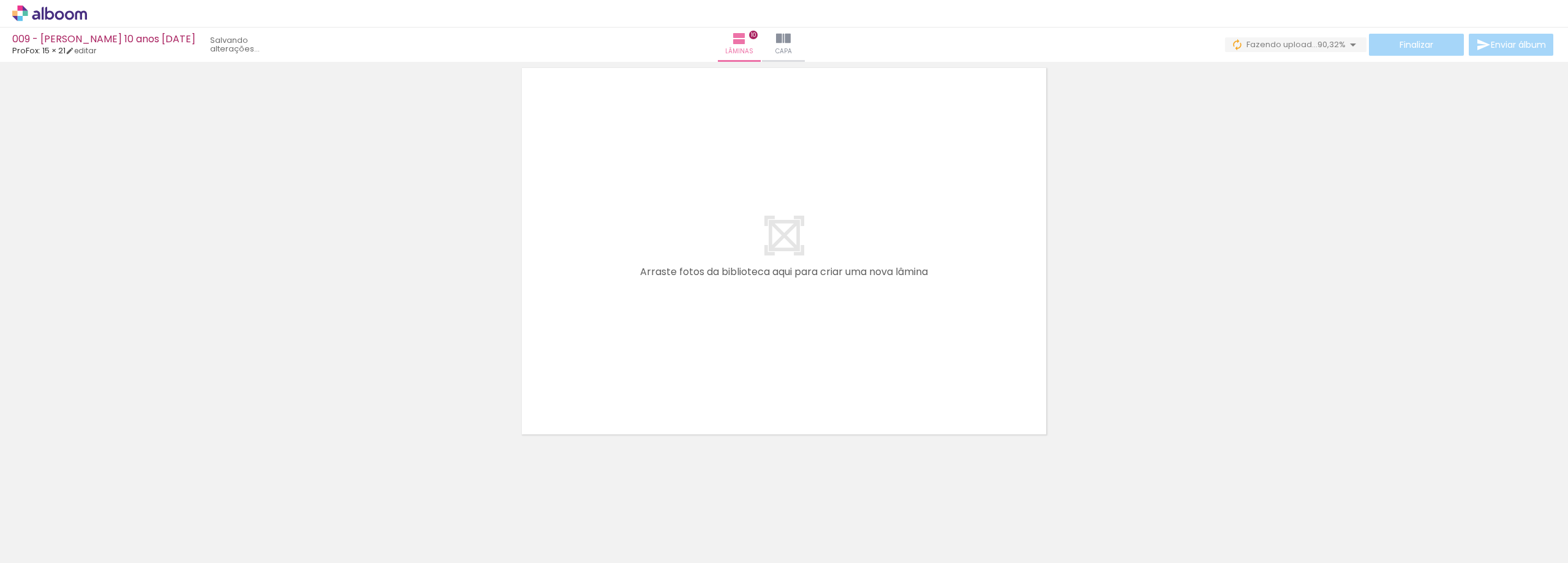
click at [42, 548] on span "Adicionar Fotos" at bounding box center [43, 546] width 37 height 13
click at [0, 0] on input "file" at bounding box center [0, 0] width 0 height 0
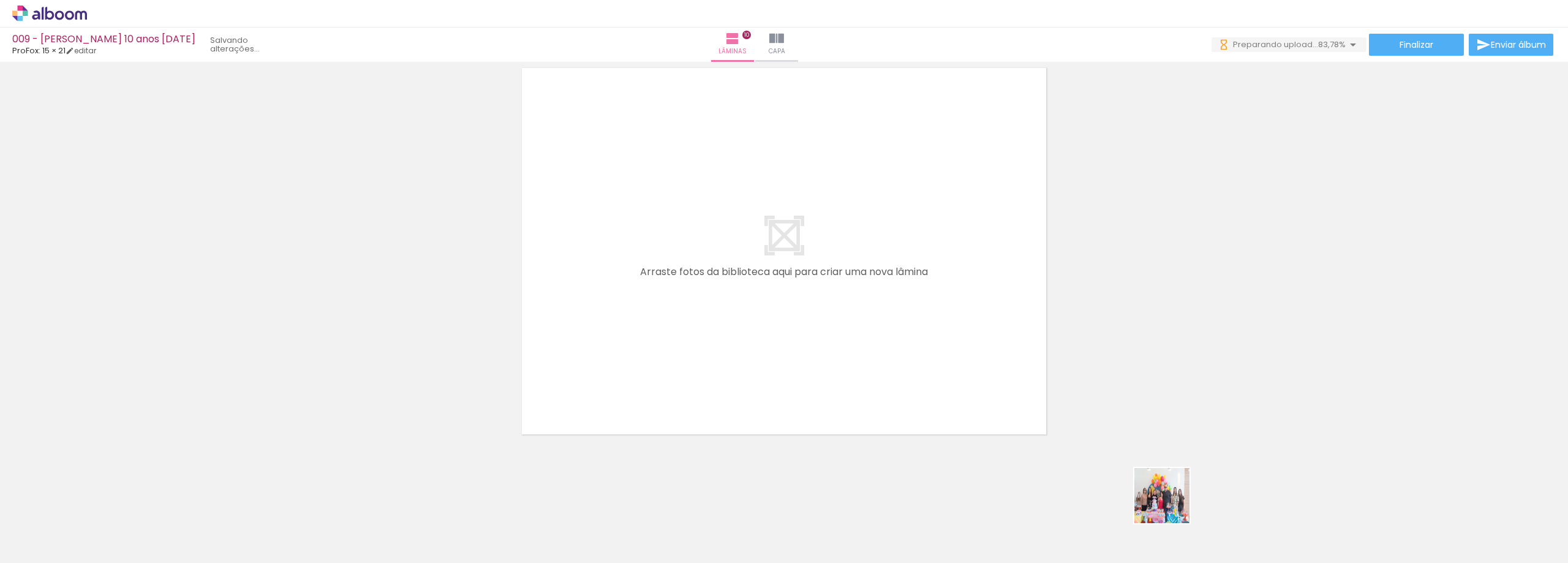
drag, startPoint x: 1192, startPoint y: 531, endPoint x: 1154, endPoint y: 466, distance: 75.3
click at [975, 344] on quentale-workspace at bounding box center [784, 282] width 1568 height 563
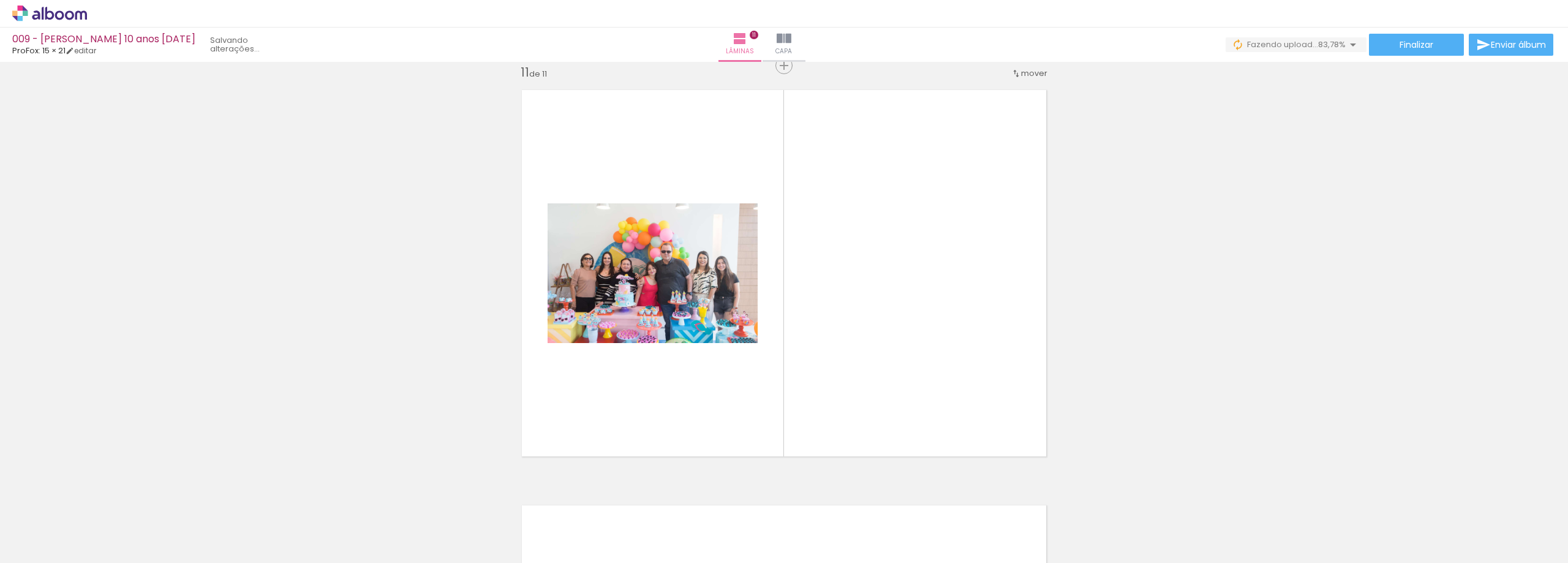
scroll to position [4172, 0]
drag, startPoint x: 1227, startPoint y: 519, endPoint x: 1219, endPoint y: 462, distance: 57.6
click at [987, 365] on quentale-workspace at bounding box center [784, 282] width 1568 height 563
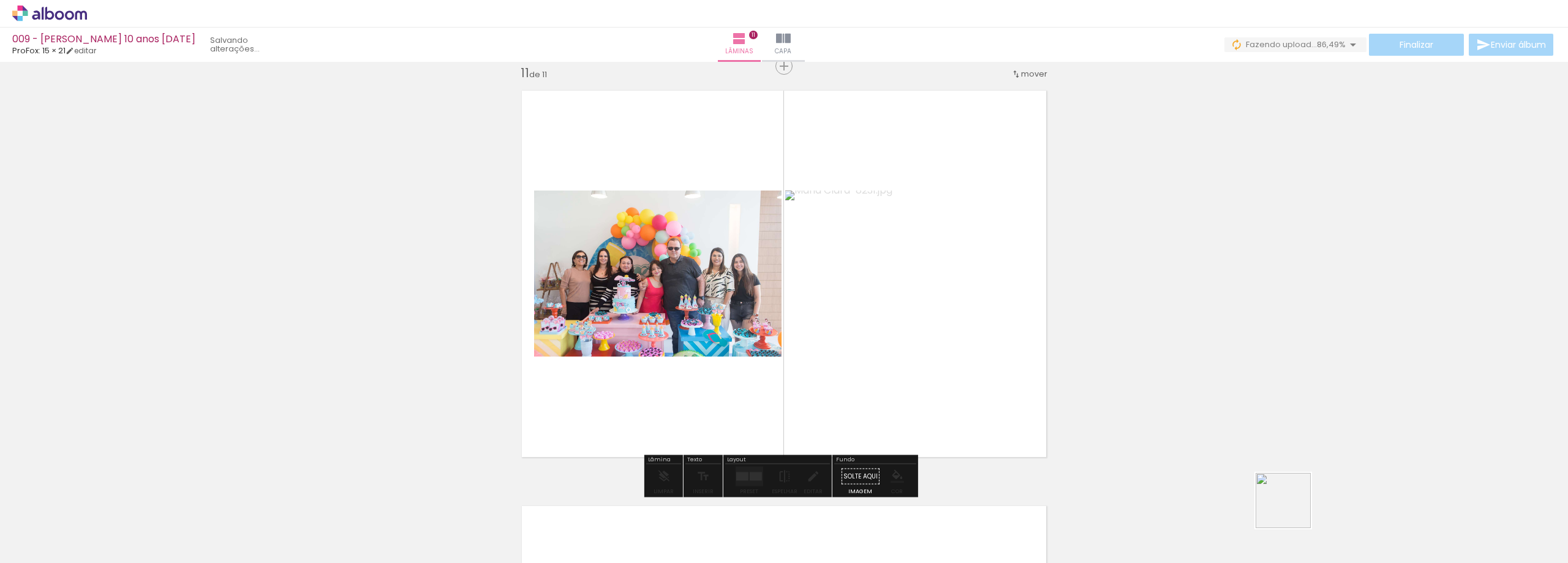
drag, startPoint x: 1319, startPoint y: 524, endPoint x: 1272, endPoint y: 485, distance: 61.1
click at [977, 369] on quentale-workspace at bounding box center [784, 282] width 1568 height 563
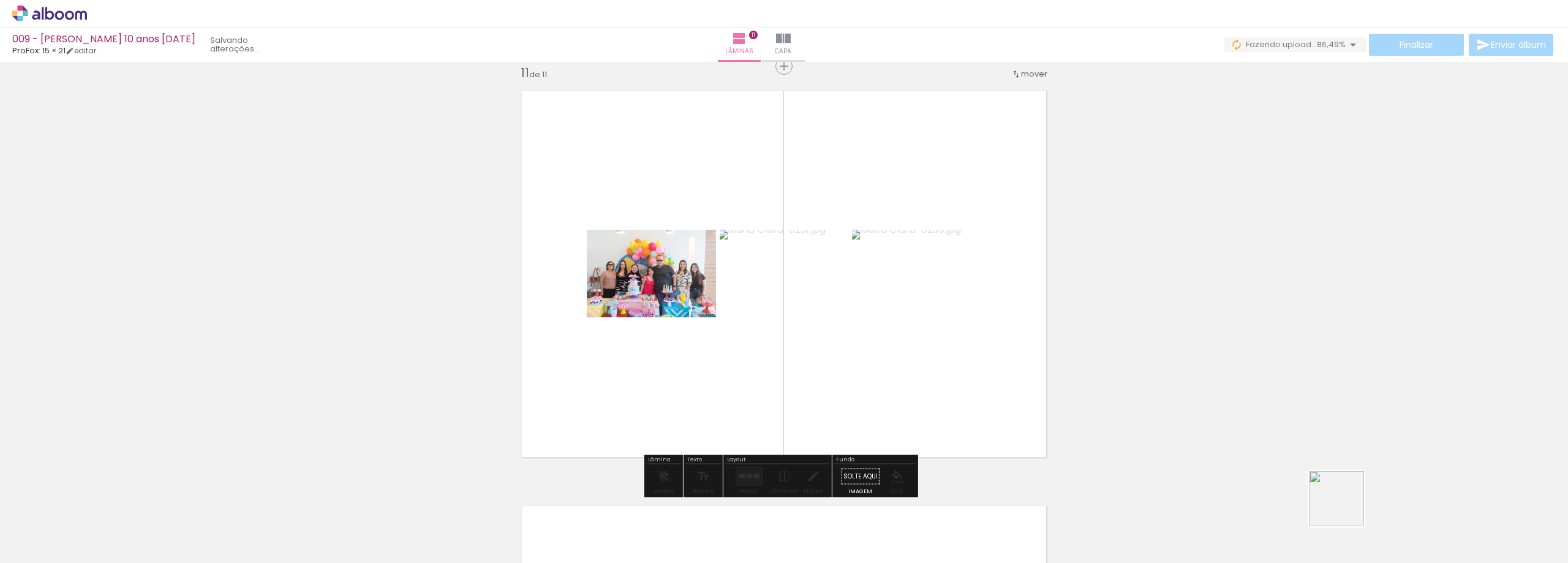
drag, startPoint x: 1376, startPoint y: 522, endPoint x: 1303, endPoint y: 466, distance: 92.0
click at [1037, 401] on quentale-workspace at bounding box center [784, 282] width 1568 height 563
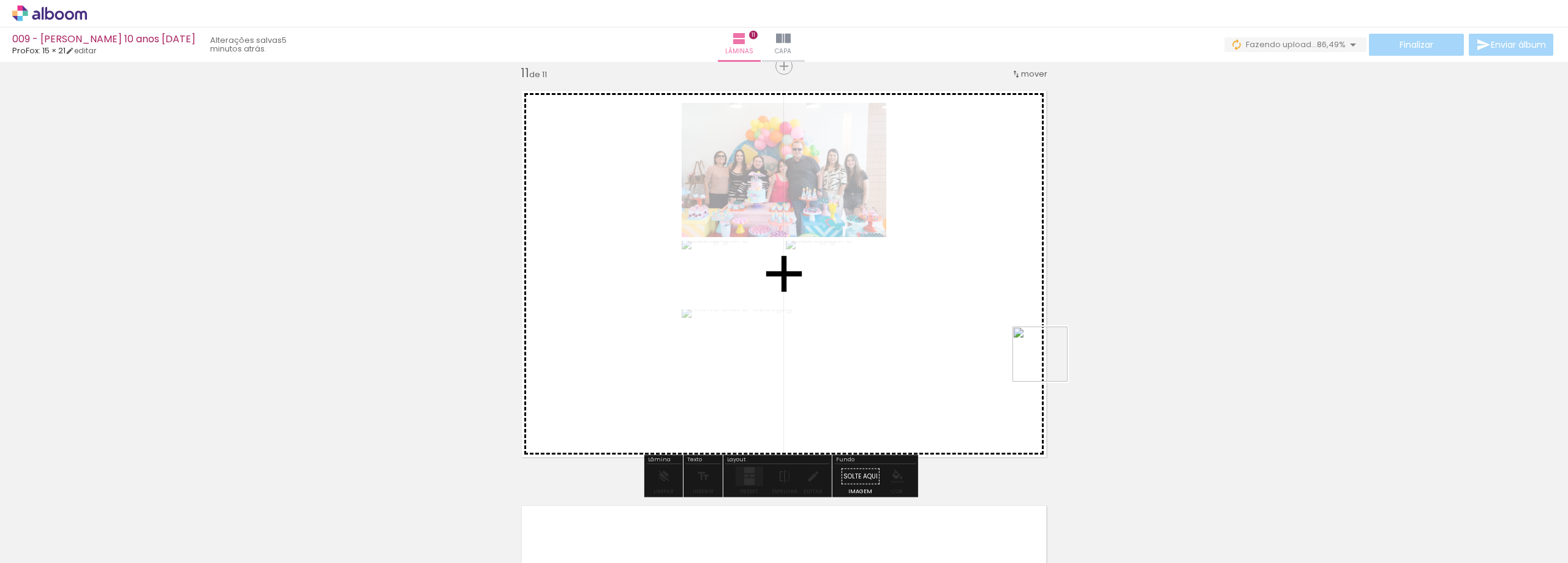
drag, startPoint x: 1448, startPoint y: 528, endPoint x: 1393, endPoint y: 481, distance: 72.3
click at [1039, 362] on quentale-workspace at bounding box center [784, 282] width 1568 height 563
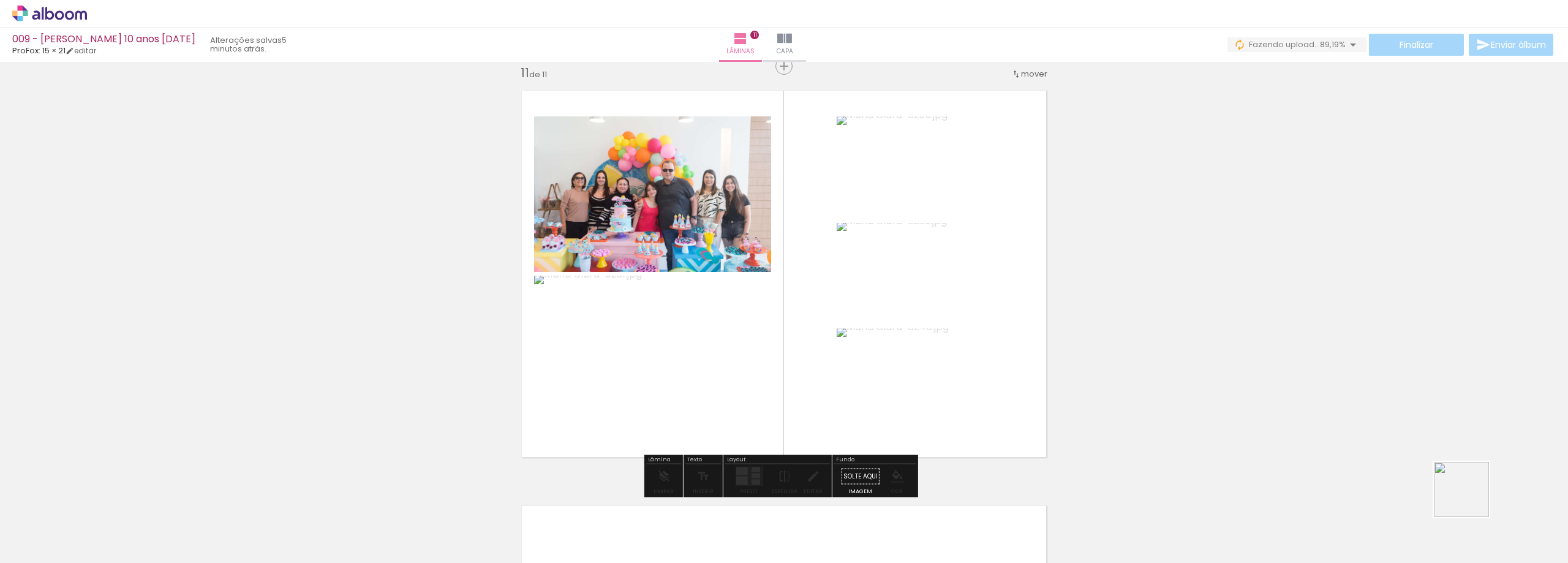
drag, startPoint x: 1548, startPoint y: 531, endPoint x: 1087, endPoint y: 394, distance: 480.9
click at [1090, 396] on quentale-workspace at bounding box center [784, 282] width 1568 height 563
drag, startPoint x: 1508, startPoint y: 522, endPoint x: 931, endPoint y: 327, distance: 609.1
click at [931, 327] on quentale-workspace at bounding box center [784, 282] width 1568 height 563
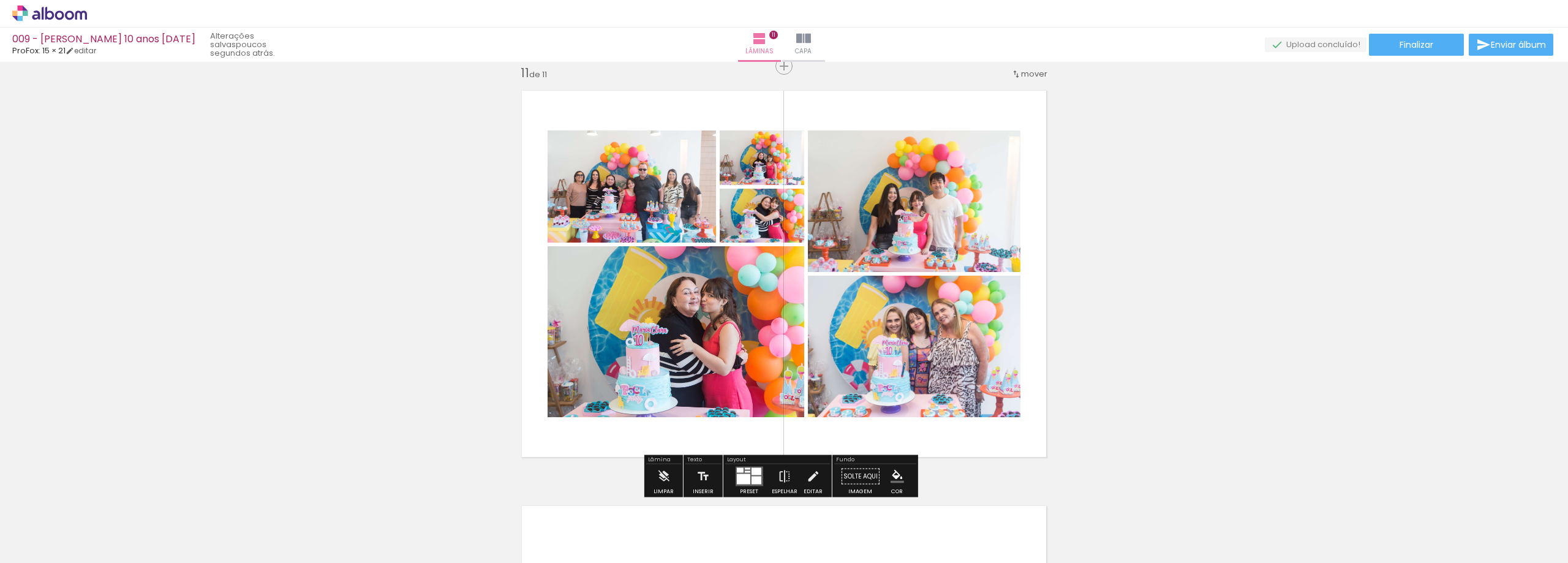
click at [760, 475] on quentale-layouter at bounding box center [749, 476] width 28 height 19
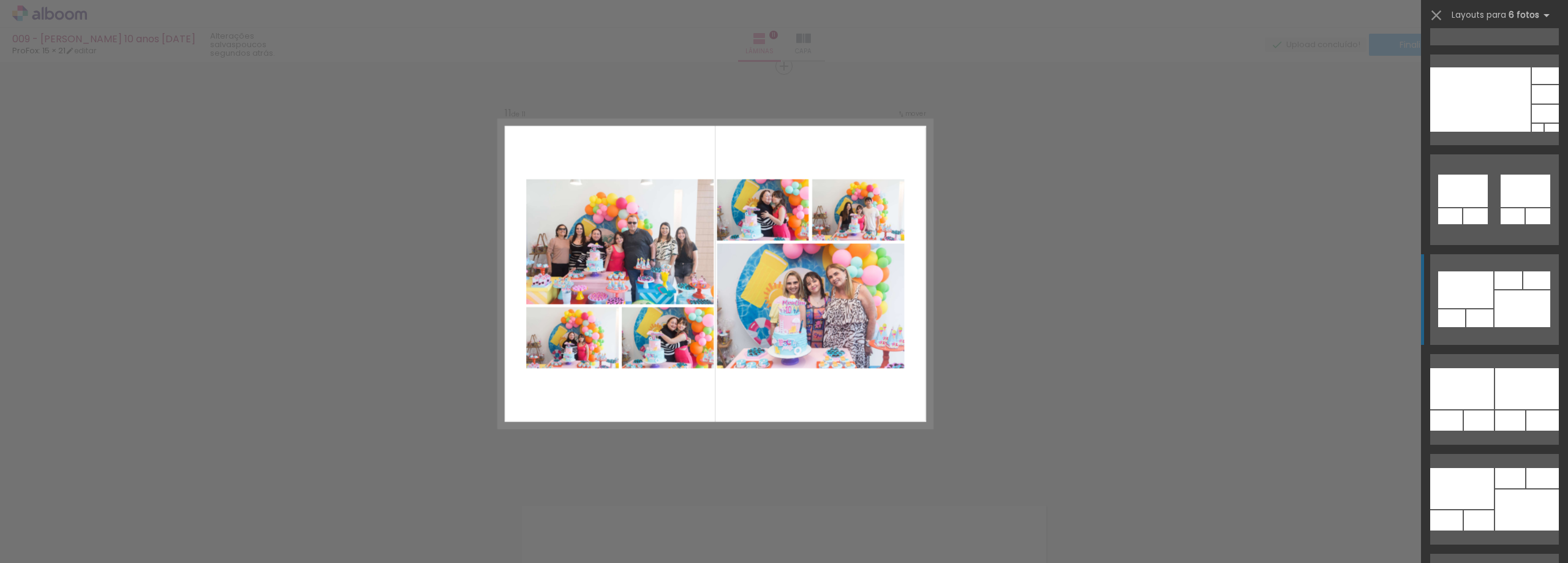
scroll to position [920, 0]
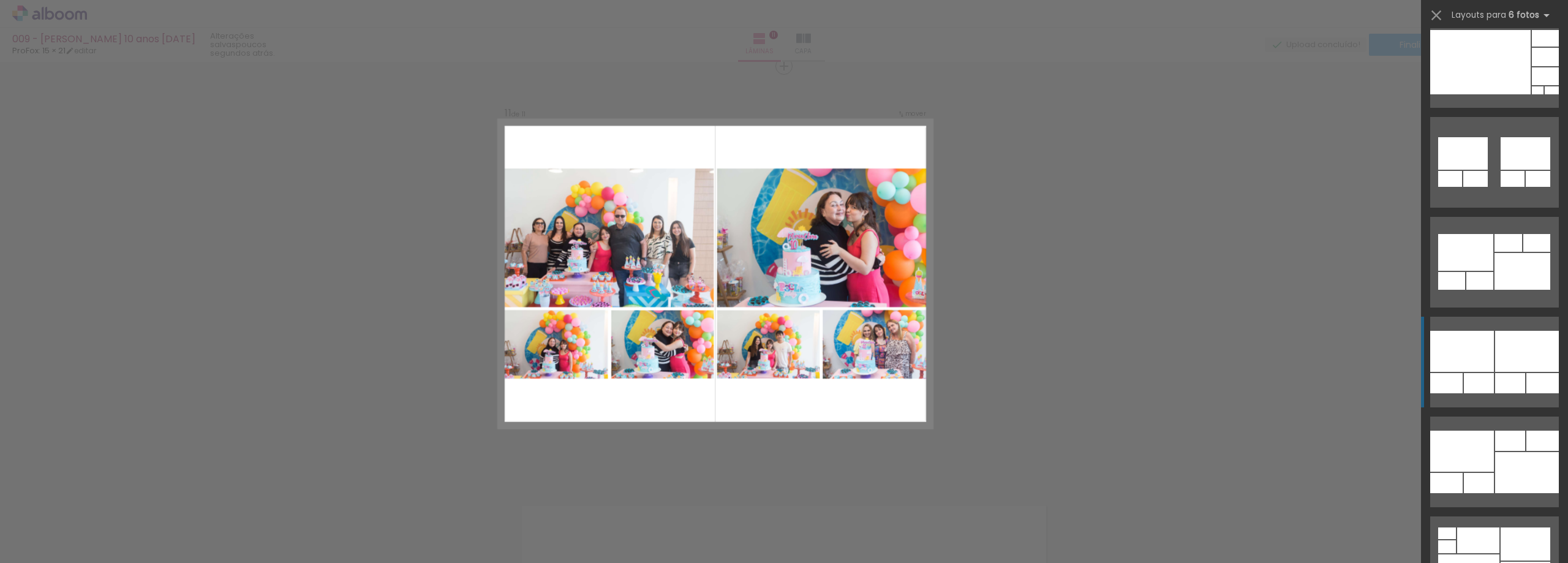
click at [1478, 341] on div at bounding box center [1462, 351] width 63 height 41
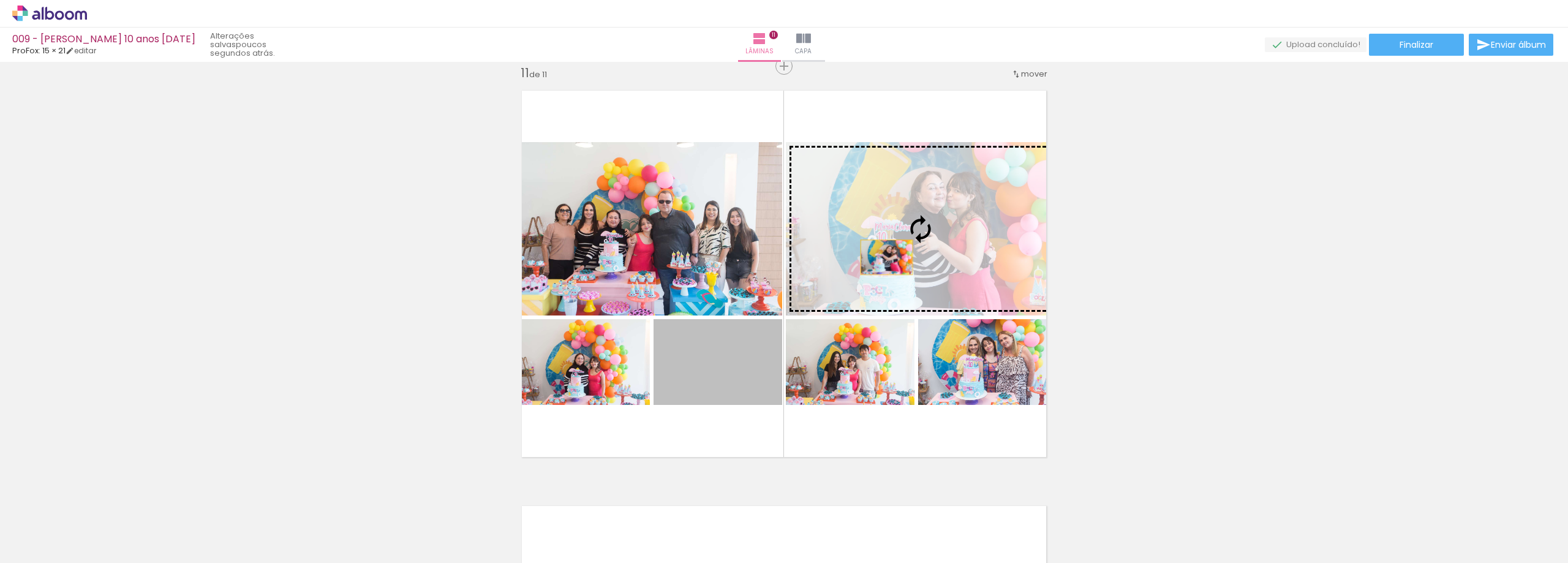
drag, startPoint x: 702, startPoint y: 374, endPoint x: 905, endPoint y: 241, distance: 242.7
click at [0, 0] on slot at bounding box center [0, 0] width 0 height 0
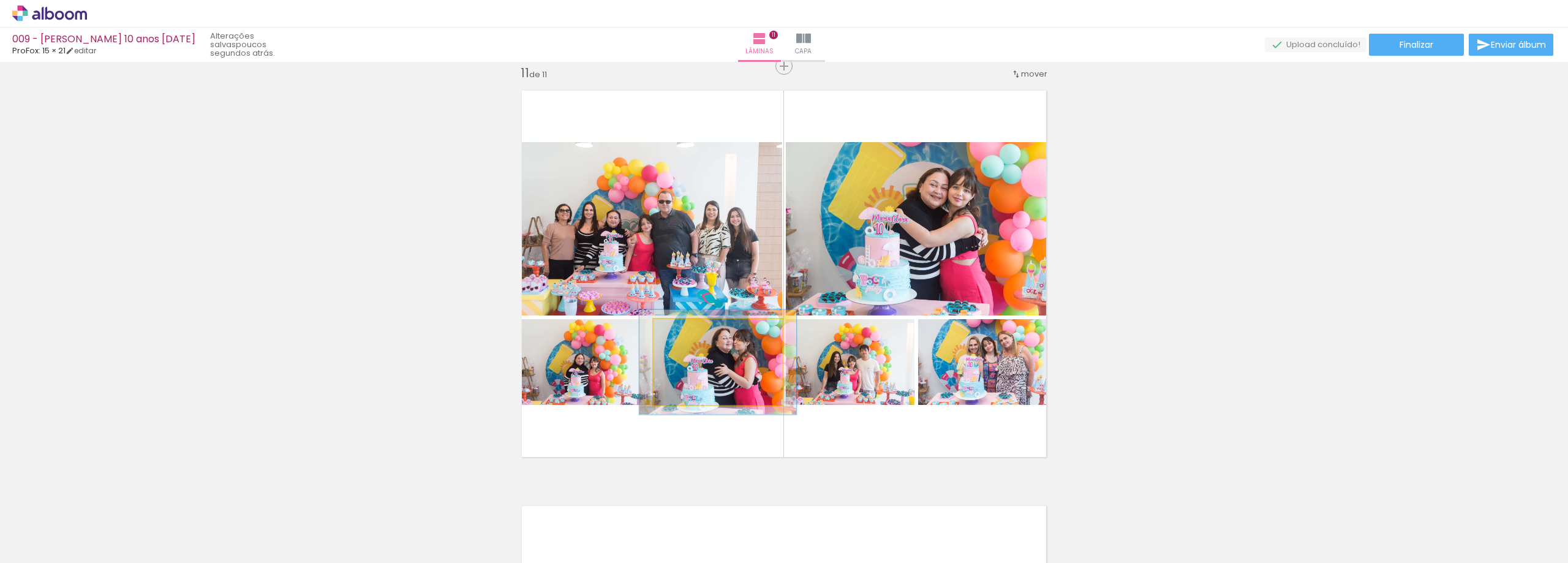
drag, startPoint x: 683, startPoint y: 332, endPoint x: 692, endPoint y: 338, distance: 10.8
type paper-slider "122"
click at [692, 338] on div at bounding box center [691, 332] width 19 height 19
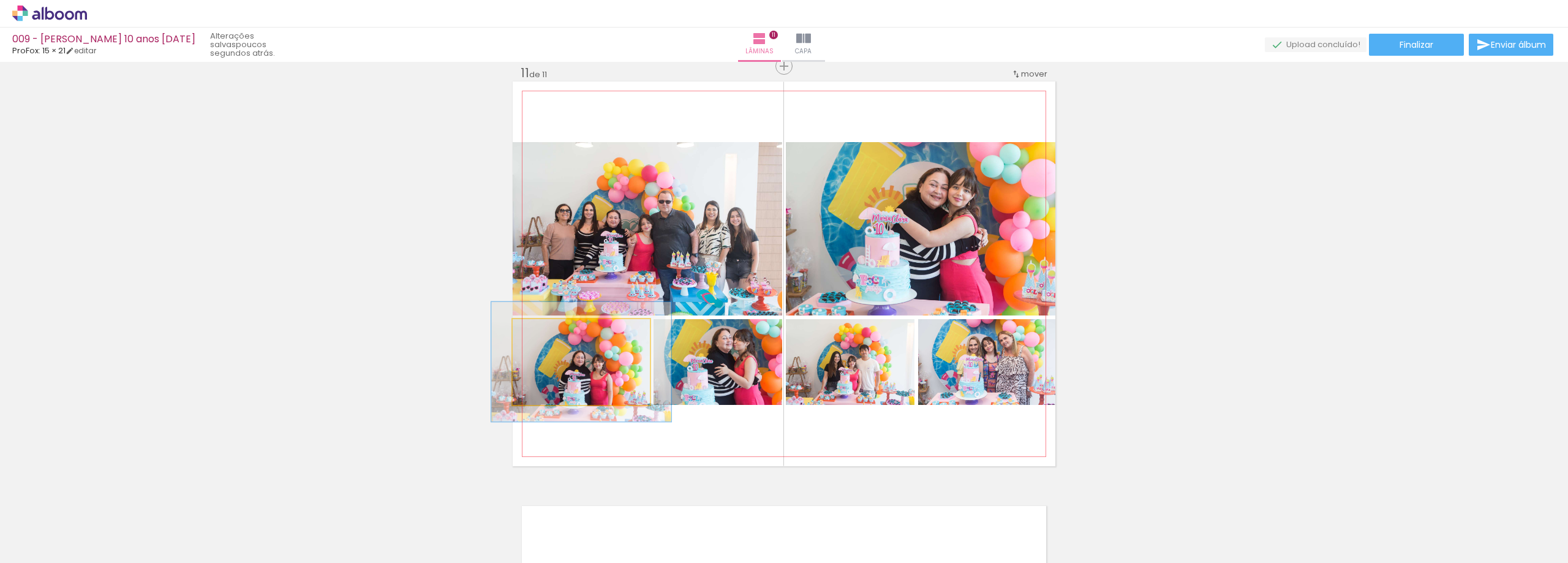
drag, startPoint x: 543, startPoint y: 333, endPoint x: 558, endPoint y: 340, distance: 16.6
type paper-slider "134"
click at [558, 340] on div at bounding box center [554, 332] width 19 height 19
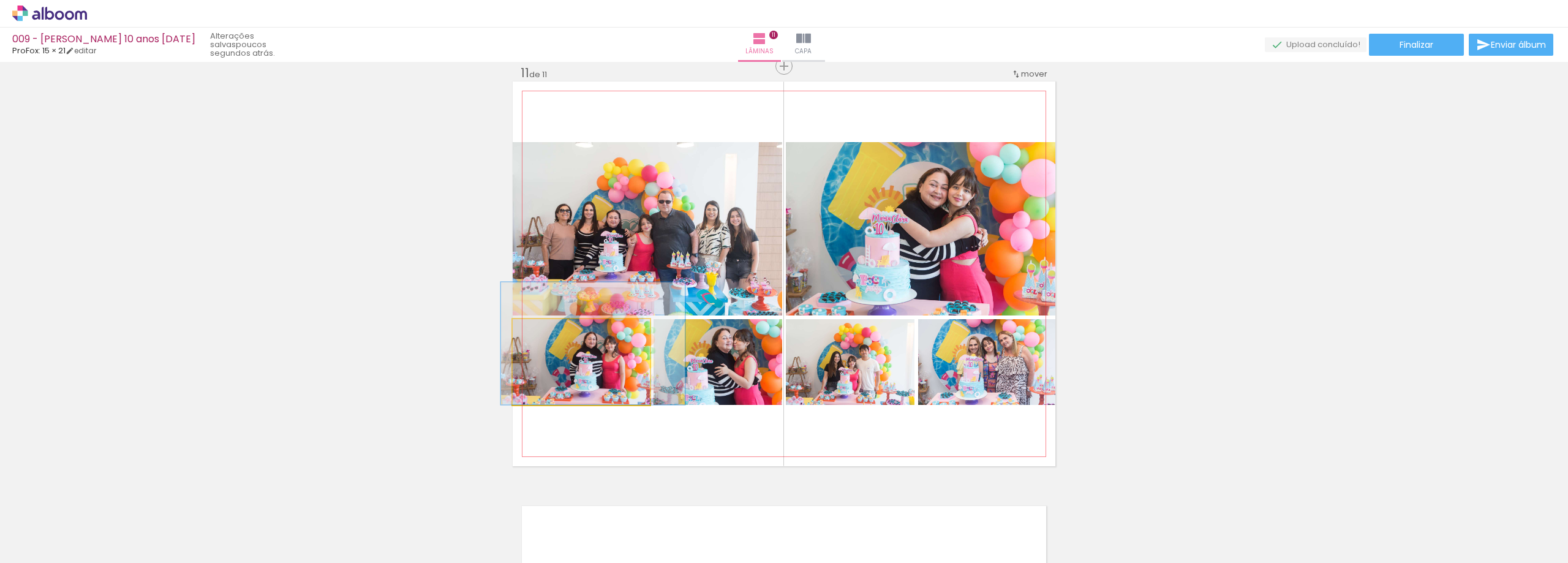
drag, startPoint x: 598, startPoint y: 375, endPoint x: 610, endPoint y: 340, distance: 37.0
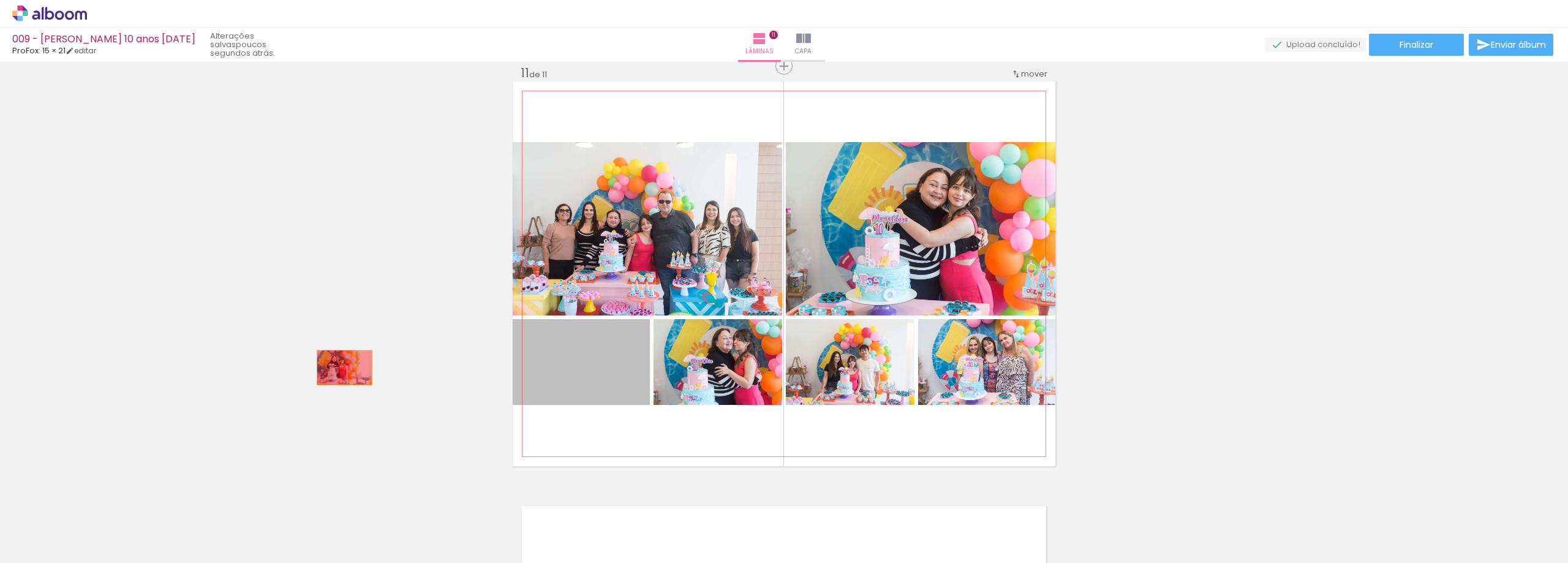
drag, startPoint x: 340, startPoint y: 368, endPoint x: 620, endPoint y: 376, distance: 280.1
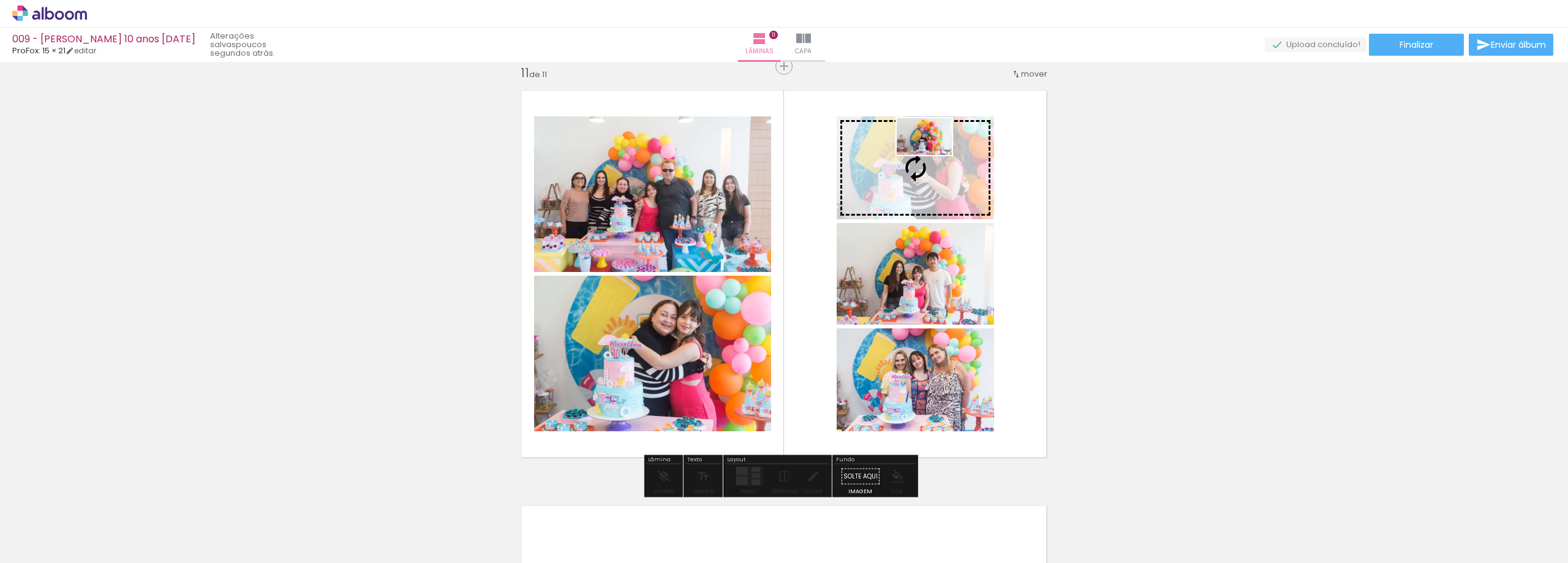
drag, startPoint x: 1251, startPoint y: 525, endPoint x: 932, endPoint y: 160, distance: 484.8
click at [934, 159] on quentale-workspace at bounding box center [784, 282] width 1568 height 563
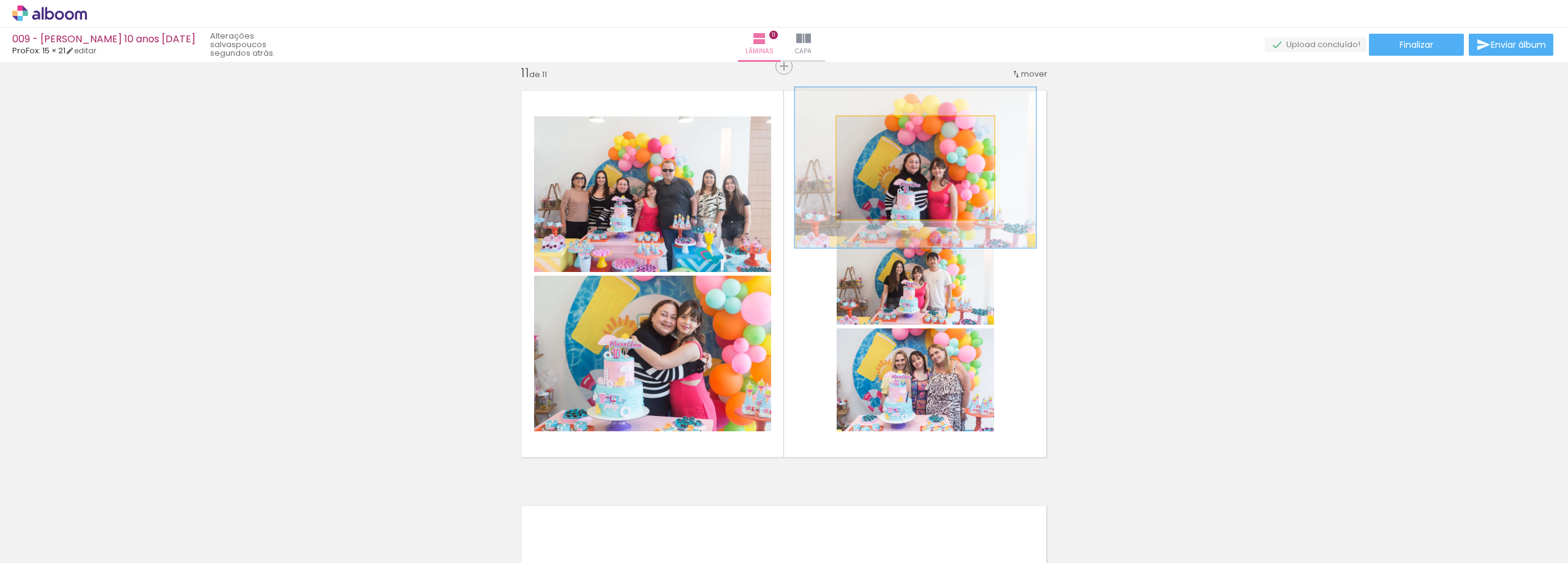
drag, startPoint x: 859, startPoint y: 125, endPoint x: 887, endPoint y: 162, distance: 46.4
type paper-slider "166"
click at [887, 162] on quentale-photo at bounding box center [916, 168] width 158 height 103
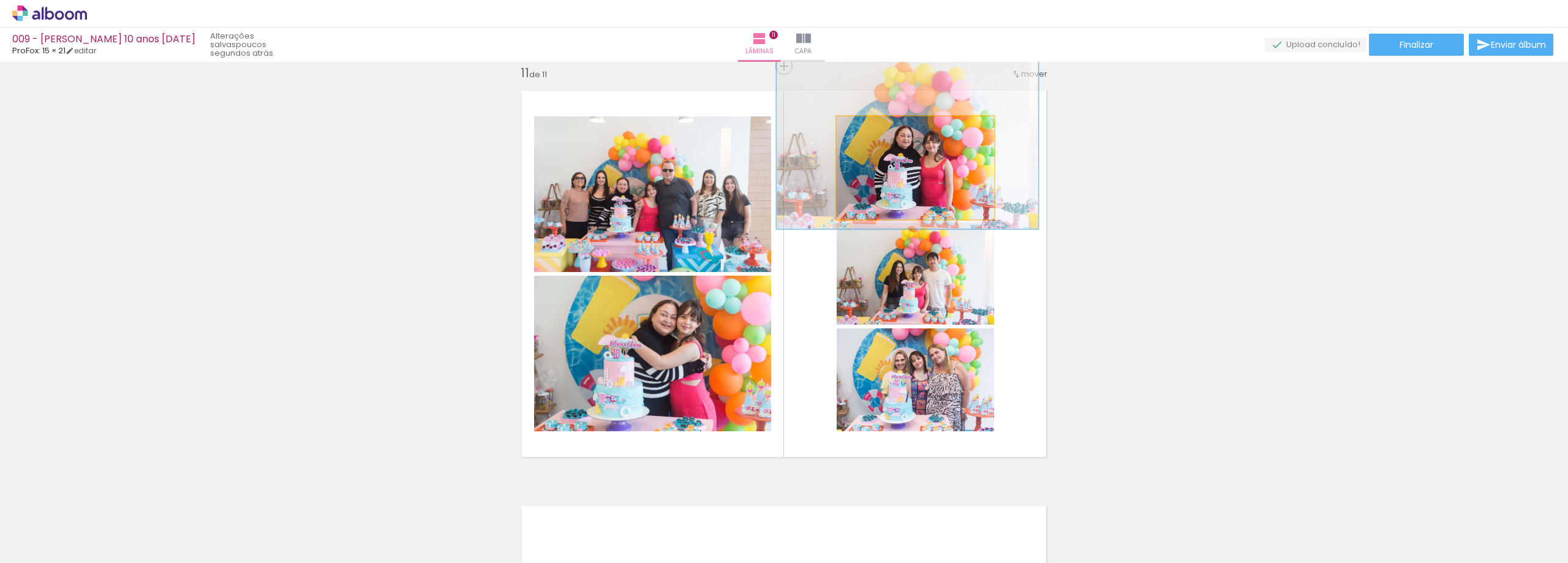
drag, startPoint x: 935, startPoint y: 192, endPoint x: 927, endPoint y: 166, distance: 27.2
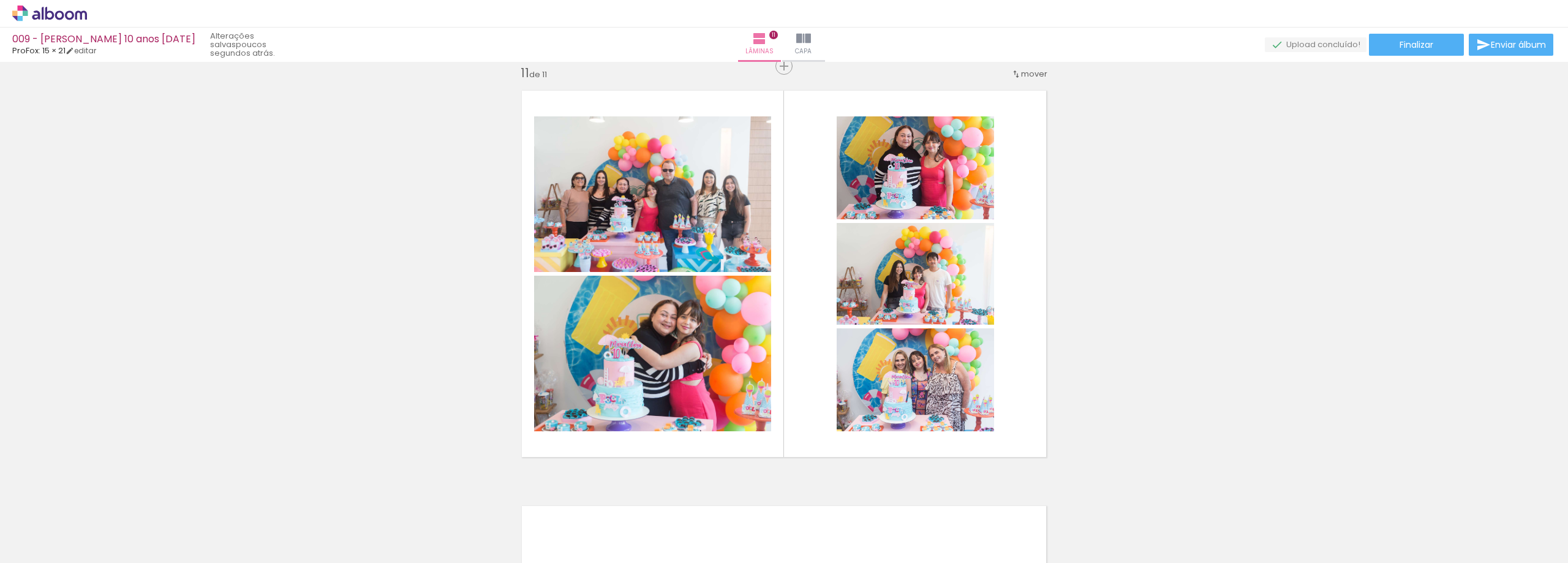
click at [1359, 494] on iron-icon at bounding box center [1354, 497] width 13 height 13
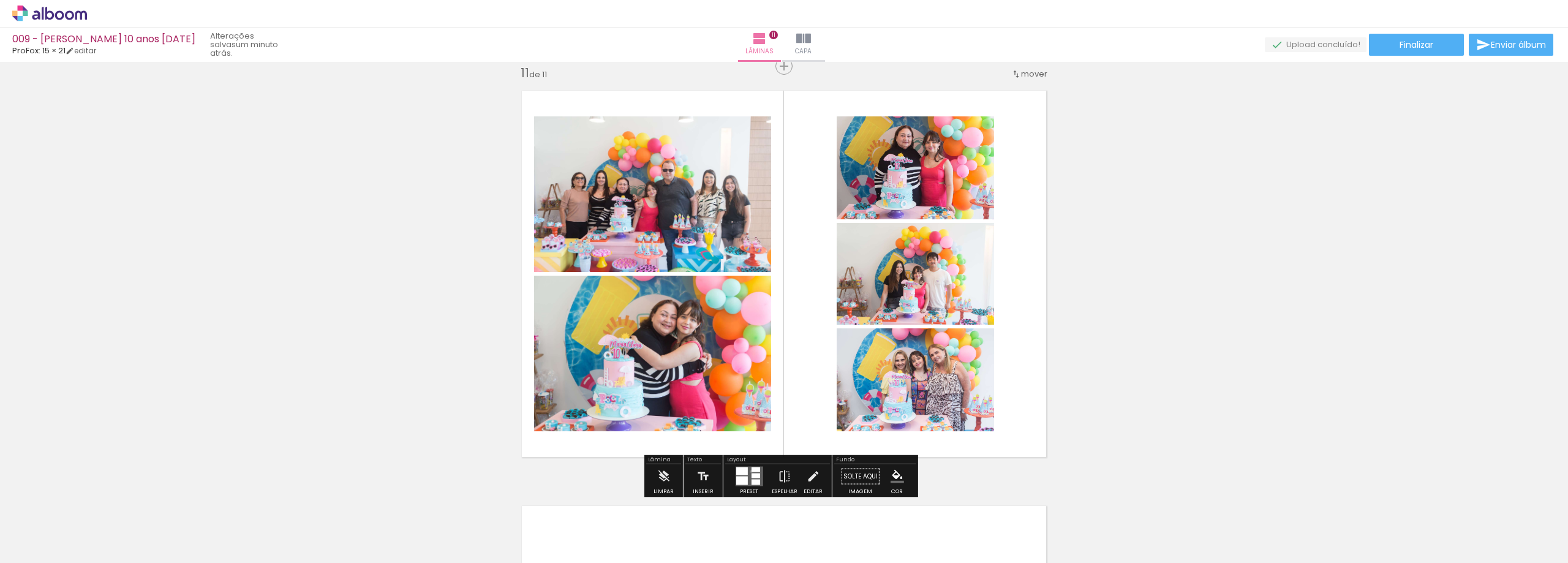
click at [751, 472] on div at bounding box center [755, 470] width 9 height 5
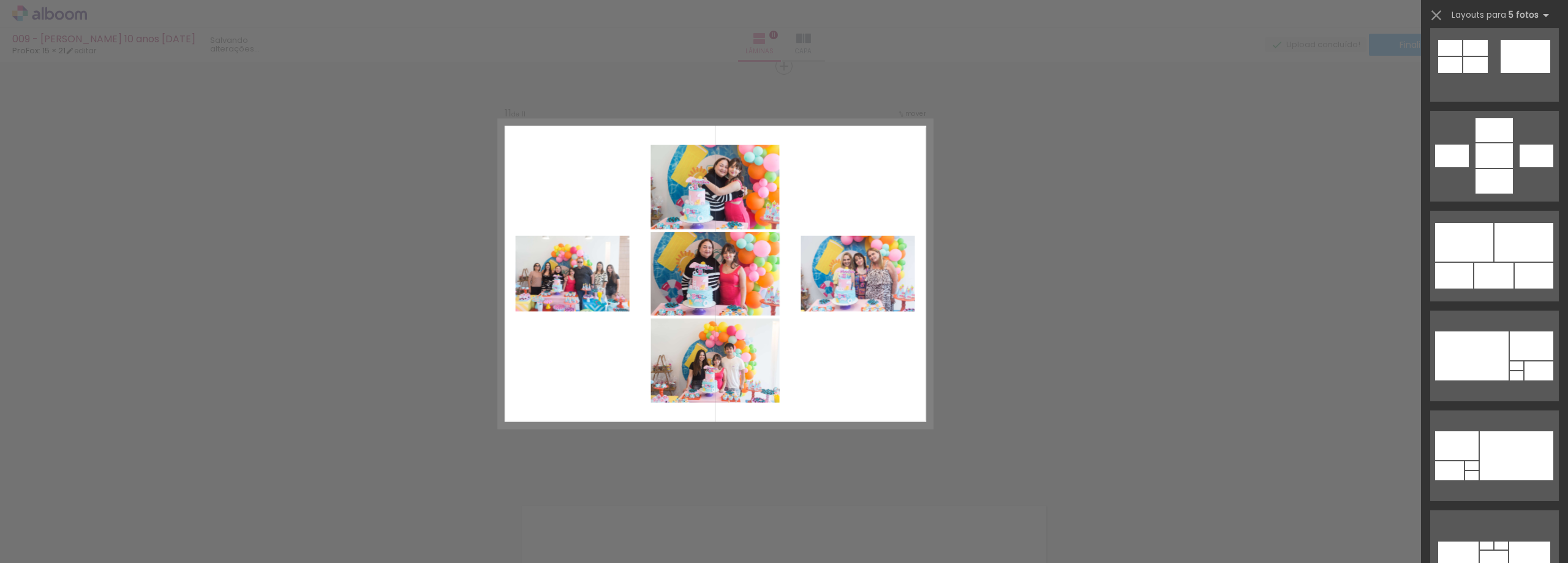
scroll to position [1042, 0]
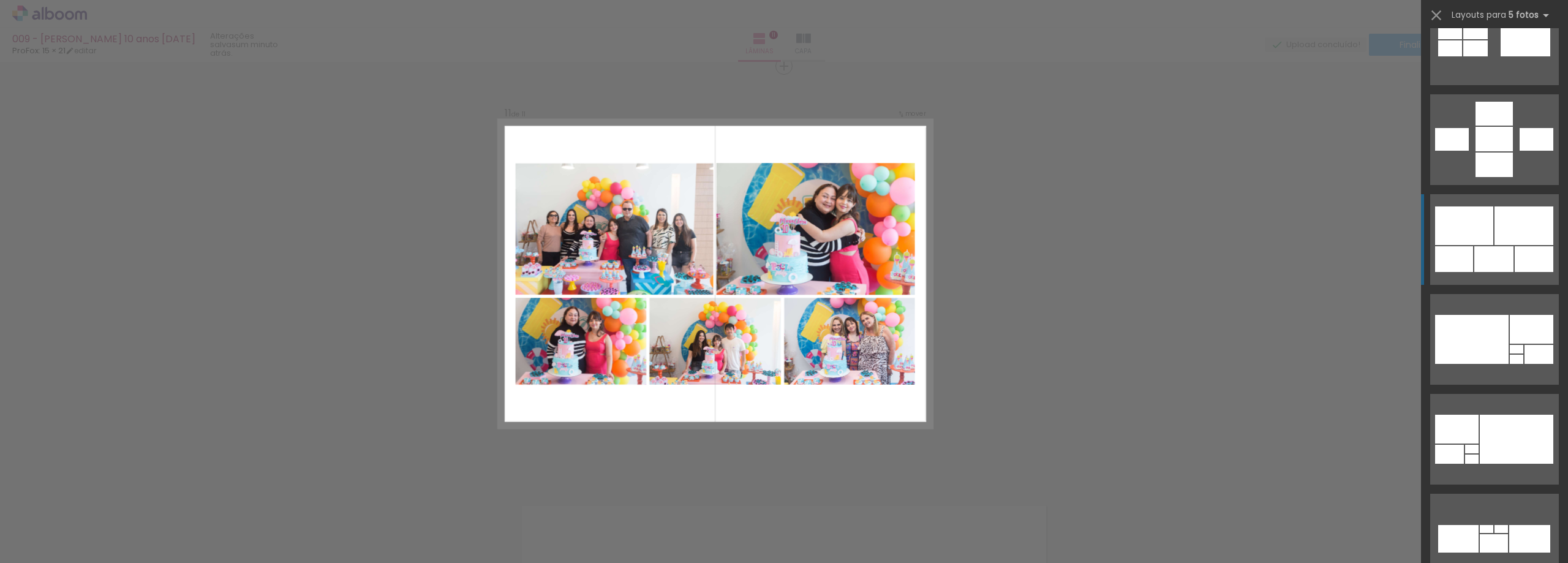
click at [1492, 249] on div at bounding box center [1494, 259] width 39 height 26
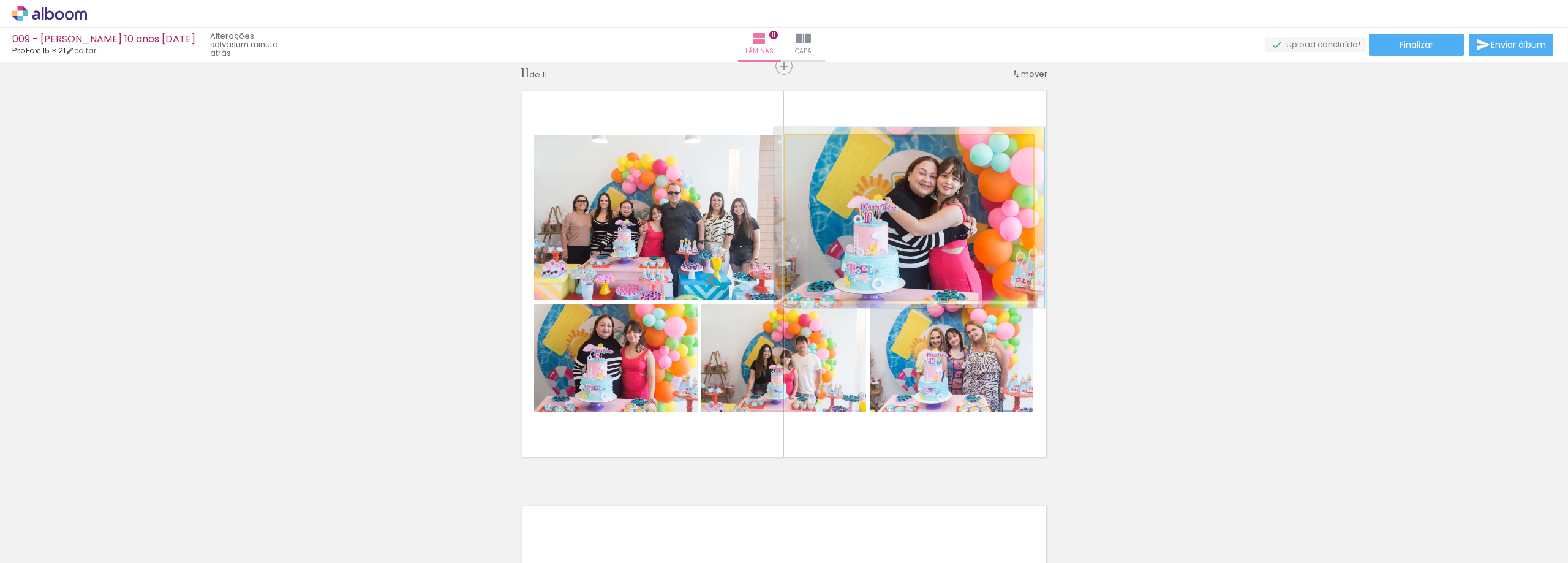
type paper-slider "109"
click at [818, 155] on div at bounding box center [818, 148] width 19 height 19
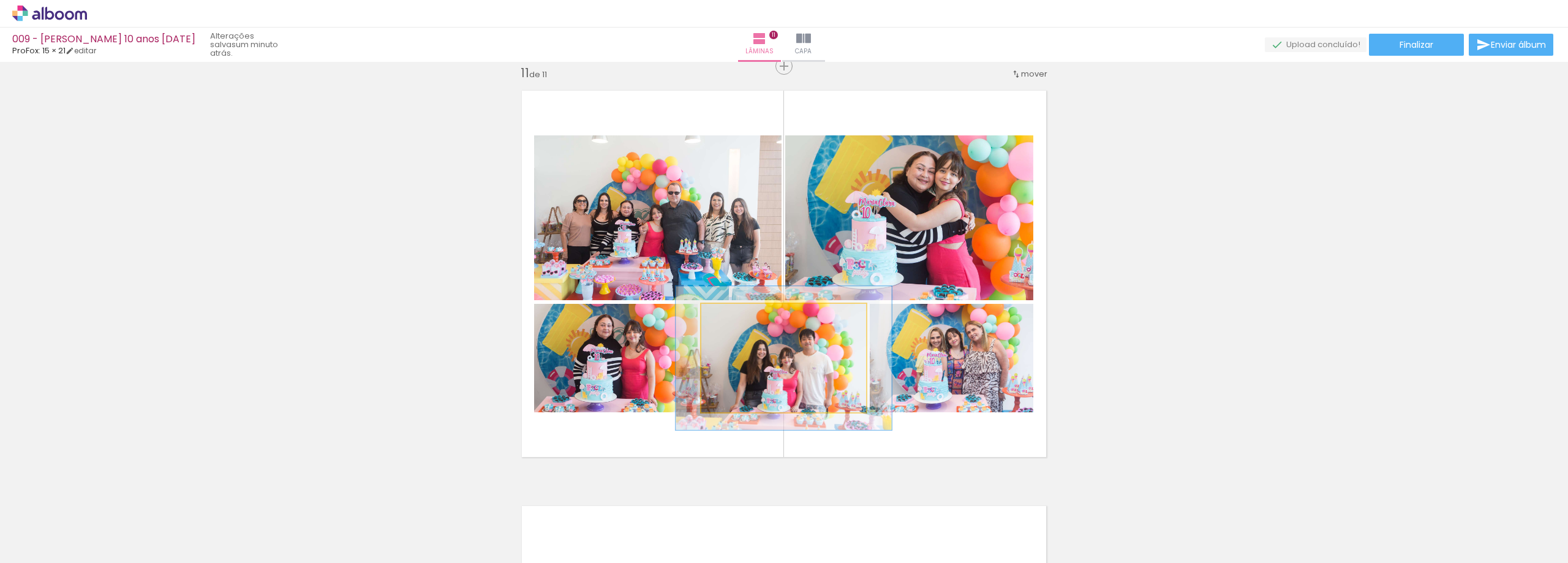
drag, startPoint x: 723, startPoint y: 319, endPoint x: 743, endPoint y: 328, distance: 21.9
type paper-slider "133"
click at [737, 324] on div at bounding box center [743, 316] width 19 height 19
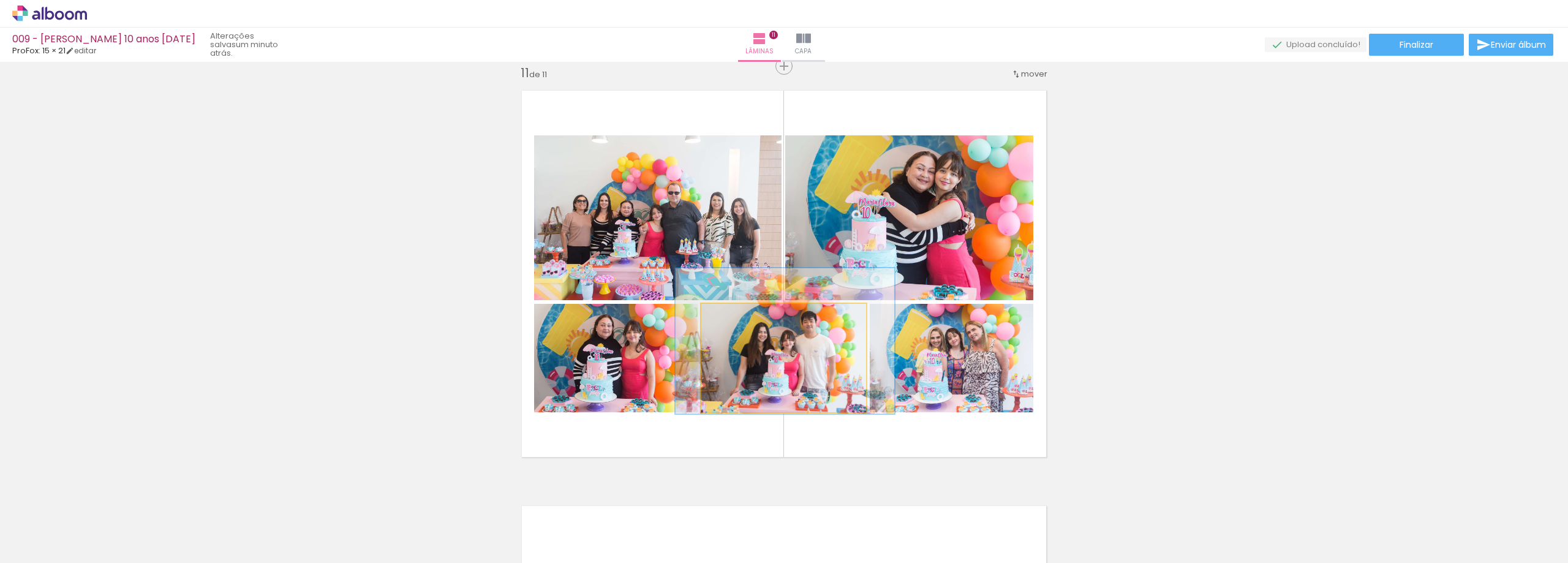
drag, startPoint x: 775, startPoint y: 368, endPoint x: 773, endPoint y: 354, distance: 14.1
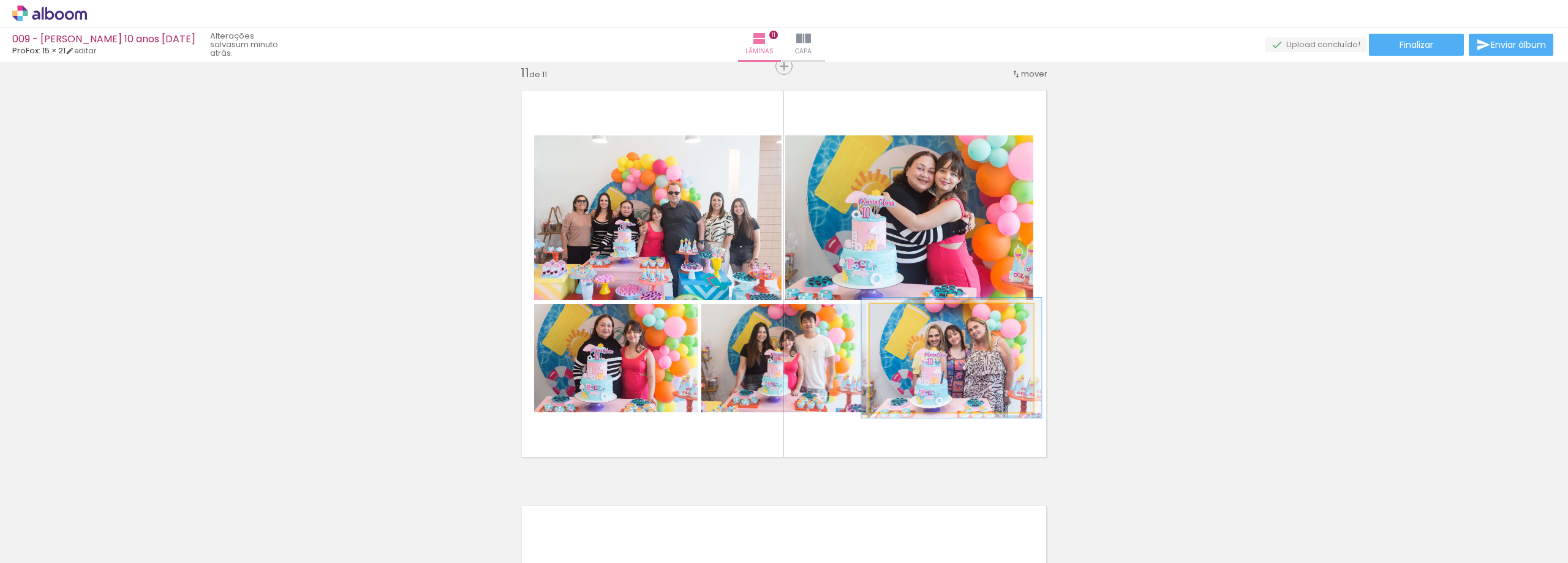
type paper-slider "110"
click at [897, 324] on div at bounding box center [903, 316] width 19 height 19
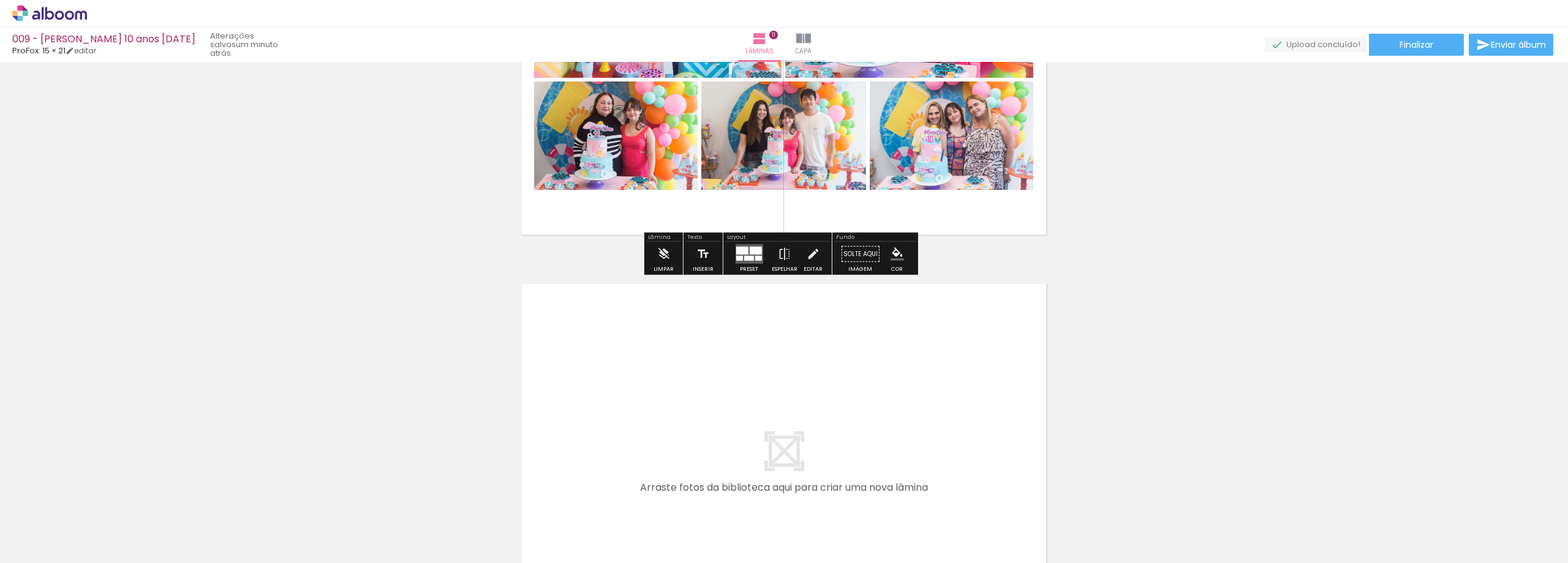
scroll to position [4611, 0]
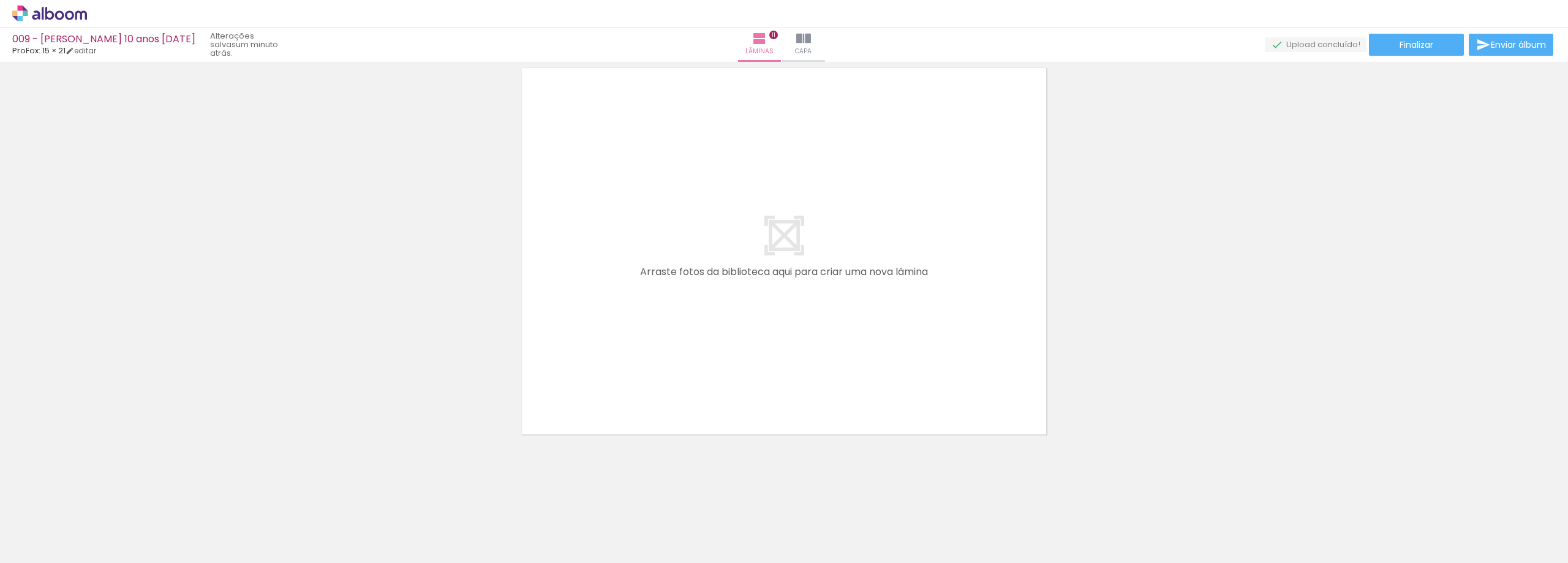
click at [46, 548] on span "Adicionar Fotos" at bounding box center [43, 546] width 37 height 13
click at [0, 0] on input "file" at bounding box center [0, 0] width 0 height 0
drag, startPoint x: 1462, startPoint y: 529, endPoint x: 1100, endPoint y: 378, distance: 392.2
click at [958, 347] on quentale-workspace at bounding box center [784, 282] width 1568 height 563
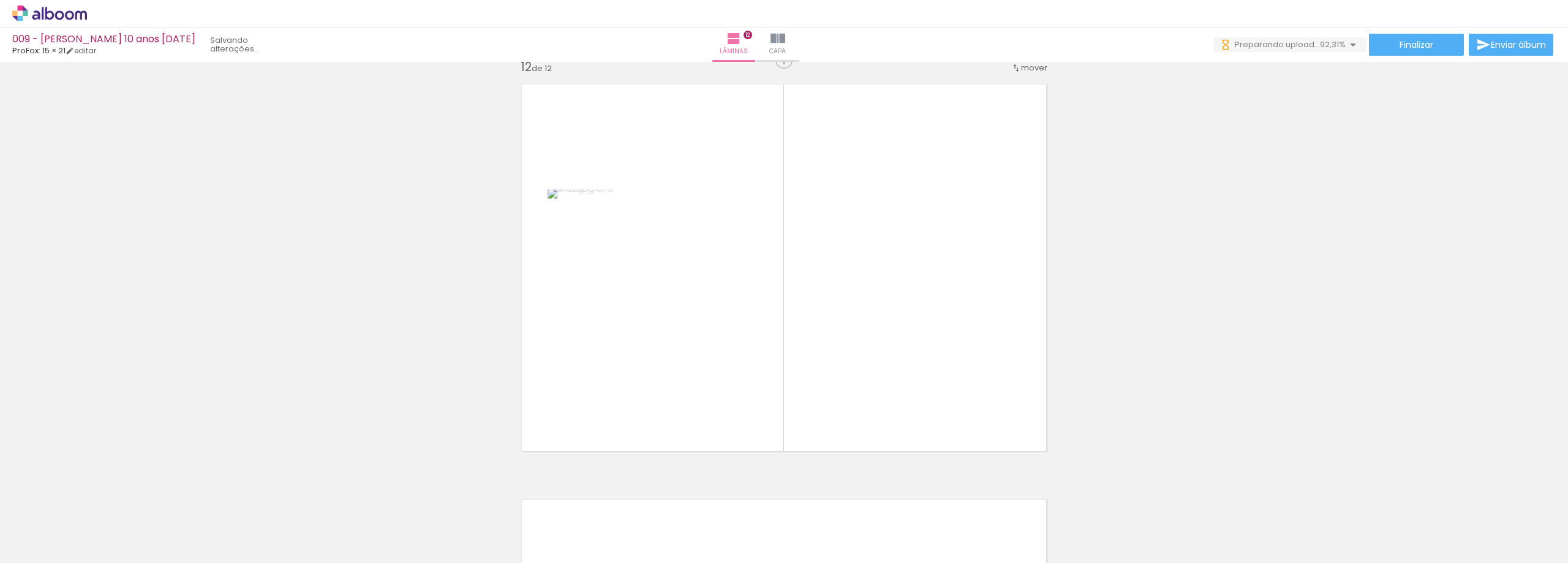
scroll to position [4588, 0]
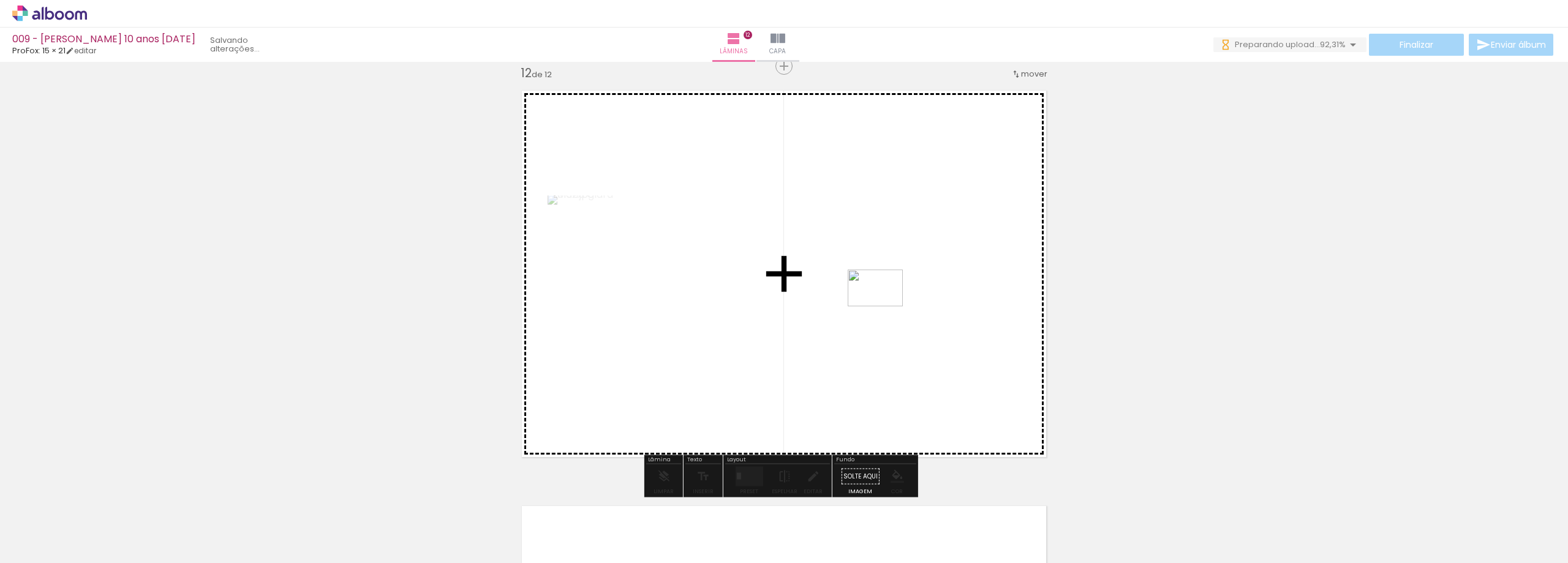
drag, startPoint x: 1507, startPoint y: 519, endPoint x: 885, endPoint y: 306, distance: 657.5
click at [885, 306] on quentale-workspace at bounding box center [784, 282] width 1568 height 563
drag, startPoint x: 1383, startPoint y: 527, endPoint x: 879, endPoint y: 342, distance: 536.9
click at [874, 339] on quentale-workspace at bounding box center [784, 282] width 1568 height 563
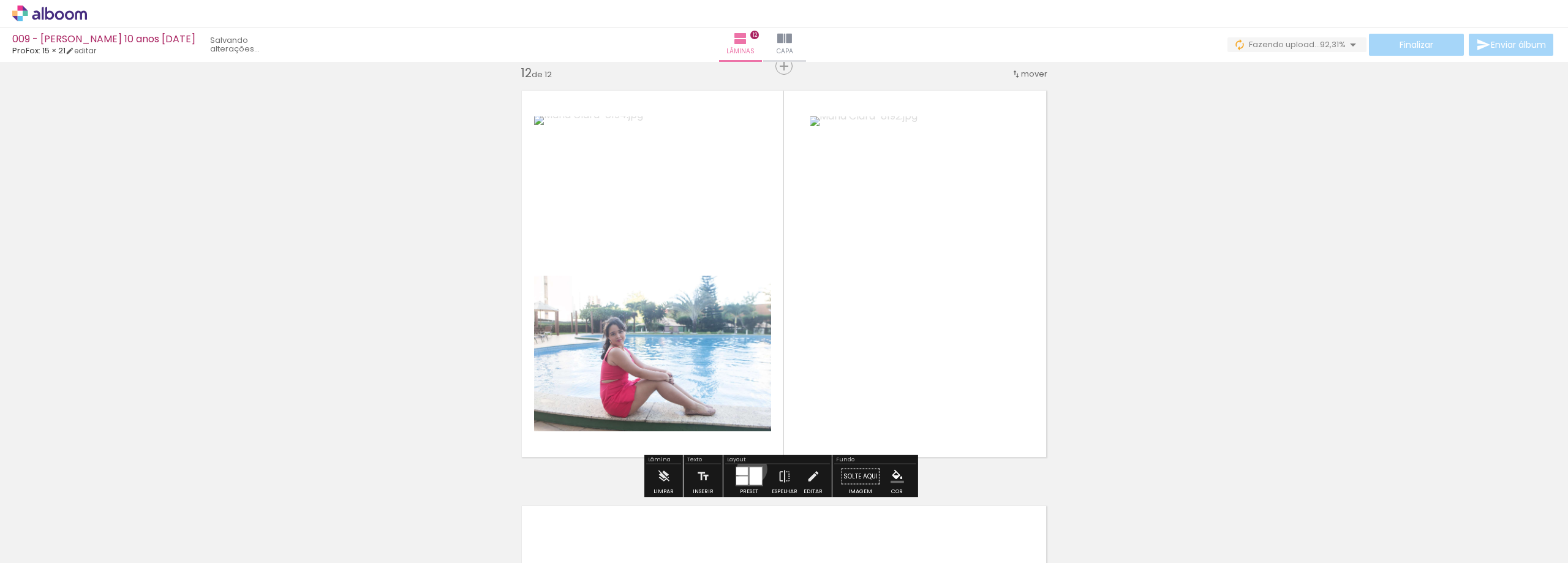
drag, startPoint x: 749, startPoint y: 469, endPoint x: 1133, endPoint y: 401, distance: 390.0
click at [755, 469] on div at bounding box center [755, 476] width 12 height 18
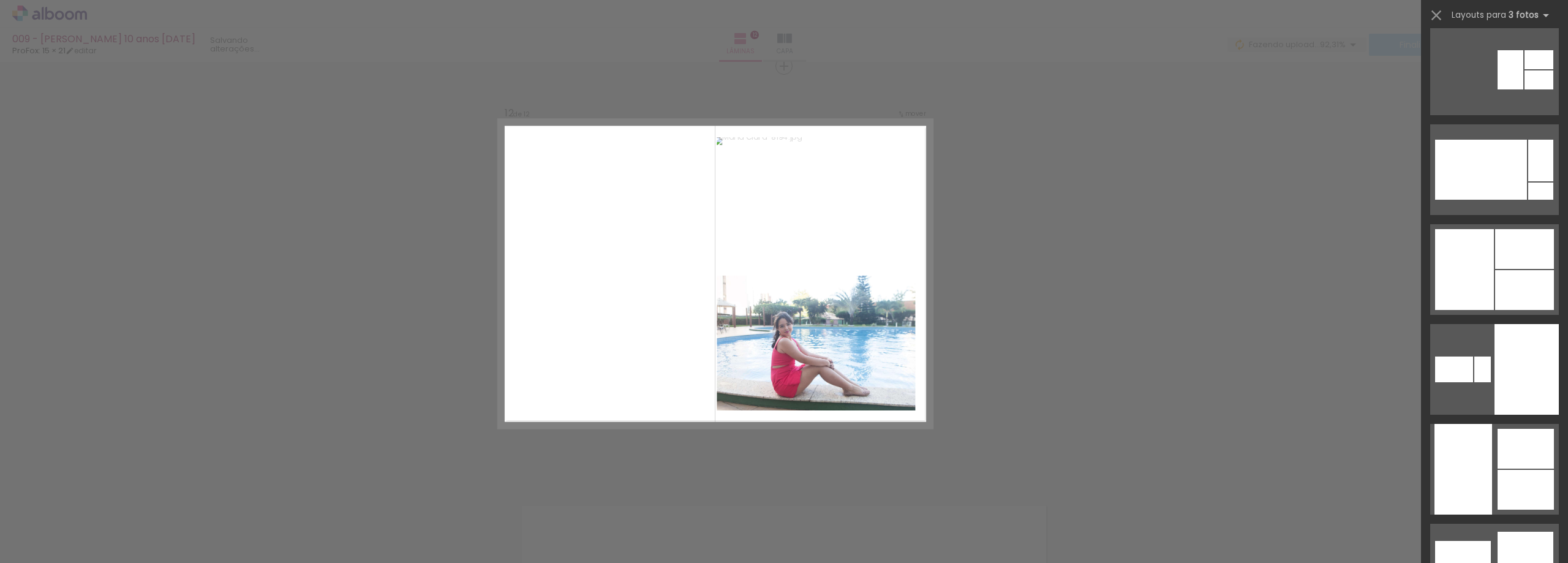
scroll to position [2513, 0]
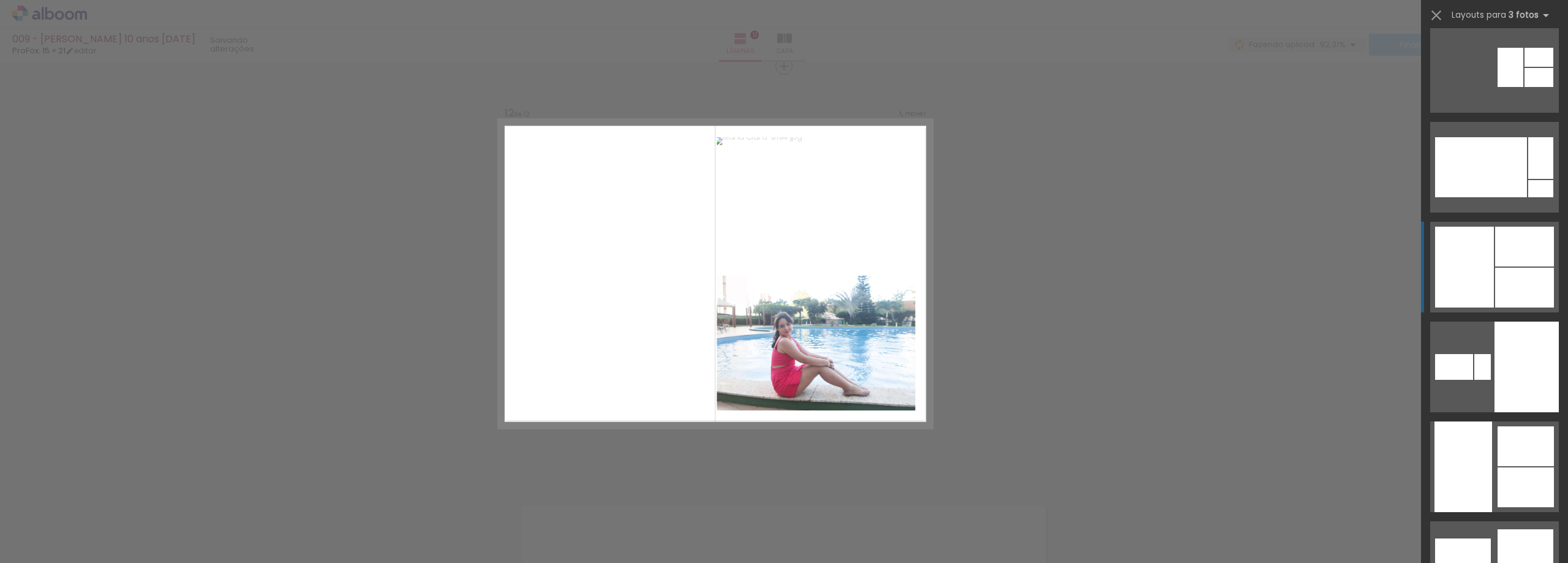
click at [1495, 268] on div at bounding box center [1525, 288] width 59 height 40
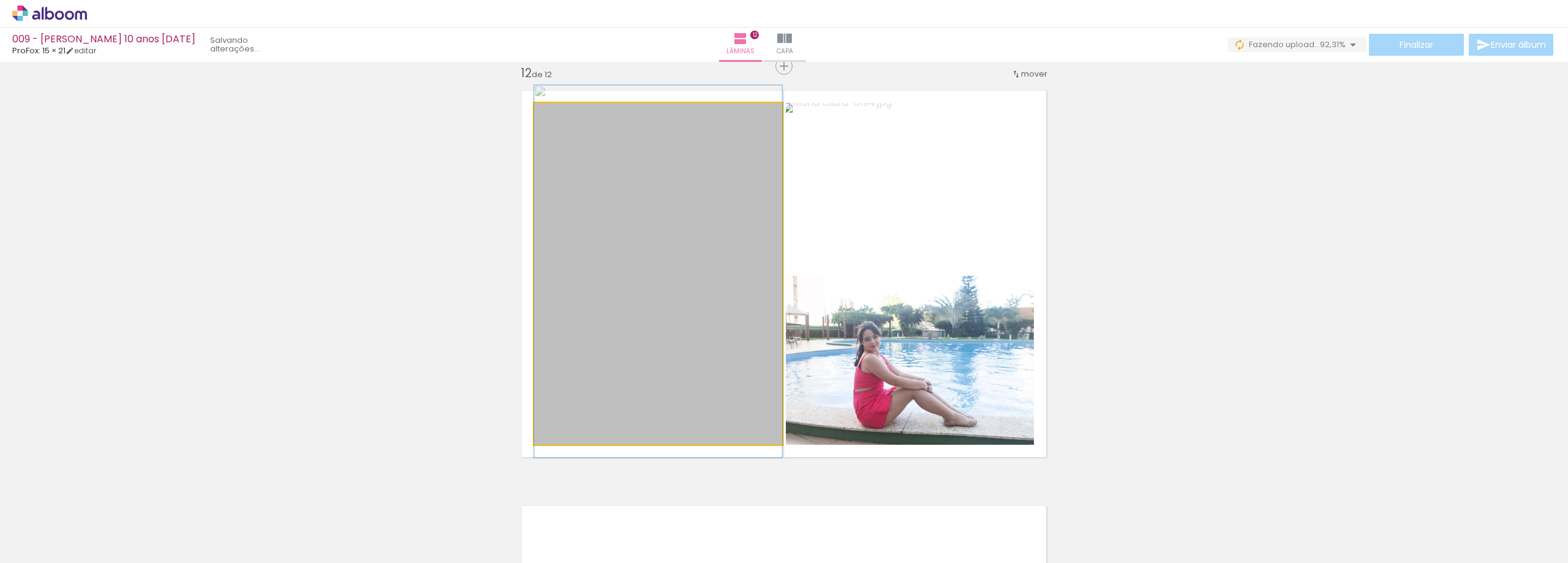
drag, startPoint x: 716, startPoint y: 317, endPoint x: 727, endPoint y: 315, distance: 11.2
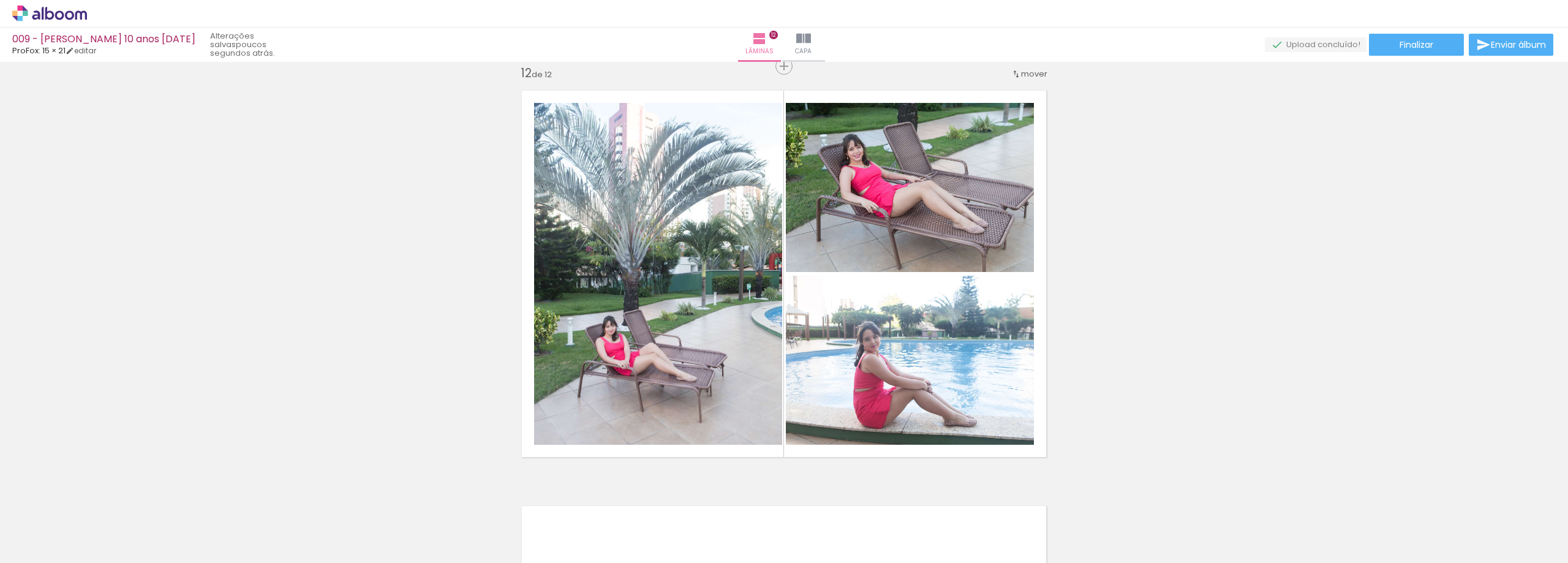
scroll to position [0, 1212]
click at [34, 555] on paper-button "Adicionar Fotos" at bounding box center [37, 546] width 60 height 19
click at [0, 0] on input "file" at bounding box center [0, 0] width 0 height 0
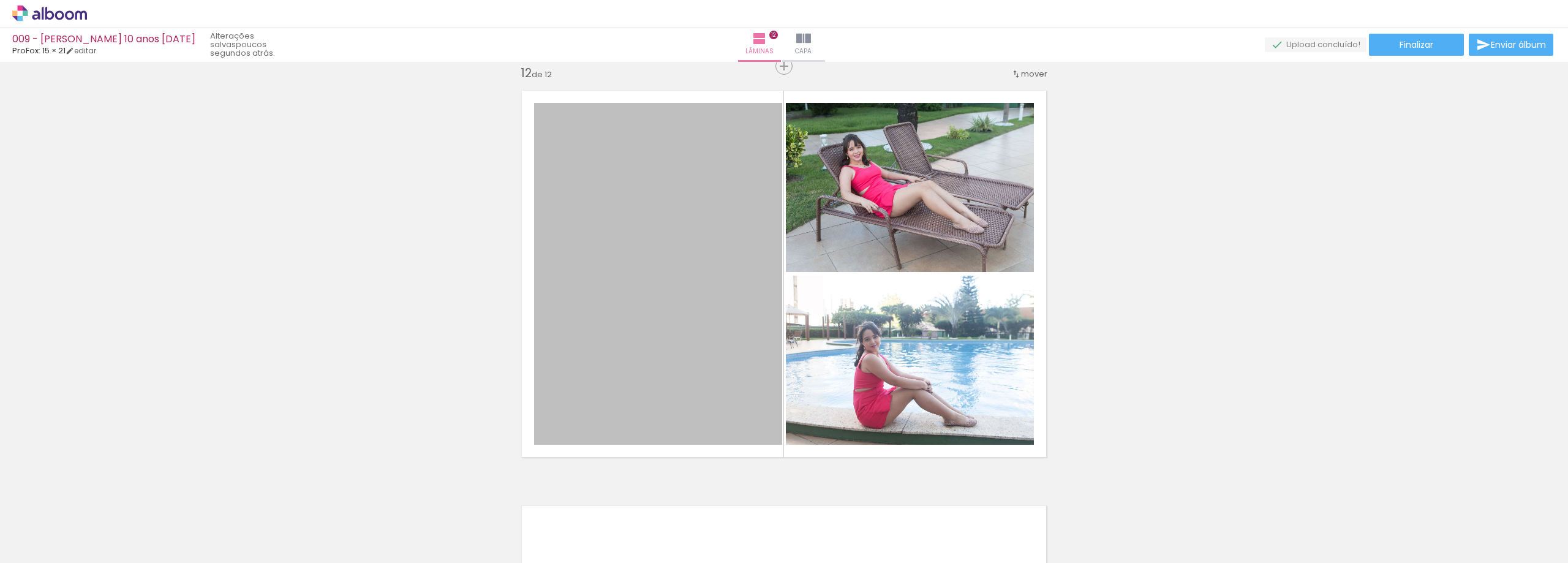
scroll to position [0, 0]
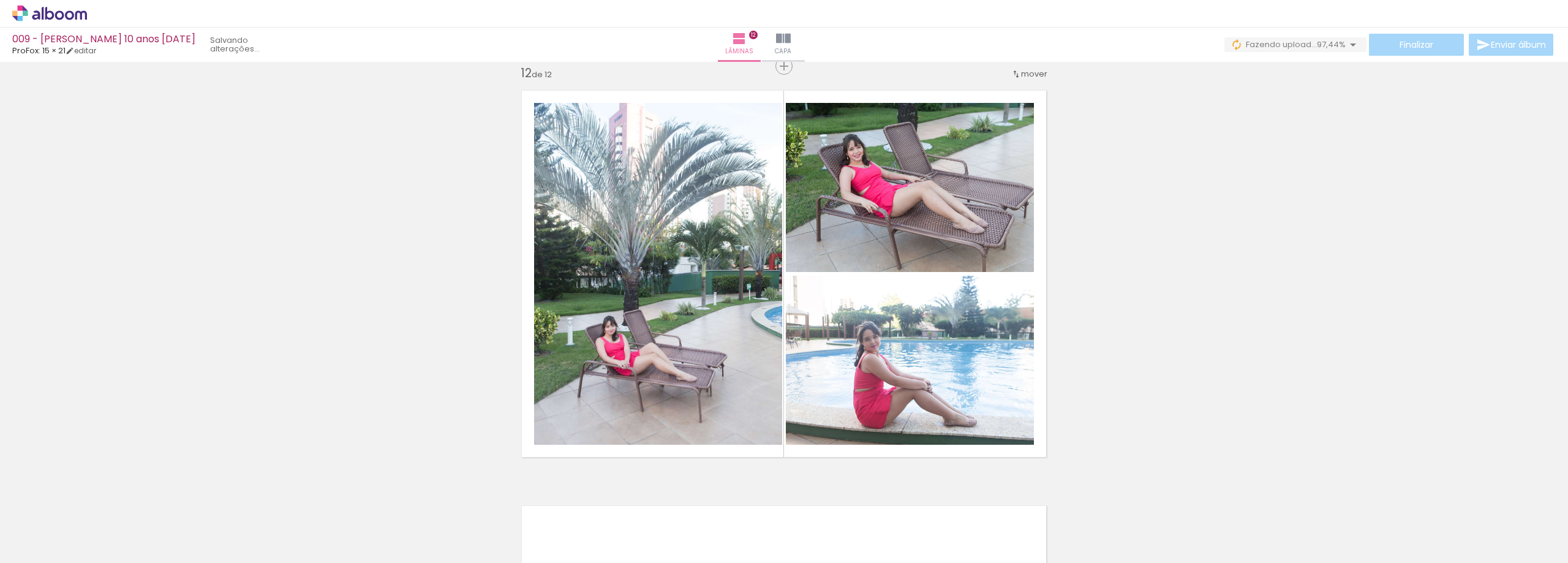
click at [40, 550] on span "Adicionar Fotos" at bounding box center [43, 546] width 37 height 13
click at [0, 0] on input "file" at bounding box center [0, 0] width 0 height 0
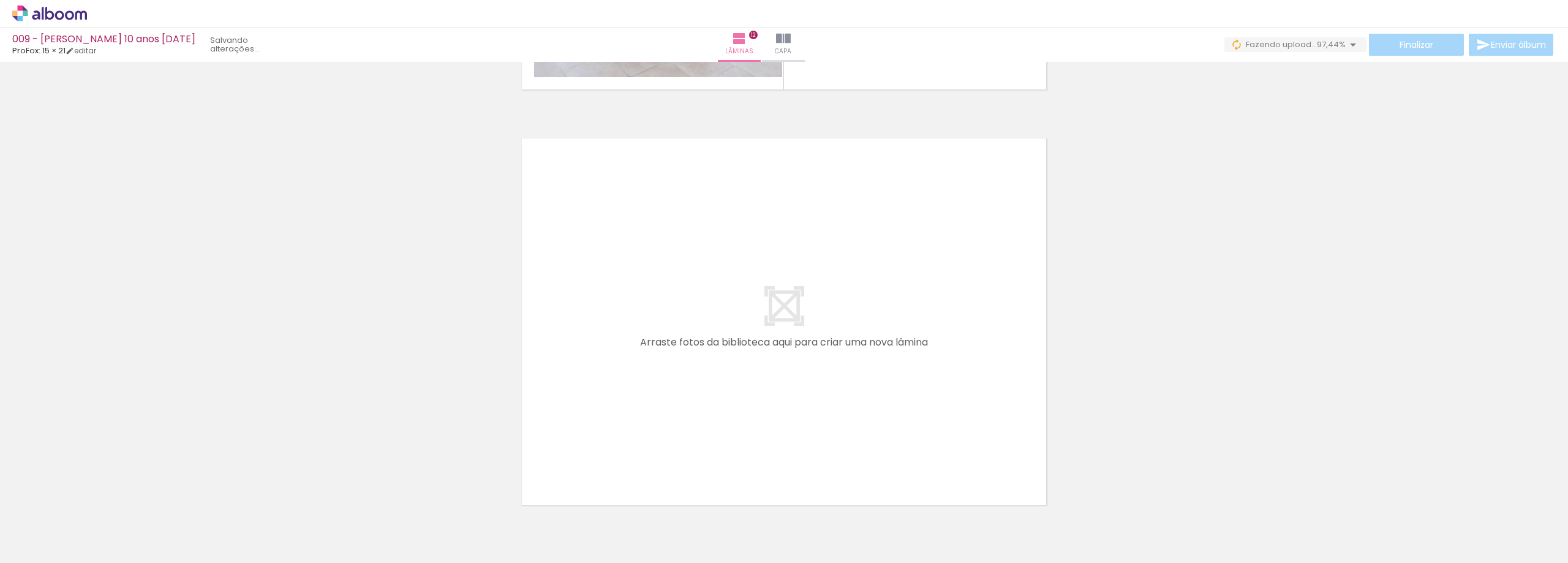
scroll to position [5017, 0]
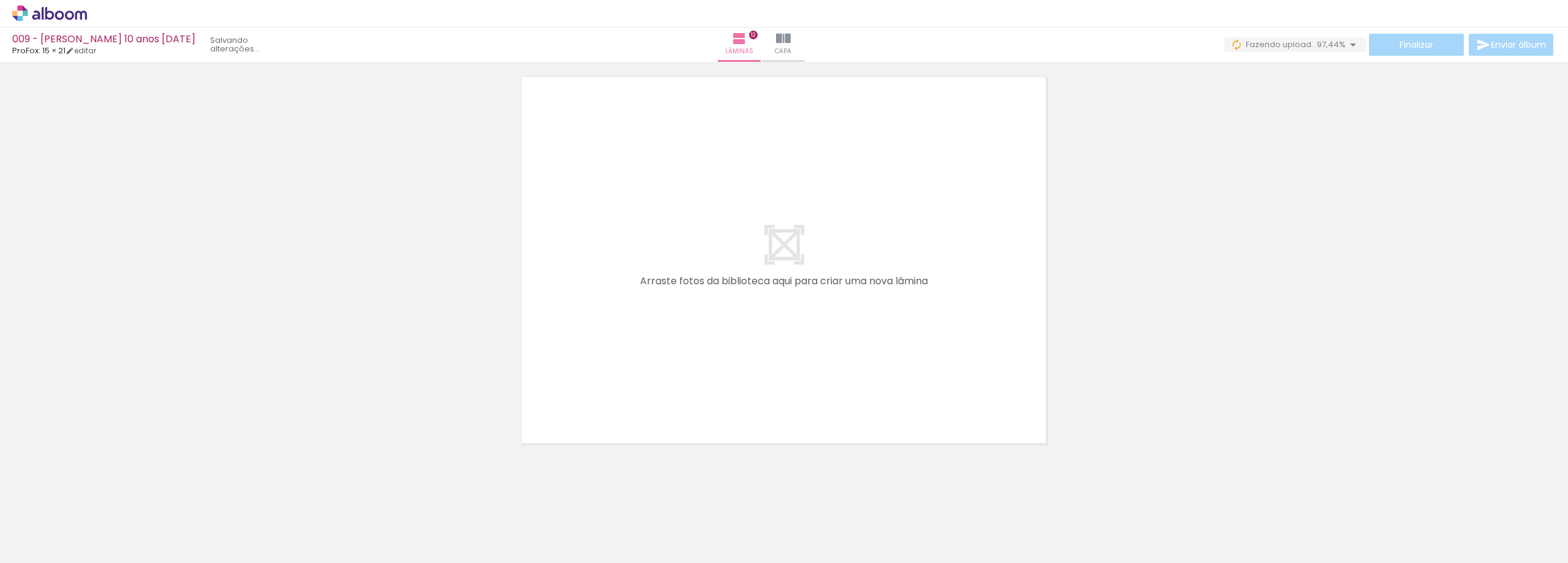
click at [31, 554] on paper-button "Adicionar Fotos" at bounding box center [37, 546] width 60 height 19
click at [0, 0] on input "file" at bounding box center [0, 0] width 0 height 0
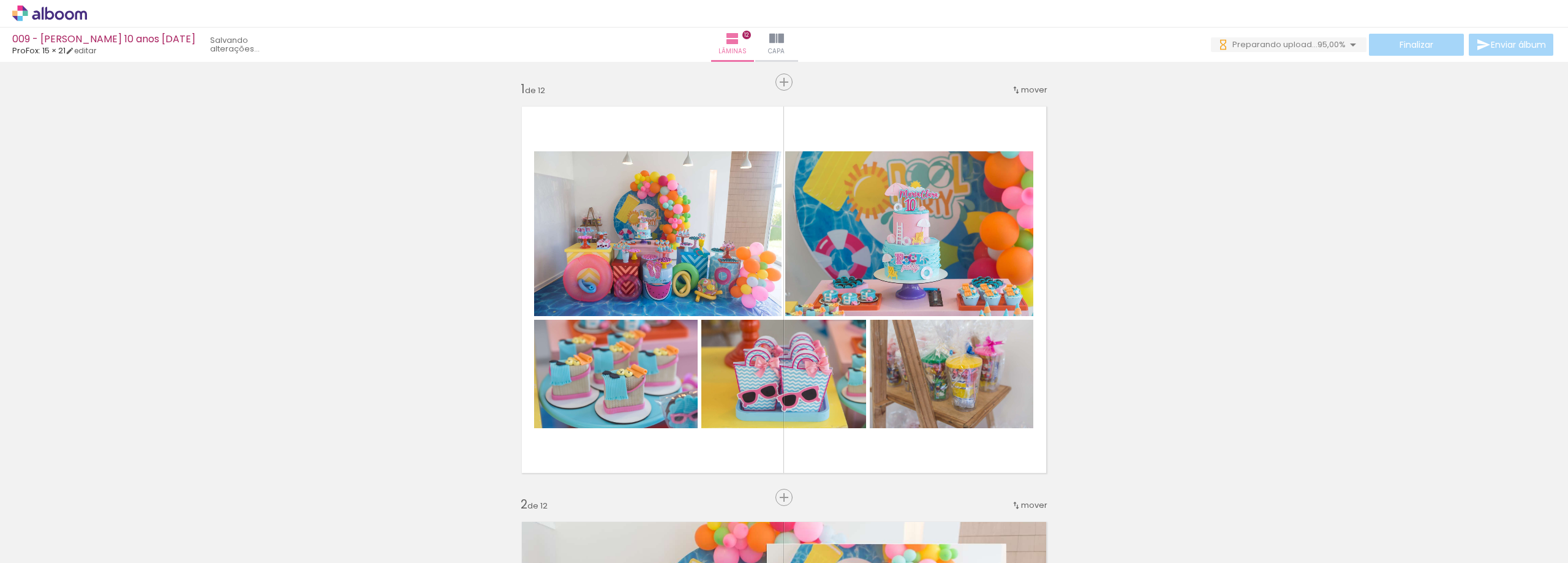
click at [918, 343] on quentale-workspace at bounding box center [784, 282] width 1568 height 563
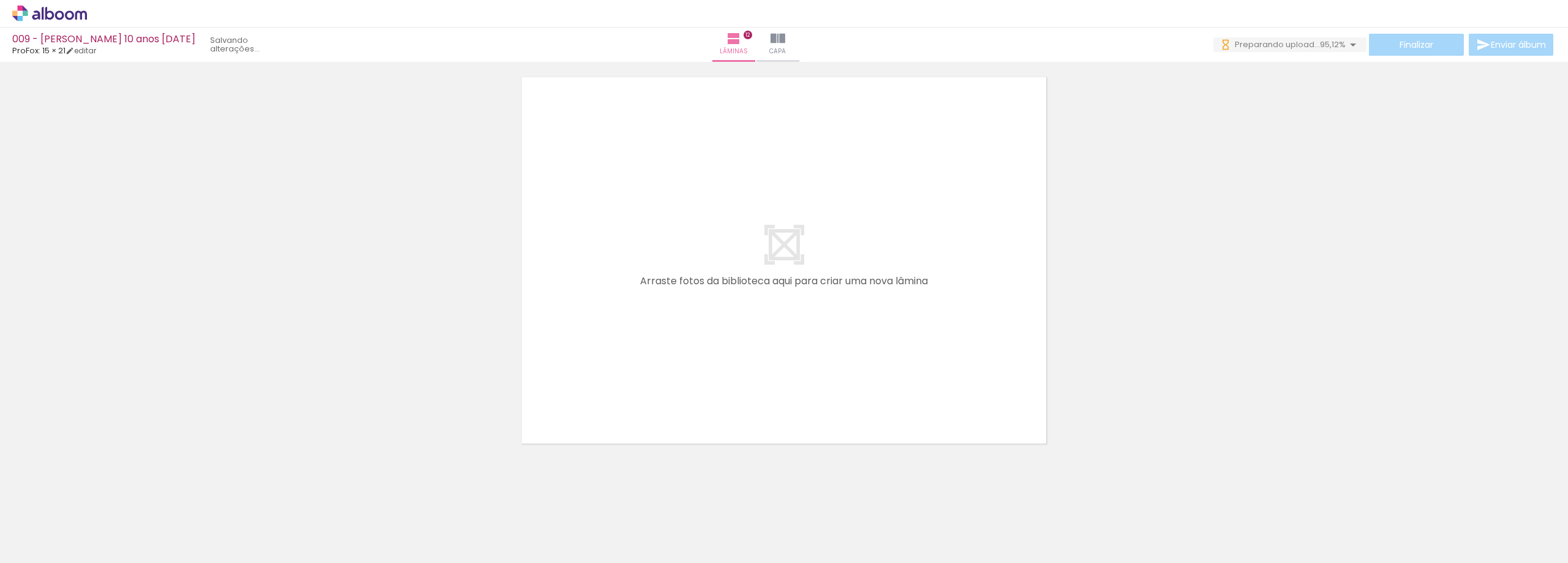
scroll to position [0, 1486]
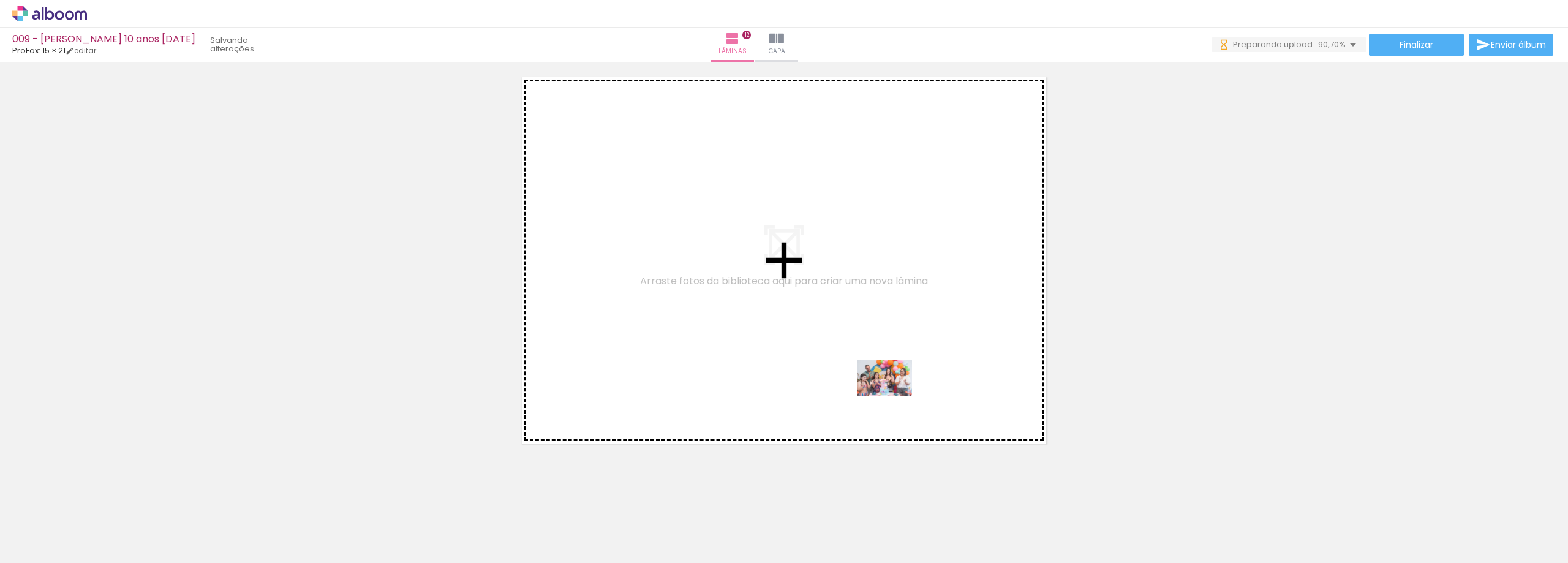
drag, startPoint x: 1301, startPoint y: 521, endPoint x: 893, endPoint y: 397, distance: 426.4
click at [893, 397] on quentale-workspace at bounding box center [784, 282] width 1568 height 563
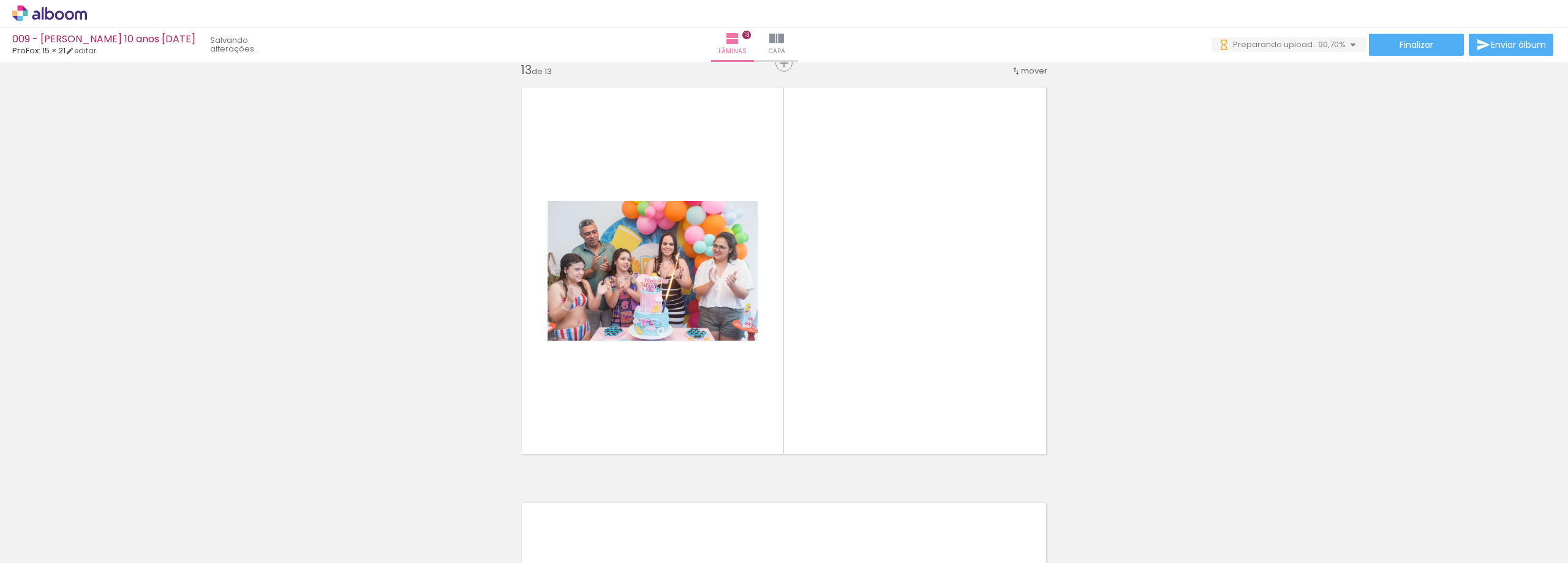
scroll to position [5004, 0]
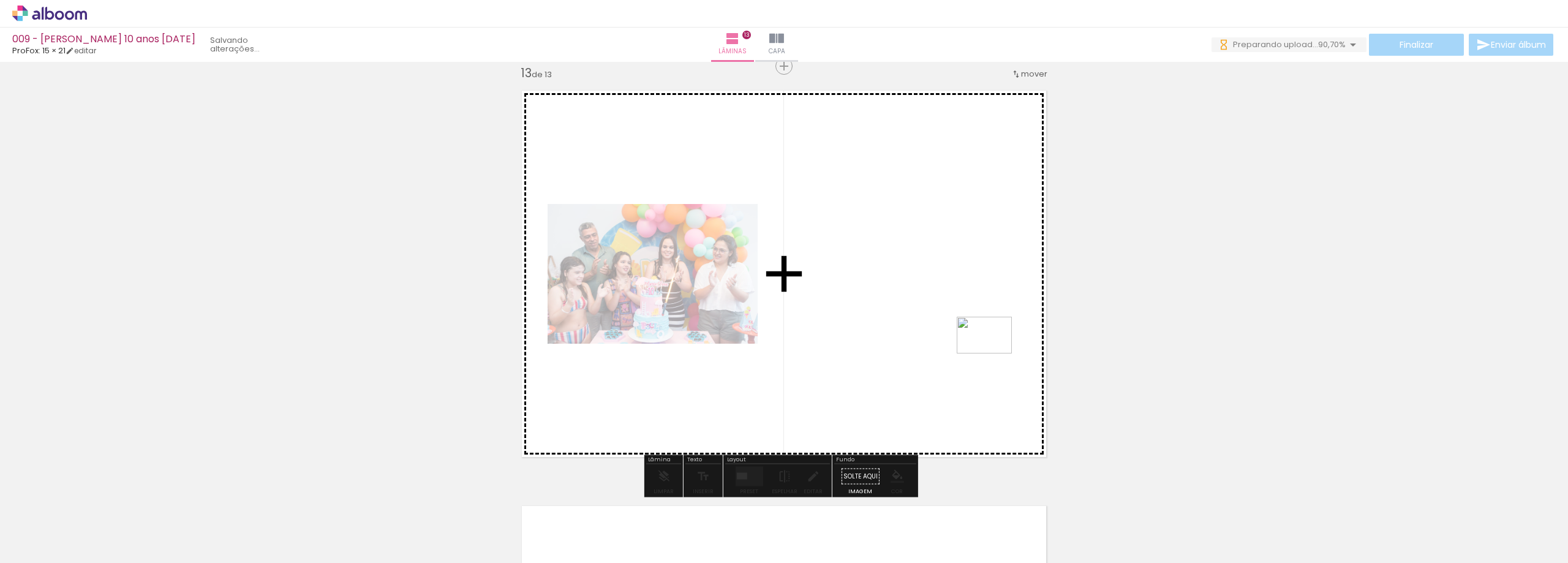
drag, startPoint x: 1380, startPoint y: 517, endPoint x: 1288, endPoint y: 495, distance: 94.6
click at [988, 355] on quentale-workspace at bounding box center [784, 282] width 1568 height 563
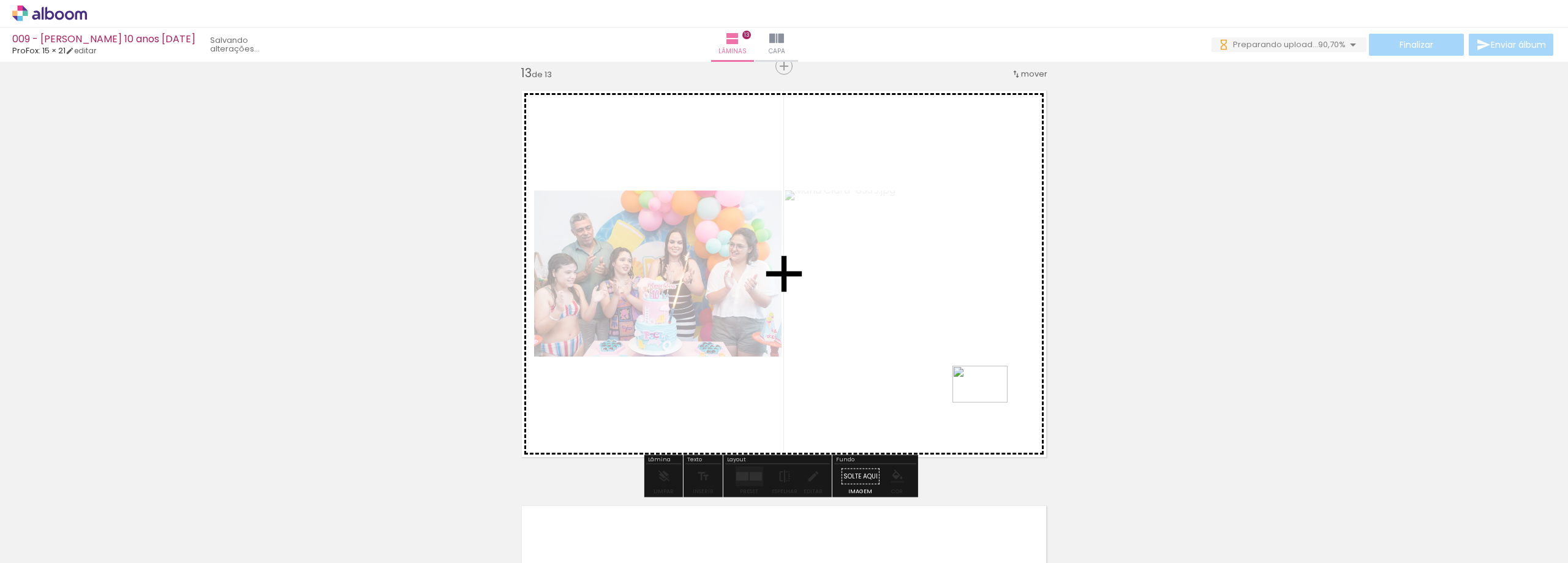
drag, startPoint x: 1444, startPoint y: 516, endPoint x: 1345, endPoint y: 490, distance: 102.4
click at [988, 403] on quentale-workspace at bounding box center [784, 282] width 1568 height 563
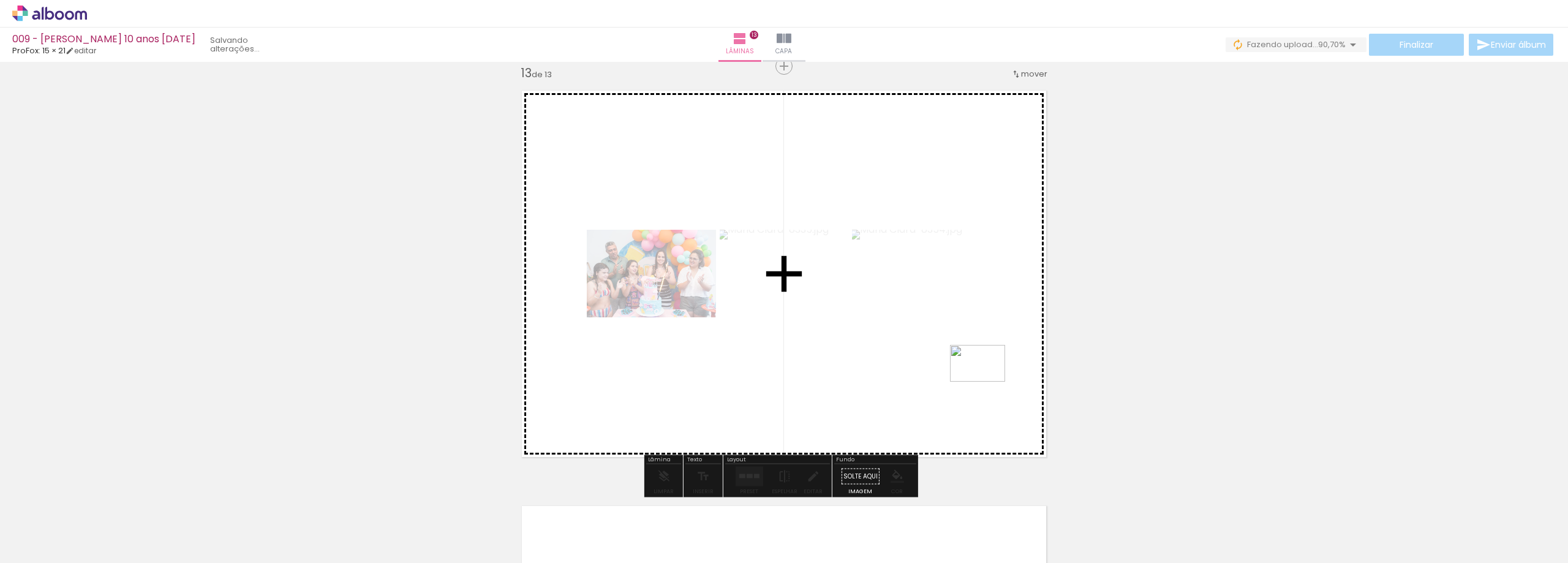
drag, startPoint x: 1515, startPoint y: 517, endPoint x: 949, endPoint y: 381, distance: 582.1
click at [949, 381] on quentale-workspace at bounding box center [784, 282] width 1568 height 563
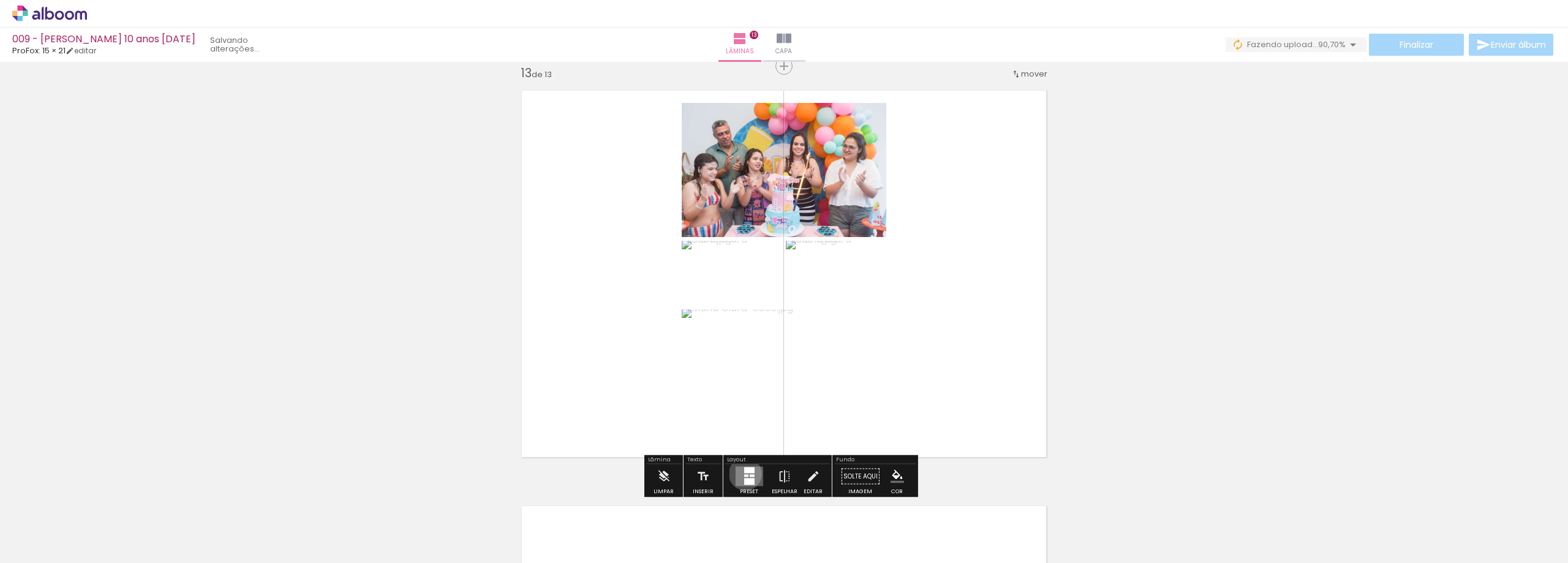
click at [743, 474] on quentale-layouter at bounding box center [749, 476] width 28 height 19
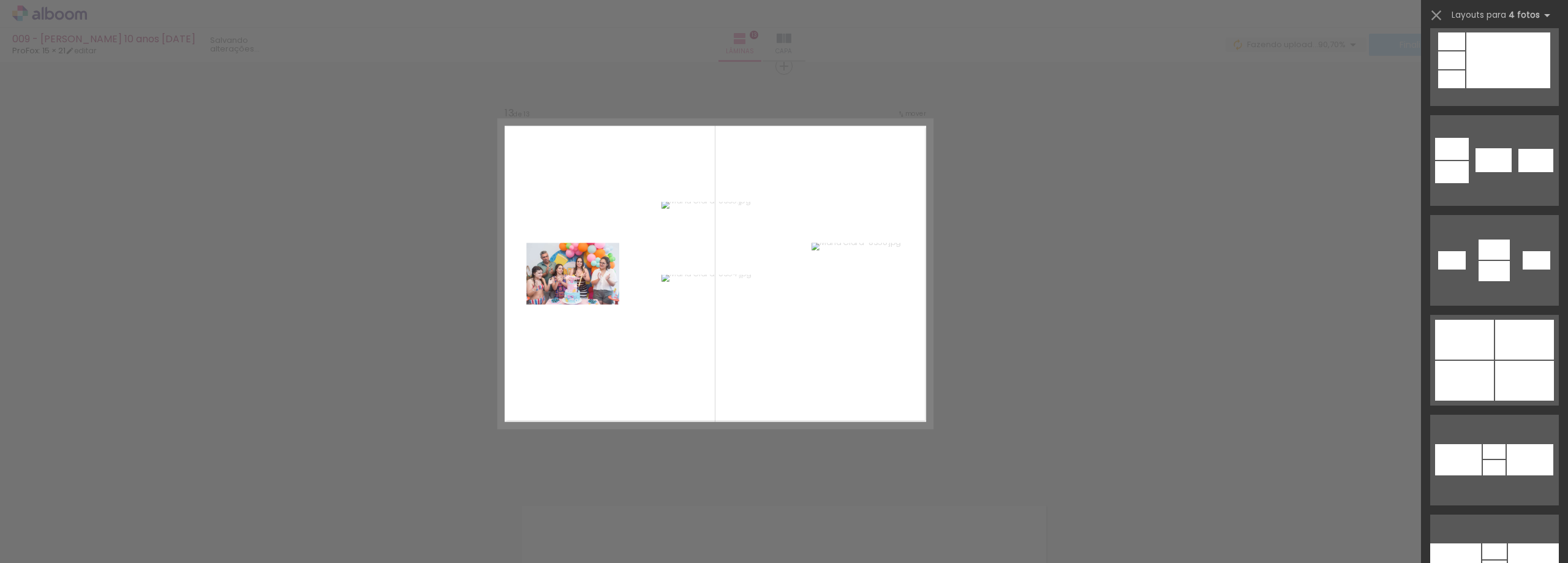
scroll to position [3004, 0]
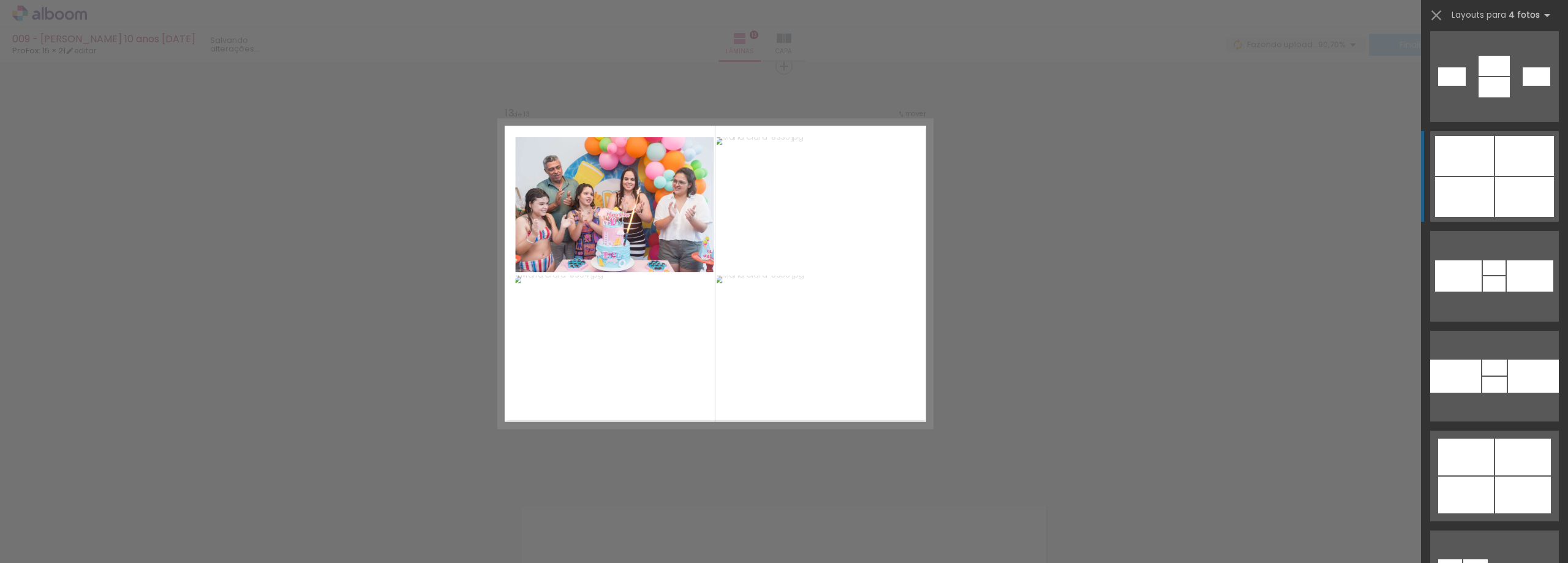
click at [1504, 191] on div at bounding box center [1525, 197] width 59 height 40
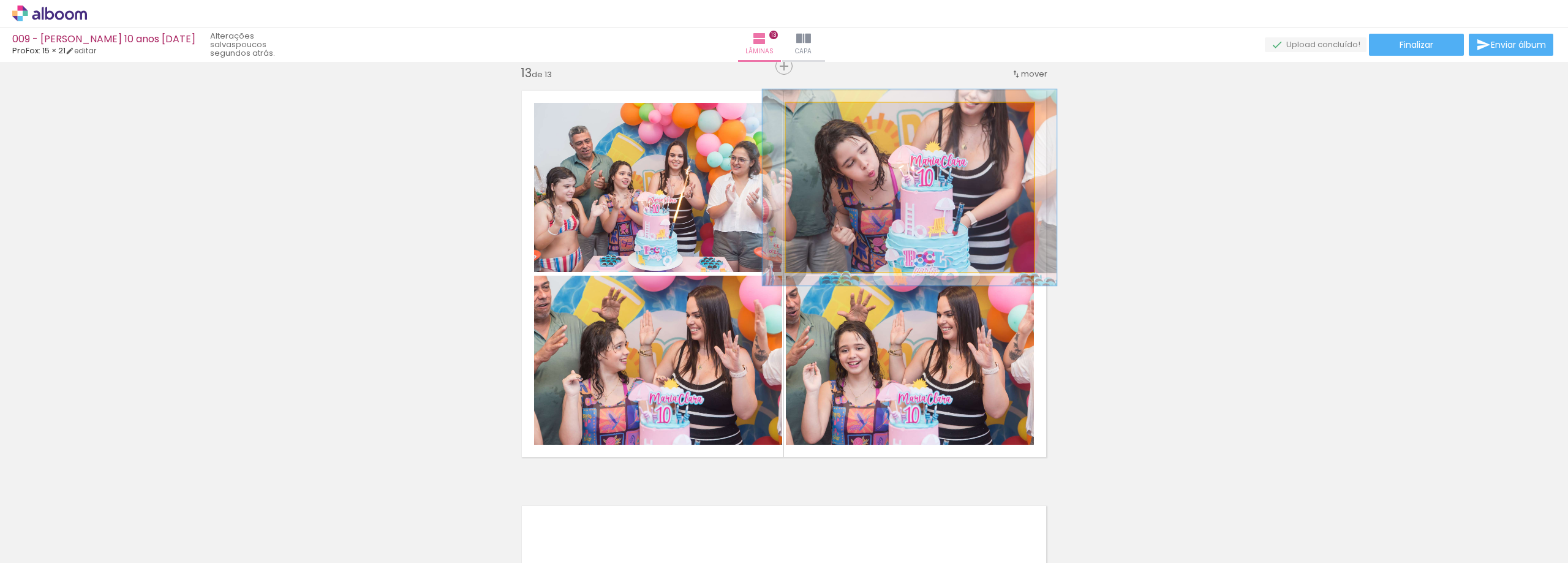
drag, startPoint x: 816, startPoint y: 117, endPoint x: 823, endPoint y: 119, distance: 7.3
type paper-slider "116"
click at [823, 119] on div at bounding box center [821, 115] width 19 height 19
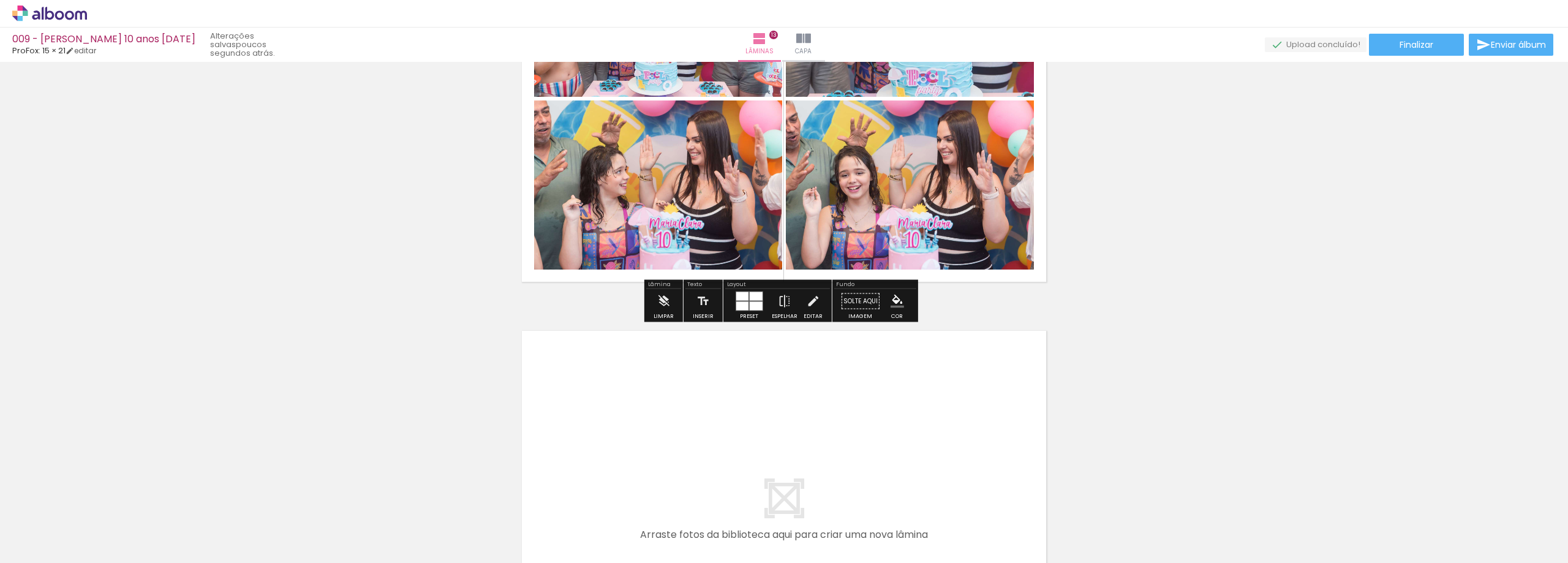
scroll to position [5441, 0]
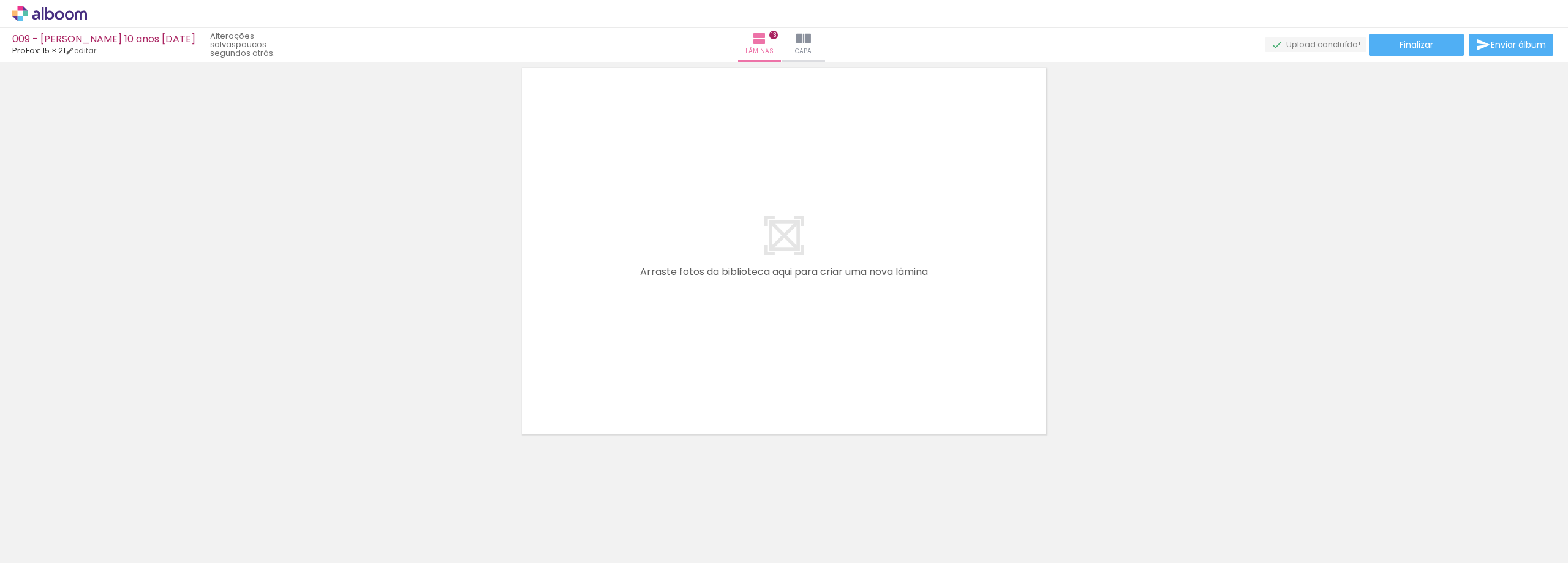
click at [40, 547] on span "Adicionar Fotos" at bounding box center [43, 546] width 37 height 13
click at [0, 0] on input "file" at bounding box center [0, 0] width 0 height 0
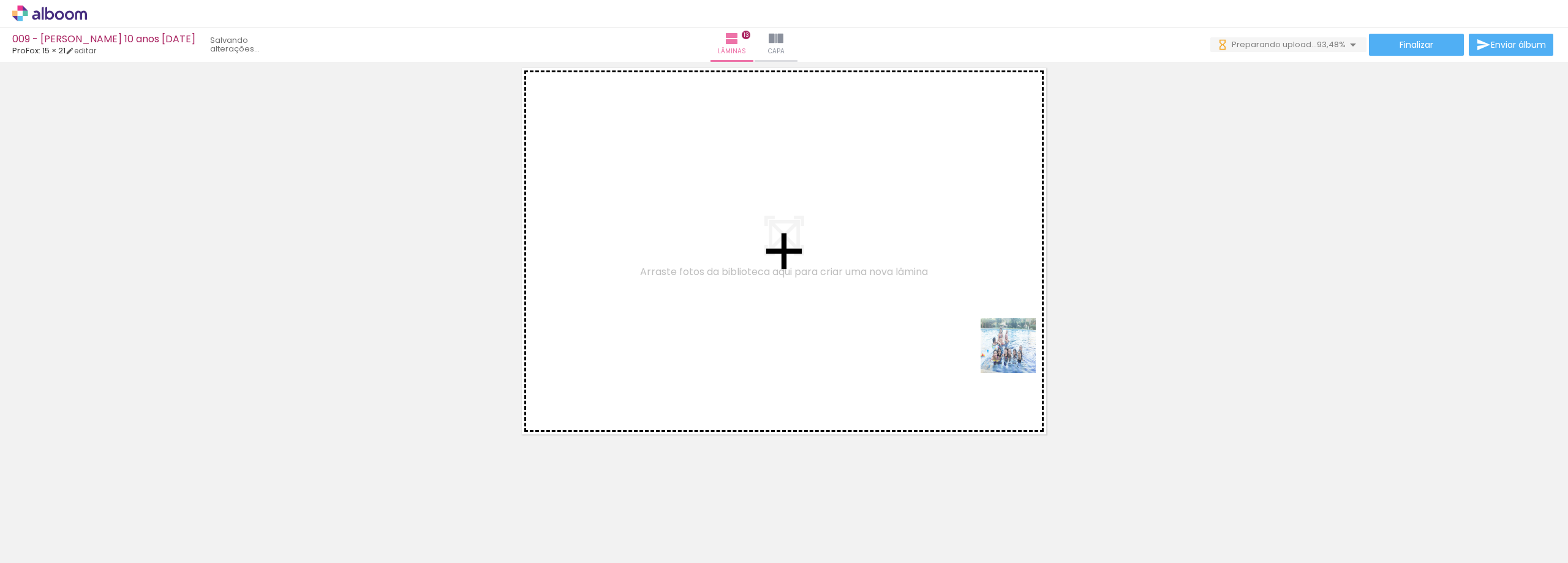
drag, startPoint x: 1397, startPoint y: 531, endPoint x: 1266, endPoint y: 471, distance: 144.1
click at [906, 312] on quentale-workspace at bounding box center [784, 282] width 1568 height 563
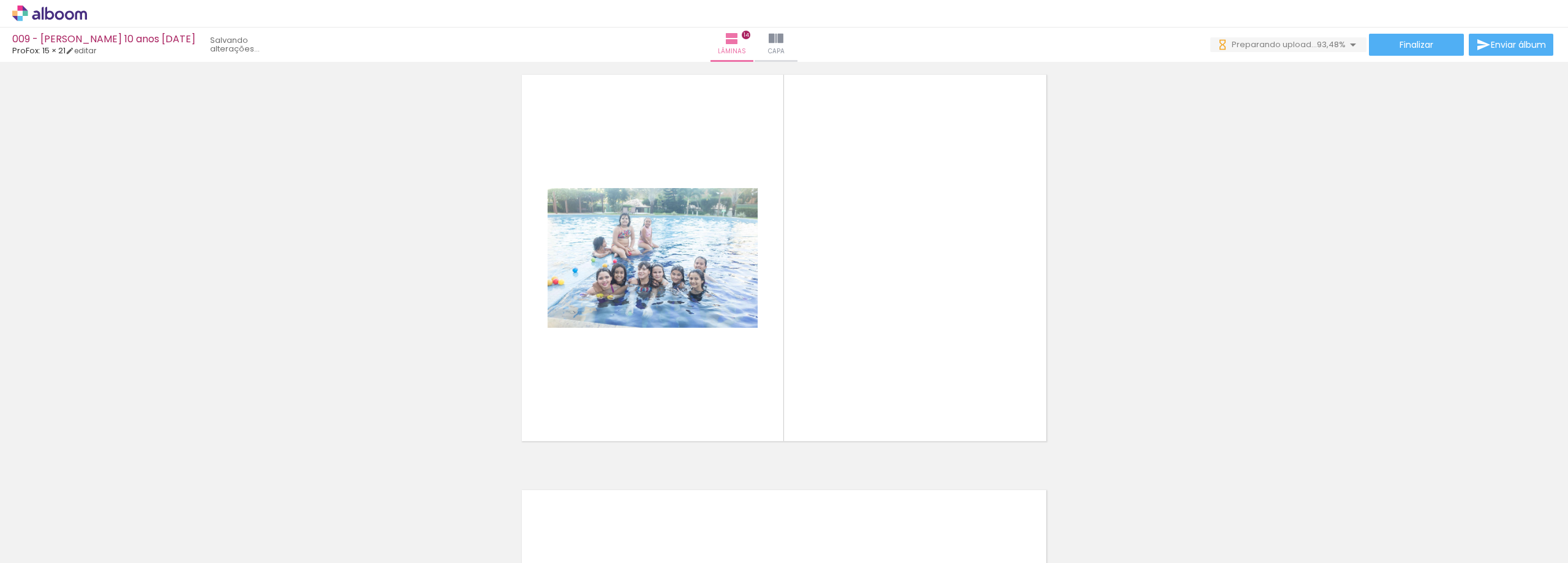
scroll to position [5419, 0]
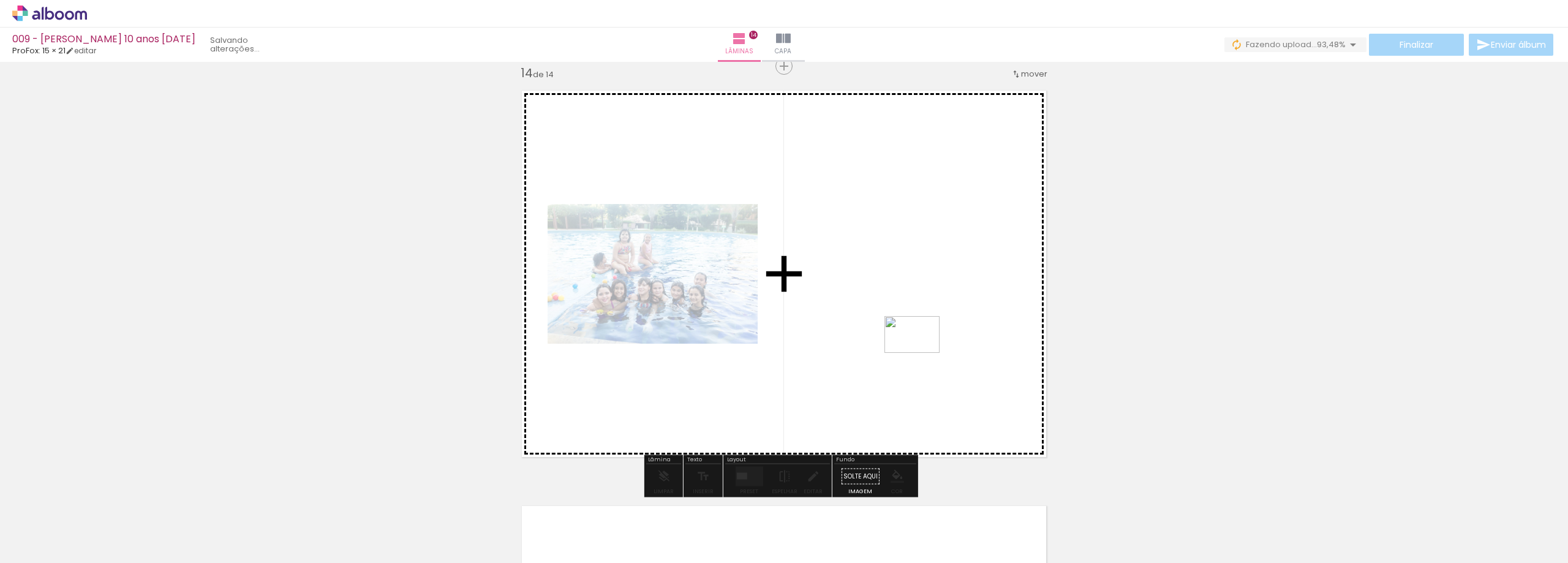
drag, startPoint x: 1464, startPoint y: 532, endPoint x: 921, endPoint y: 353, distance: 571.7
click at [921, 353] on quentale-workspace at bounding box center [784, 282] width 1568 height 563
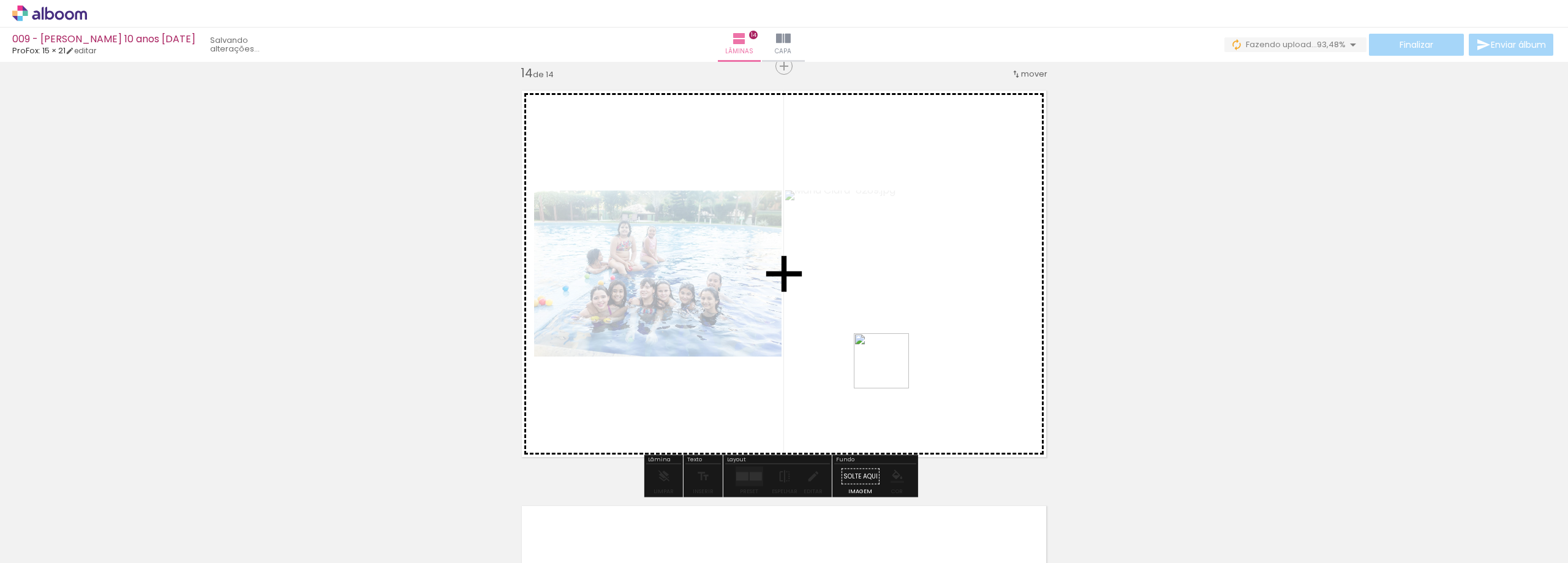
drag, startPoint x: 1512, startPoint y: 522, endPoint x: 890, endPoint y: 370, distance: 640.3
click at [890, 370] on quentale-workspace at bounding box center [784, 282] width 1568 height 563
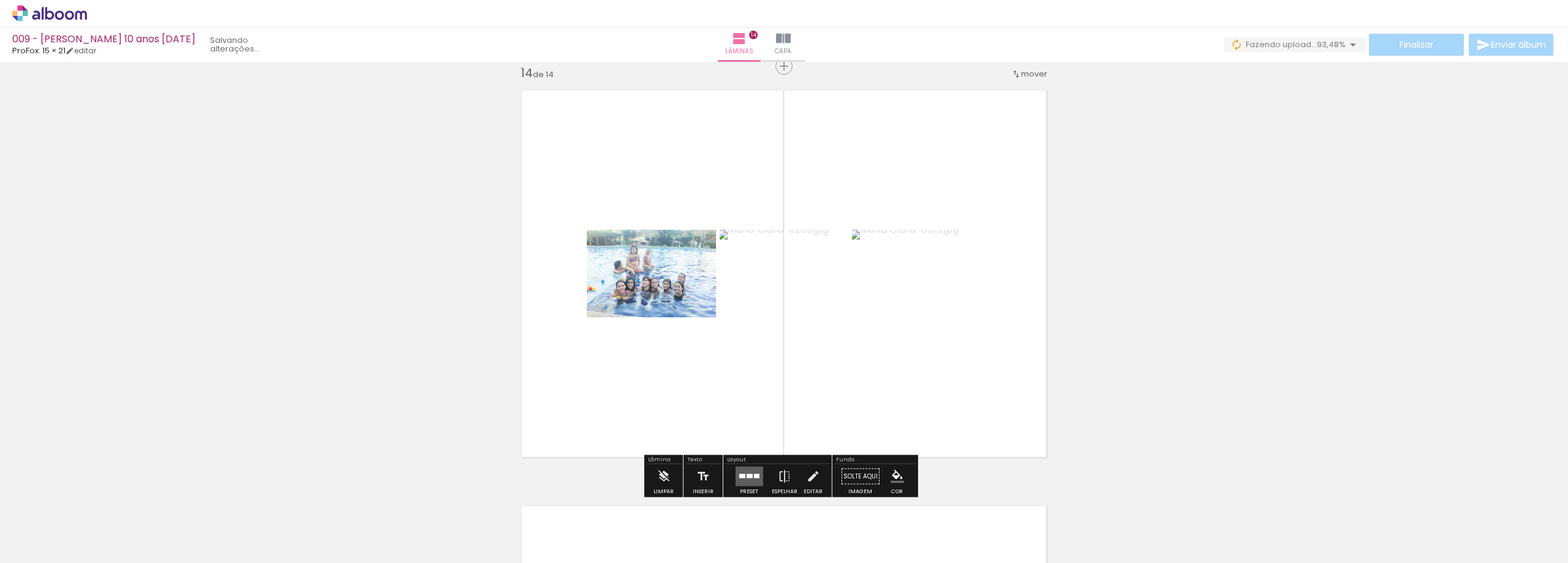
click at [755, 478] on div at bounding box center [756, 477] width 5 height 5
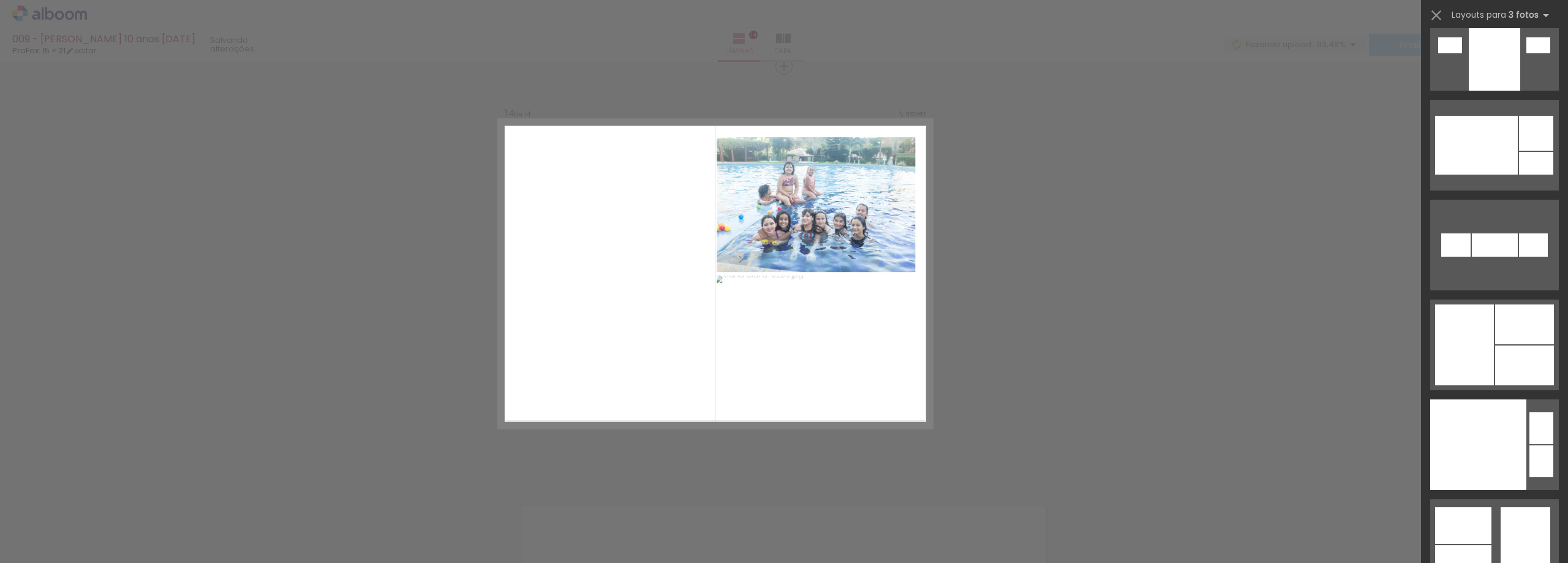
scroll to position [5394, 0]
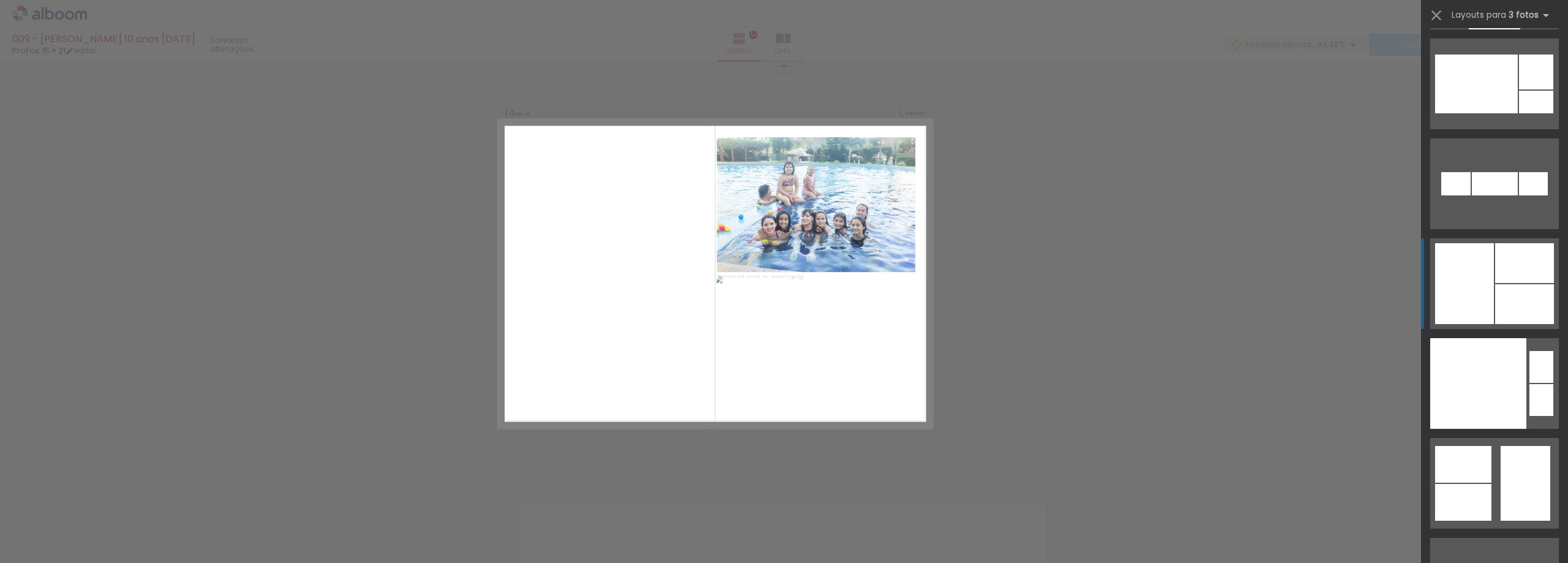
click at [1489, 300] on div at bounding box center [1464, 284] width 59 height 81
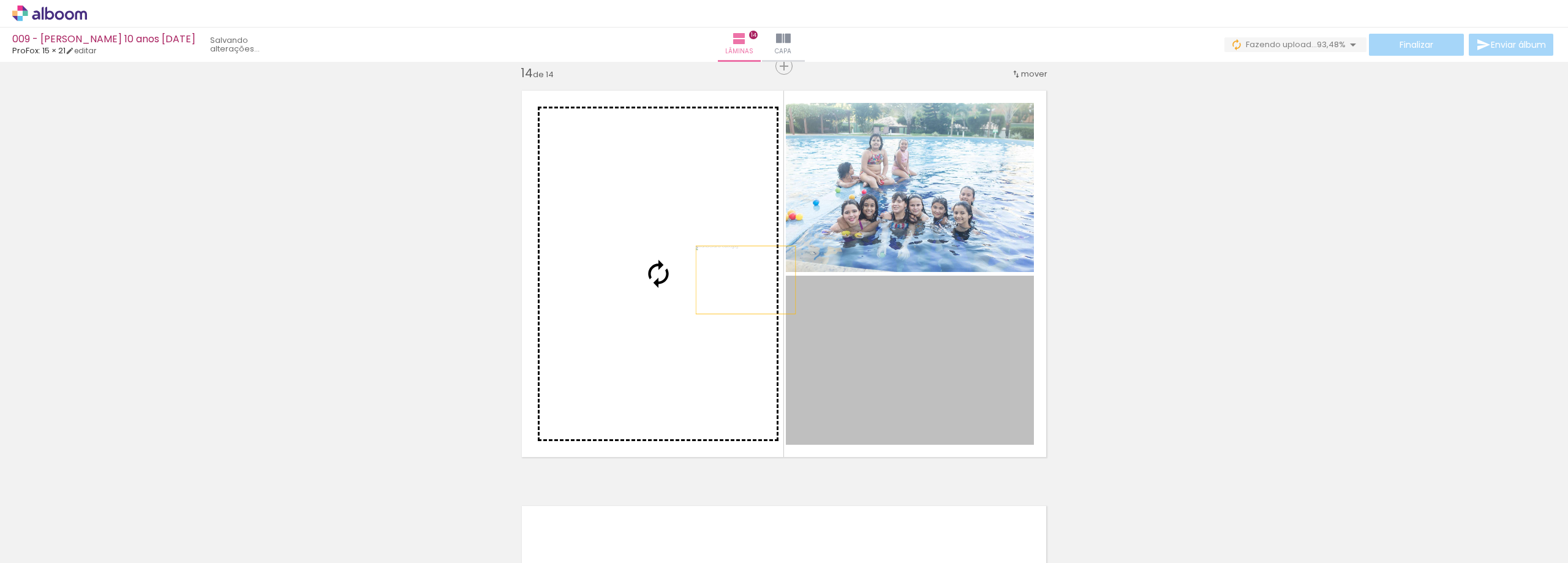
drag, startPoint x: 947, startPoint y: 333, endPoint x: 716, endPoint y: 274, distance: 238.4
click at [0, 0] on slot at bounding box center [0, 0] width 0 height 0
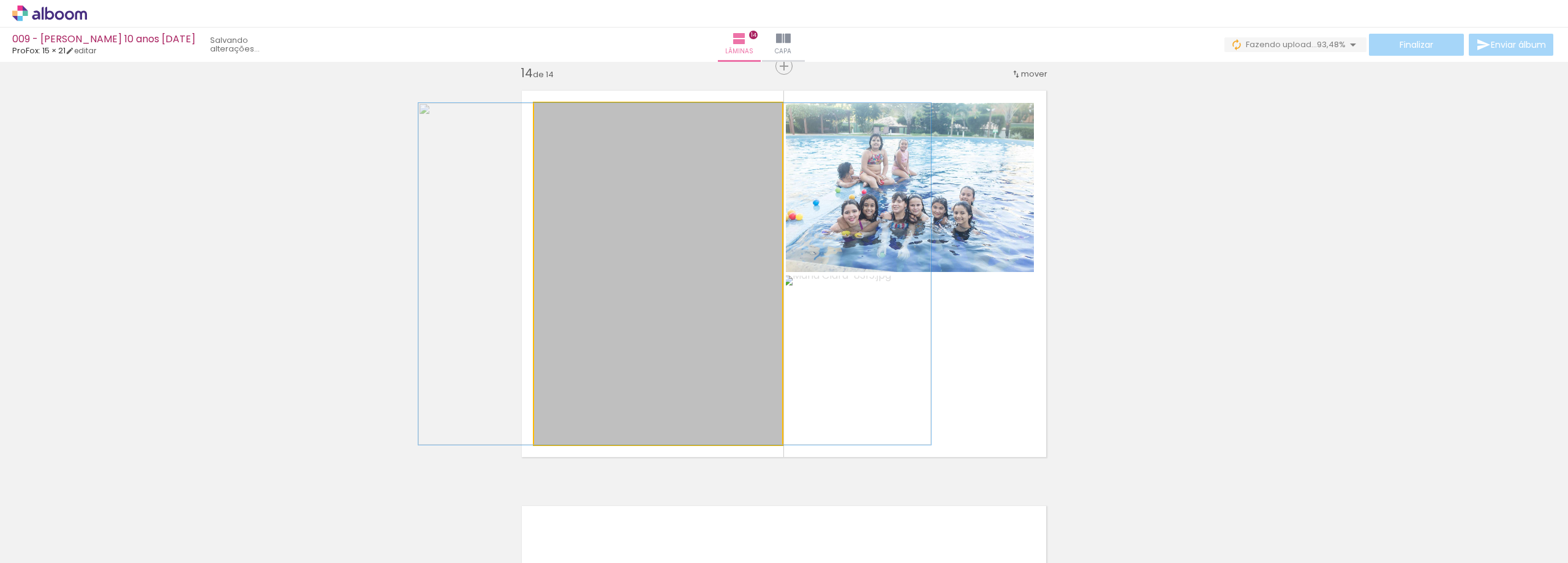
drag, startPoint x: 710, startPoint y: 264, endPoint x: 723, endPoint y: 260, distance: 13.6
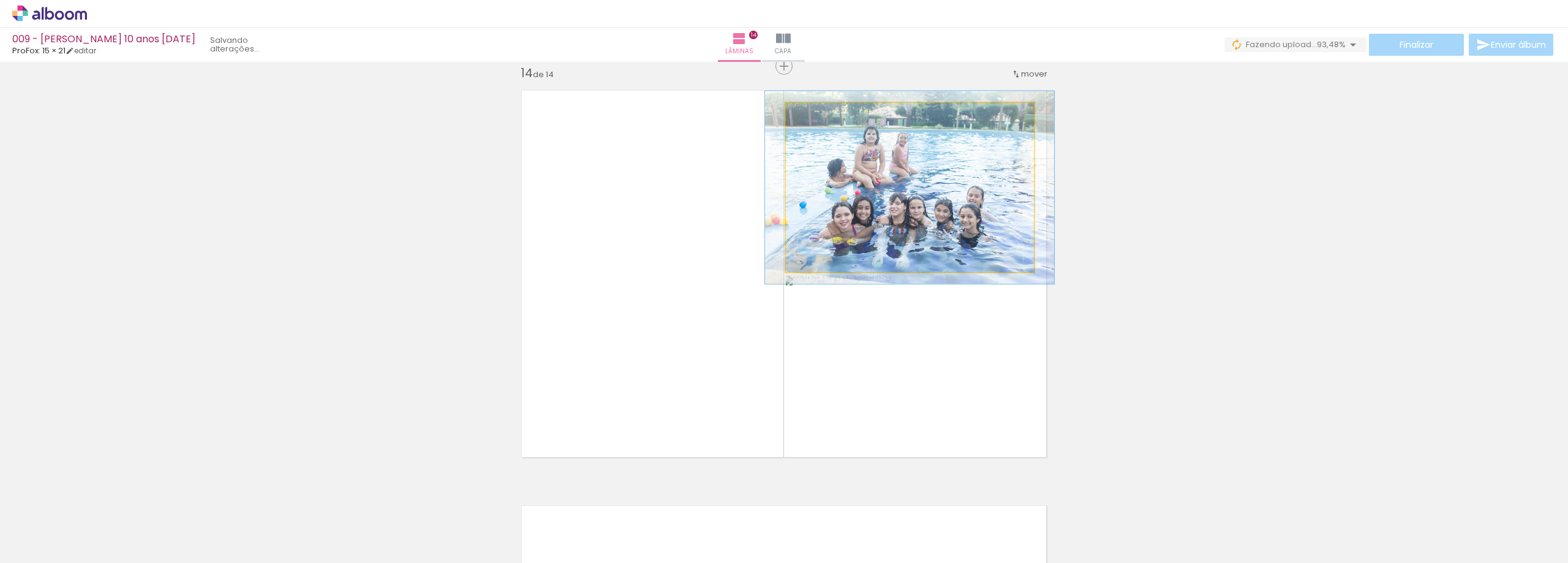
drag, startPoint x: 814, startPoint y: 121, endPoint x: 820, endPoint y: 133, distance: 13.4
type paper-slider "114"
click at [820, 133] on quentale-photo at bounding box center [910, 187] width 248 height 169
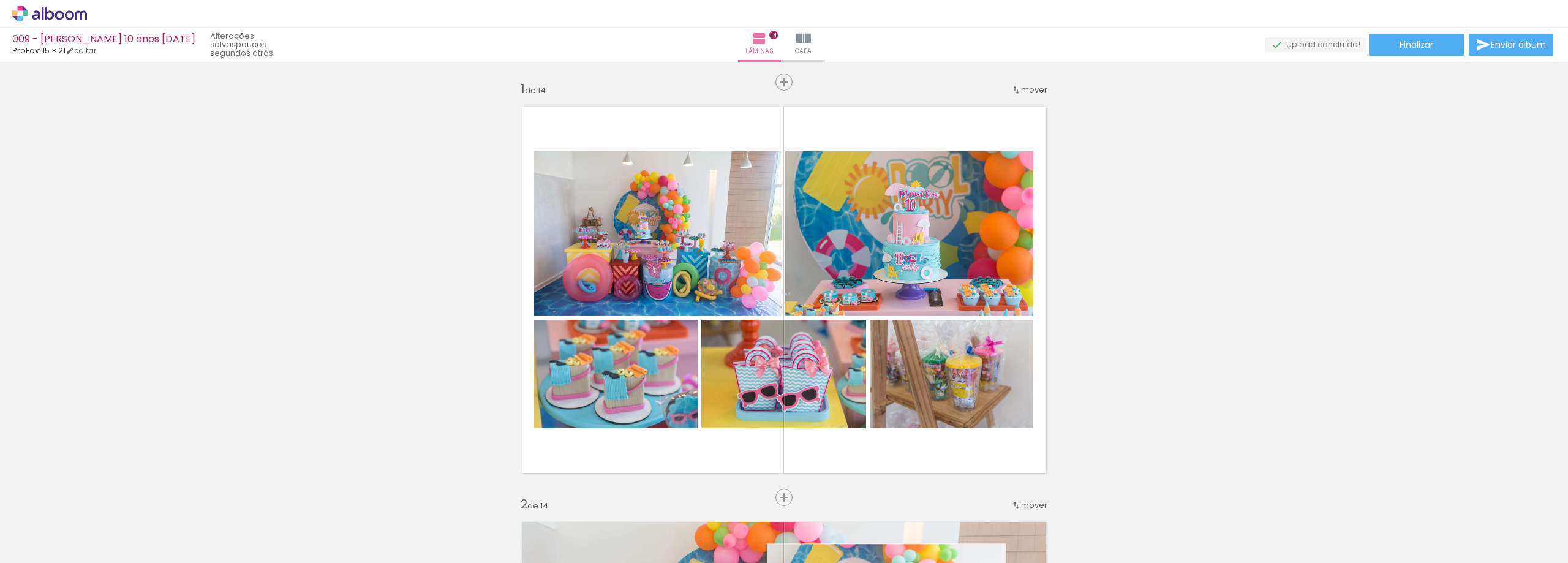
scroll to position [0, 1692]
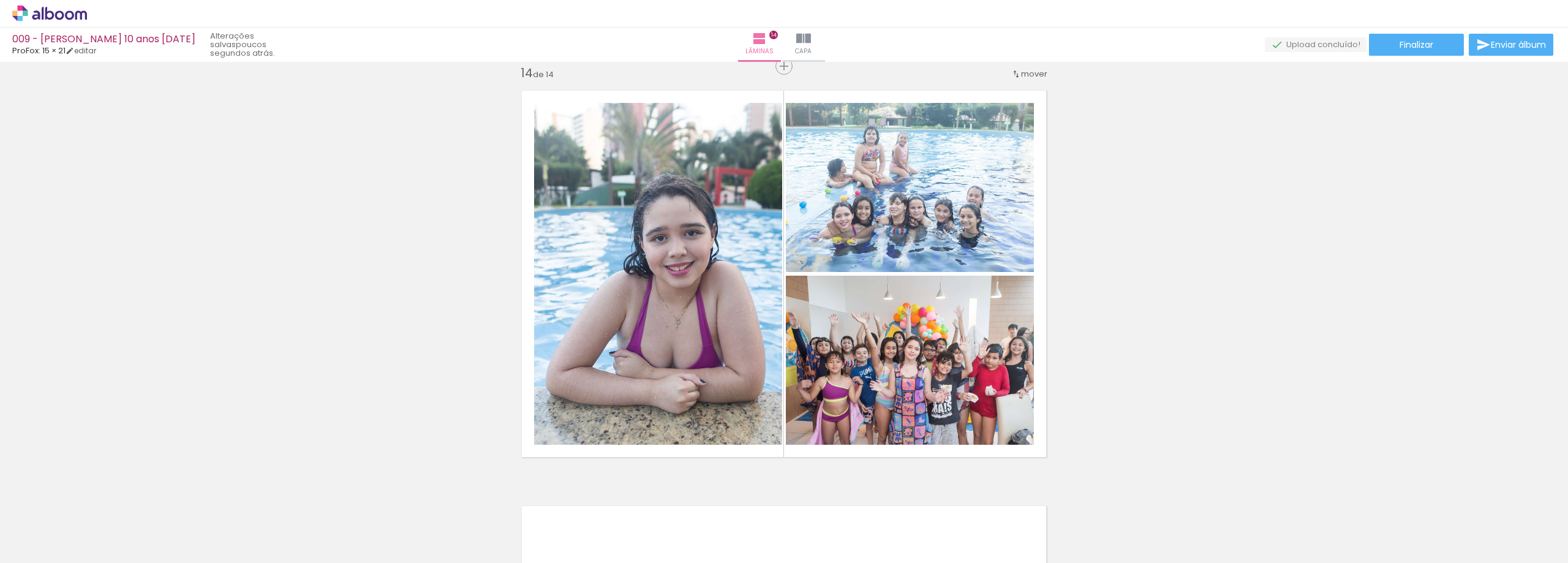
click at [28, 551] on span "Adicionar Fotos" at bounding box center [43, 546] width 37 height 13
click at [0, 0] on input "file" at bounding box center [0, 0] width 0 height 0
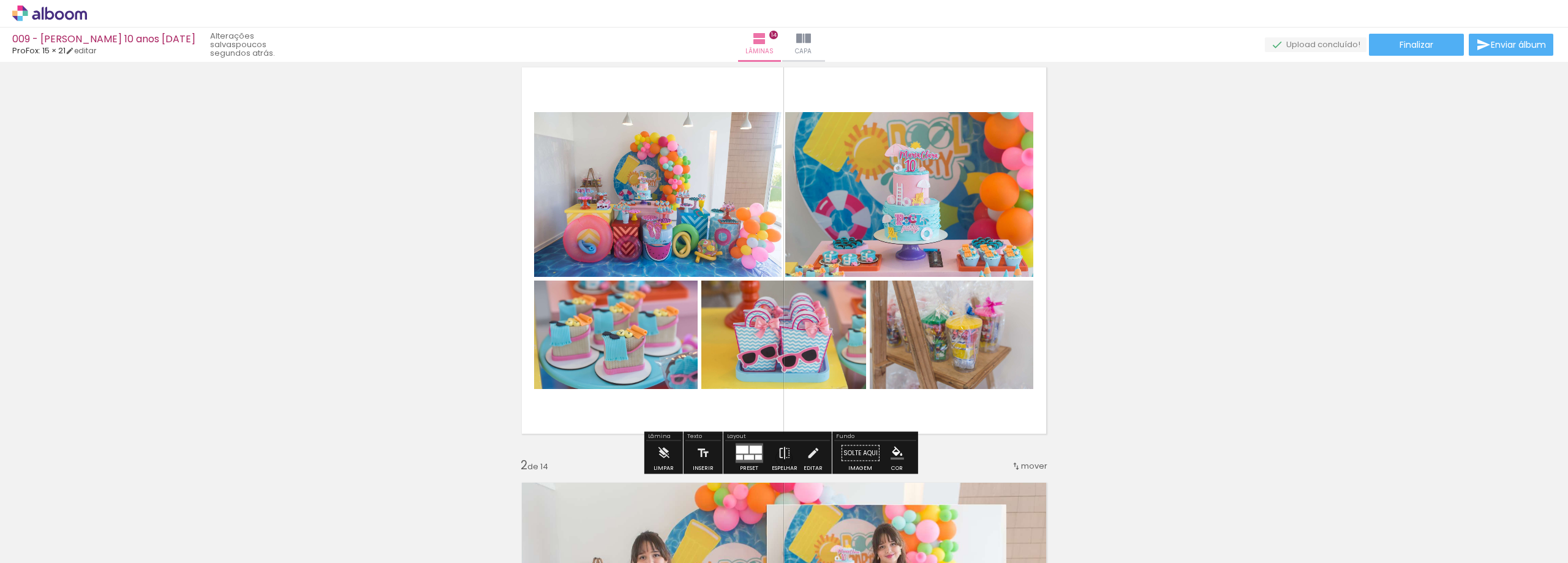
scroll to position [61, 0]
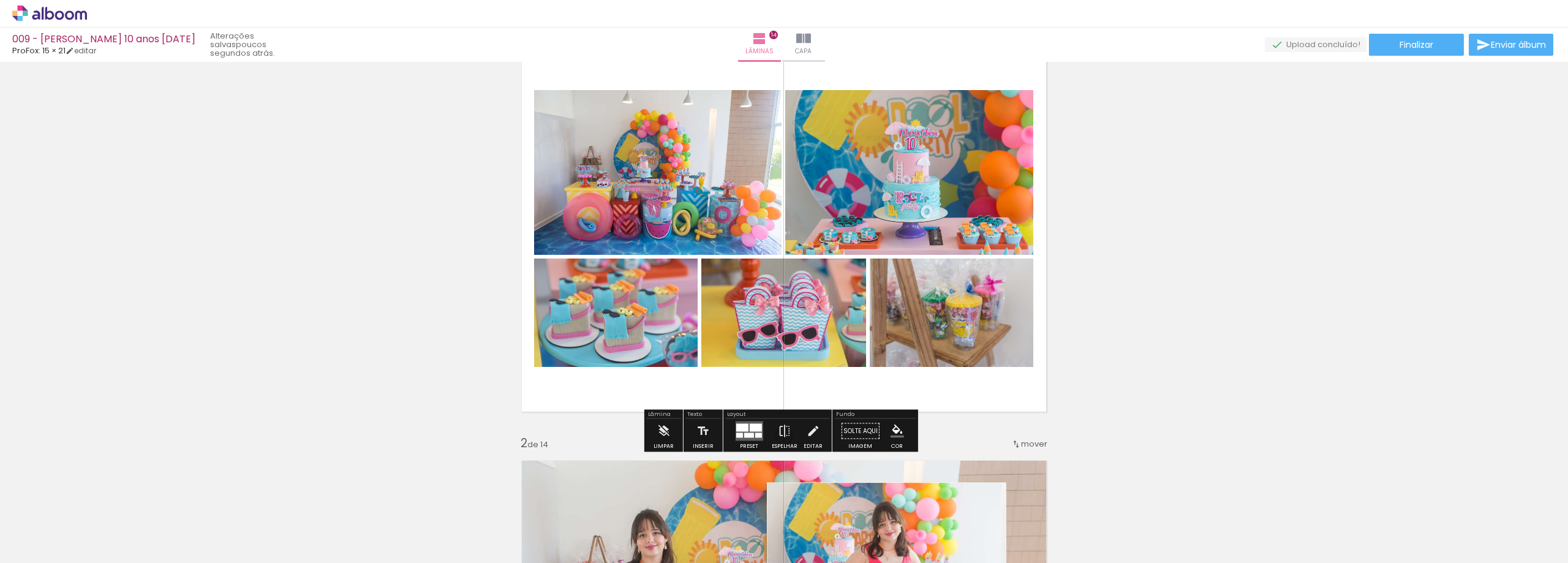
click at [898, 437] on iron-icon "color picker" at bounding box center [897, 431] width 13 height 13
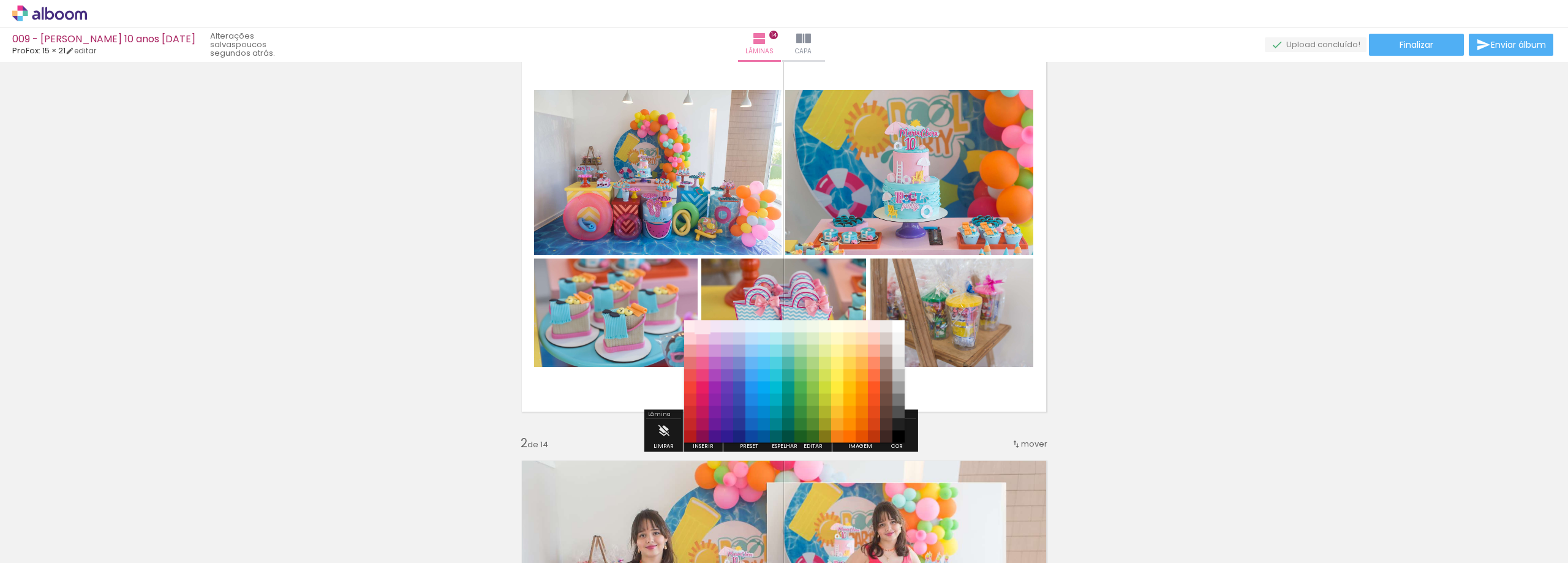
click at [696, 327] on paper-item "#fce4ec" at bounding box center [702, 327] width 12 height 12
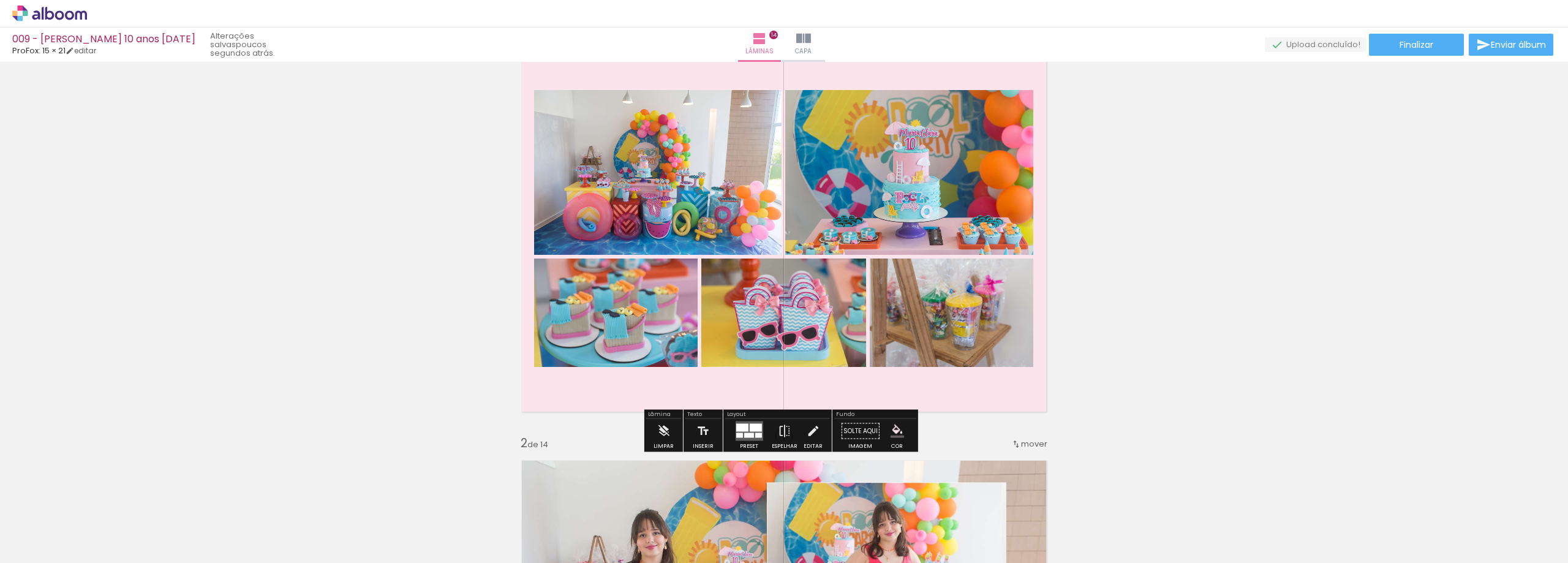
click at [895, 433] on iron-icon "color picker" at bounding box center [897, 431] width 13 height 13
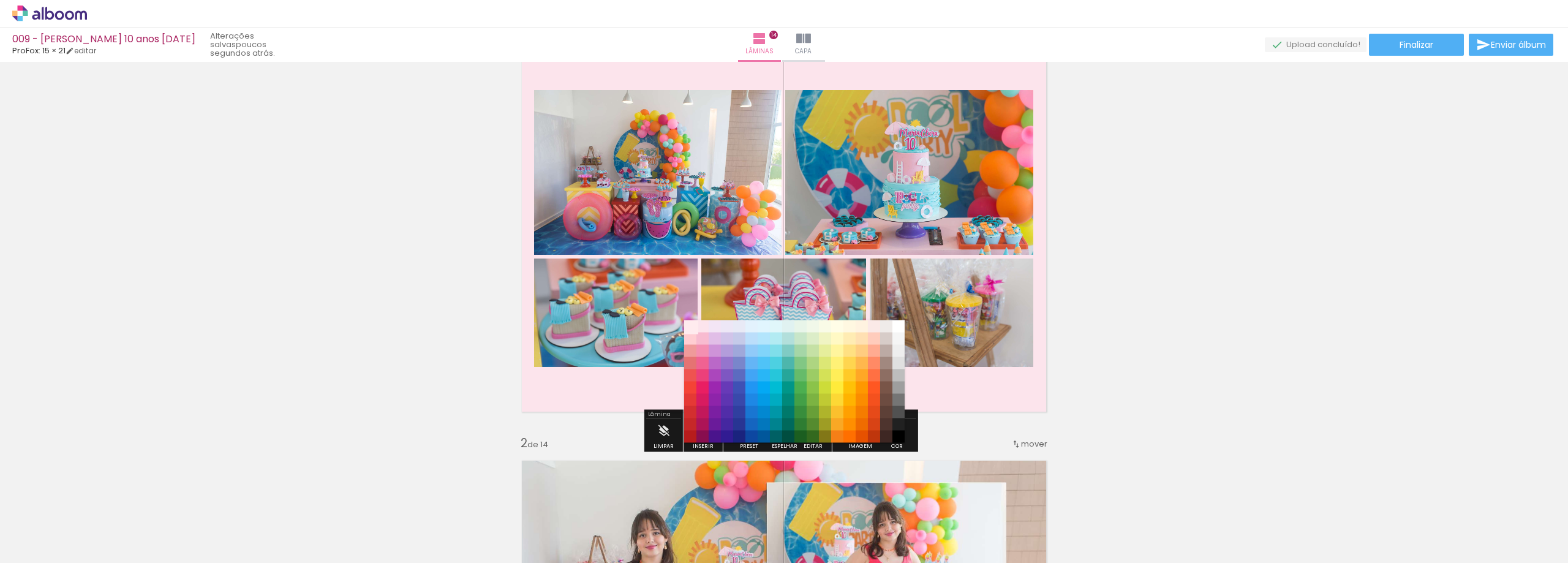
click at [692, 322] on paper-item "#ffebee" at bounding box center [690, 327] width 12 height 12
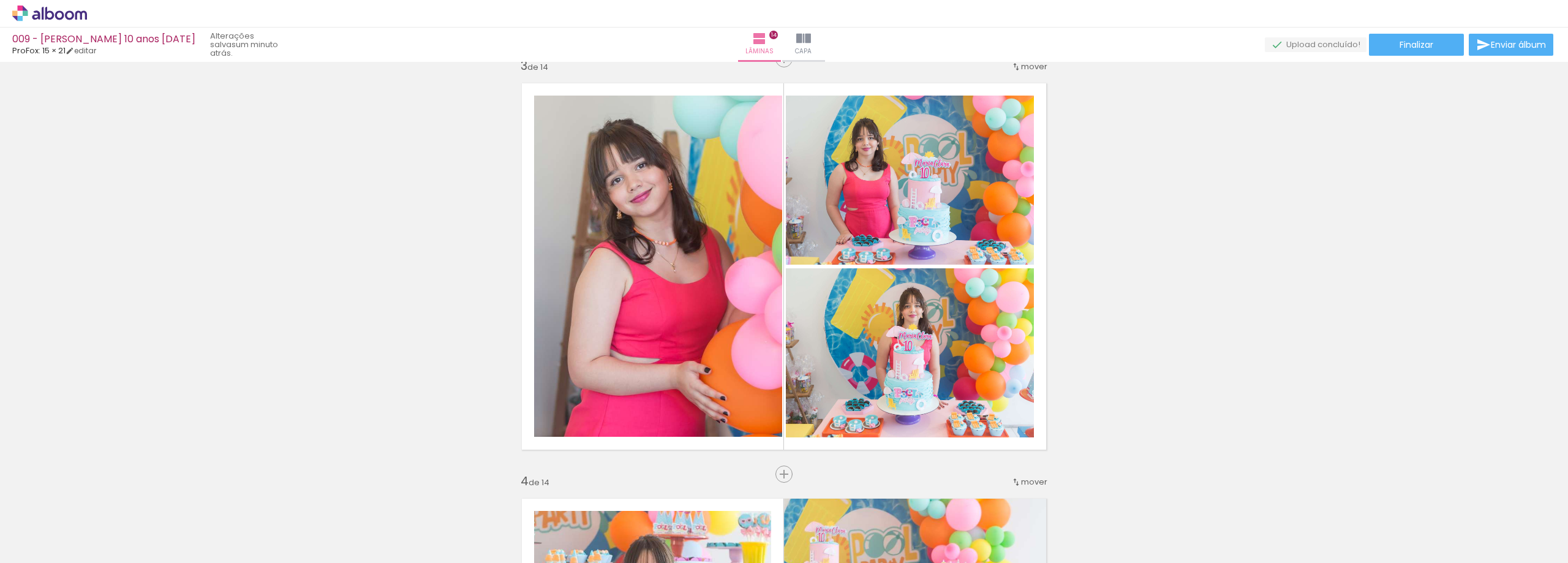
scroll to position [858, 0]
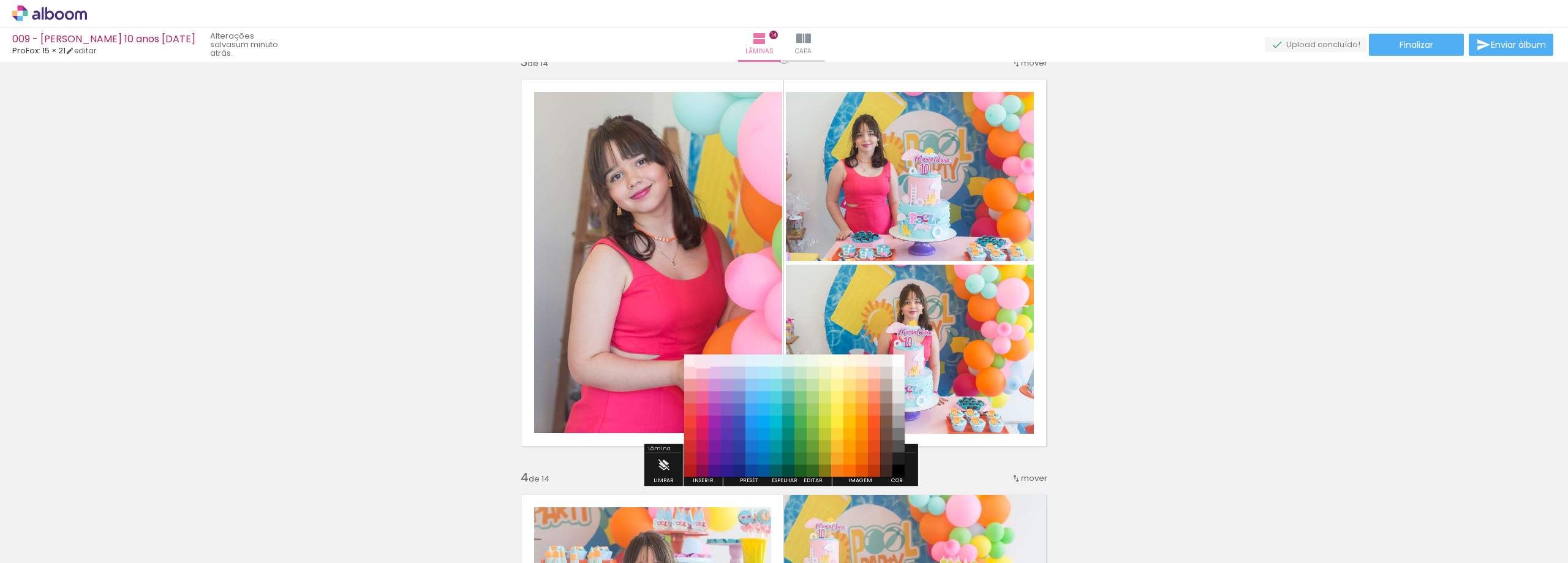
click at [696, 359] on paper-item "#fce4ec" at bounding box center [702, 361] width 12 height 12
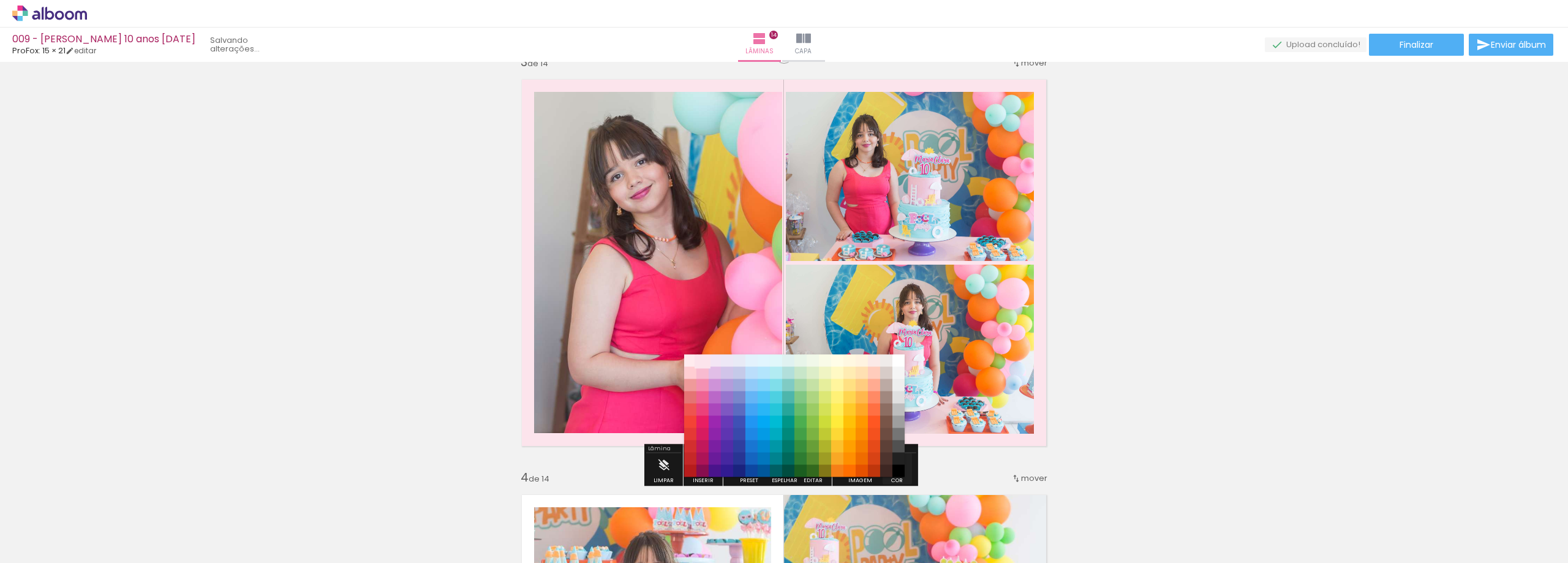
scroll to position [0, 1692]
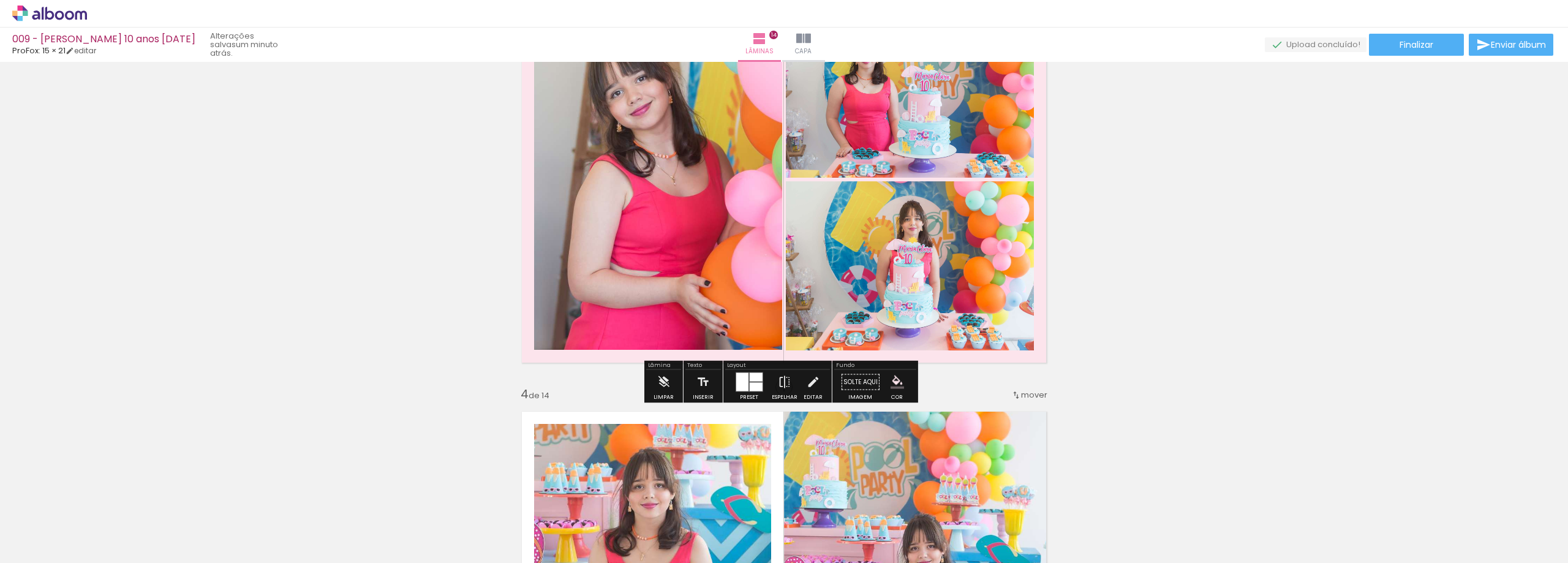
scroll to position [920, 0]
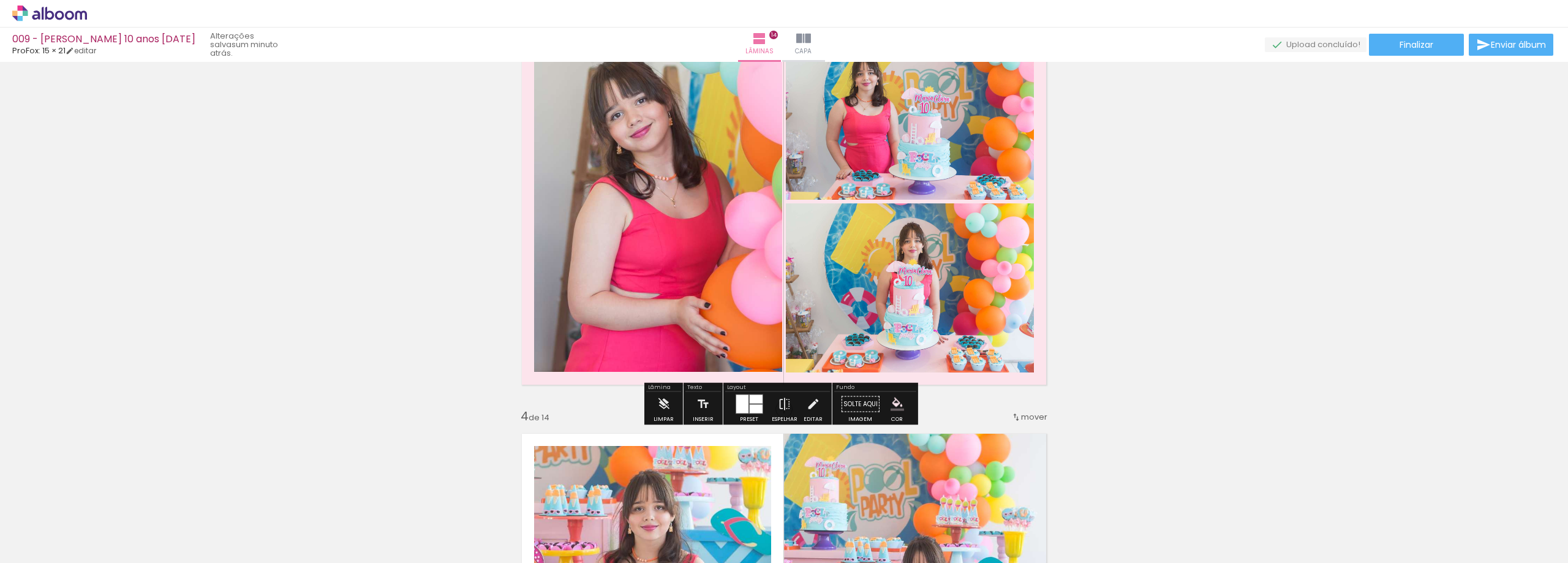
click at [894, 401] on iron-icon "color picker" at bounding box center [897, 404] width 13 height 13
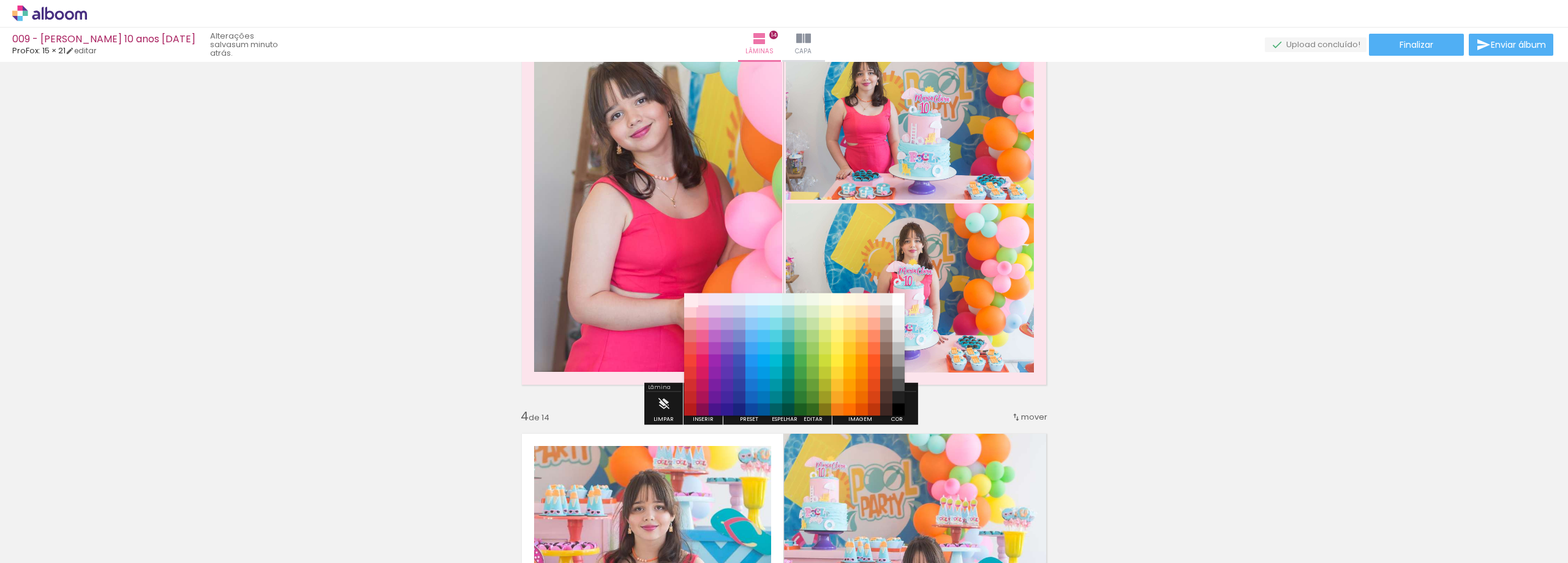
click at [691, 300] on paper-item "#ffebee" at bounding box center [690, 300] width 12 height 12
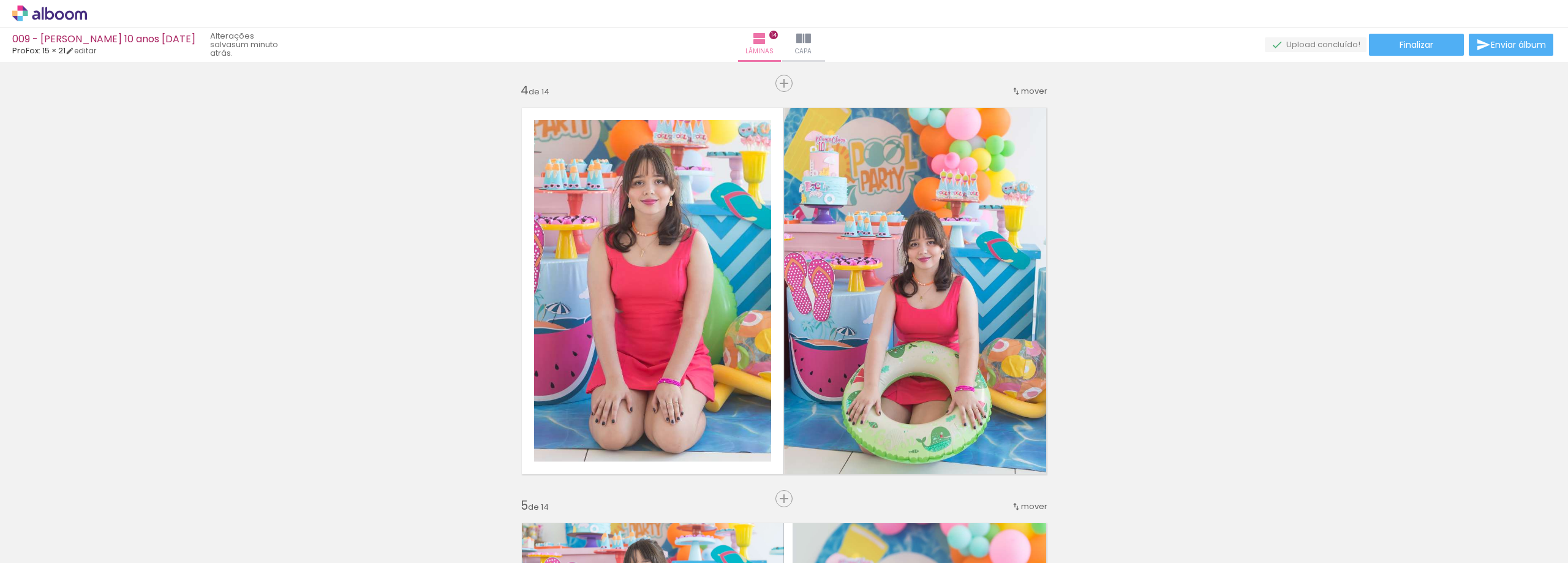
scroll to position [1288, 0]
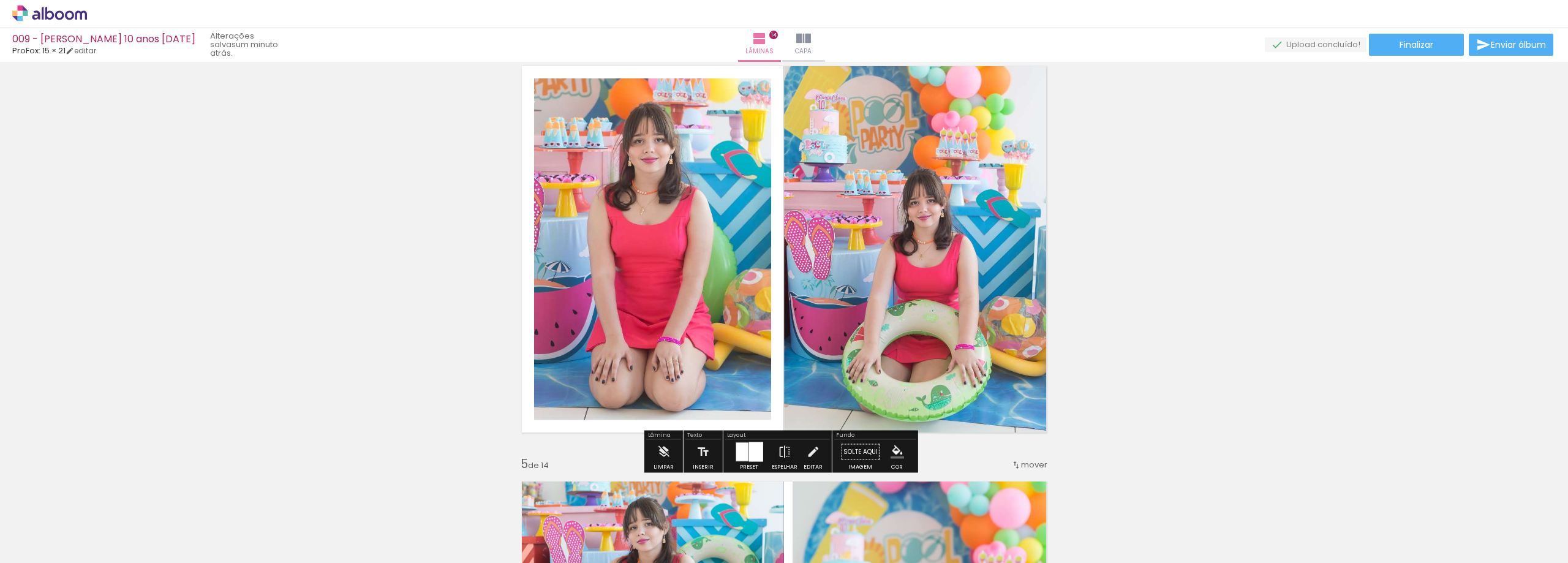
click at [892, 450] on iron-icon "color picker" at bounding box center [897, 452] width 13 height 13
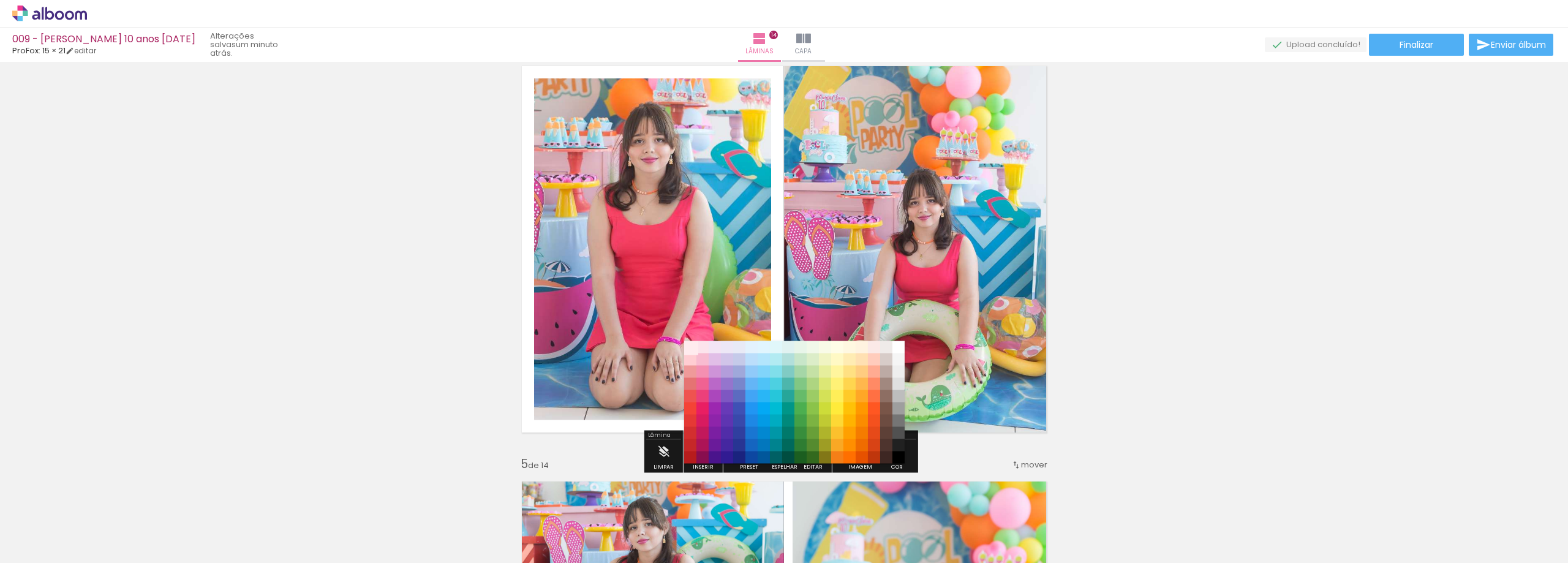
click at [690, 344] on paper-item "#ffebee" at bounding box center [690, 348] width 12 height 12
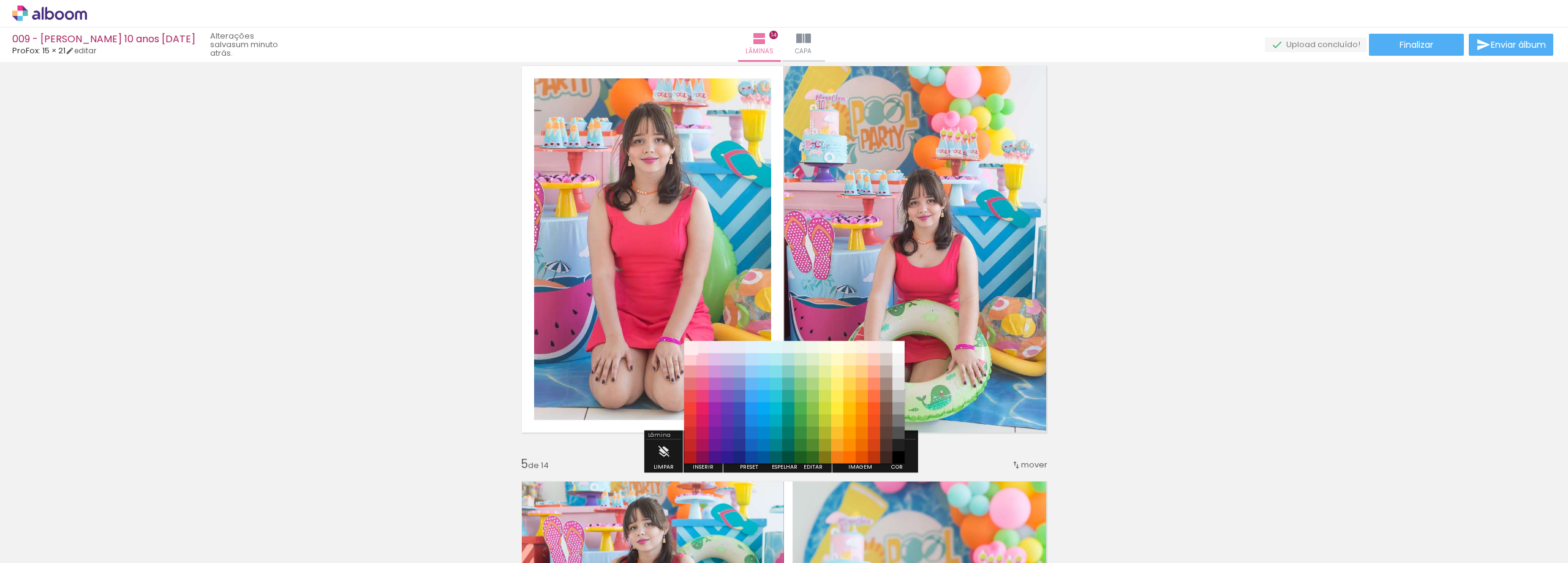
click at [690, 344] on paper-item "#ffebee" at bounding box center [690, 348] width 12 height 12
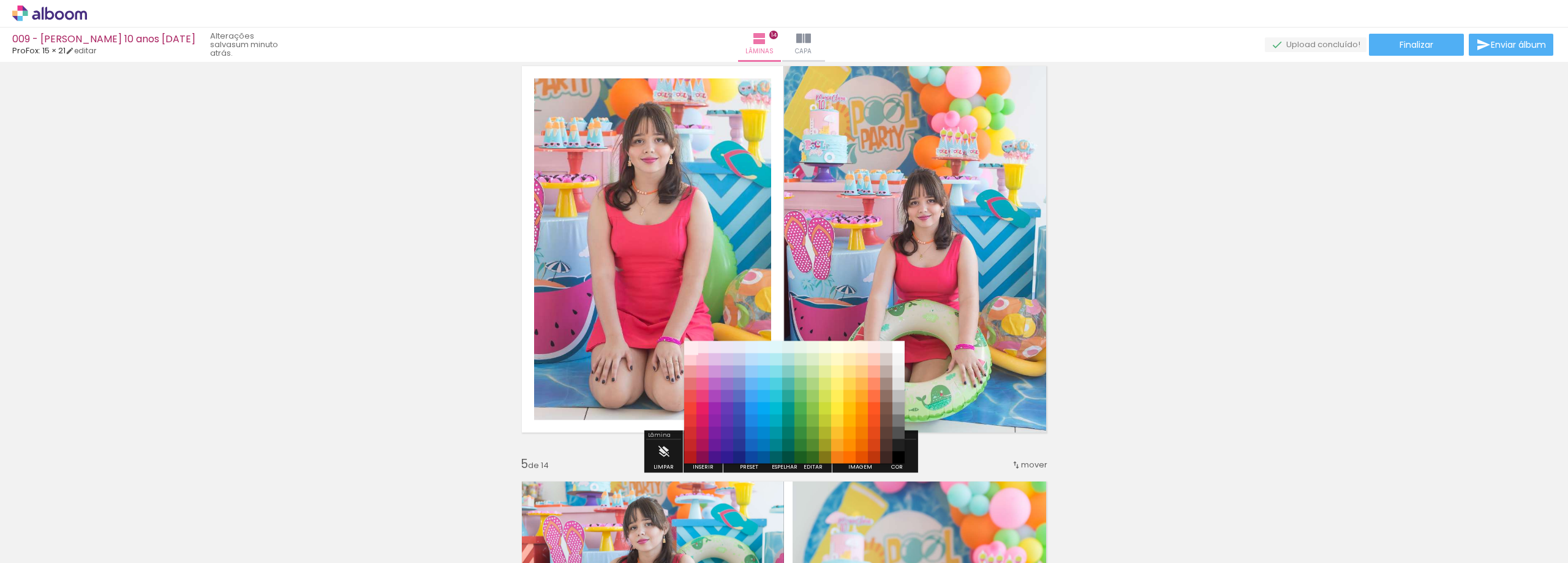
click at [690, 344] on paper-item "#ffebee" at bounding box center [690, 348] width 12 height 12
drag, startPoint x: 690, startPoint y: 344, endPoint x: 620, endPoint y: 351, distance: 70.3
click at [704, 349] on paper-item "#fce4ec" at bounding box center [702, 348] width 12 height 12
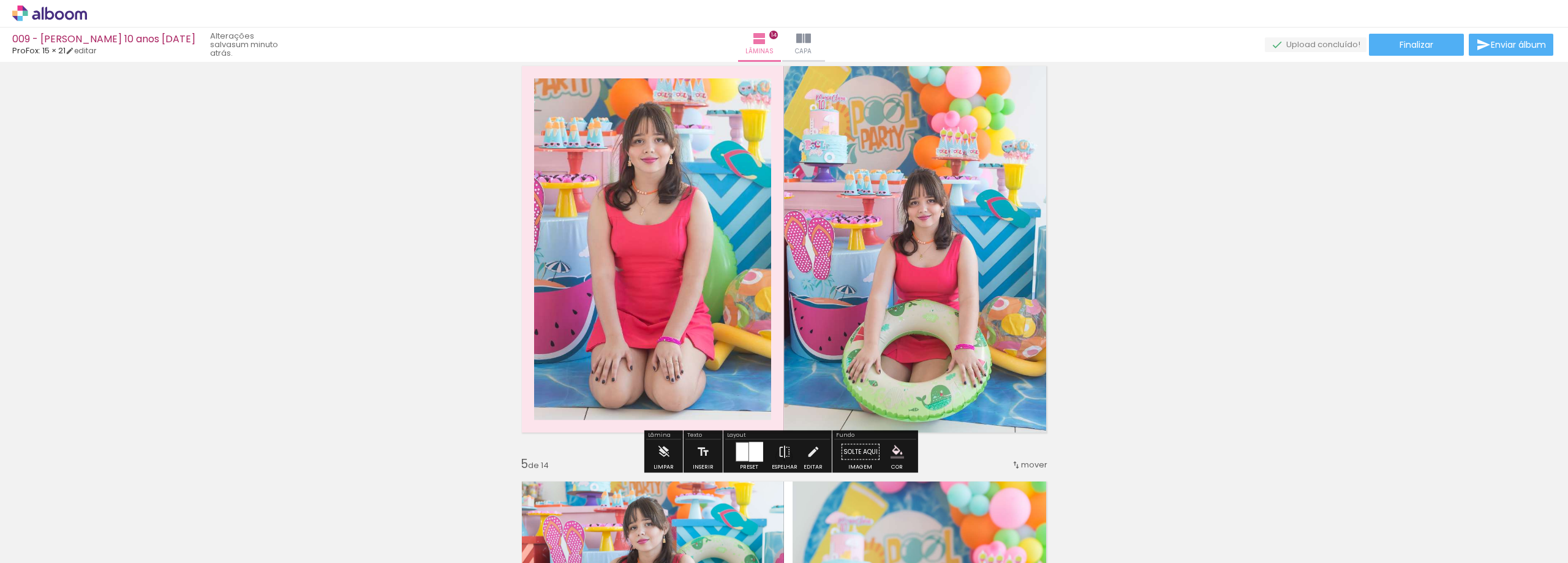
click at [891, 451] on iron-icon "color picker" at bounding box center [897, 452] width 13 height 13
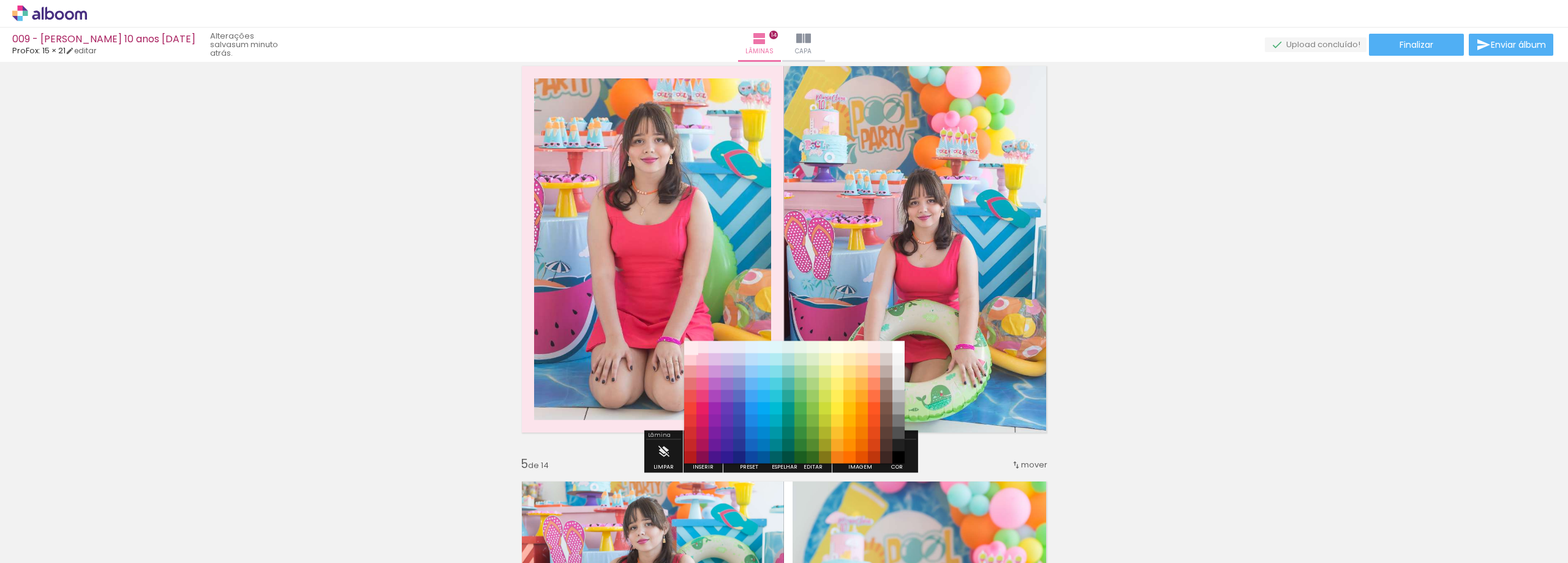
click at [690, 344] on paper-item "#ffebee" at bounding box center [690, 348] width 12 height 12
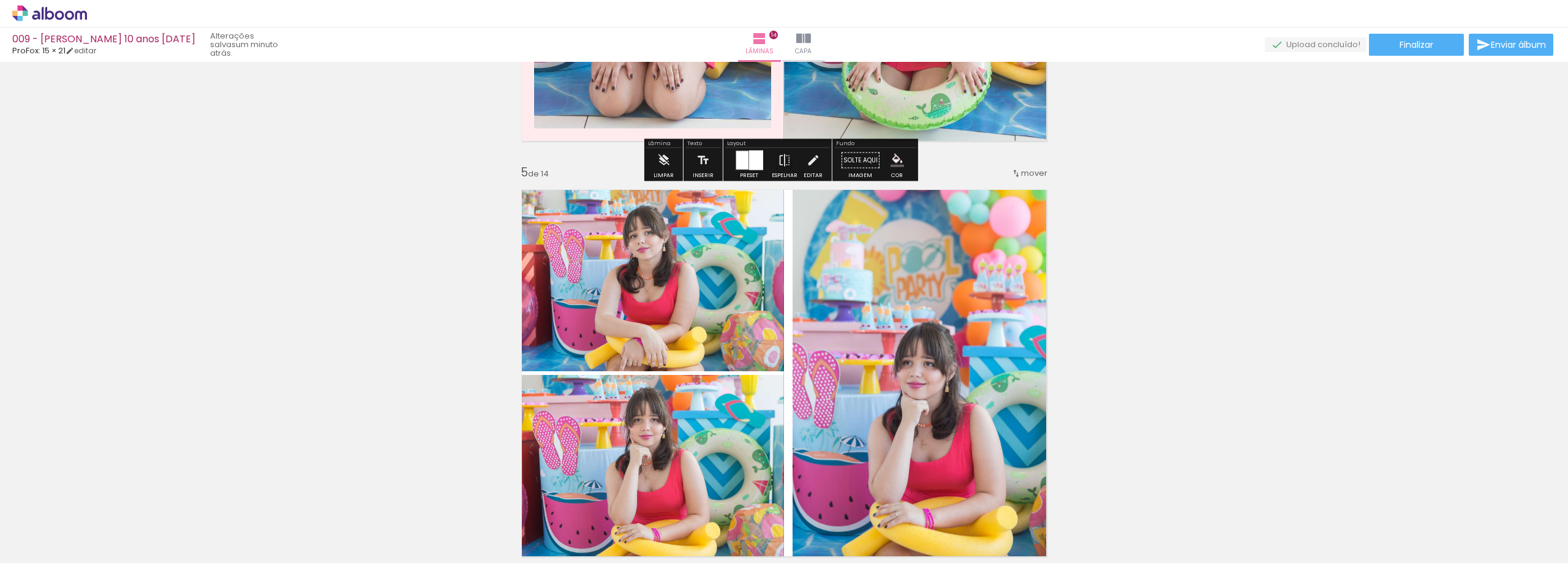
scroll to position [1716, 0]
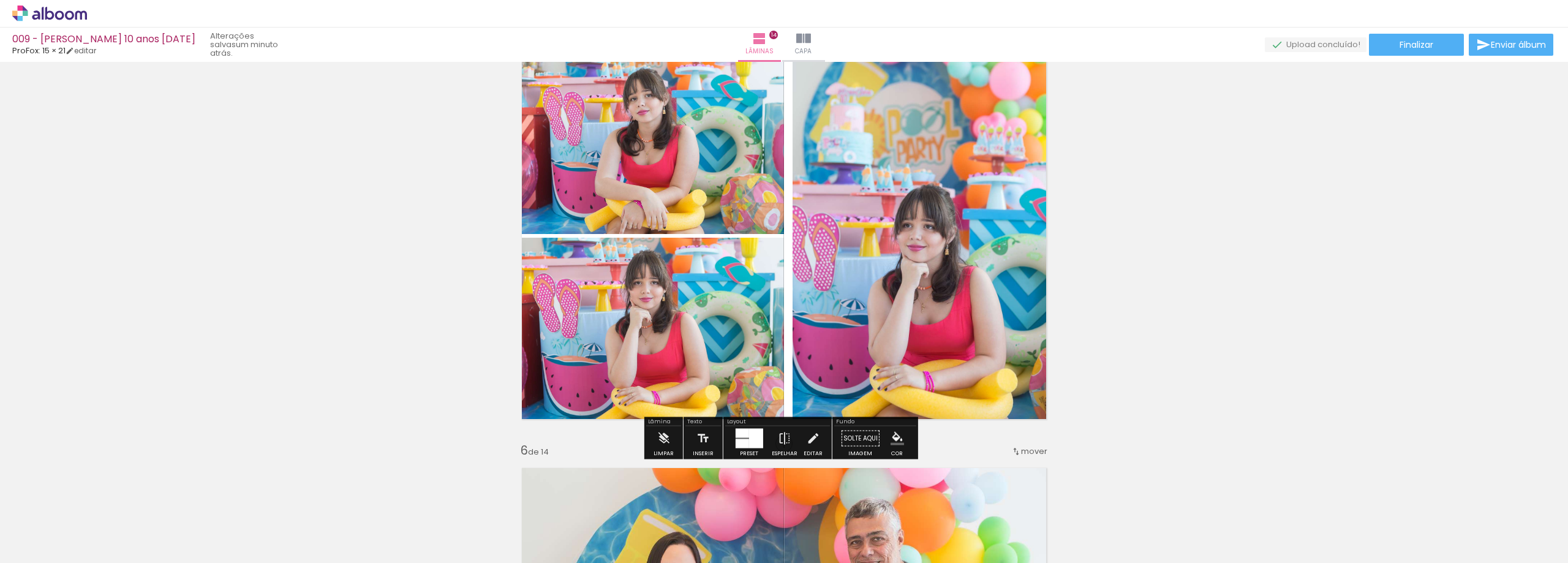
click at [900, 439] on iron-icon "color picker" at bounding box center [897, 438] width 13 height 13
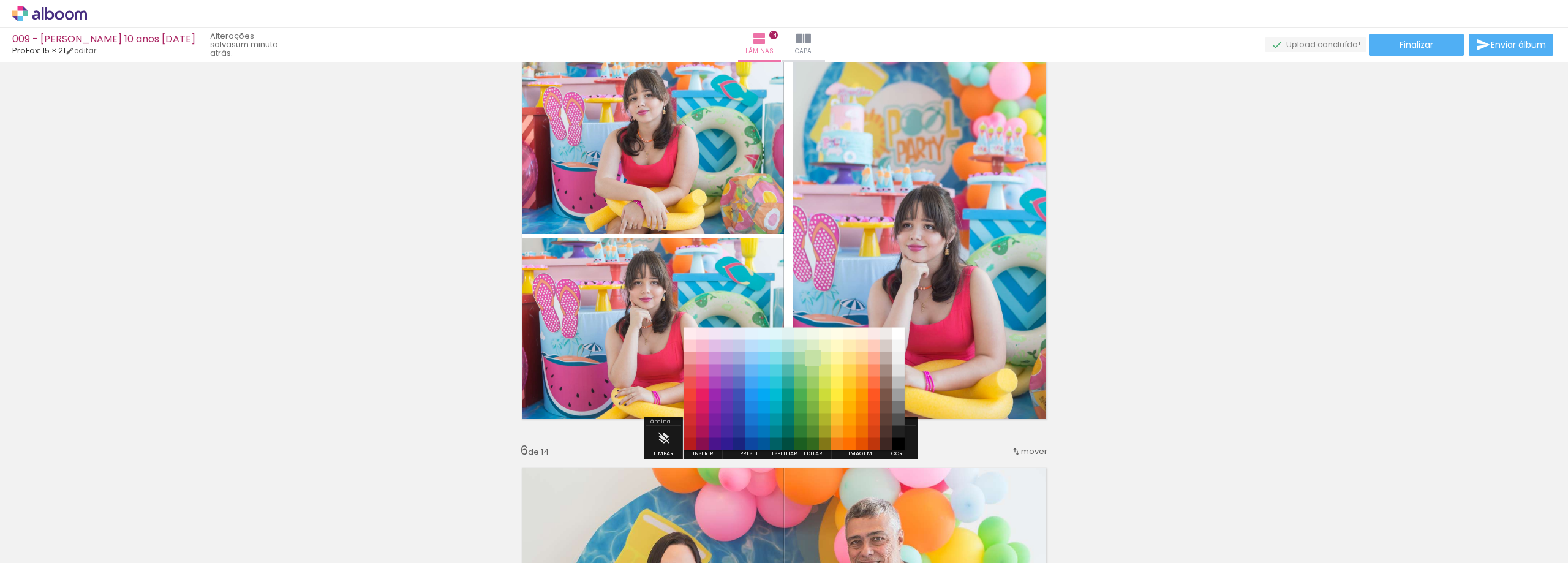
click at [814, 362] on paper-item "#c5e1a5" at bounding box center [813, 359] width 12 height 12
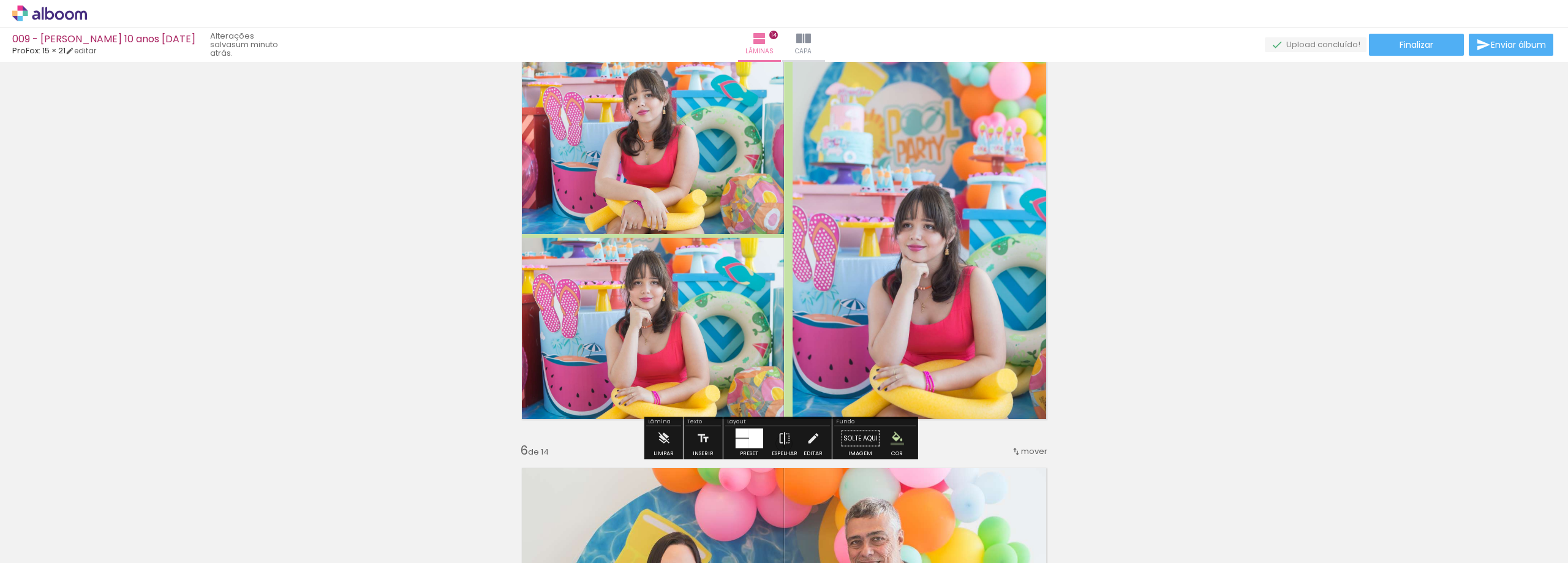
click at [896, 437] on iron-icon "color picker" at bounding box center [897, 438] width 13 height 13
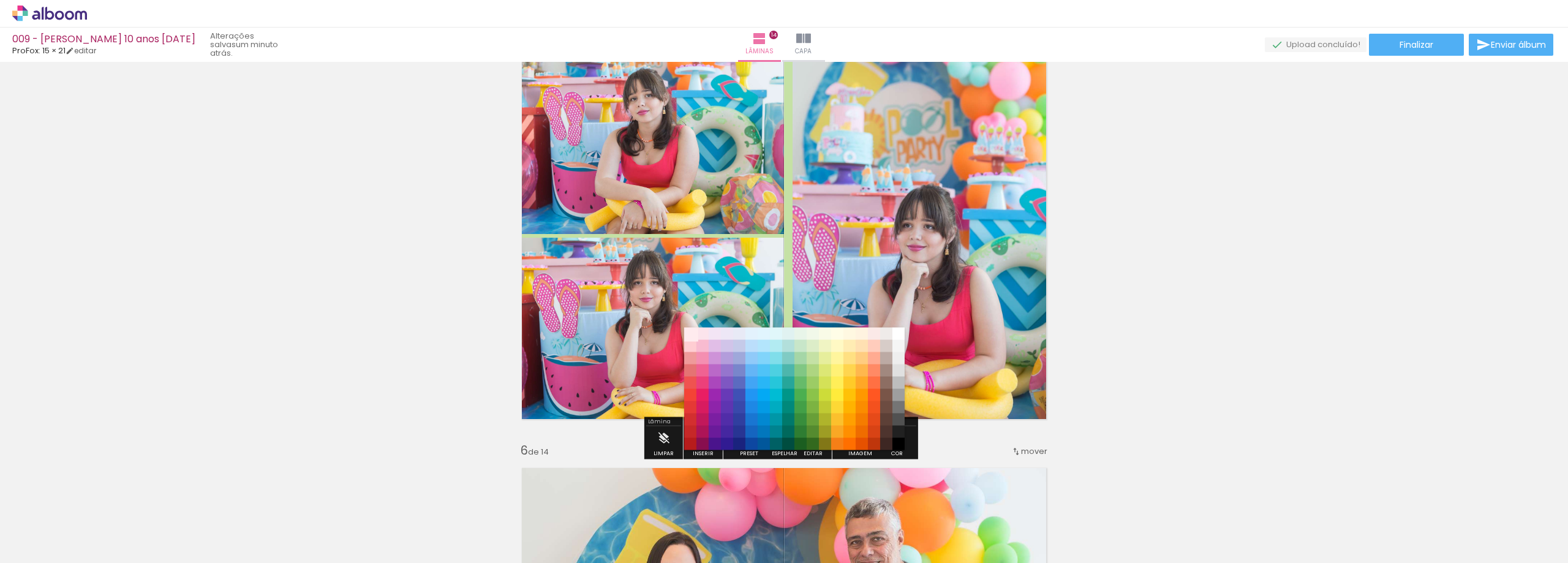
click at [688, 333] on paper-item "#ffebee" at bounding box center [690, 334] width 12 height 12
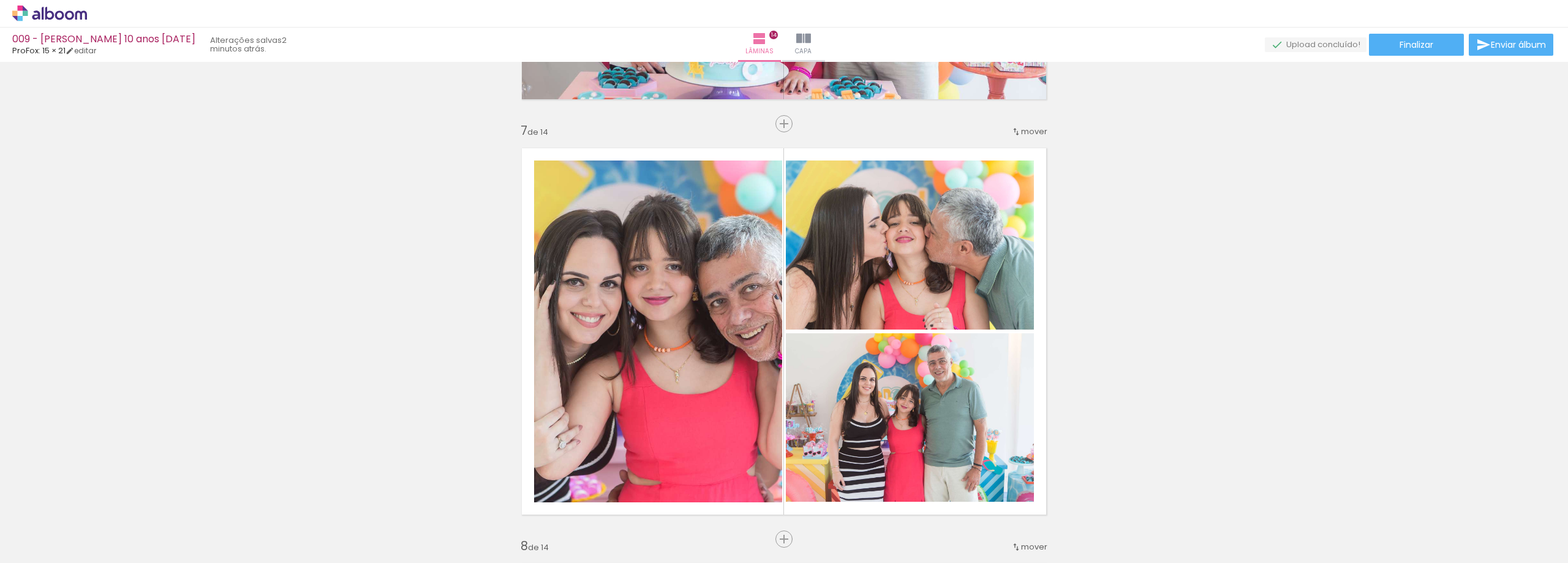
scroll to position [2574, 0]
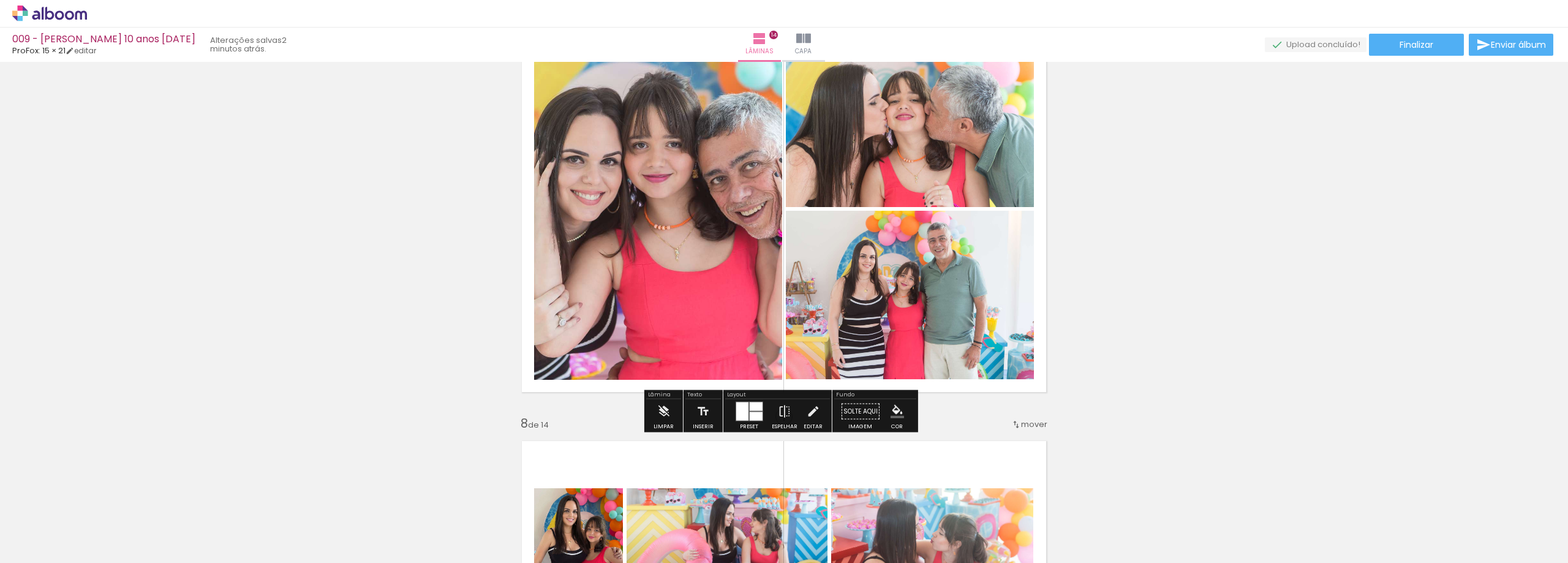
click at [893, 405] on iron-icon "color picker" at bounding box center [897, 411] width 13 height 13
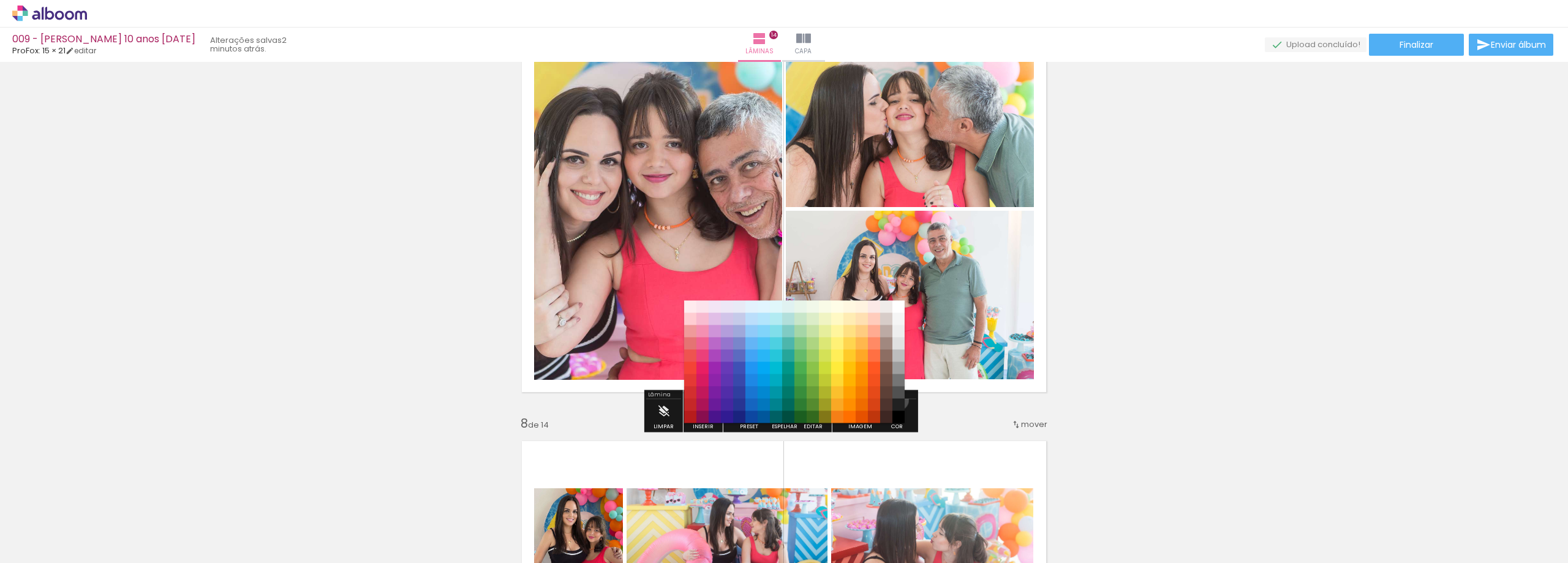
click at [893, 400] on paper-item "#212121" at bounding box center [899, 405] width 12 height 12
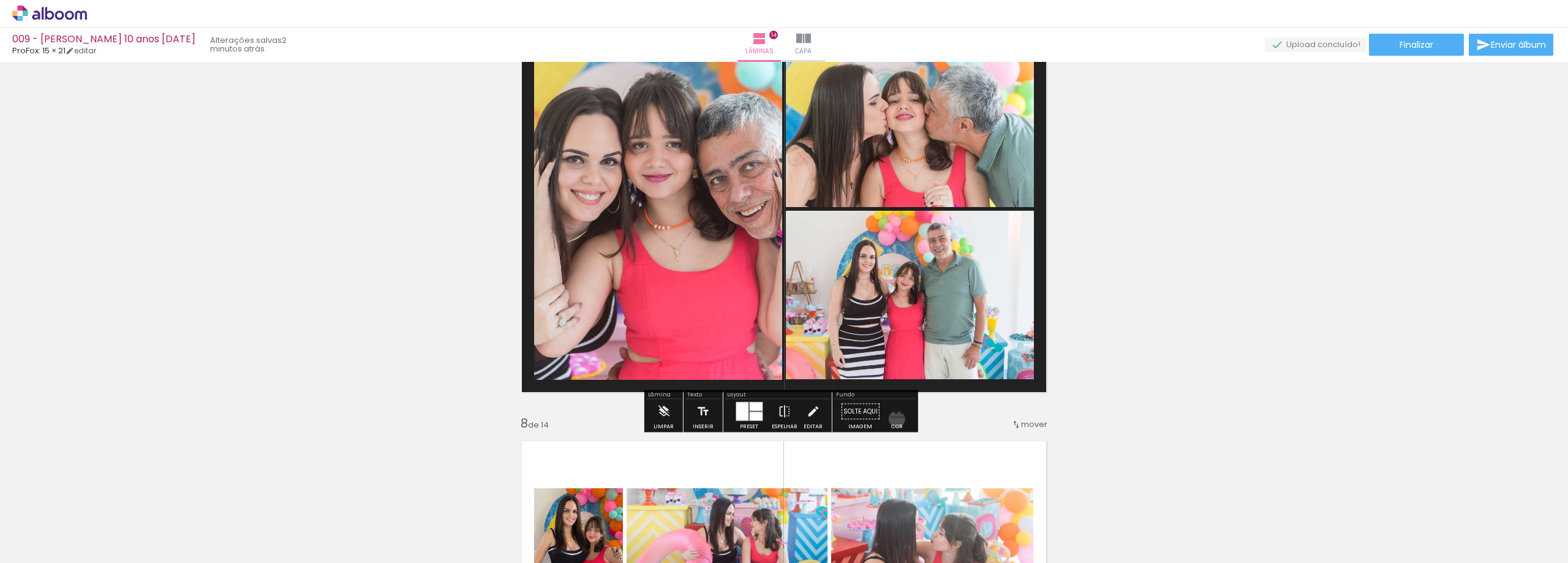
click at [893, 419] on paper-menu-button "#ffebee #ffcdd2 #ef9a9a #e57373 #ef5350 #f44336 #e53935 #d32f2f #c62828 #b71c1c…" at bounding box center [897, 412] width 23 height 23
click at [891, 407] on iron-icon "color picker" at bounding box center [897, 411] width 13 height 13
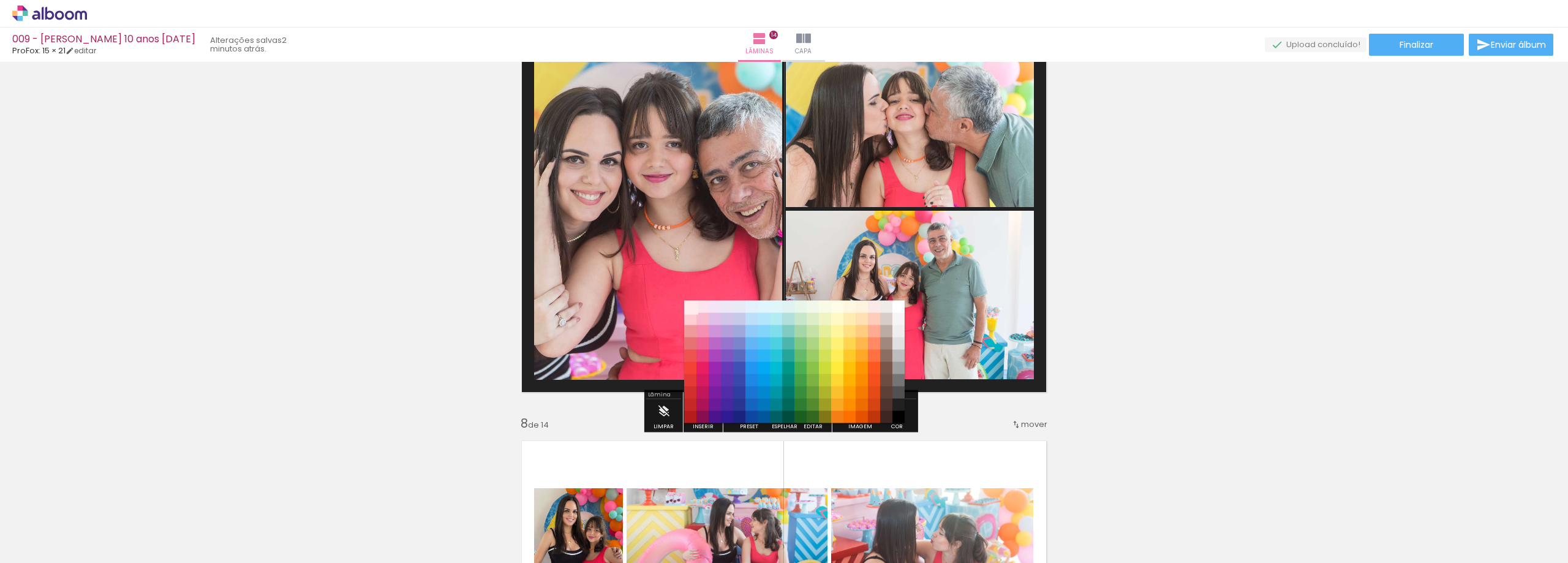
click at [689, 306] on paper-item "#ffebee" at bounding box center [690, 307] width 12 height 12
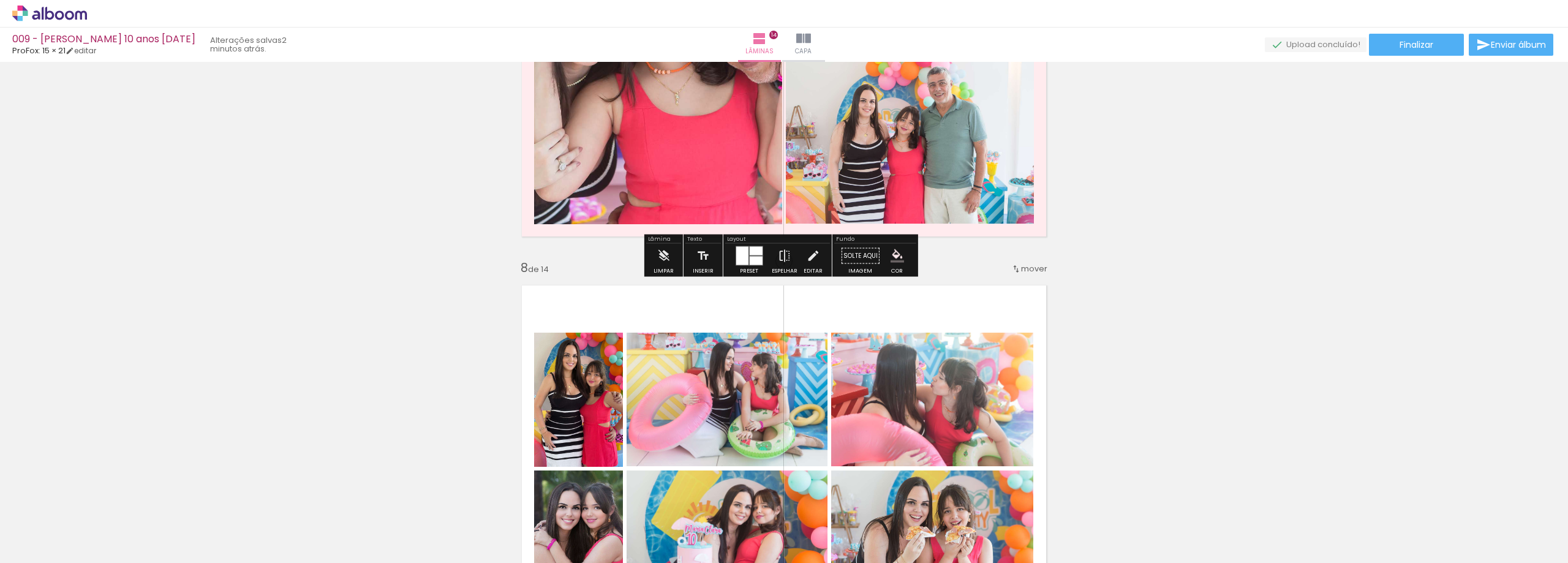
scroll to position [2943, 0]
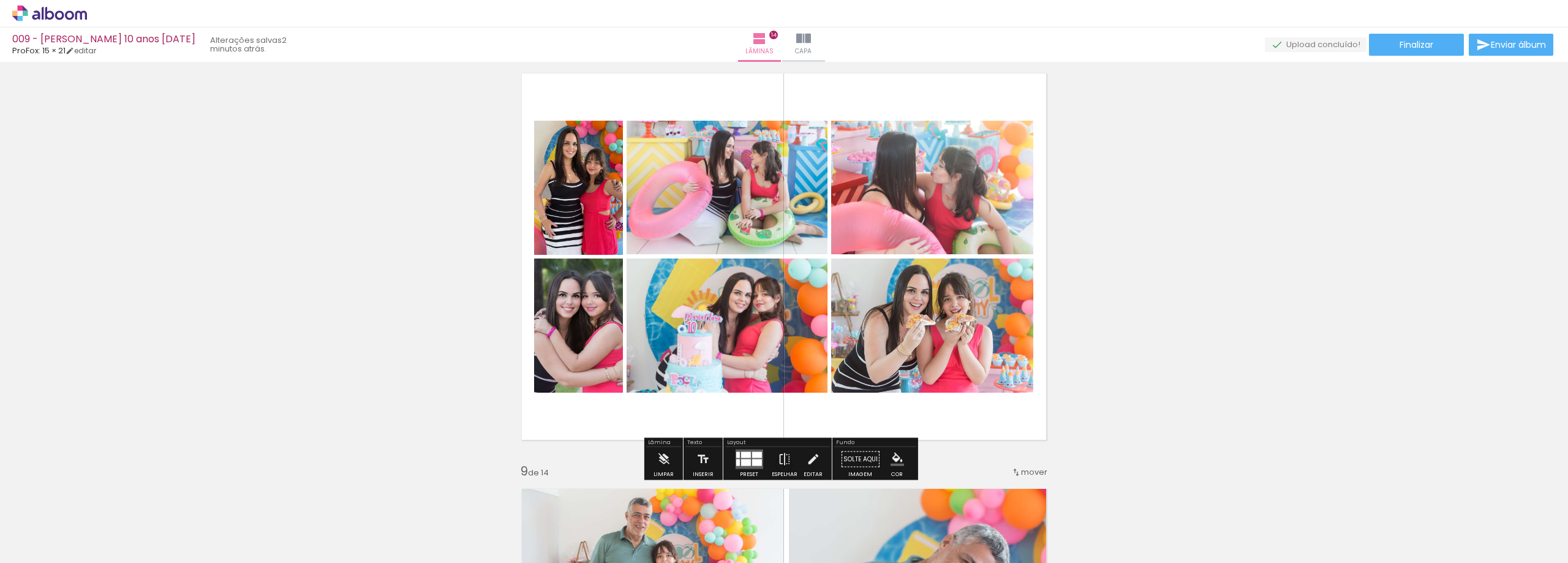
click at [893, 462] on iron-icon "color picker" at bounding box center [897, 459] width 13 height 13
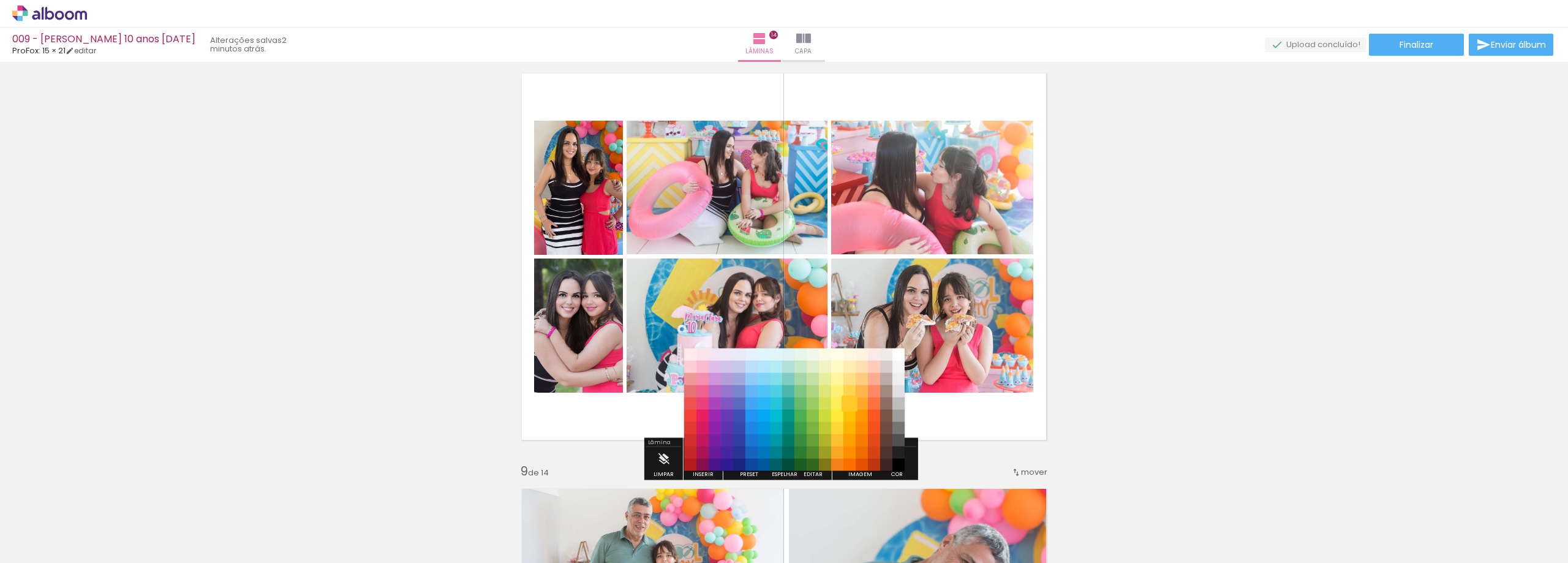
click at [855, 398] on paper-item "#ffca28" at bounding box center [849, 404] width 12 height 12
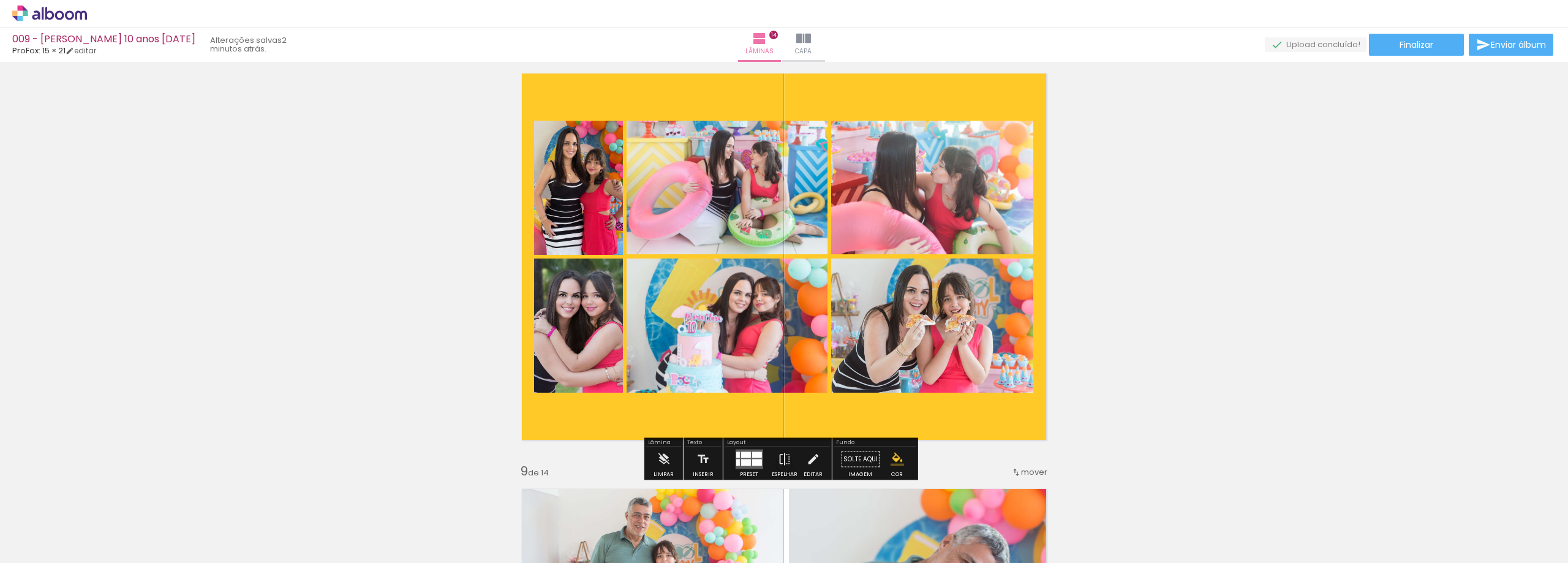
click at [891, 459] on iron-icon "color picker" at bounding box center [897, 459] width 13 height 13
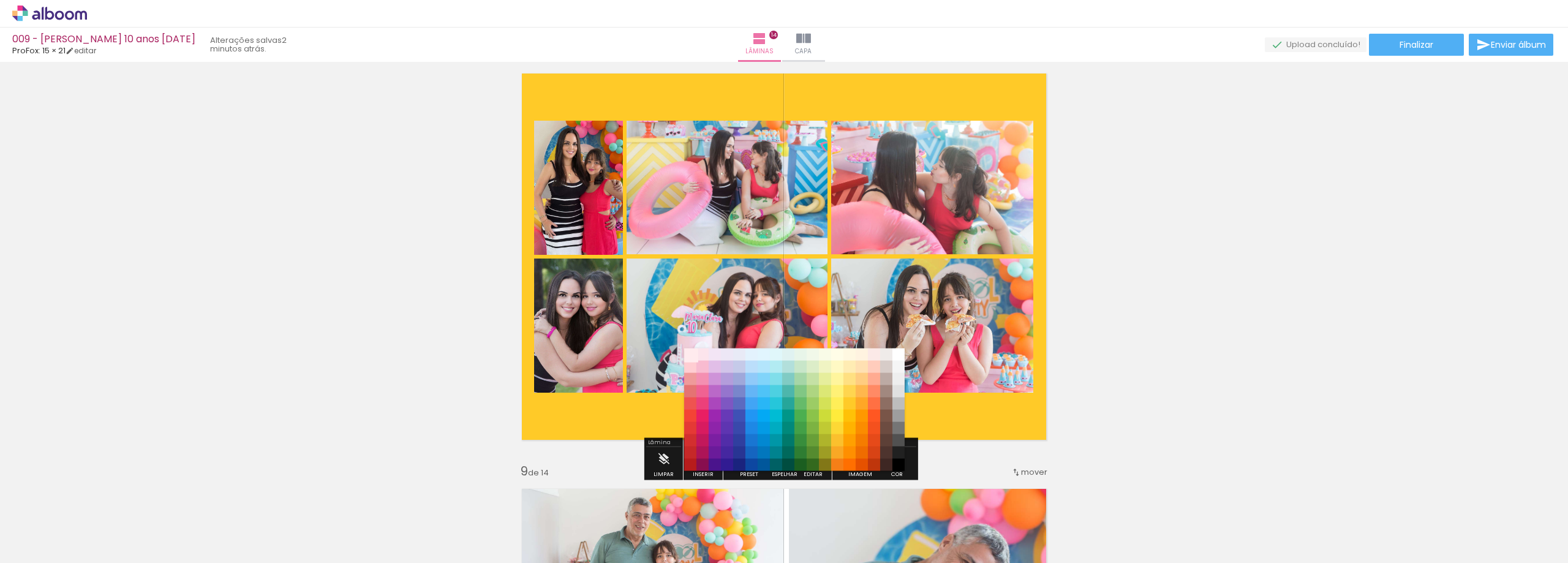
click at [690, 354] on paper-item "#ffebee" at bounding box center [690, 355] width 12 height 12
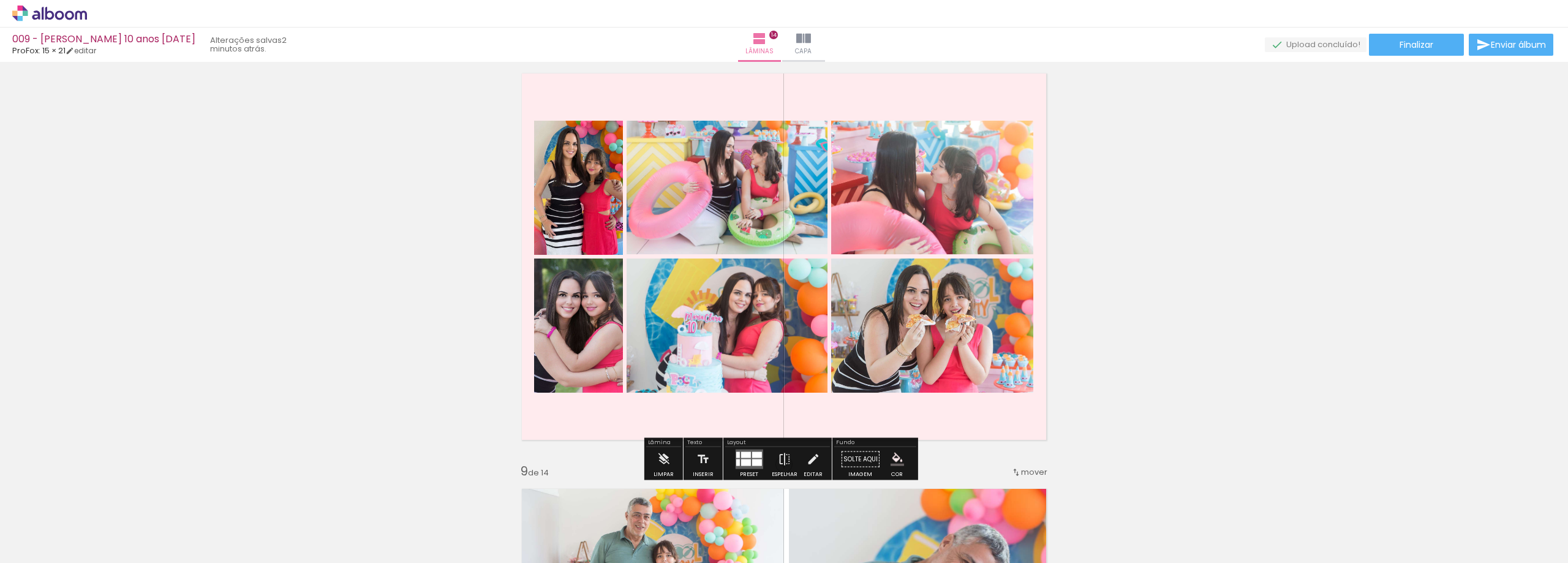
click at [1168, 309] on div "Inserir lâmina 1 de 14 Inserir lâmina 2 de 14 Inserir lâmina 3 de 14 Inserir lâ…" at bounding box center [784, 241] width 1568 height 6235
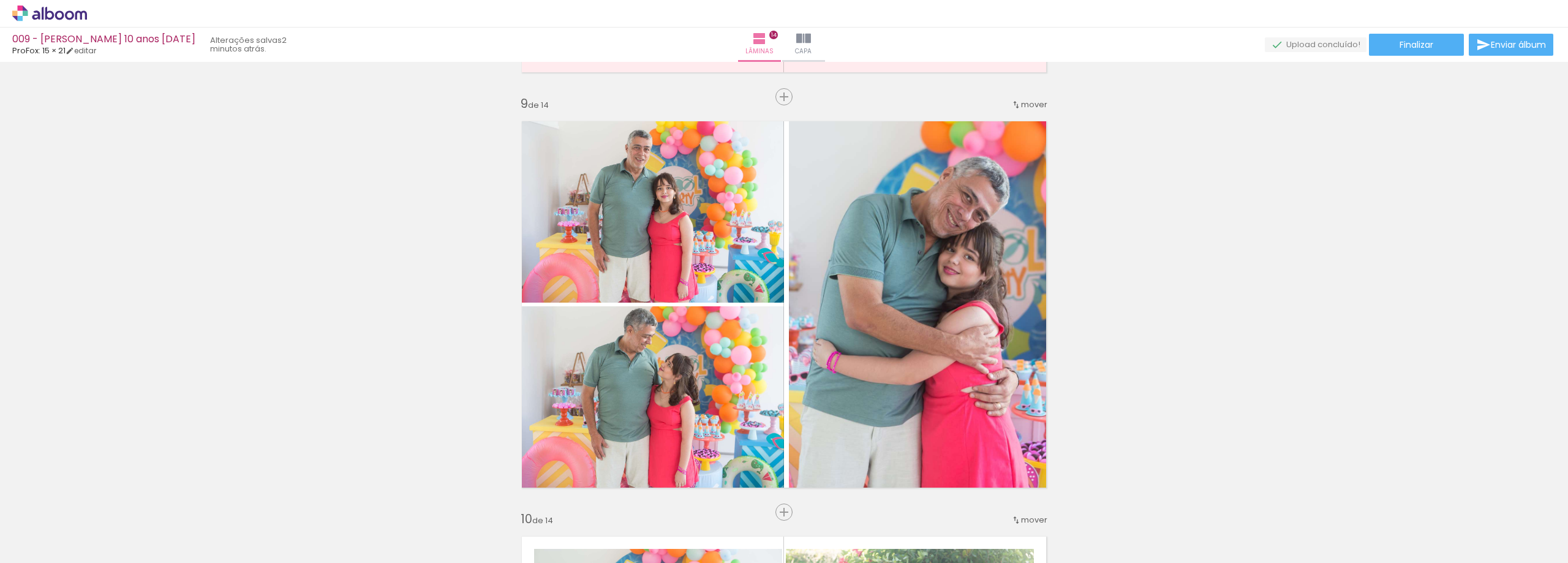
scroll to position [3372, 0]
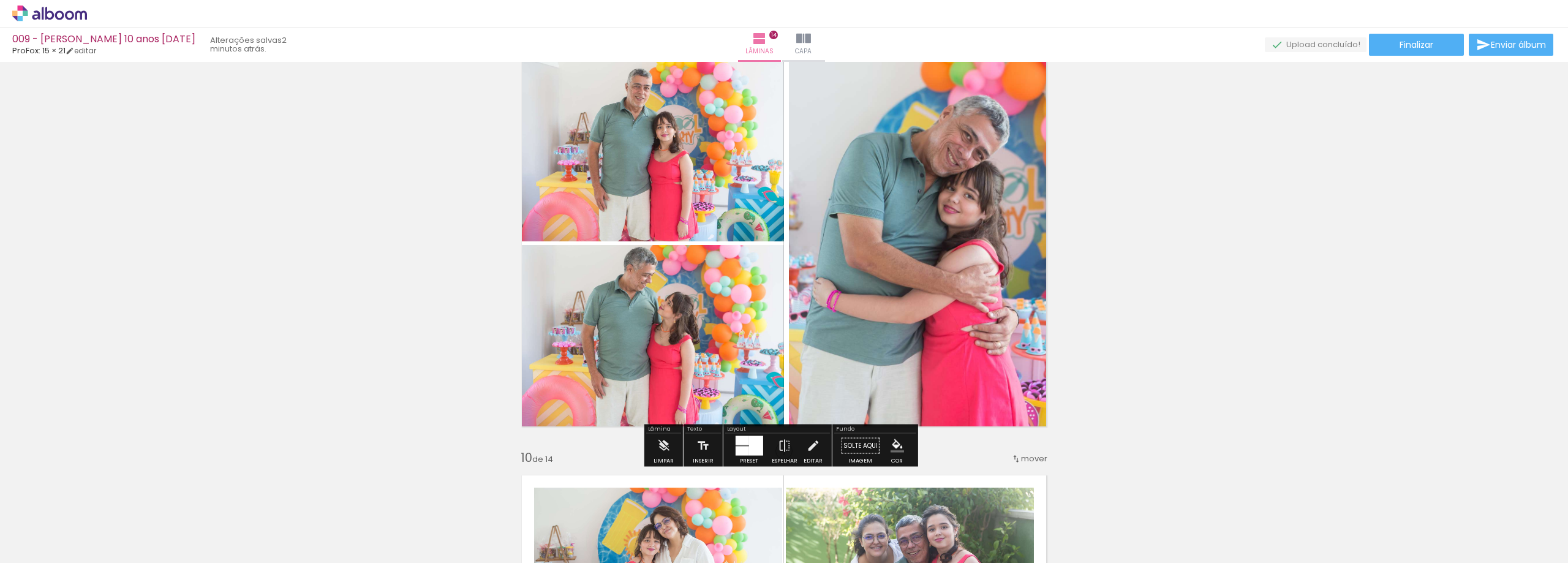
click at [891, 452] on iron-icon "color picker" at bounding box center [897, 445] width 13 height 13
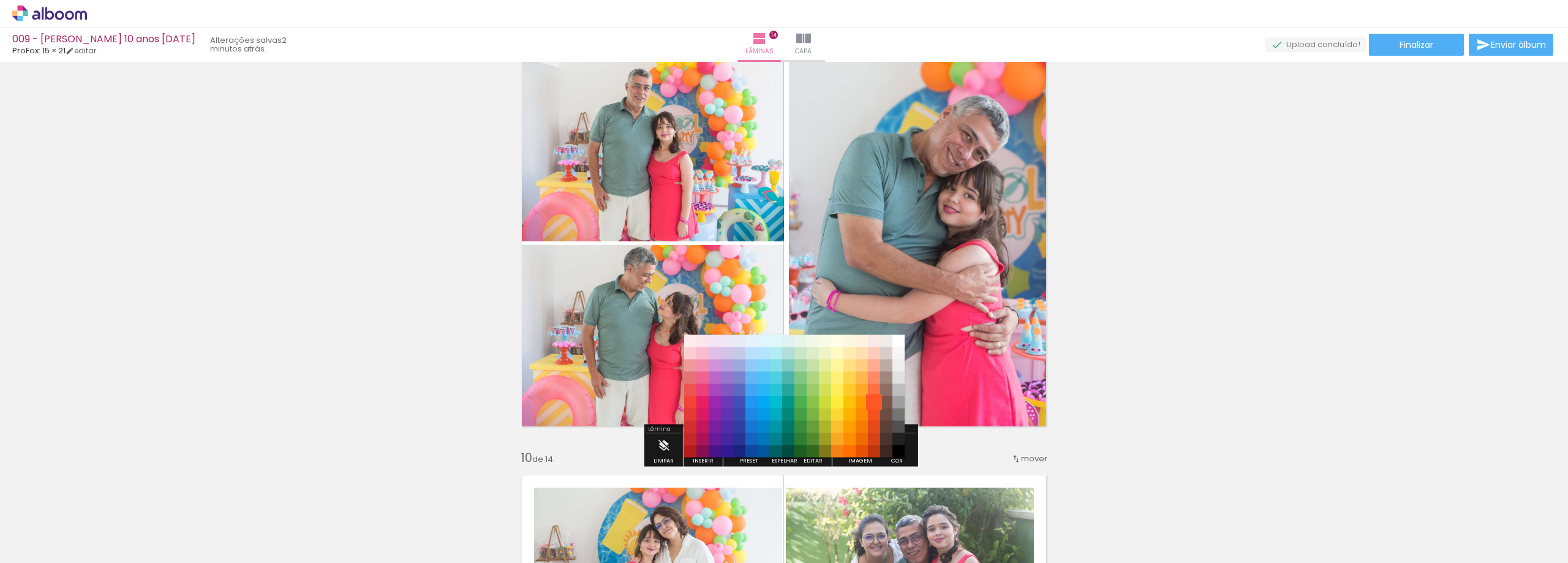
click at [875, 408] on paper-item "#ff5722" at bounding box center [874, 403] width 12 height 12
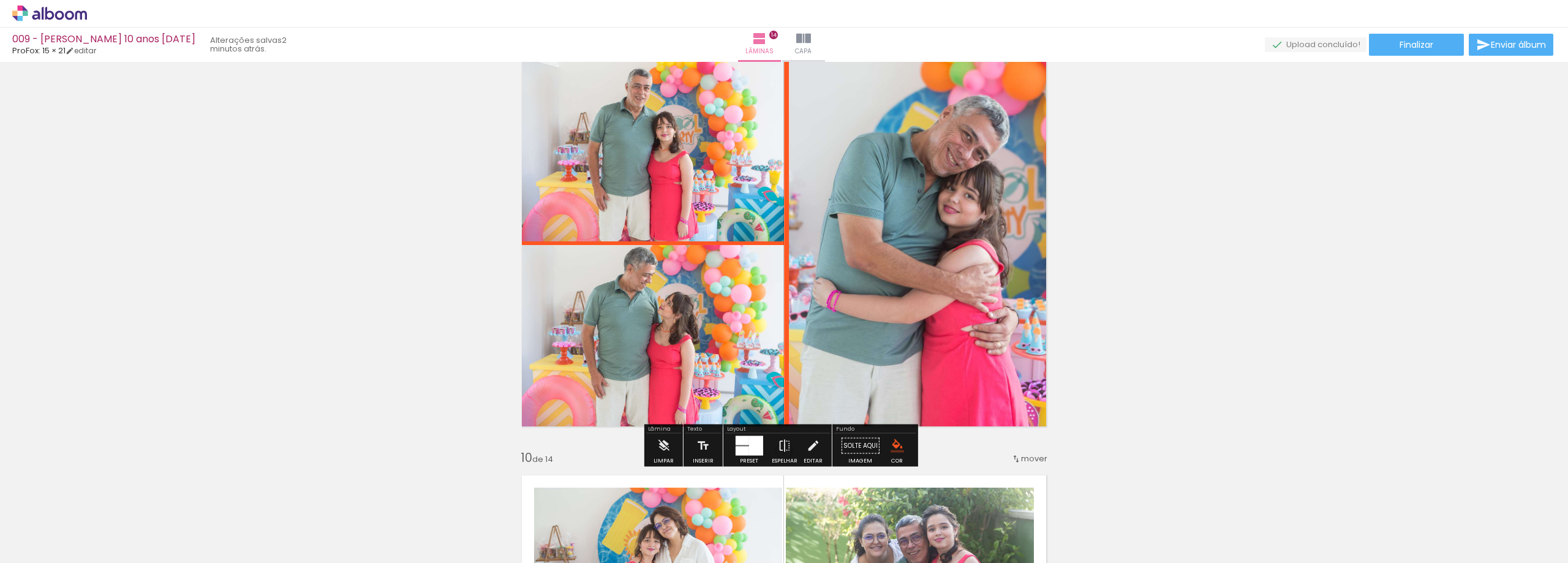
click at [891, 439] on iron-icon "color picker" at bounding box center [897, 445] width 13 height 13
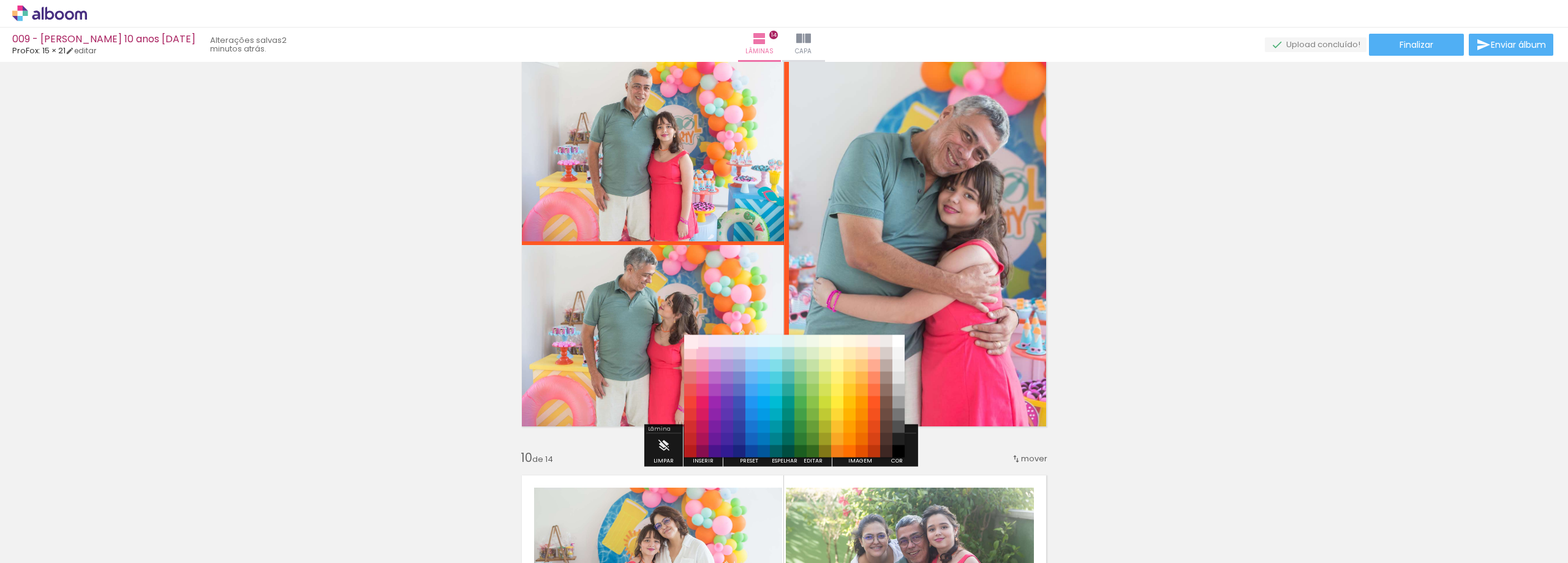
click at [686, 340] on paper-item "#ffebee" at bounding box center [690, 342] width 12 height 12
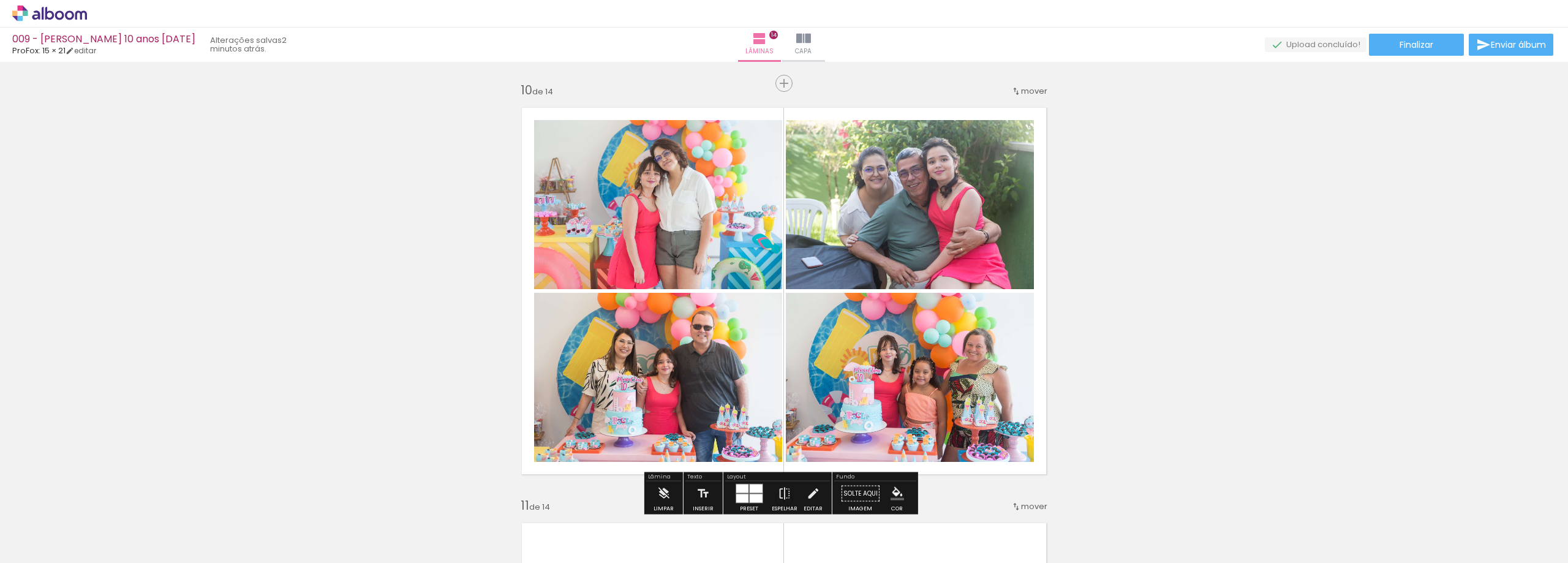
scroll to position [3800, 0]
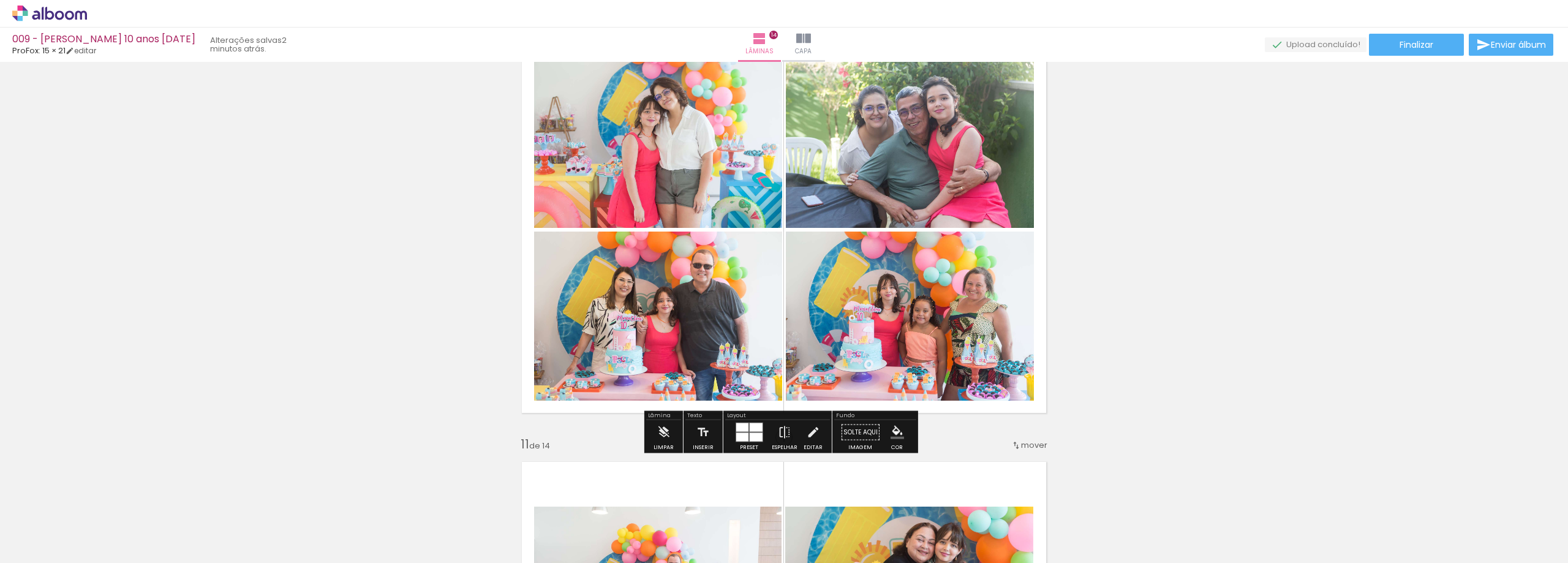
click at [900, 428] on iron-icon "color picker" at bounding box center [897, 432] width 13 height 13
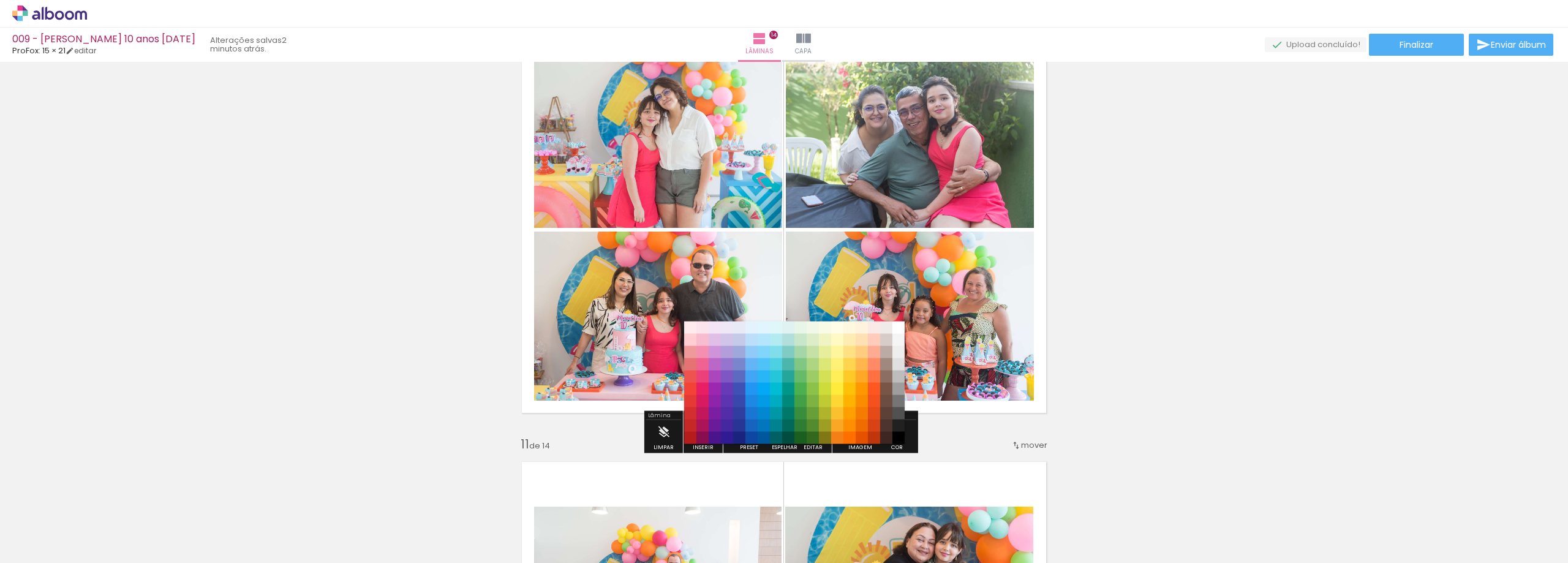
click at [870, 392] on div "#ffebee #ffcdd2 #ef9a9a #e57373 #ef5350 #f44336 #e53935 #d32f2f #c62828 #b71c1c…" at bounding box center [794, 389] width 220 height 123
click at [866, 394] on paper-item "#ff9800" at bounding box center [862, 389] width 12 height 12
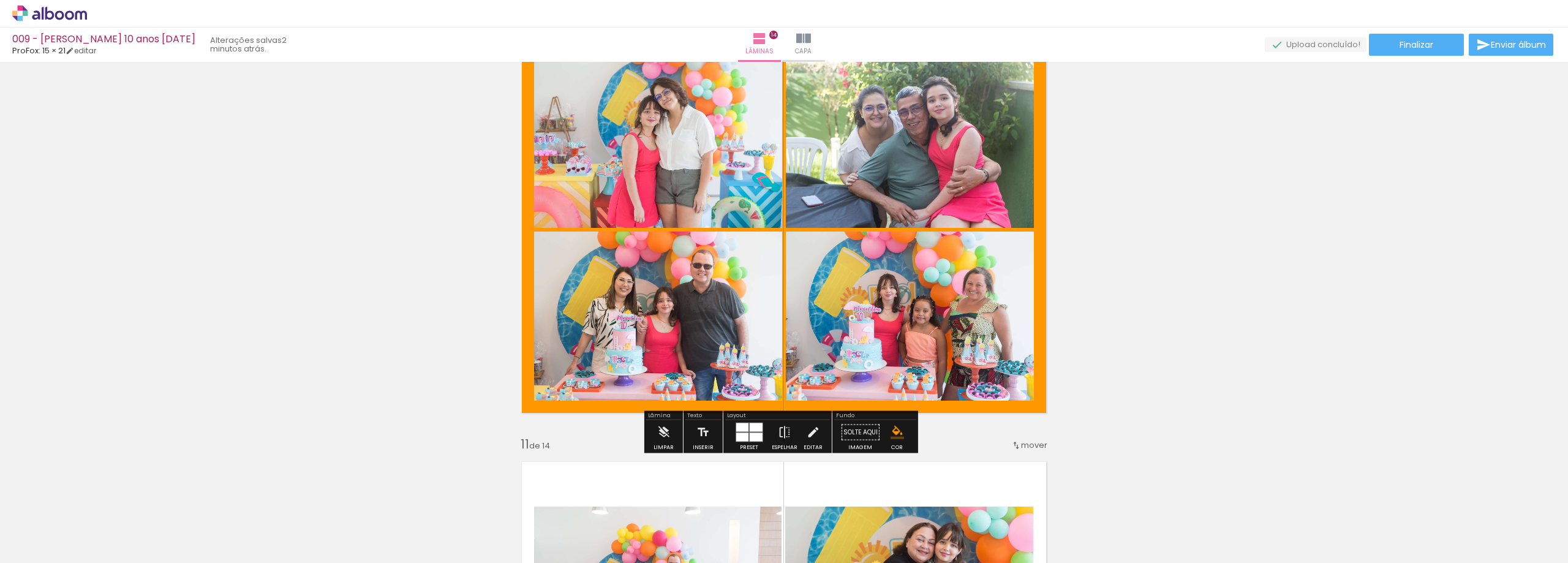
click at [894, 430] on iron-icon "color picker" at bounding box center [897, 432] width 13 height 13
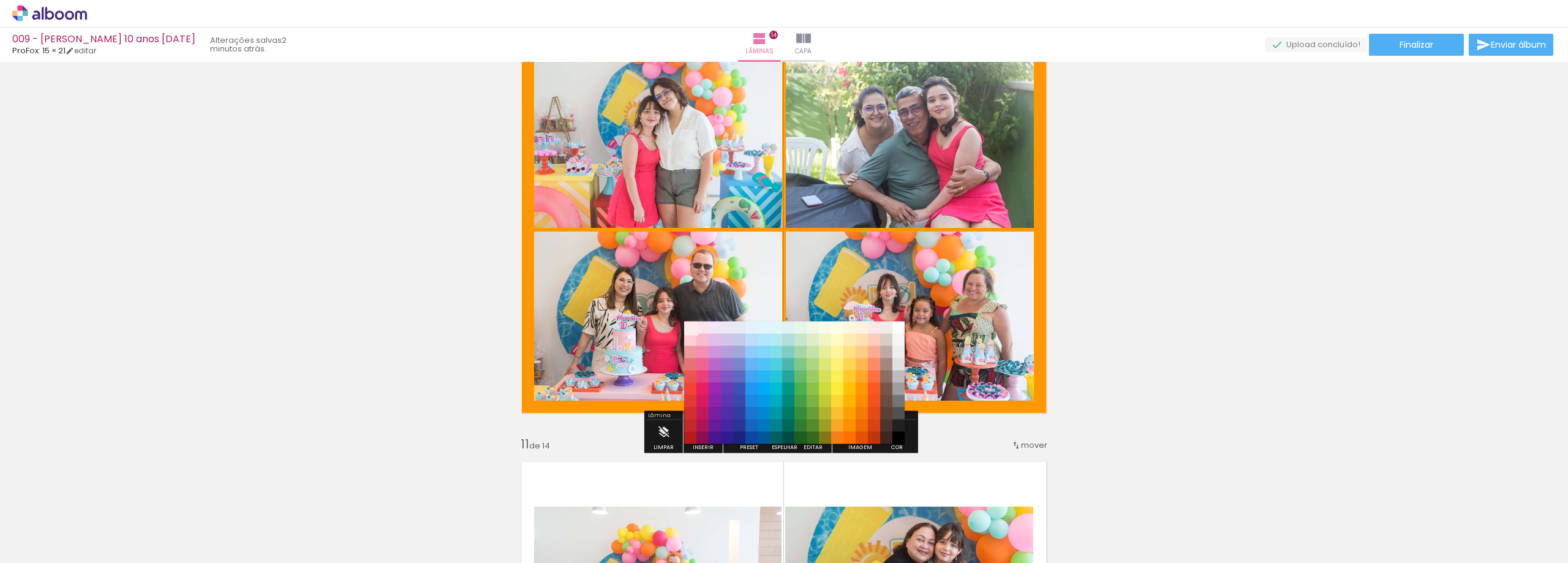
click at [687, 326] on paper-item "#ffebee" at bounding box center [690, 328] width 12 height 12
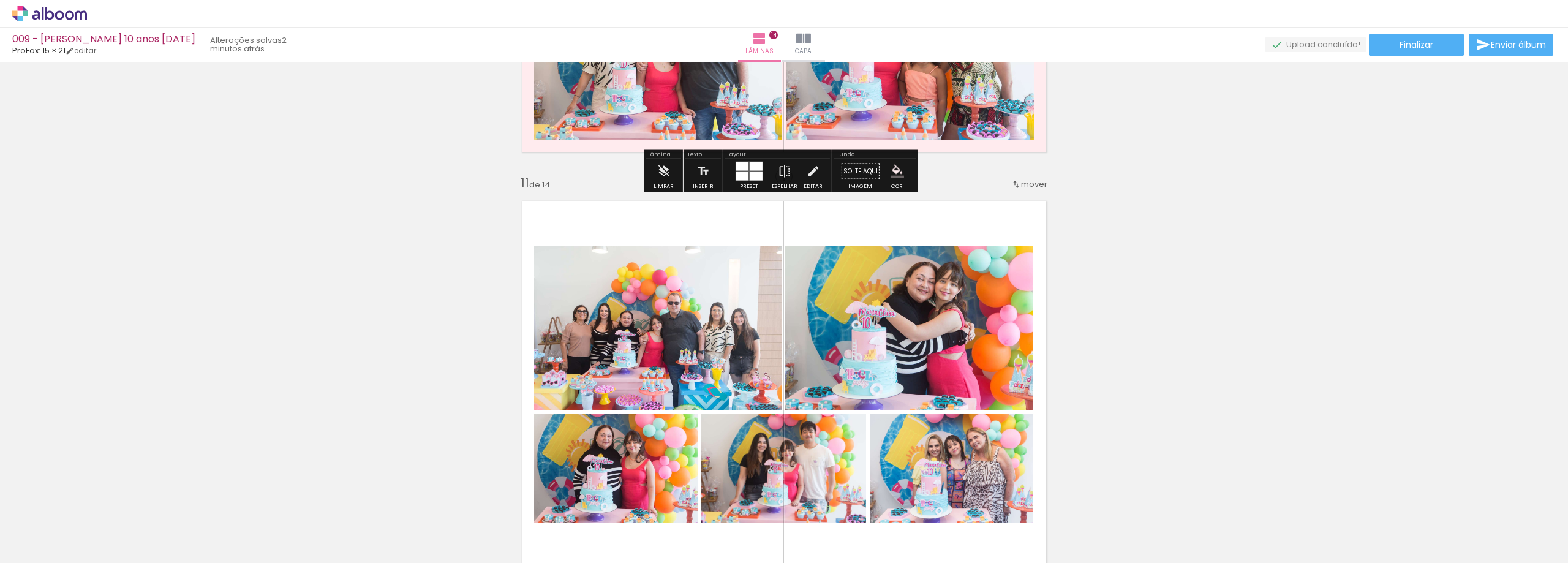
scroll to position [4168, 0]
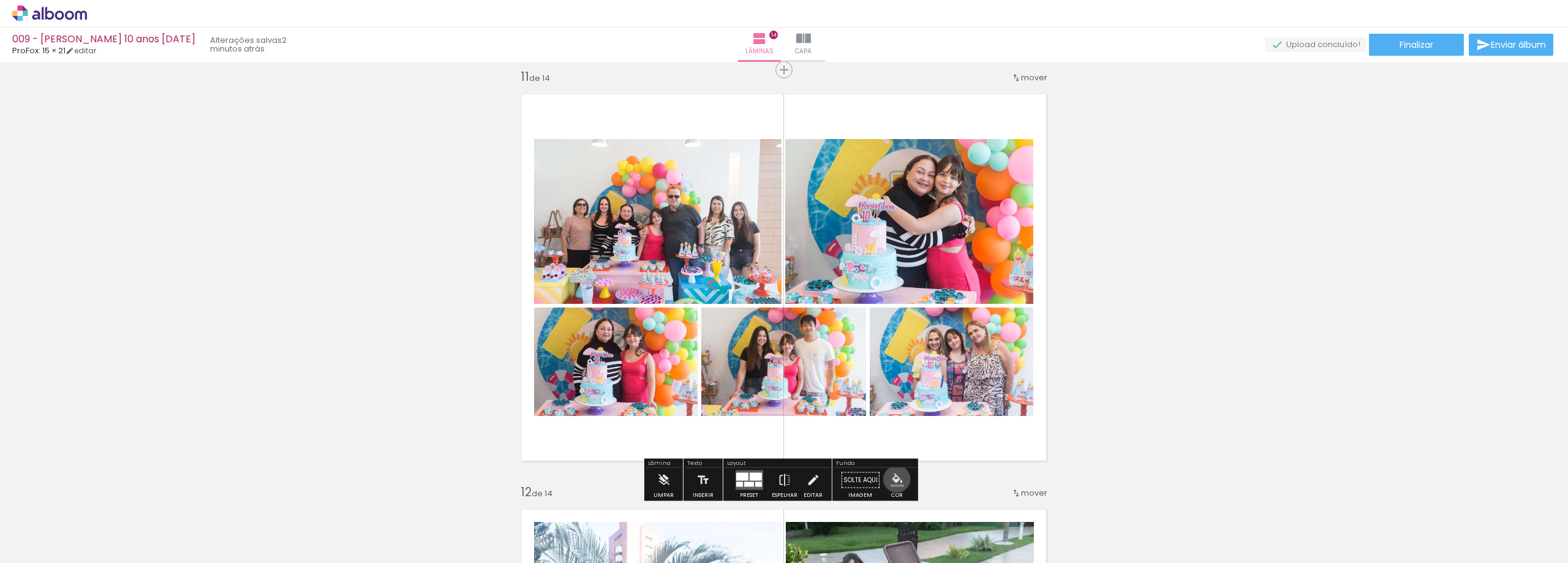
click at [893, 479] on iron-icon "color picker" at bounding box center [897, 480] width 13 height 13
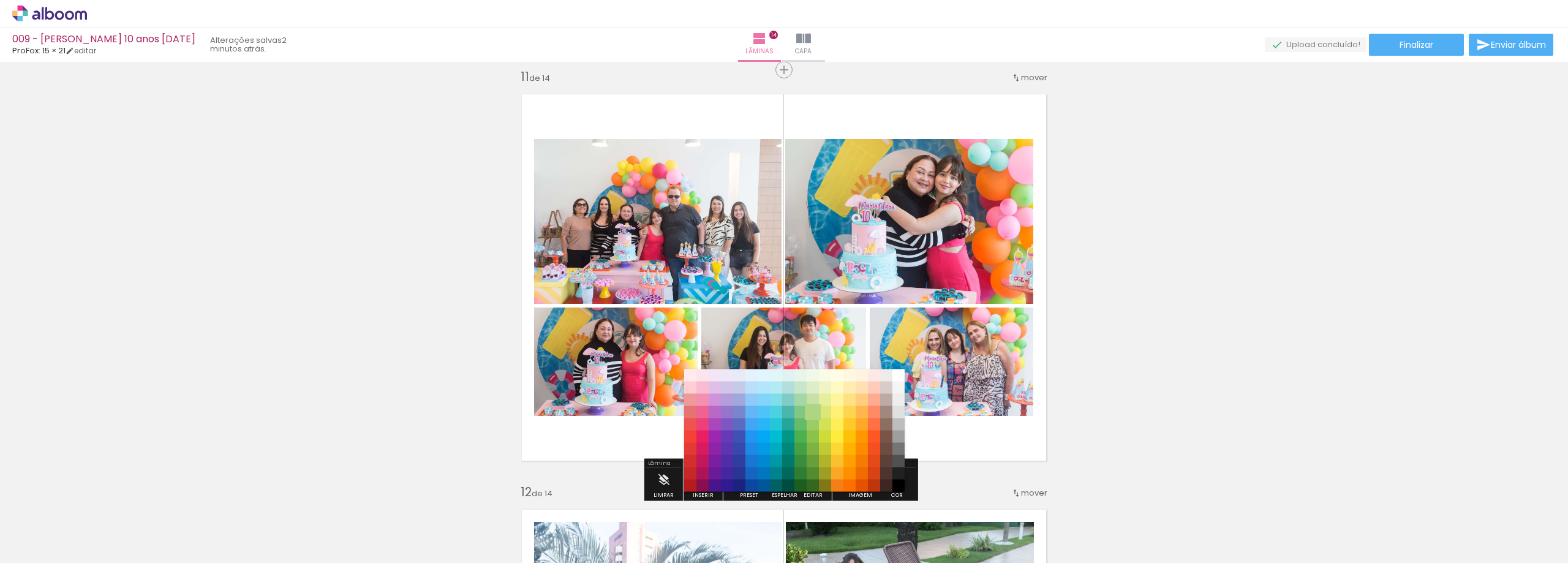
click at [809, 412] on paper-item "#aed581" at bounding box center [813, 413] width 12 height 12
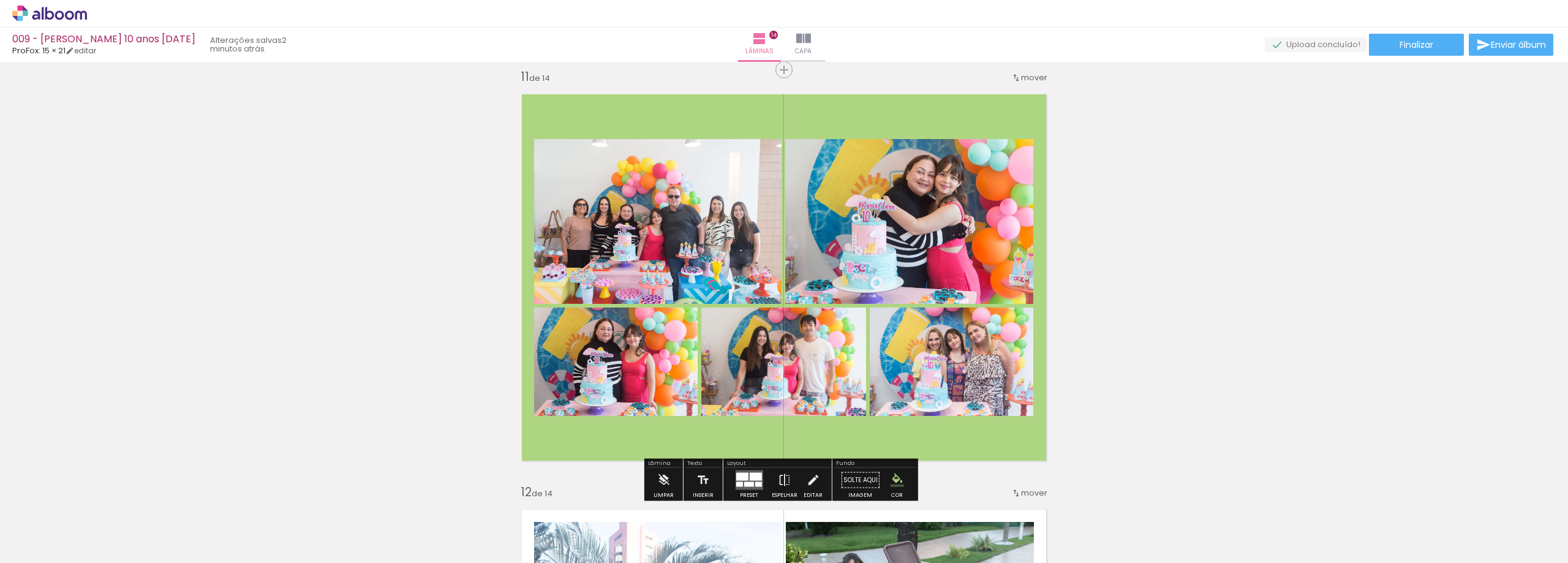
click at [889, 473] on paper-menu-button "#ffebee #ffcdd2 #ef9a9a #e57373 #ef5350 #f44336 #e53935 #d32f2f #c62828 #b71c1c…" at bounding box center [897, 480] width 23 height 23
click at [891, 478] on iron-icon "color picker" at bounding box center [897, 480] width 13 height 13
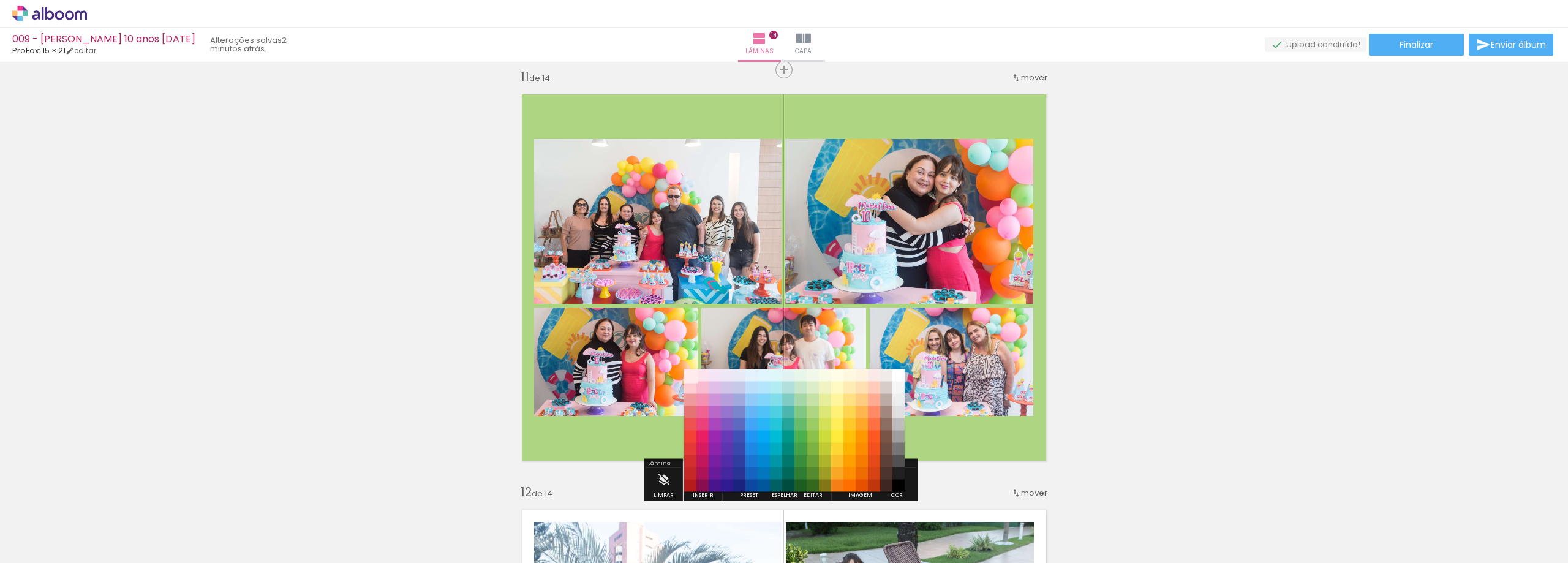
click at [690, 377] on paper-item "#ffebee" at bounding box center [690, 376] width 12 height 12
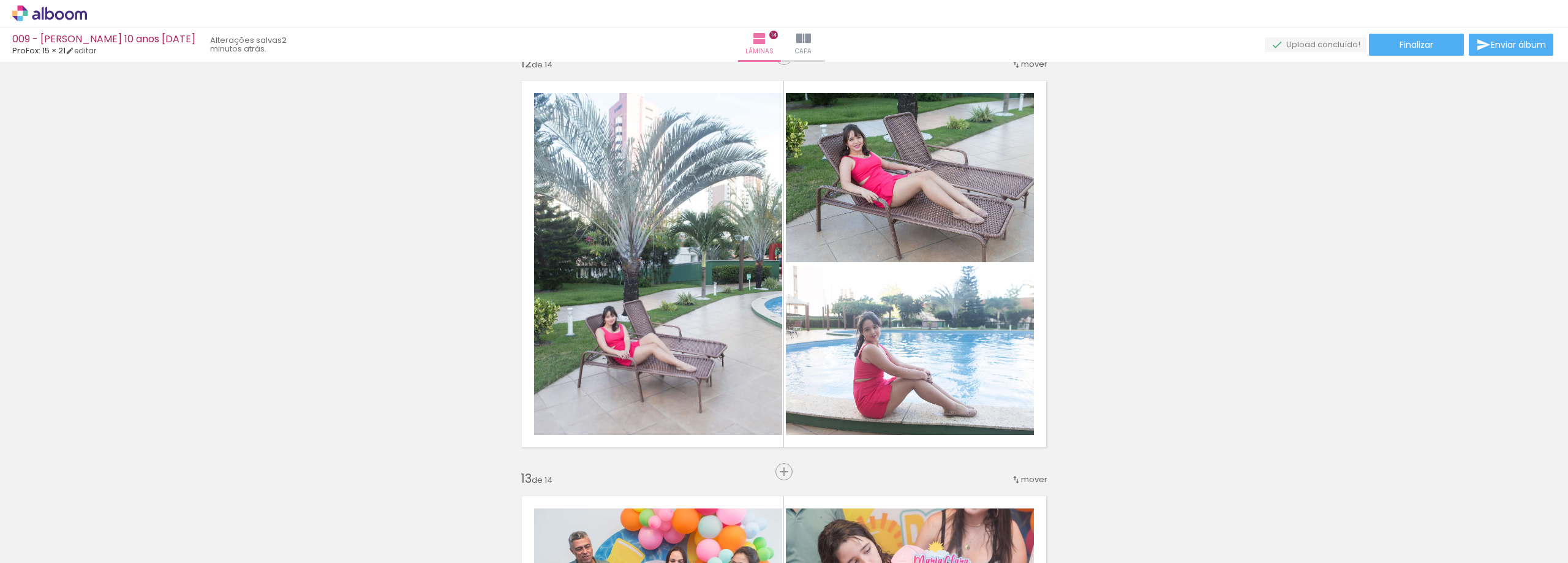
scroll to position [4659, 0]
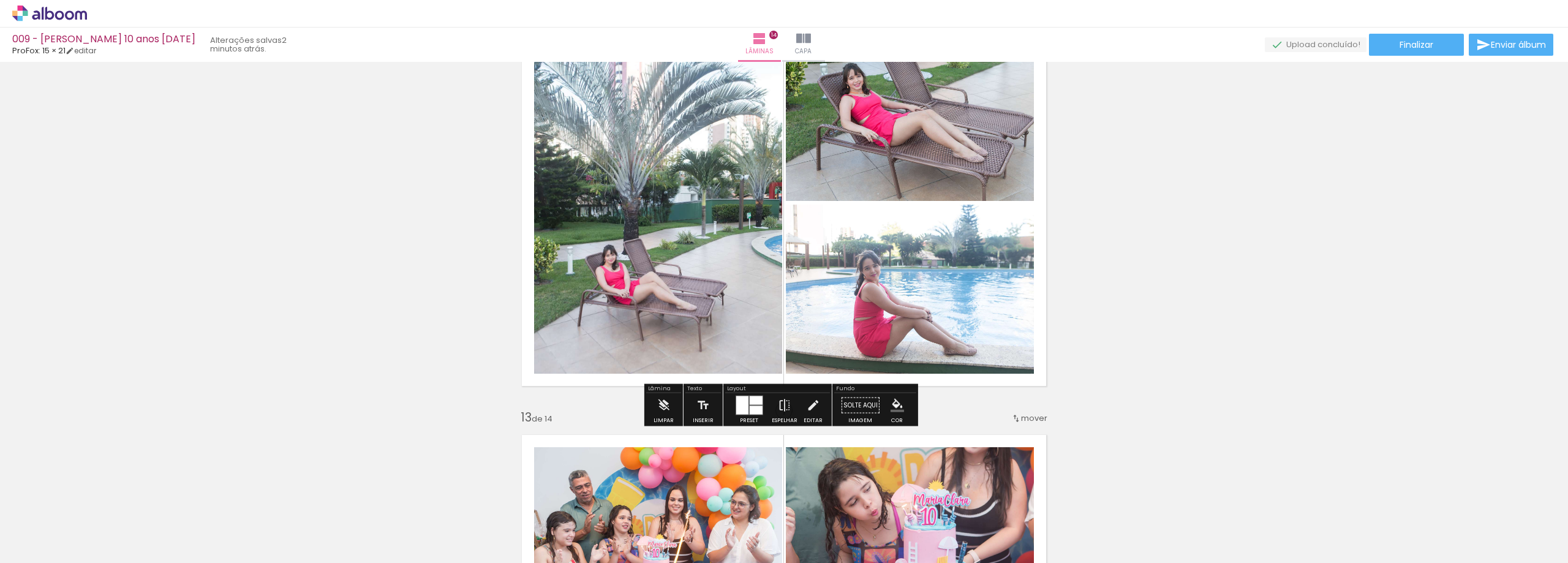
click at [900, 401] on iron-icon "color picker" at bounding box center [897, 405] width 13 height 13
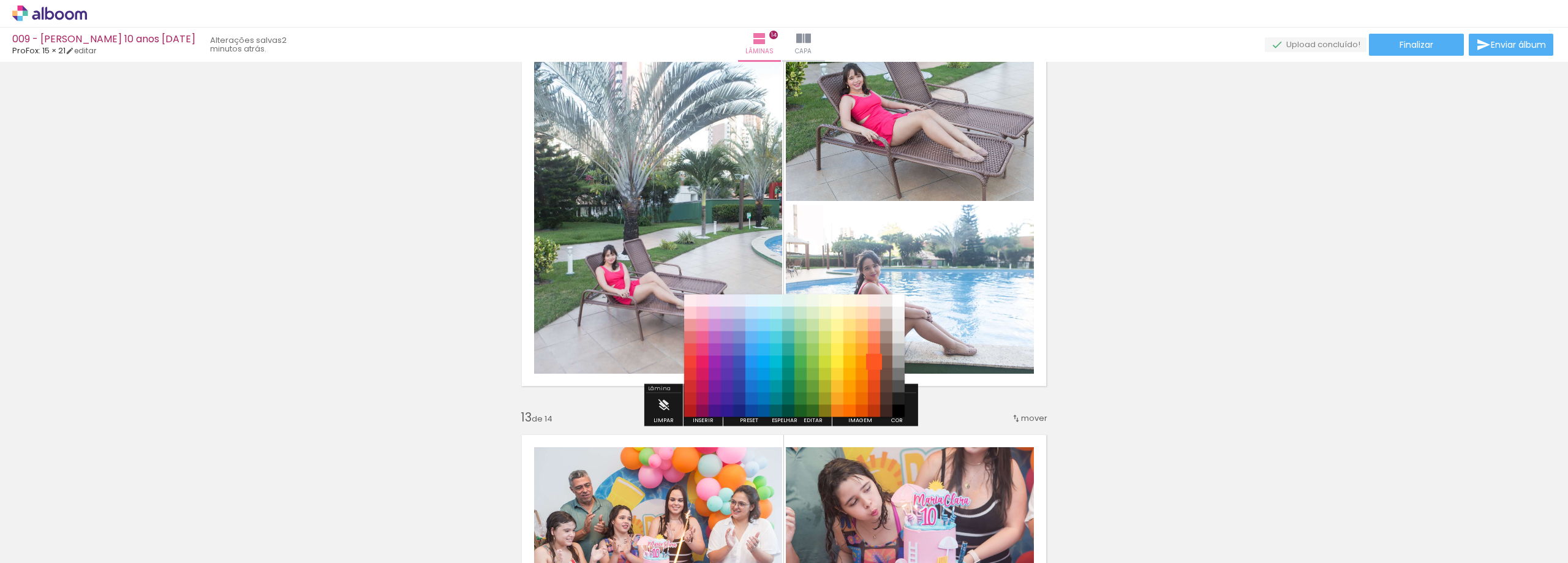
click at [868, 363] on paper-item "#ff5722" at bounding box center [874, 363] width 12 height 12
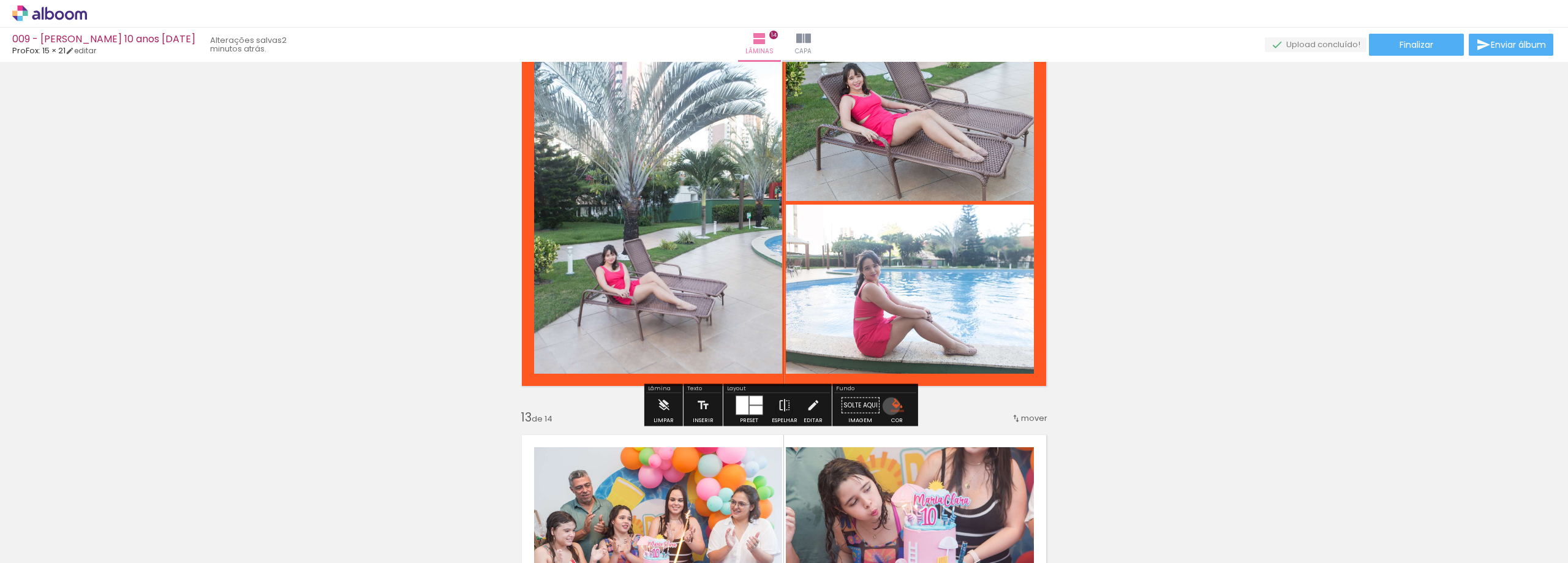
click at [891, 407] on iron-icon "color picker" at bounding box center [897, 405] width 13 height 13
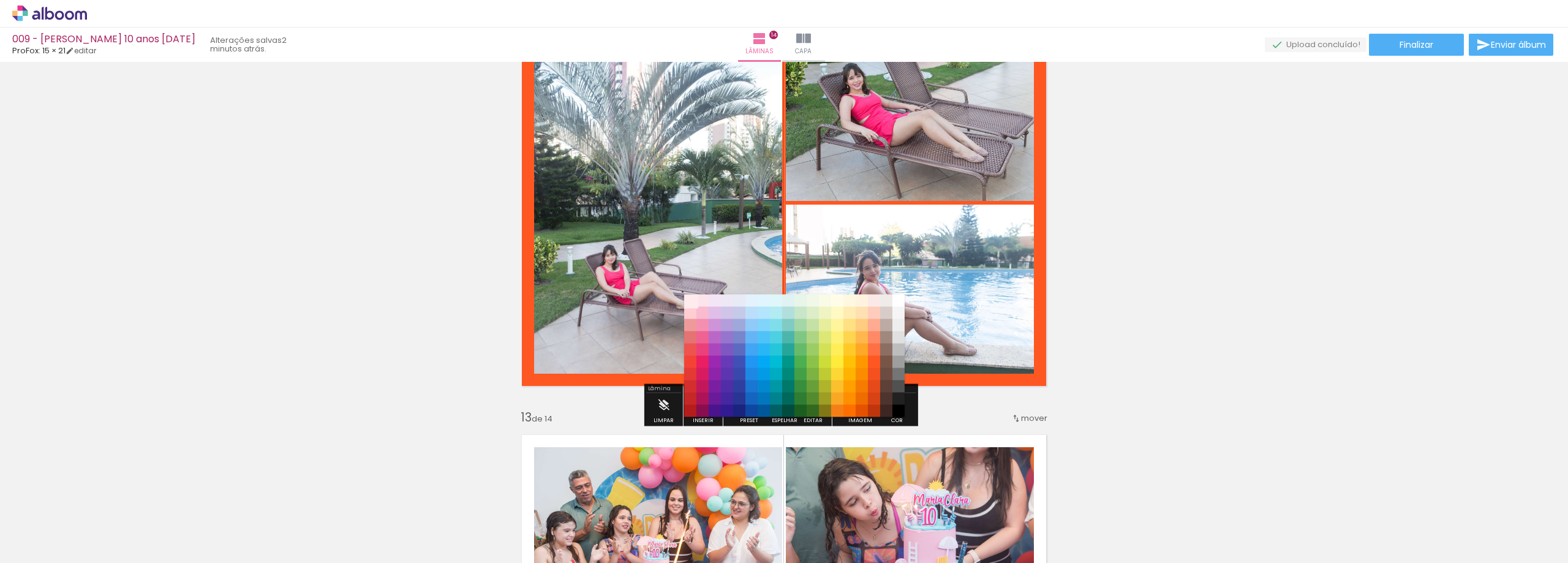
click at [690, 301] on paper-item "#ffebee" at bounding box center [690, 301] width 12 height 12
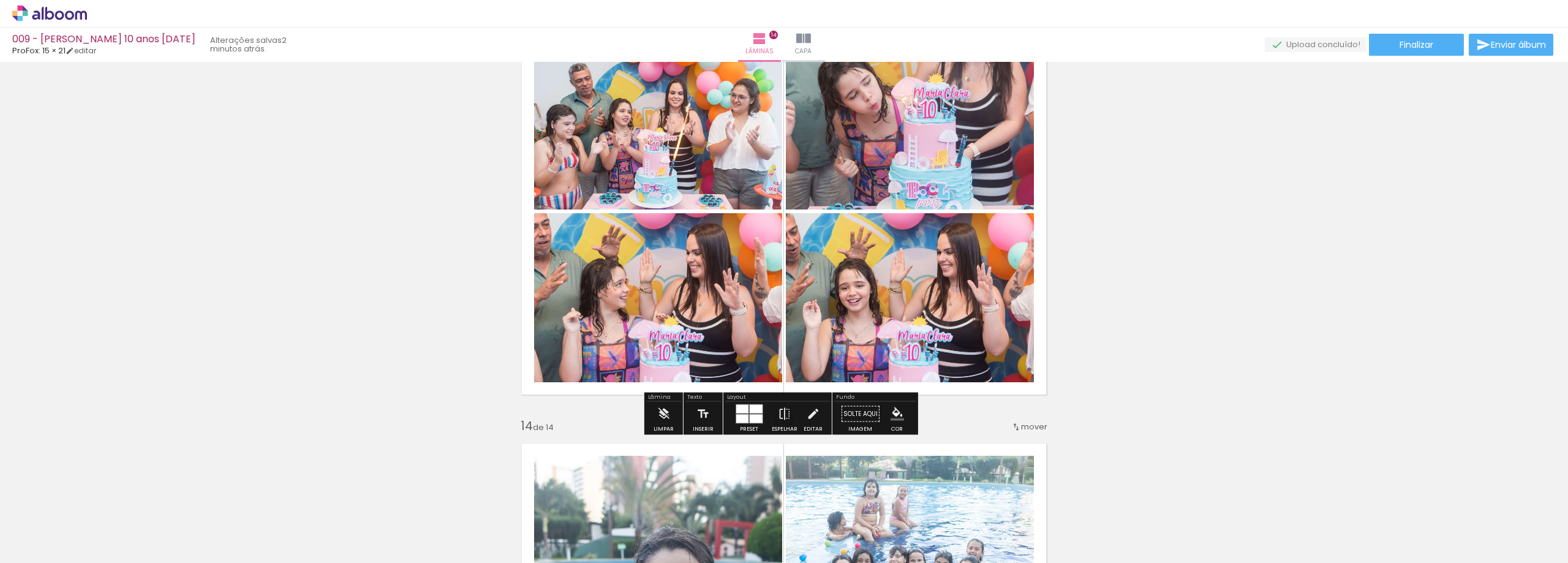
scroll to position [5088, 0]
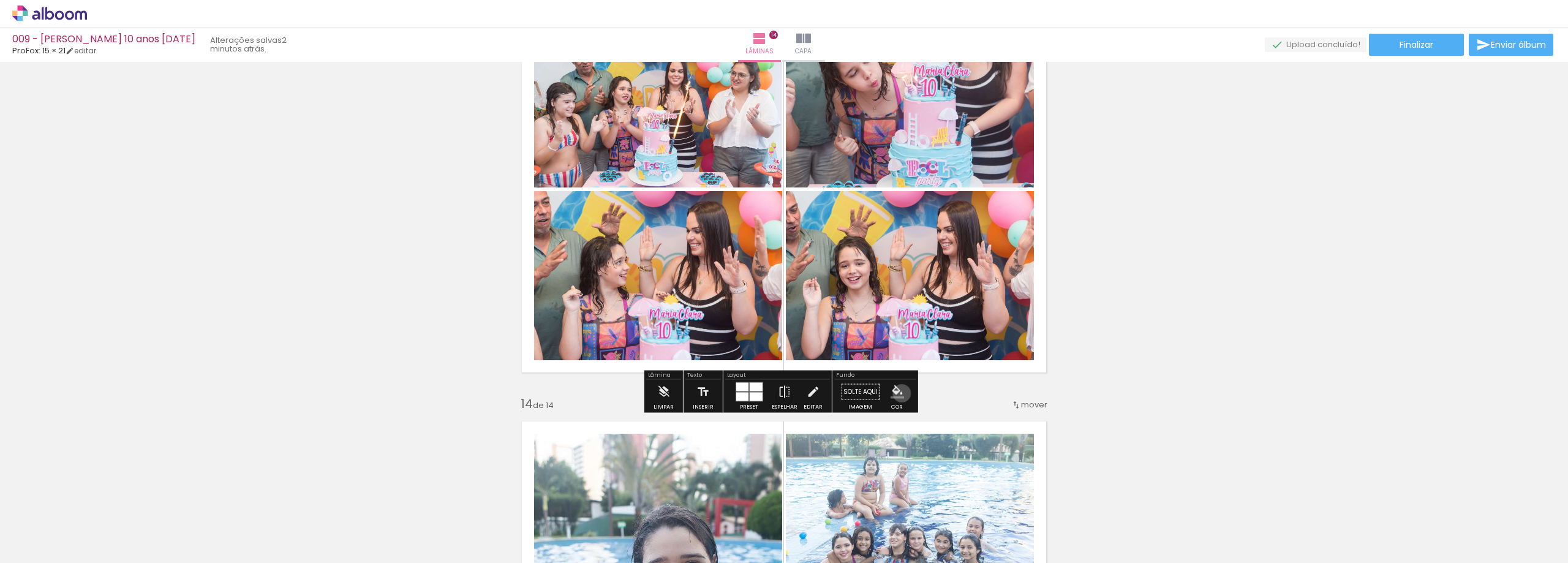
click at [897, 394] on iron-icon "color picker" at bounding box center [897, 392] width 13 height 13
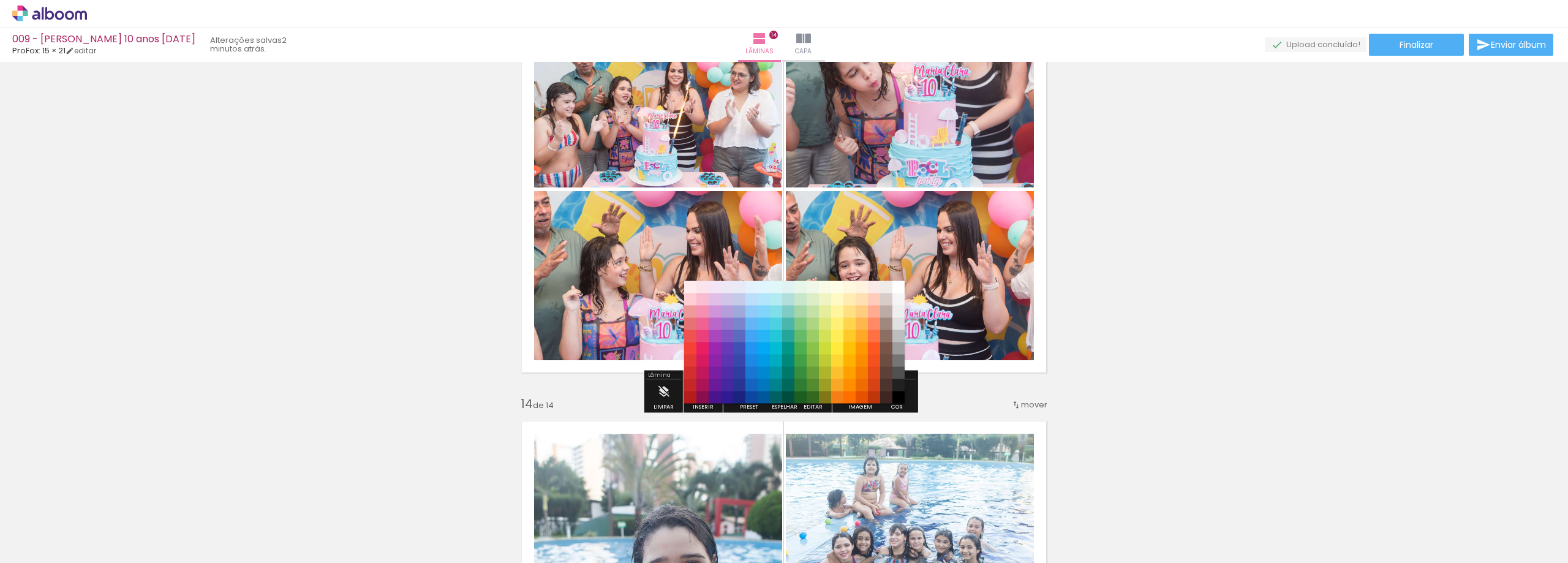
click at [862, 333] on paper-item "#ffa726" at bounding box center [862, 336] width 12 height 12
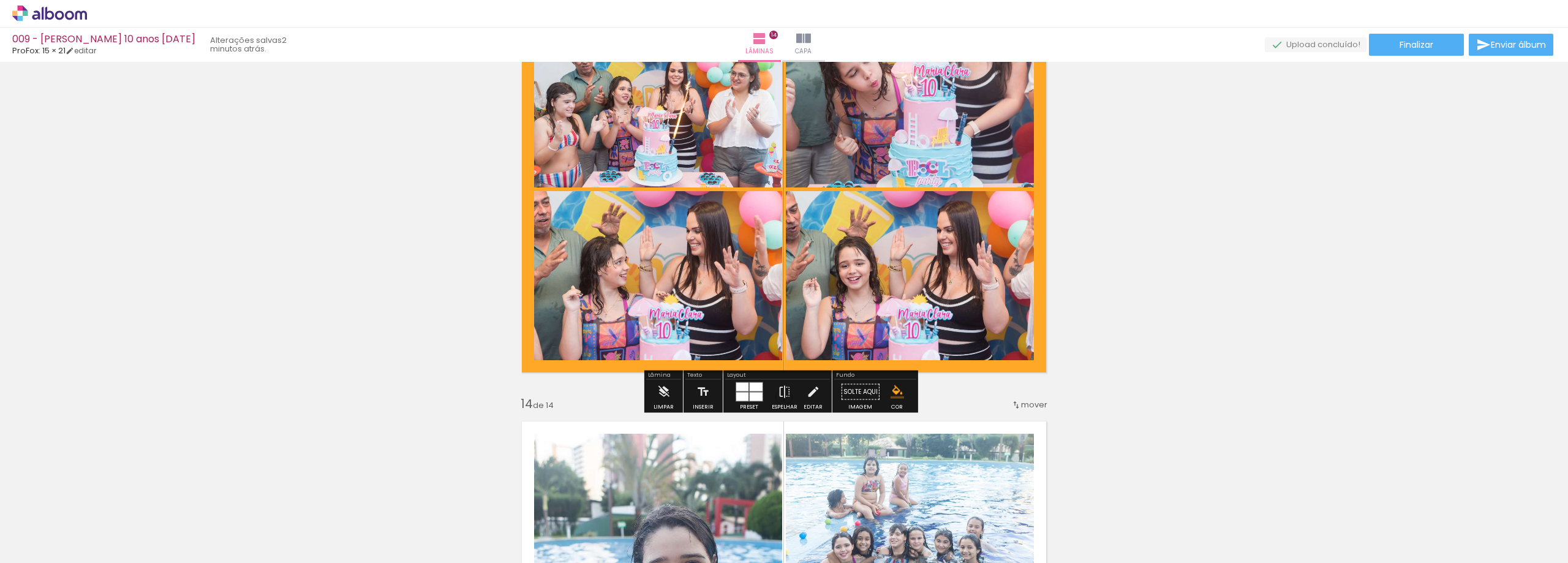
click at [893, 394] on iron-icon "color picker" at bounding box center [897, 392] width 13 height 13
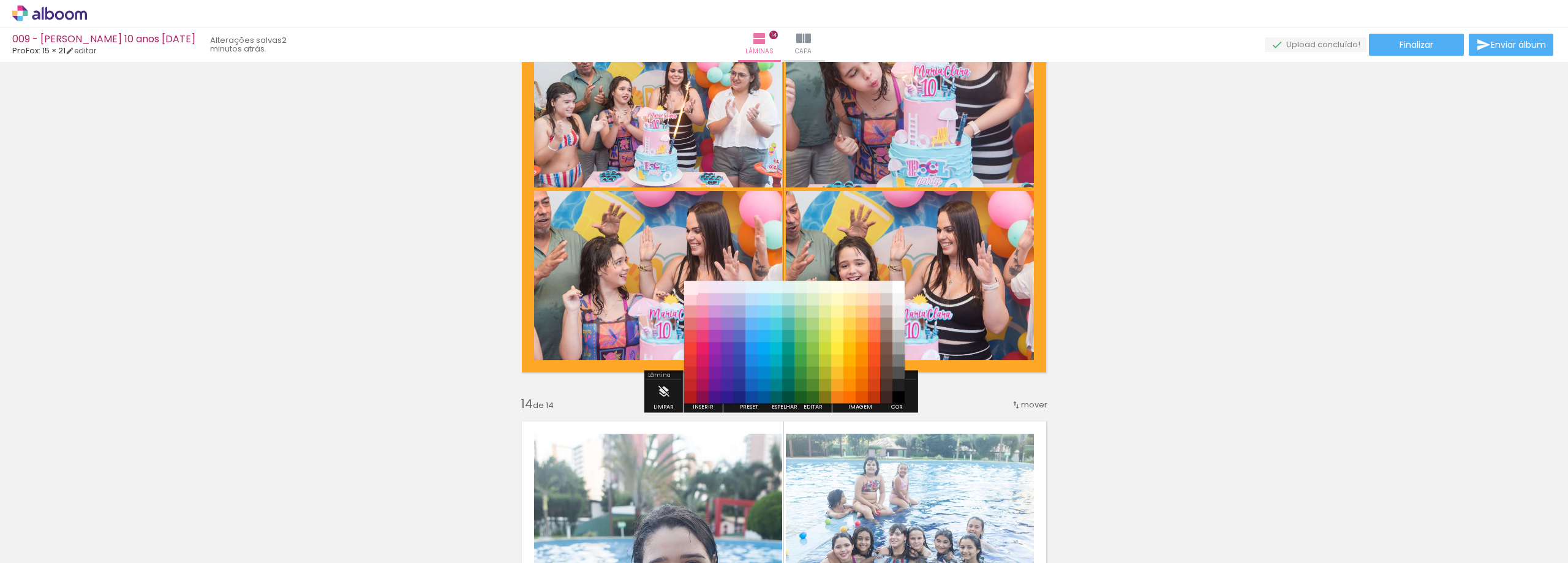
click at [686, 287] on paper-item "#ffebee" at bounding box center [690, 288] width 12 height 12
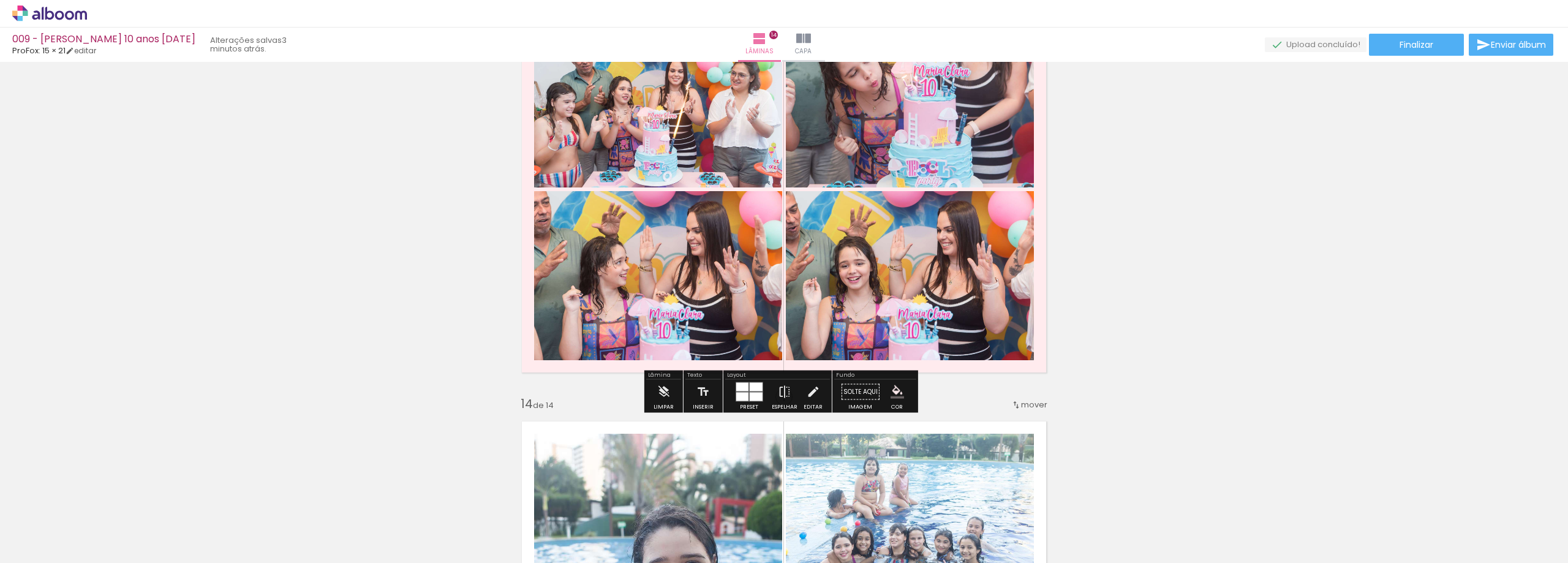
drag, startPoint x: 1184, startPoint y: 233, endPoint x: 1191, endPoint y: 234, distance: 7.1
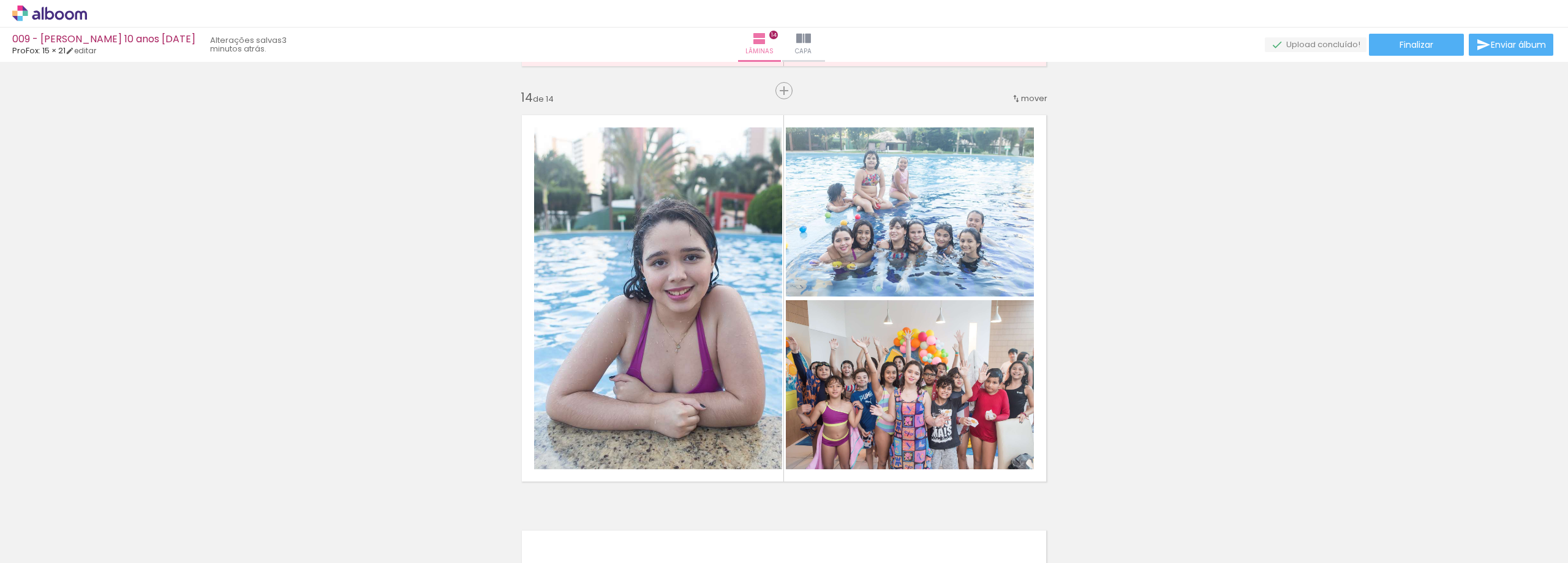
scroll to position [5456, 0]
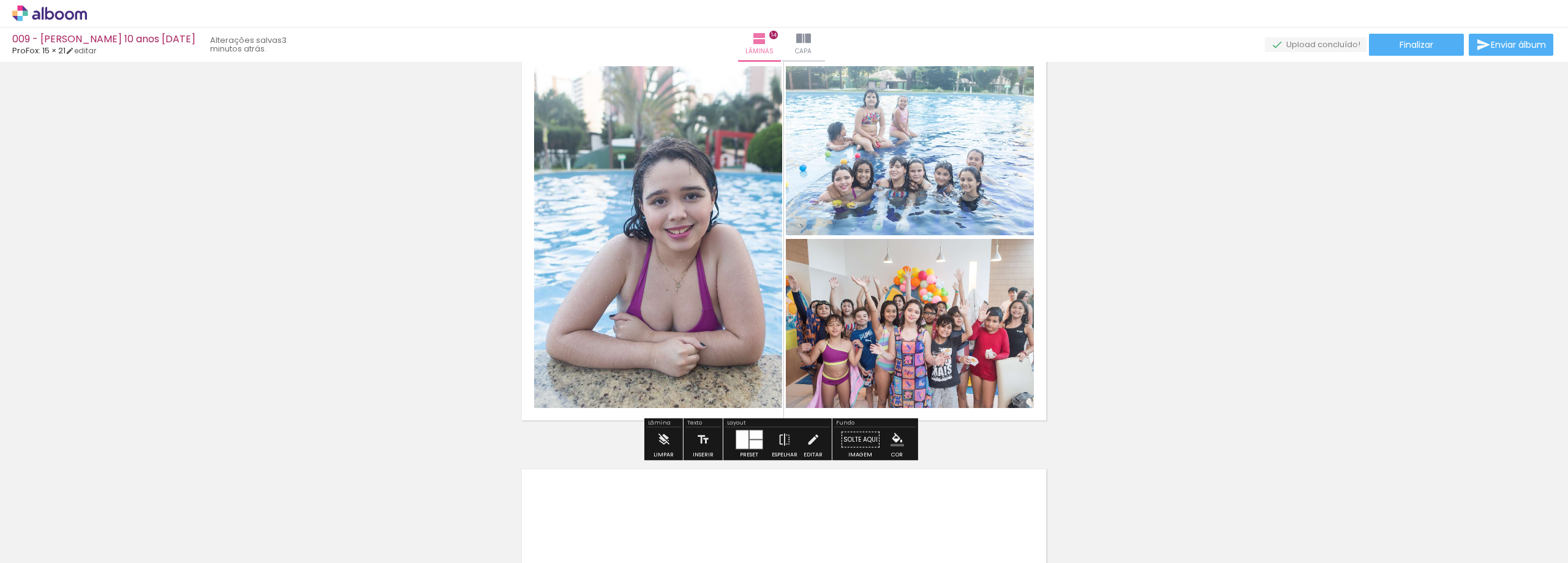
click at [891, 436] on iron-icon "color picker" at bounding box center [897, 439] width 13 height 13
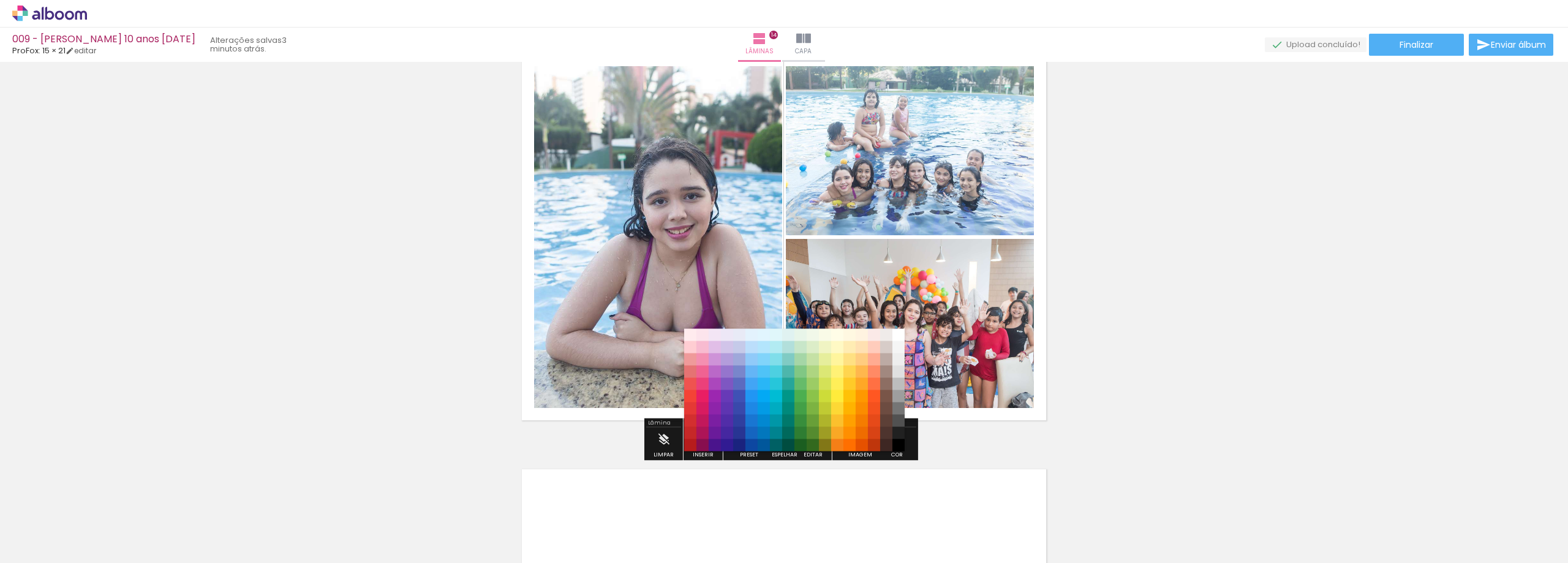
click at [886, 408] on div "#ffebee #ffcdd2 #ef9a9a #e57373 #ef5350 #f44336 #e53935 #d32f2f #c62828 #b71c1c…" at bounding box center [794, 397] width 220 height 123
click at [886, 408] on paper-item "#6d4c41" at bounding box center [886, 409] width 12 height 12
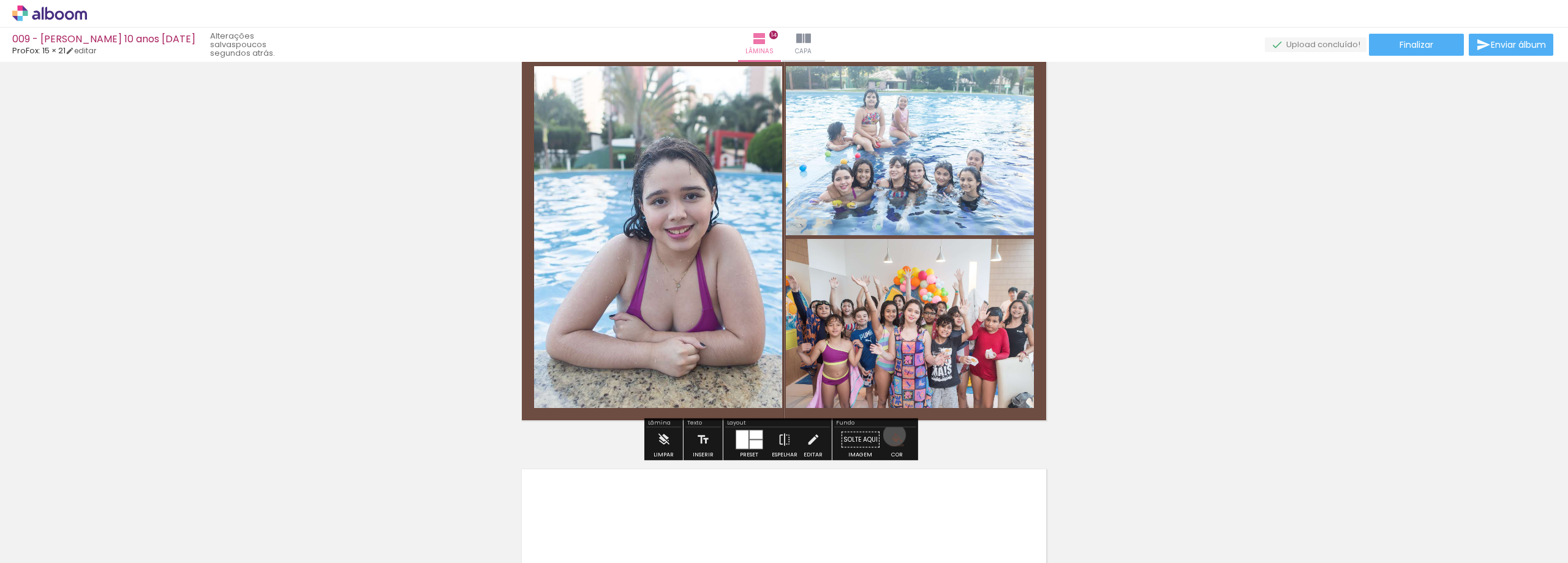
click at [891, 435] on iron-icon "color picker" at bounding box center [897, 439] width 13 height 13
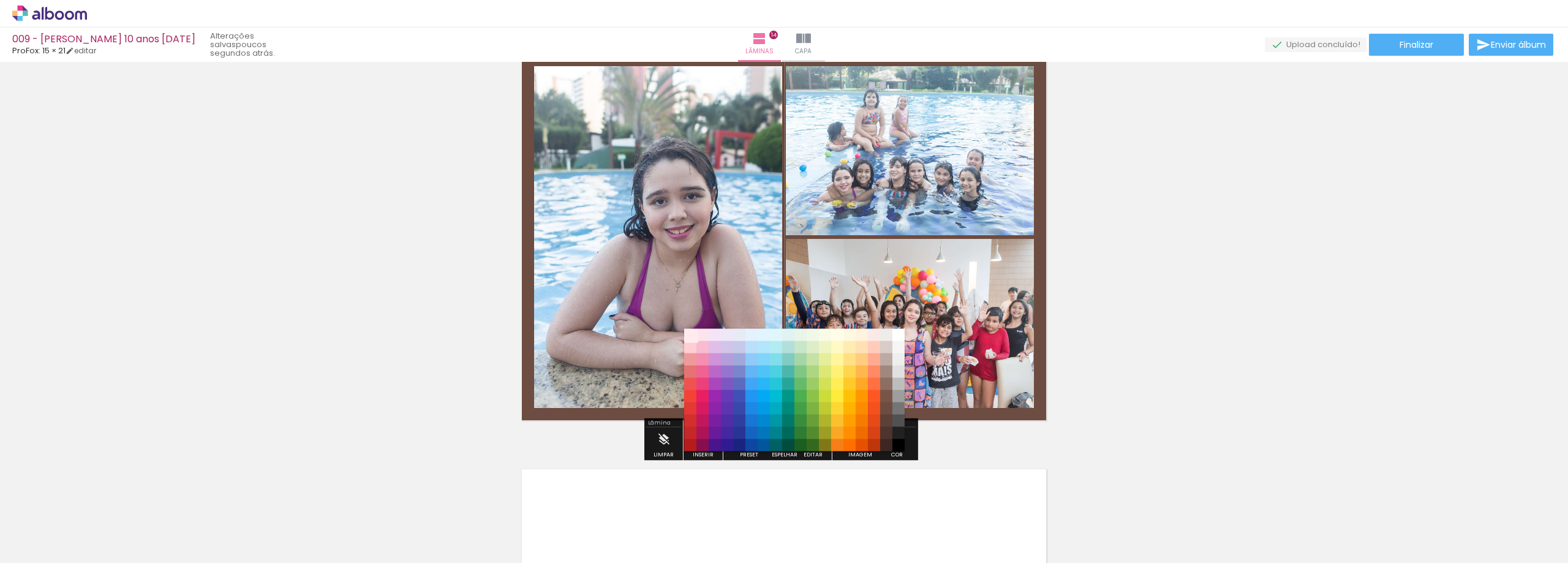
click at [685, 334] on paper-item "#ffebee" at bounding box center [690, 336] width 12 height 12
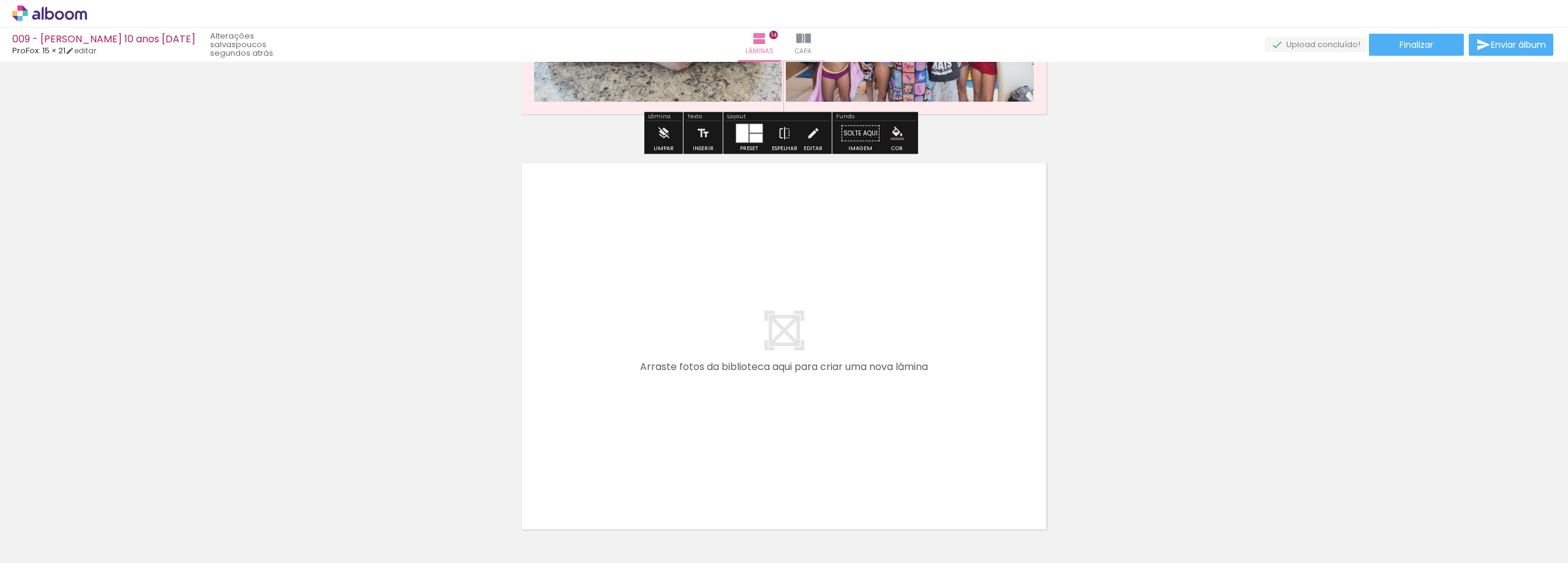
scroll to position [5517, 0]
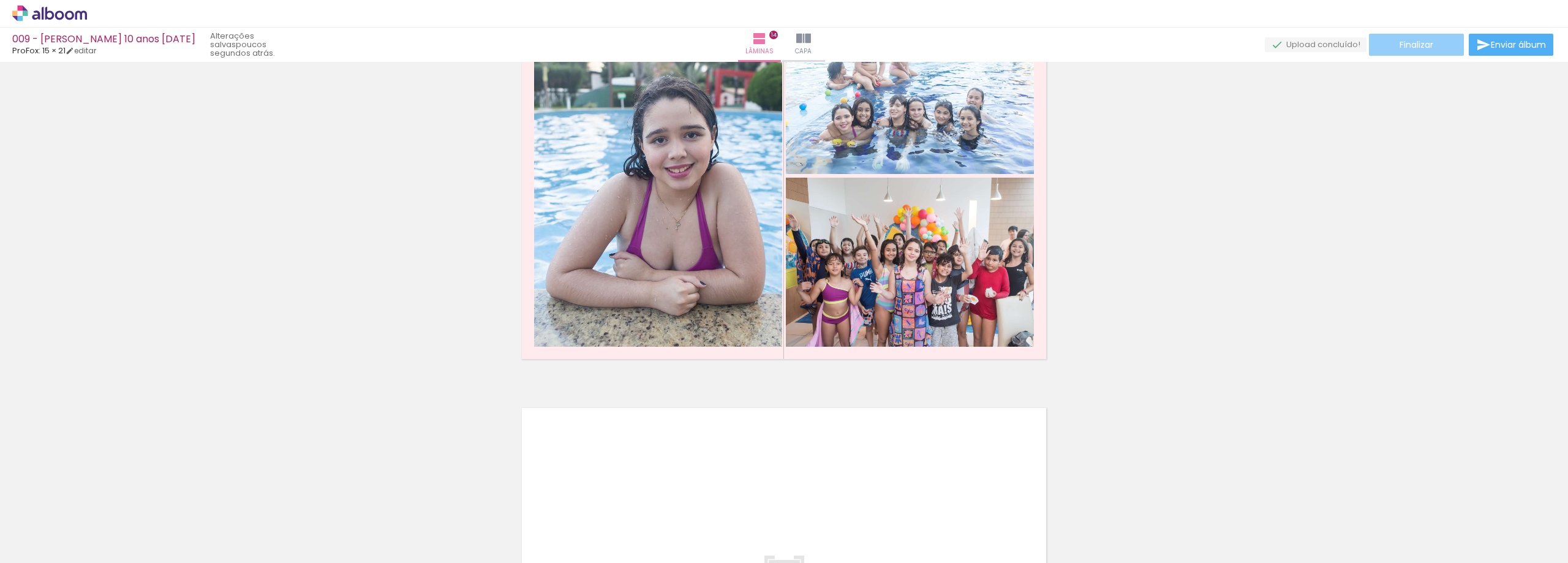
click at [1411, 49] on span "Finalizar" at bounding box center [1417, 44] width 34 height 9
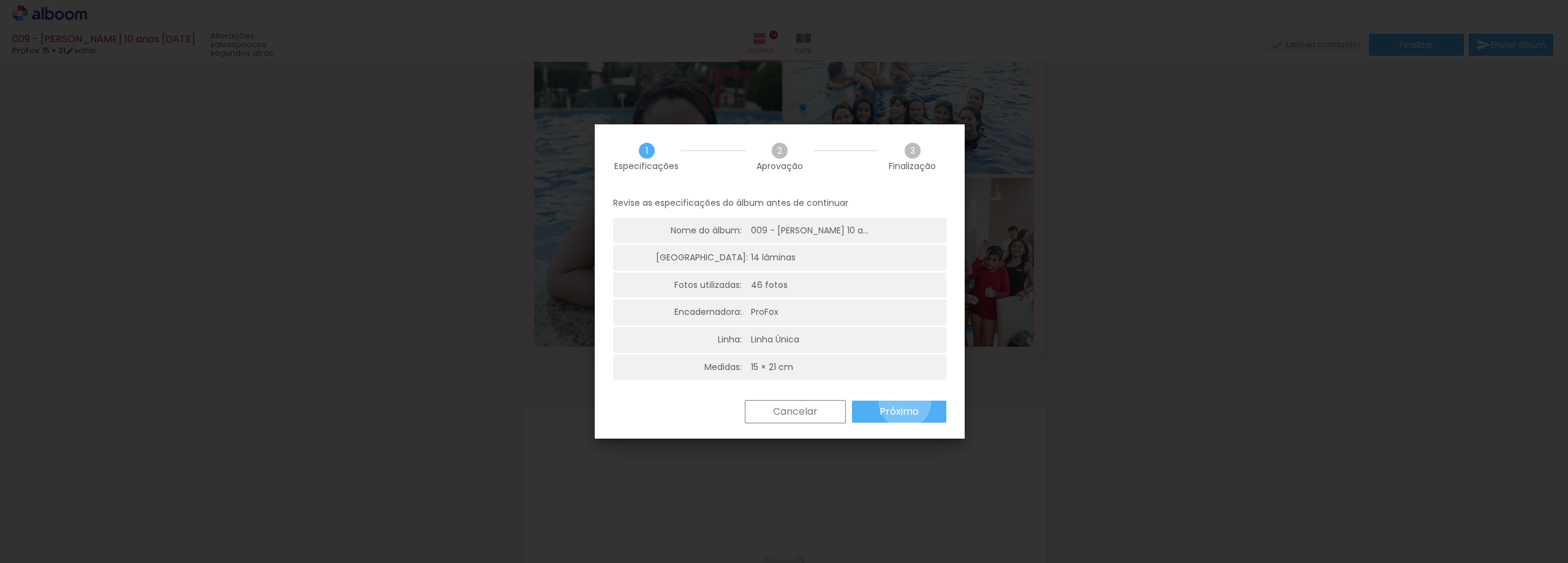
click at [905, 402] on paper-button "Próximo" at bounding box center [900, 411] width 94 height 22
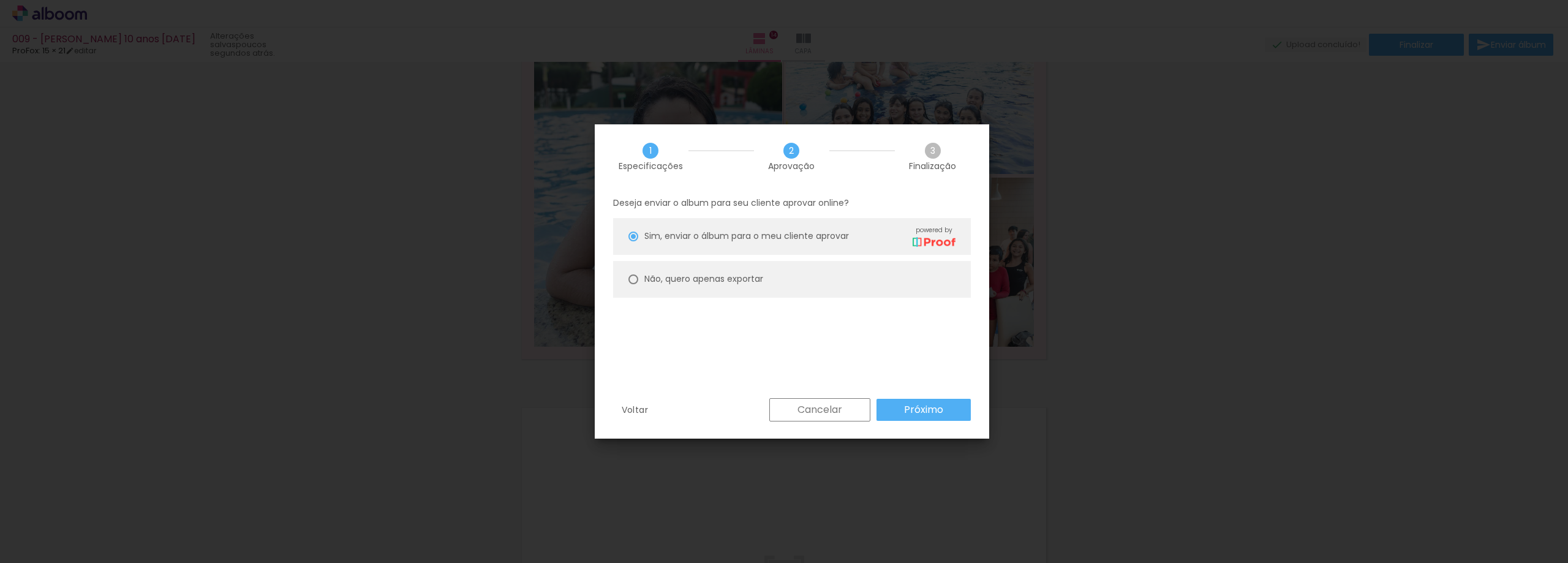
click at [0, 0] on slot "Não, quero apenas exportar" at bounding box center [0, 0] width 0 height 0
type paper-radio-button "on"
click at [0, 0] on slot "Próximo" at bounding box center [0, 0] width 0 height 0
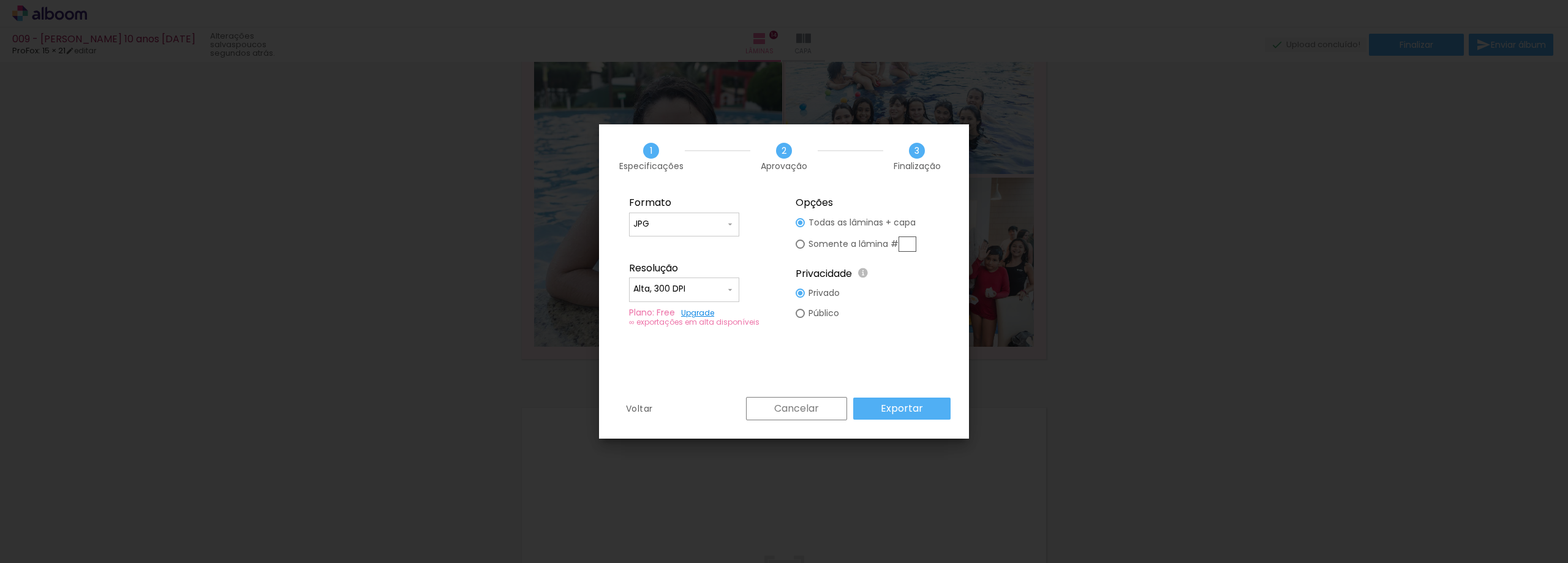
click at [0, 0] on slot "Exportar" at bounding box center [0, 0] width 0 height 0
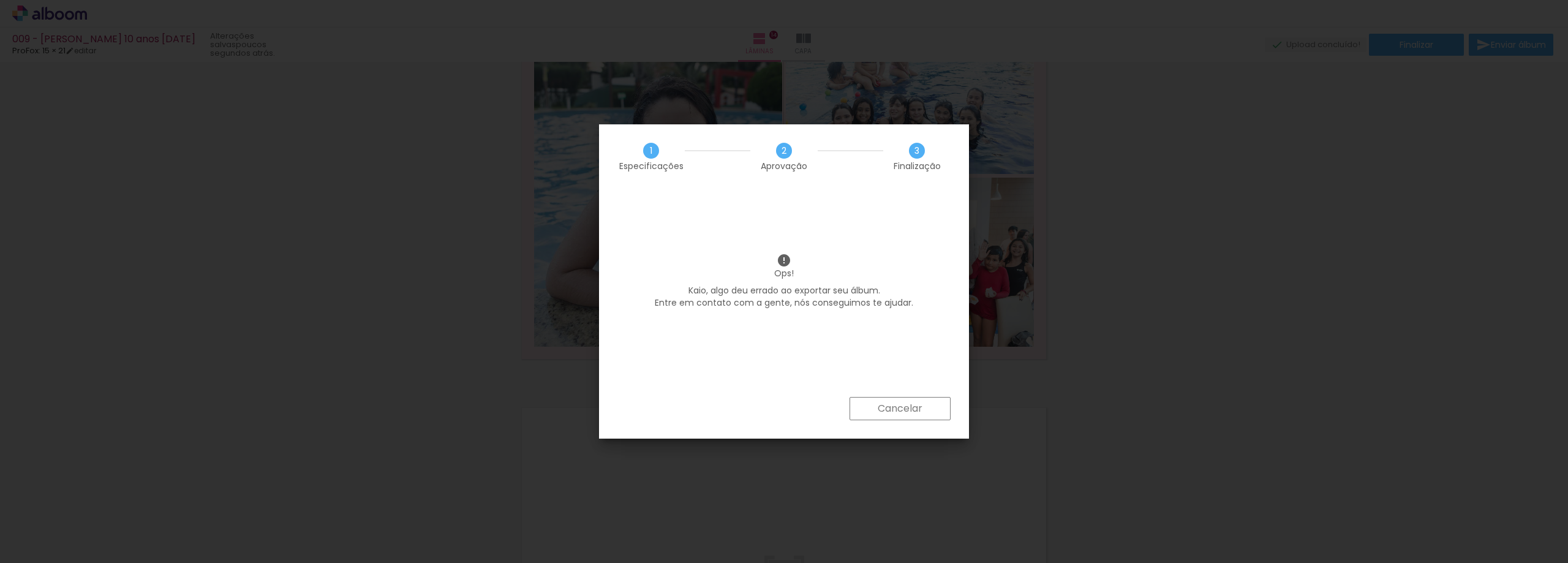
click at [934, 407] on paper-button "Cancelar" at bounding box center [900, 409] width 101 height 23
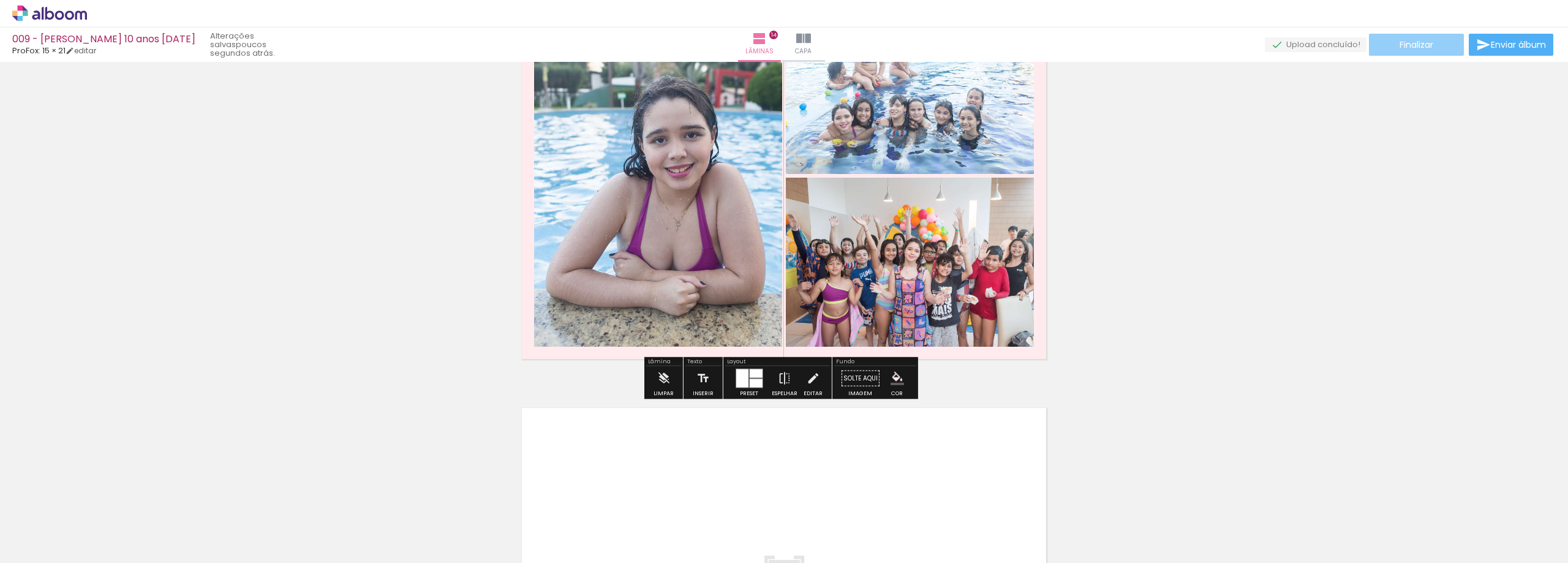
click at [1442, 46] on paper-button "Finalizar" at bounding box center [1417, 45] width 95 height 22
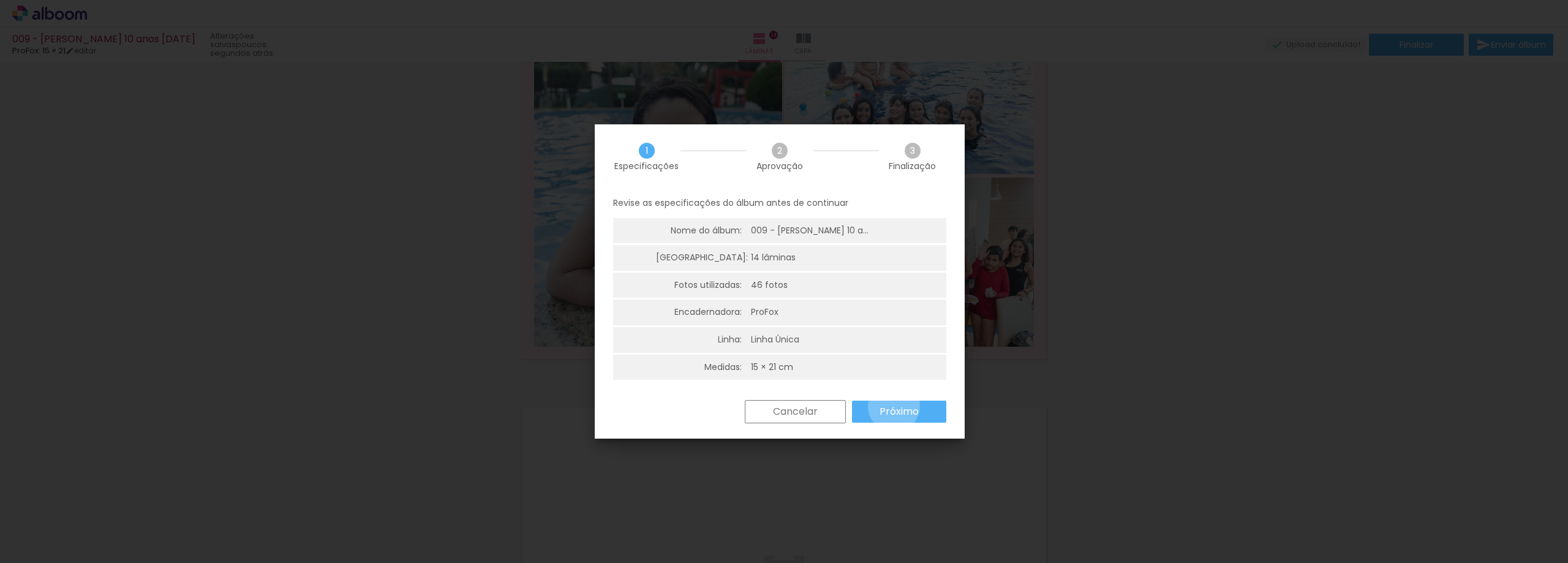
click at [0, 0] on slot "Próximo" at bounding box center [0, 0] width 0 height 0
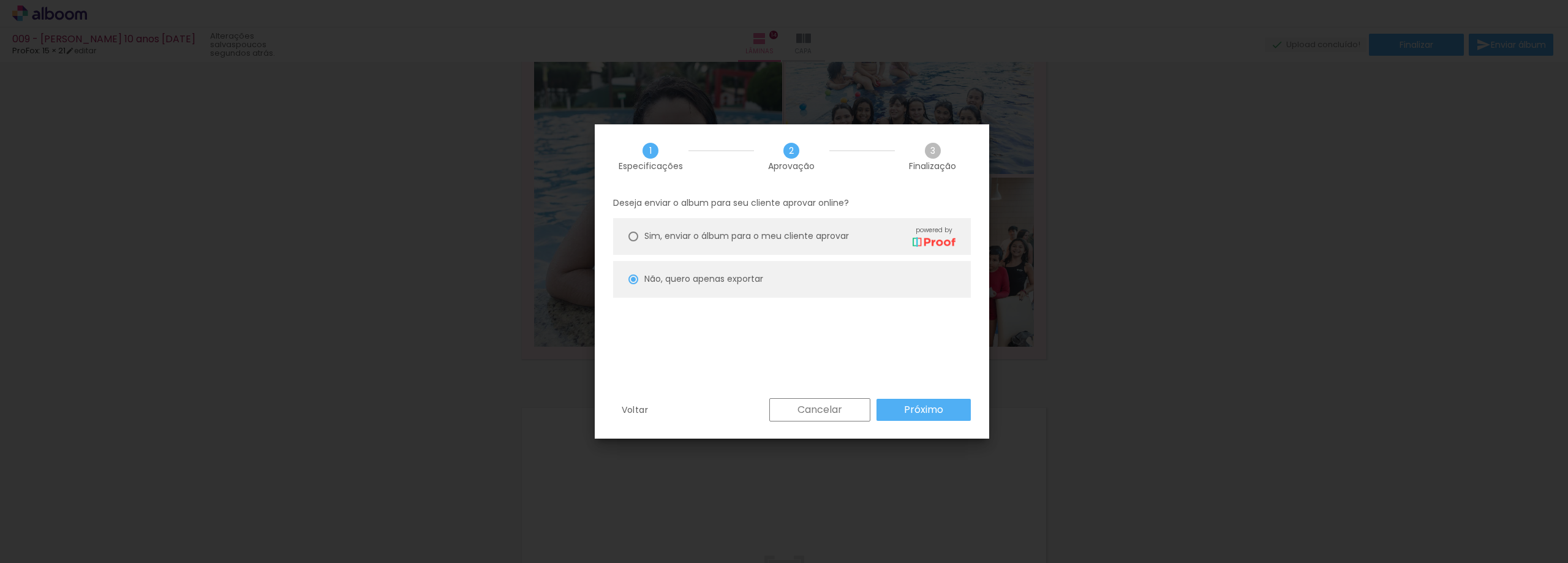
click at [920, 423] on div "Voltar Cancelar Próximo" at bounding box center [792, 419] width 394 height 42
click at [922, 417] on paper-button "Próximo" at bounding box center [923, 410] width 94 height 22
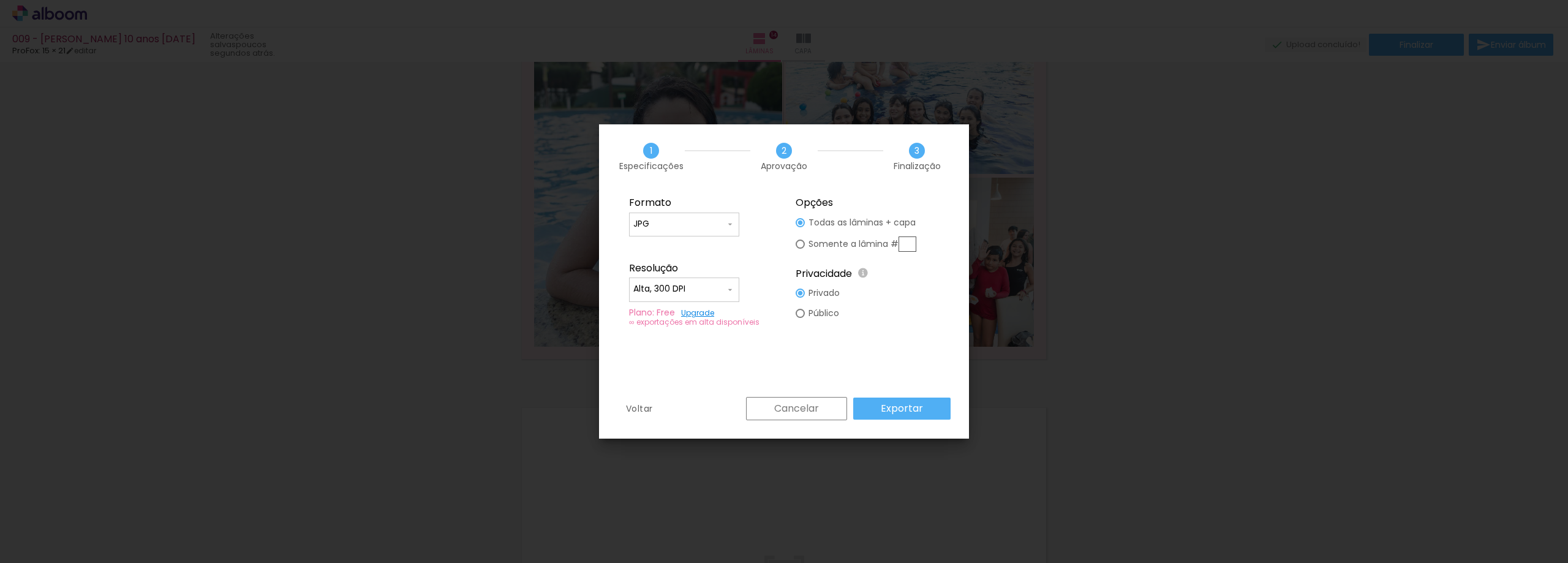
type input "Alta, 300 DPI"
click at [0, 0] on slot "Exportar" at bounding box center [0, 0] width 0 height 0
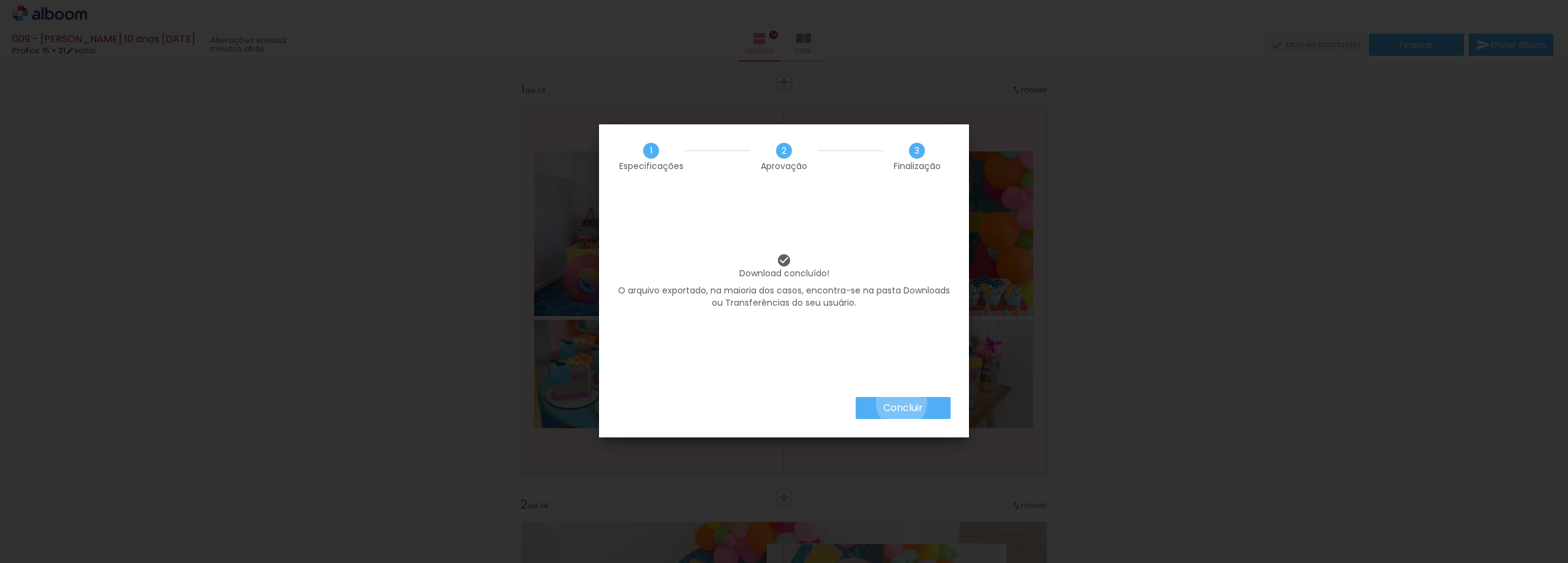
click at [0, 0] on slot "Concluir" at bounding box center [0, 0] width 0 height 0
